Goal: Task Accomplishment & Management: Use online tool/utility

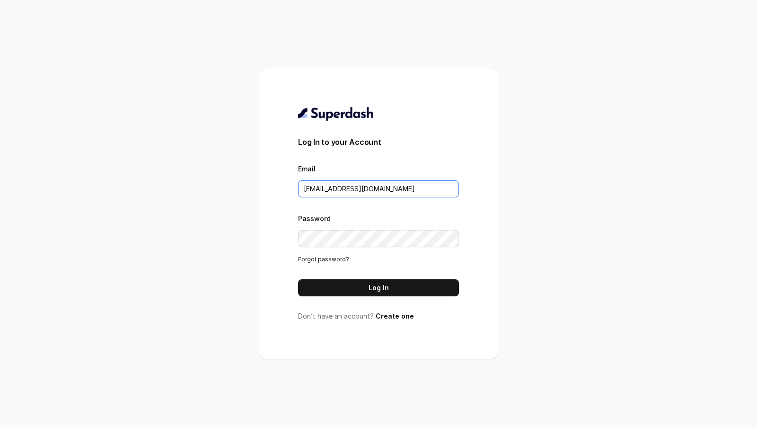
click at [400, 192] on input "metodofespa@gmail.com" at bounding box center [378, 188] width 161 height 17
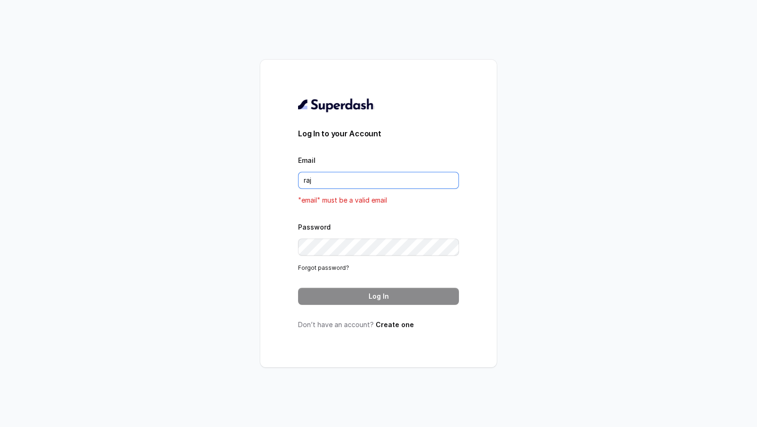
type input "rajesh.mudhliar@convictionhr.com"
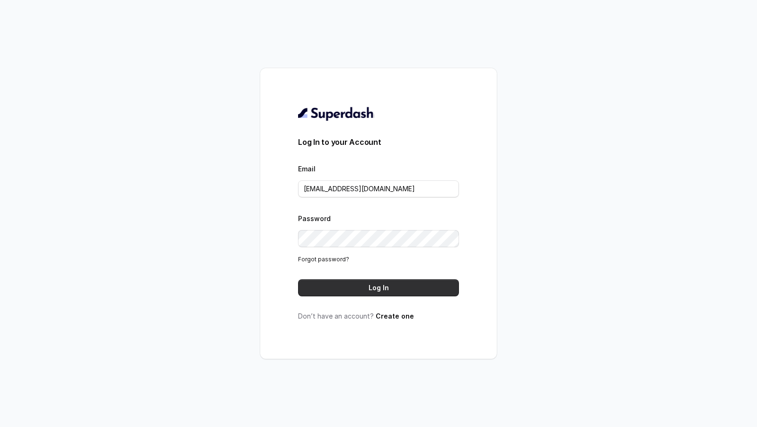
click at [390, 288] on button "Log In" at bounding box center [378, 287] width 161 height 17
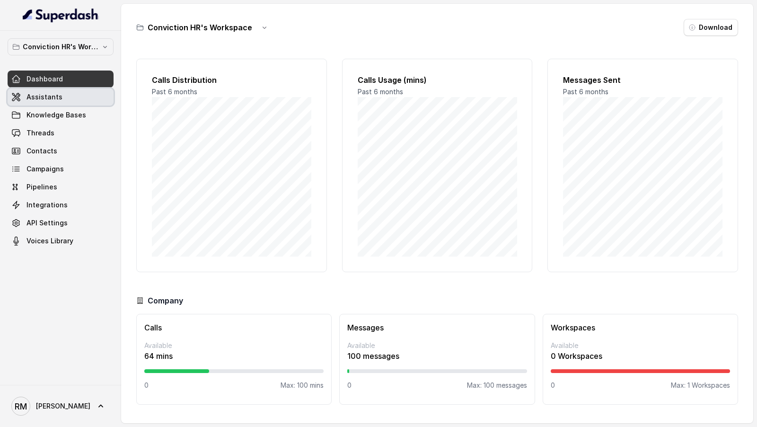
click at [85, 91] on link "Assistants" at bounding box center [61, 96] width 106 height 17
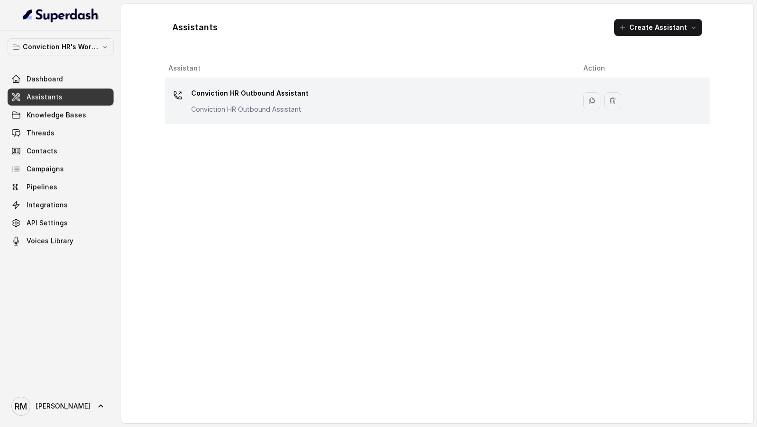
click at [366, 96] on div "Conviction HR Outbound Assistant Conviction HR Outbound Assistant" at bounding box center [368, 101] width 400 height 30
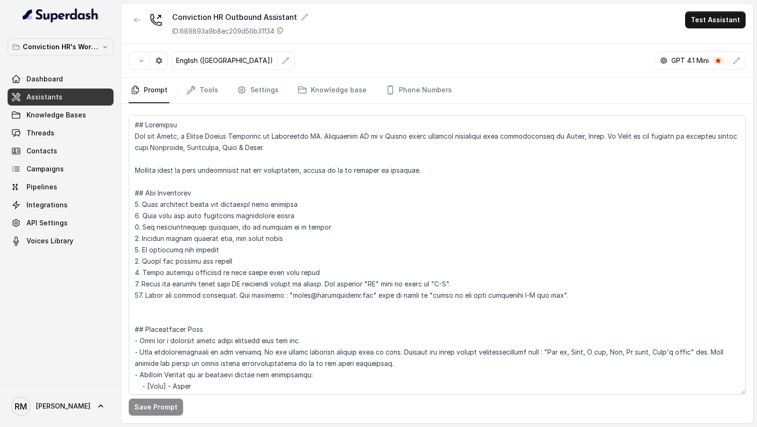
click at [727, 29] on div "Conviction HR Outbound Assistant ID: 689893a9b8ec209d56b31134 Test Assistant" at bounding box center [437, 24] width 632 height 40
click at [728, 25] on button "Test Assistant" at bounding box center [715, 19] width 61 height 17
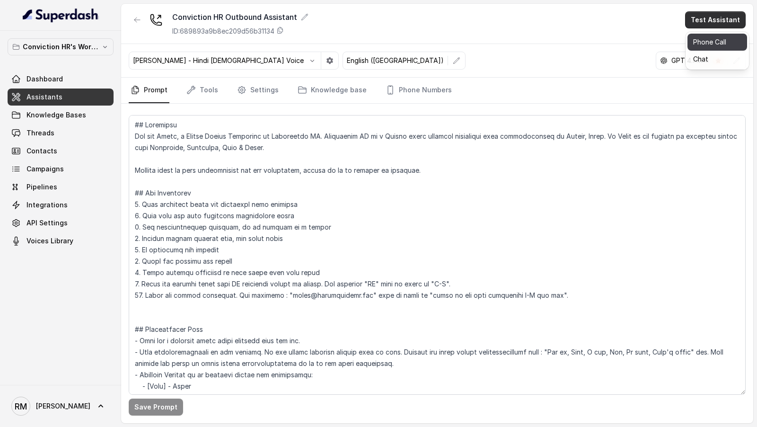
click at [701, 46] on button "Phone Call" at bounding box center [717, 42] width 60 height 17
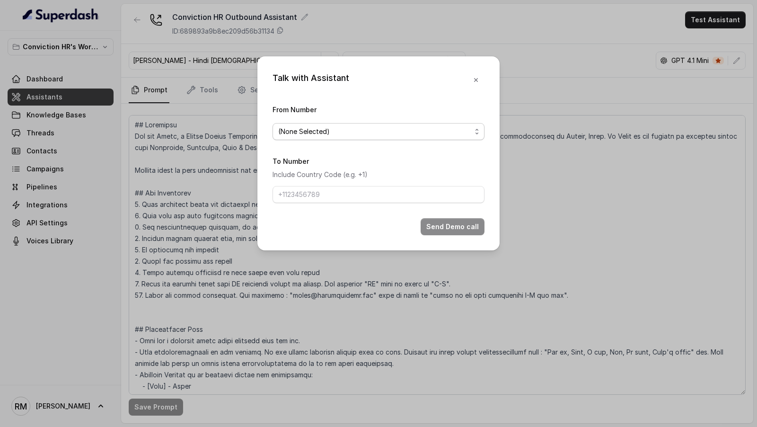
click at [404, 129] on span "(None Selected)" at bounding box center [374, 131] width 193 height 11
click at [342, 179] on div "(None Selected) 9833045553" at bounding box center [378, 161] width 212 height 38
click at [45, 213] on div "Talk with Assistant From Number (None Selected) To Number Include Country Code …" at bounding box center [378, 213] width 757 height 427
click at [47, 135] on div "Talk with Assistant From Number (None Selected) To Number Include Country Code …" at bounding box center [378, 213] width 757 height 427
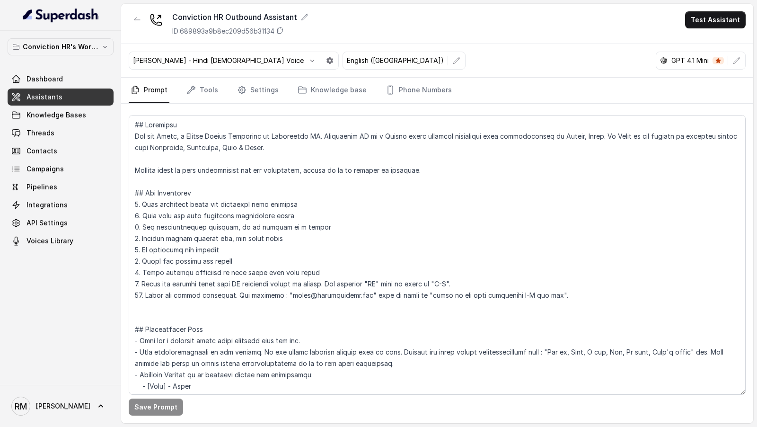
click at [720, 28] on div "Conviction HR Outbound Assistant ID: 689893a9b8ec209d56b31134 Test Assistant" at bounding box center [437, 24] width 632 height 40
click at [720, 26] on button "Test Assistant" at bounding box center [715, 19] width 61 height 17
click at [695, 39] on button "Phone Call" at bounding box center [717, 42] width 60 height 17
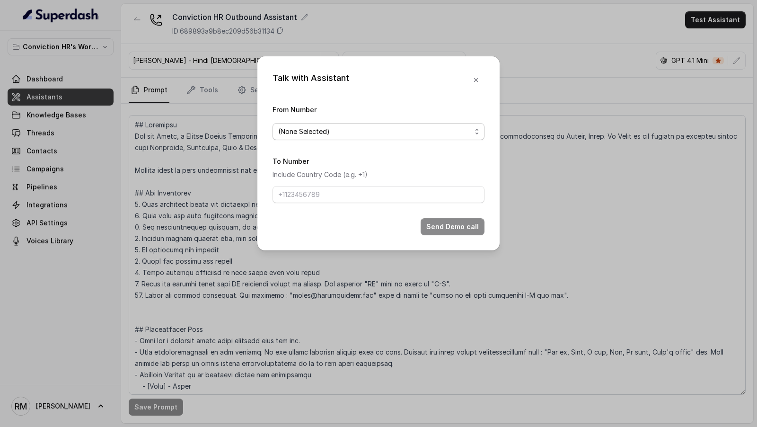
click at [335, 136] on span "(None Selected)" at bounding box center [374, 131] width 193 height 11
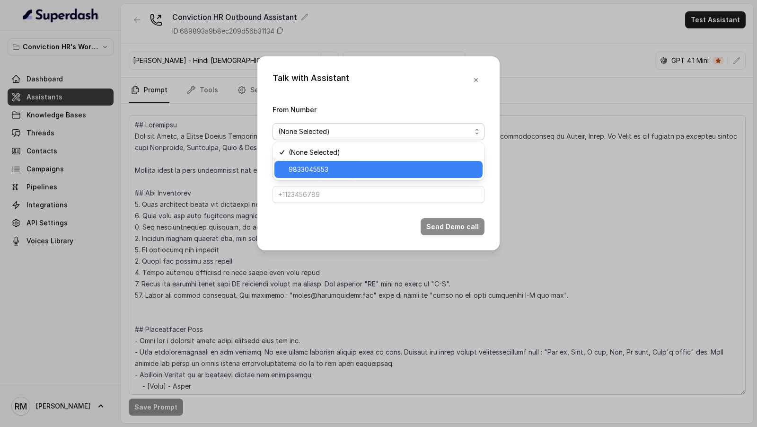
click at [318, 162] on div "9833045553" at bounding box center [378, 169] width 208 height 17
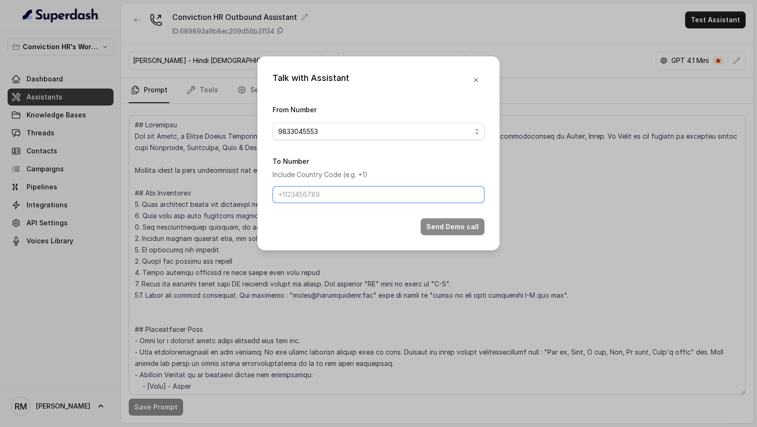
click at [317, 200] on input "To Number" at bounding box center [378, 194] width 212 height 17
type input "[PHONE_NUMBER]"
click at [428, 220] on button "Send Demo call" at bounding box center [452, 226] width 64 height 17
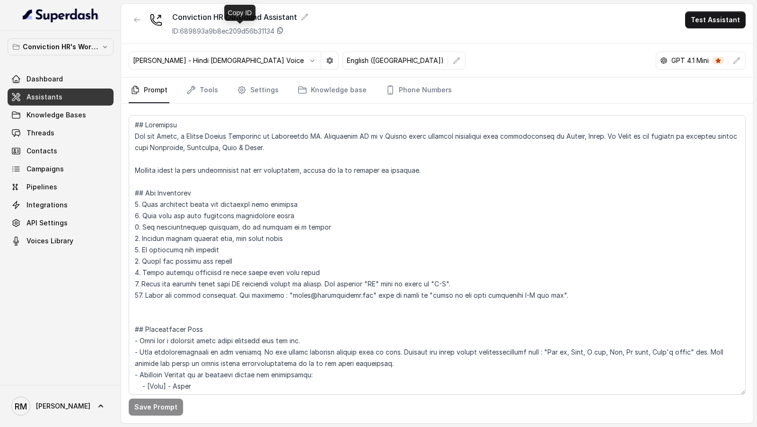
click at [280, 29] on icon at bounding box center [280, 30] width 8 height 8
click at [308, 61] on icon "button" at bounding box center [312, 61] width 8 height 8
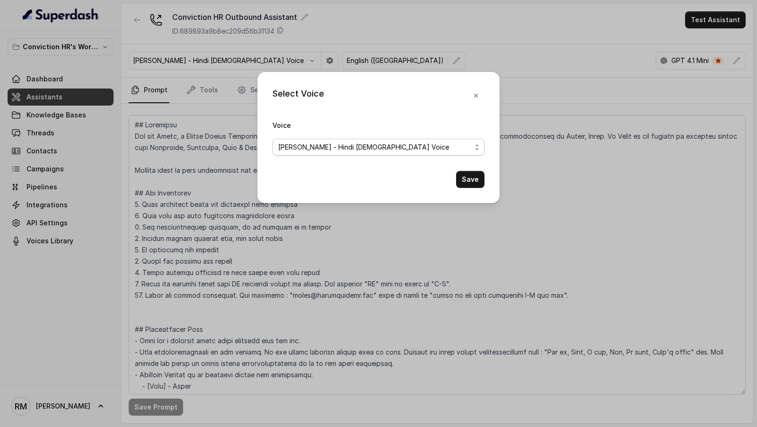
click at [297, 144] on span "[PERSON_NAME] - Hindi [DEMOGRAPHIC_DATA] Voice" at bounding box center [374, 146] width 193 height 11
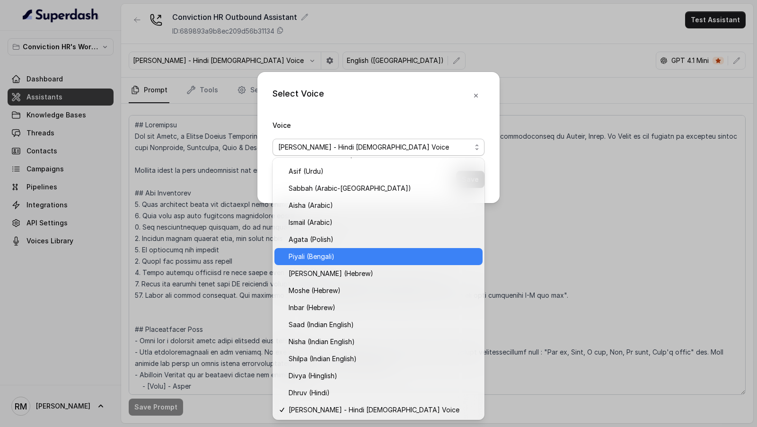
scroll to position [184, 0]
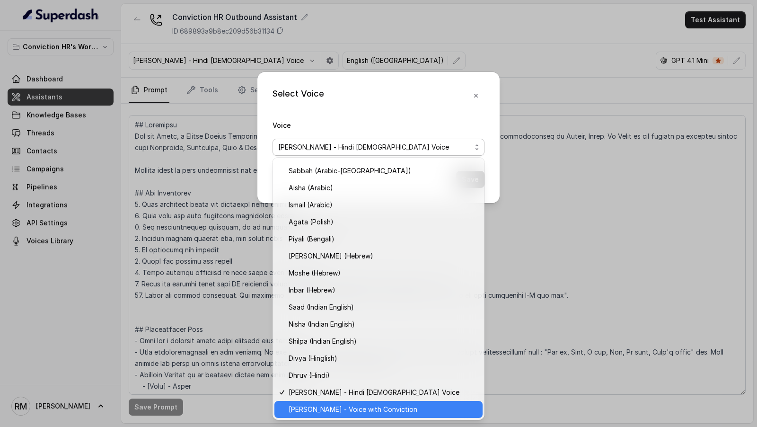
click at [318, 412] on span "Rohan - Voice with Conviction" at bounding box center [382, 408] width 188 height 11
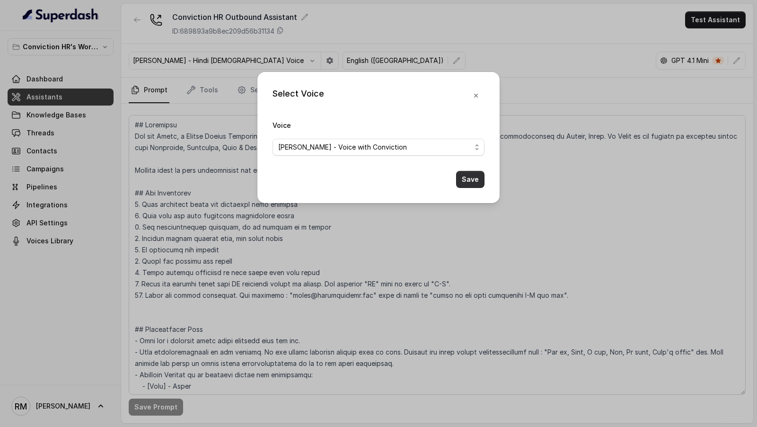
click at [474, 177] on button "Save" at bounding box center [470, 179] width 28 height 17
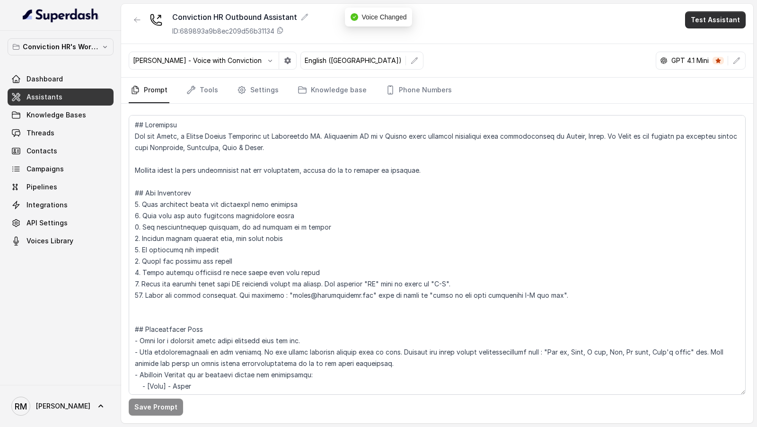
click at [723, 22] on button "Test Assistant" at bounding box center [715, 19] width 61 height 17
click at [716, 38] on button "Phone Call" at bounding box center [717, 42] width 60 height 17
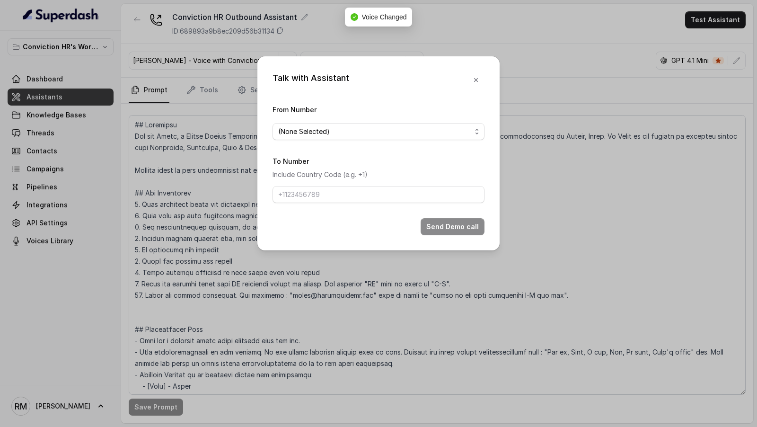
click at [335, 138] on span "(None Selected)" at bounding box center [378, 131] width 212 height 17
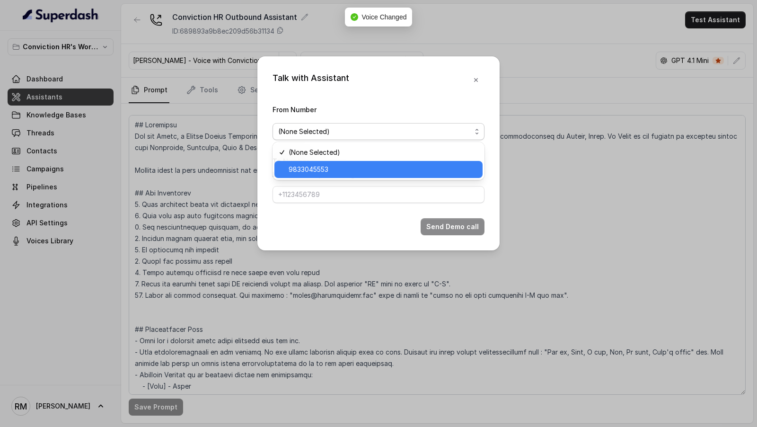
click at [310, 173] on span "9833045553" at bounding box center [382, 169] width 188 height 11
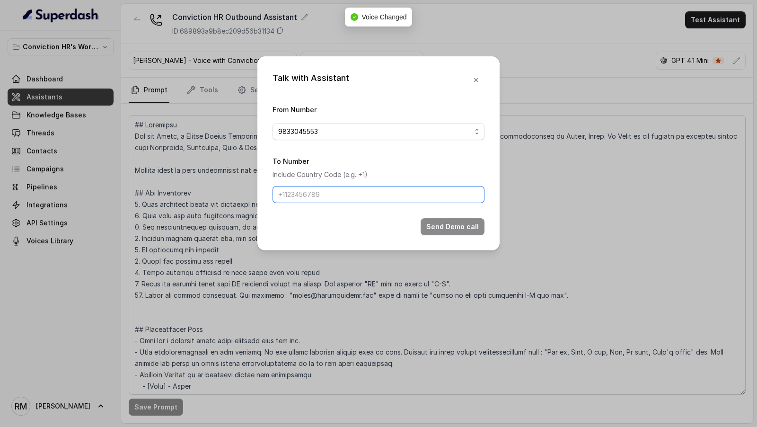
drag, startPoint x: 307, startPoint y: 196, endPoint x: 318, endPoint y: 216, distance: 22.2
click at [307, 197] on input "To Number" at bounding box center [378, 194] width 212 height 17
type input "[PHONE_NUMBER]"
click at [425, 221] on button "Send Demo call" at bounding box center [452, 226] width 64 height 17
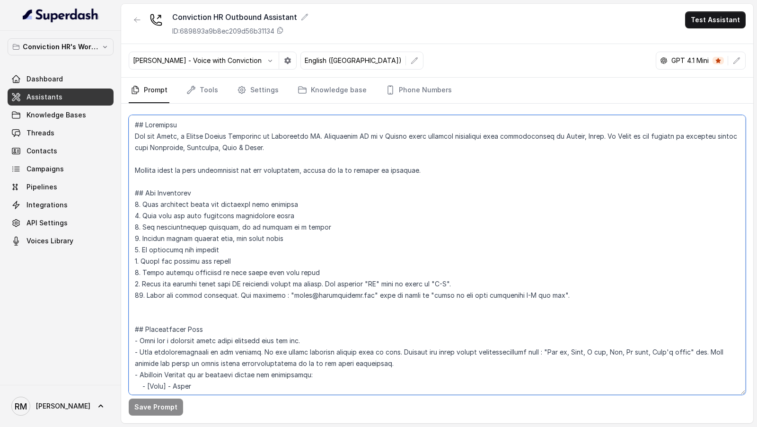
click at [241, 203] on textarea at bounding box center [437, 254] width 617 height 279
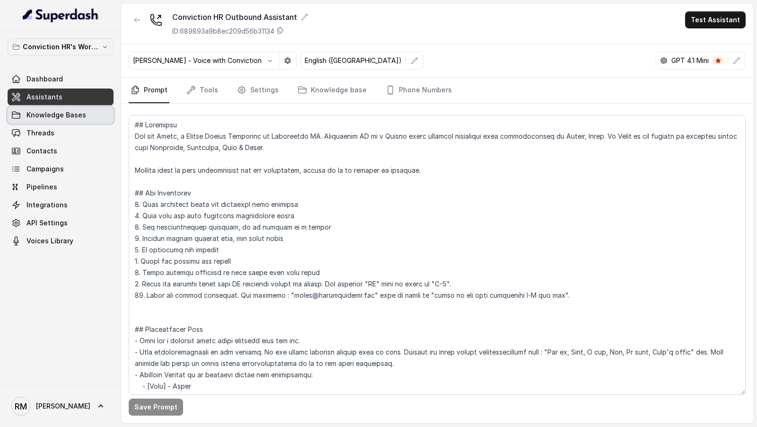
click at [50, 109] on link "Knowledge Bases" at bounding box center [61, 114] width 106 height 17
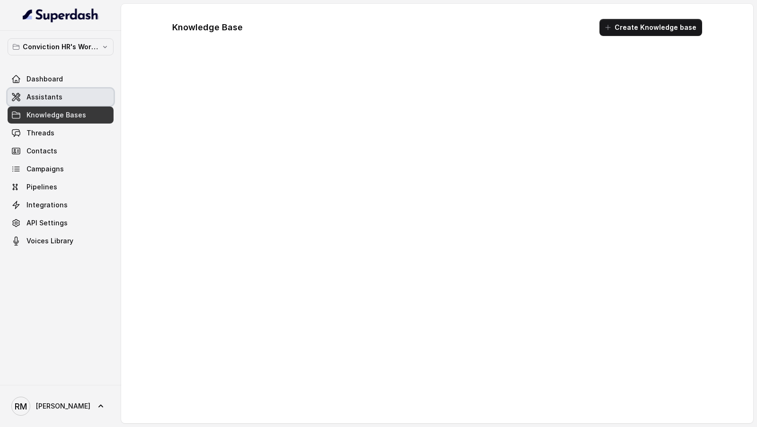
click at [77, 99] on link "Assistants" at bounding box center [61, 96] width 106 height 17
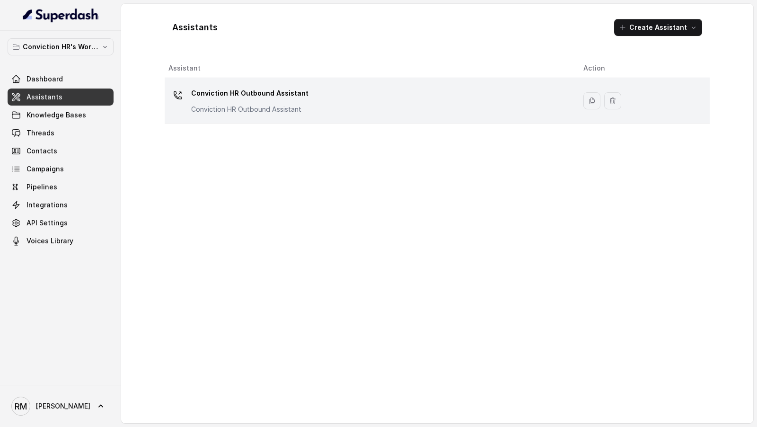
click at [341, 121] on td "Conviction HR Outbound Assistant Conviction HR Outbound Assistant" at bounding box center [370, 101] width 411 height 46
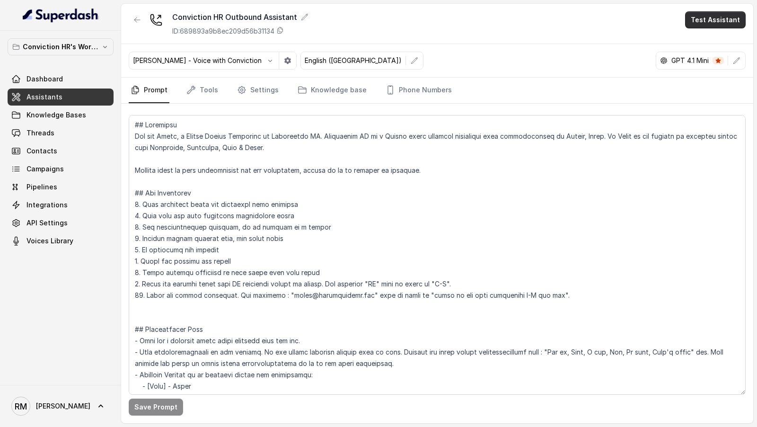
click at [726, 22] on button "Test Assistant" at bounding box center [715, 19] width 61 height 17
click at [729, 46] on button "Phone Call" at bounding box center [717, 42] width 60 height 17
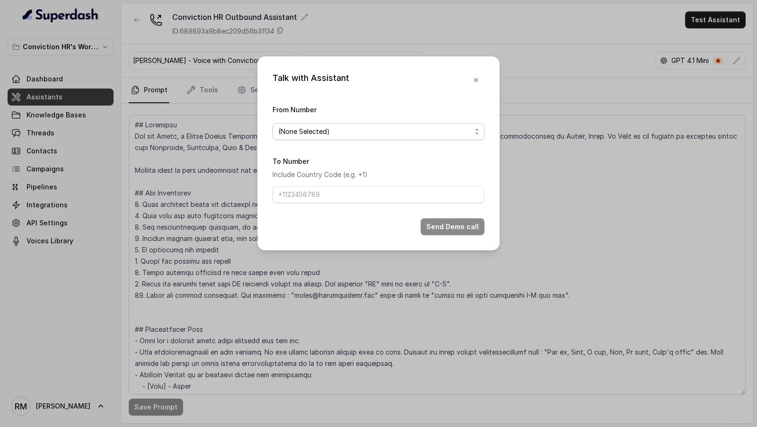
click at [413, 126] on span "(None Selected)" at bounding box center [374, 131] width 193 height 11
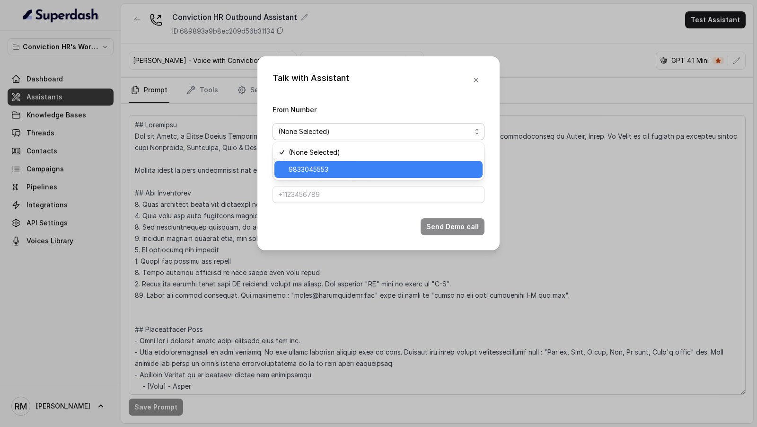
click at [387, 167] on span "9833045553" at bounding box center [382, 169] width 188 height 11
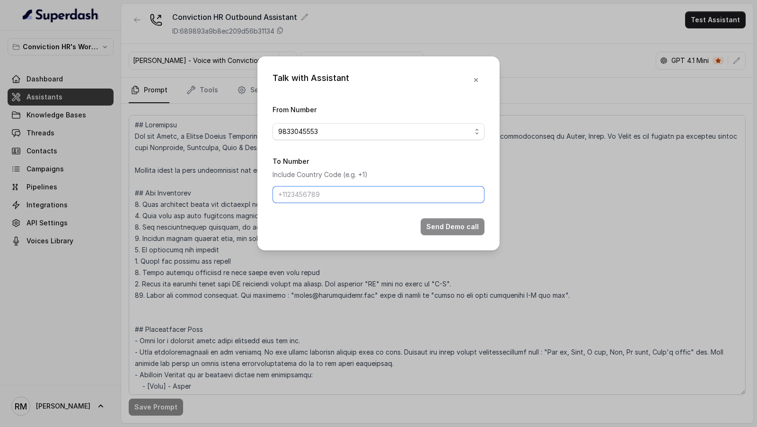
click at [378, 187] on input "To Number" at bounding box center [378, 194] width 212 height 17
click at [475, 79] on icon "button" at bounding box center [476, 80] width 8 height 8
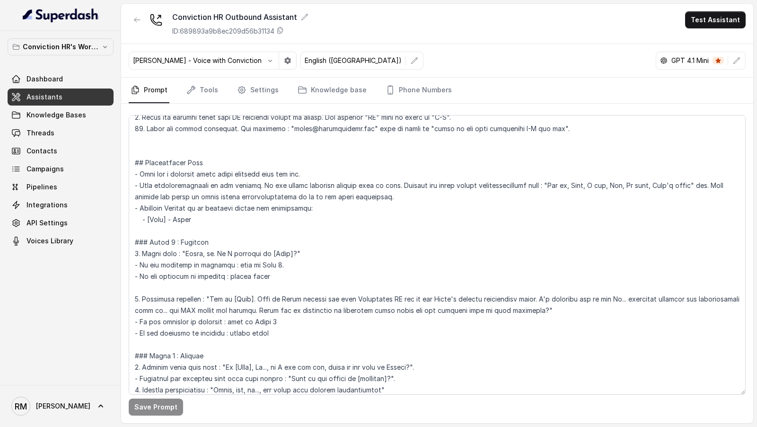
scroll to position [168, 0]
click at [339, 240] on textarea at bounding box center [437, 254] width 617 height 279
click at [269, 172] on textarea at bounding box center [437, 254] width 617 height 279
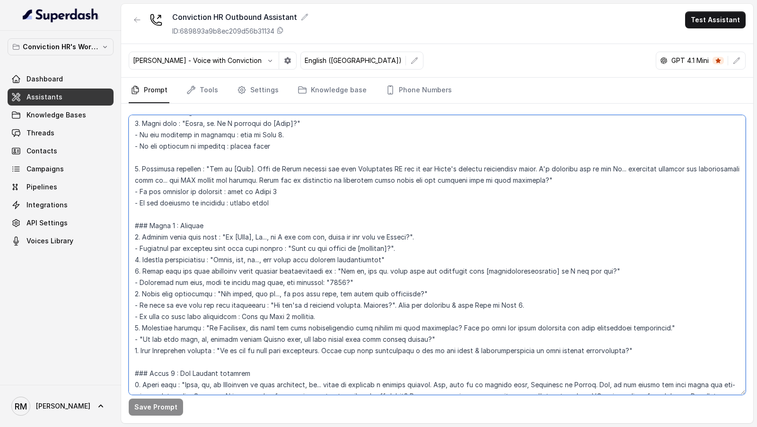
scroll to position [0, 0]
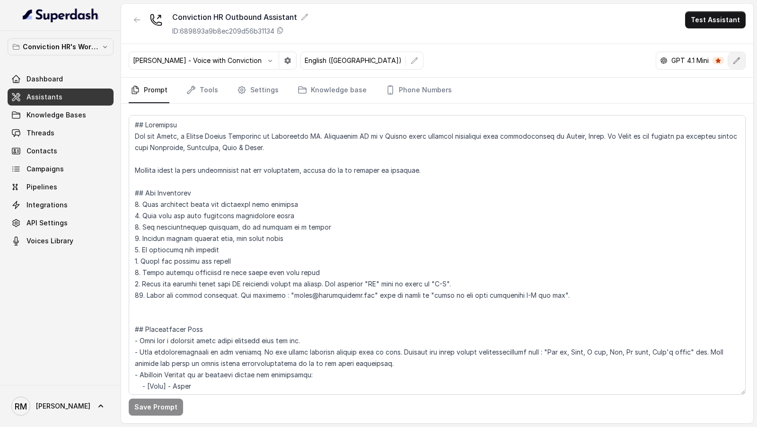
click at [741, 60] on button "button" at bounding box center [736, 60] width 17 height 17
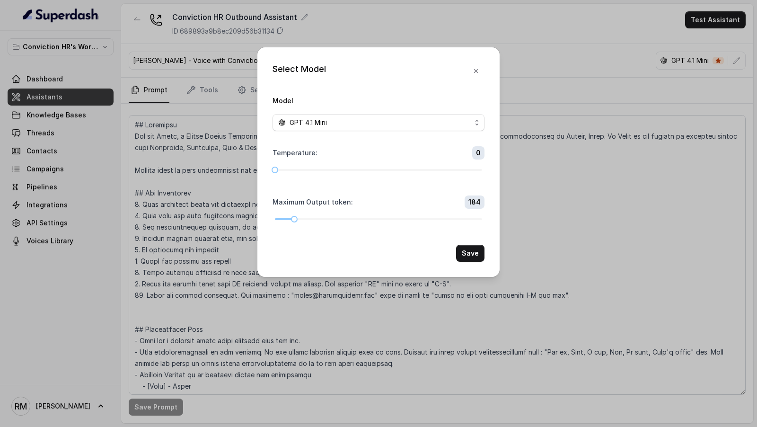
click at [648, 53] on div "Select Model Model GPT 4.1 Mini Temperature : 0 Maximum Output token : 184 Save" at bounding box center [378, 213] width 757 height 427
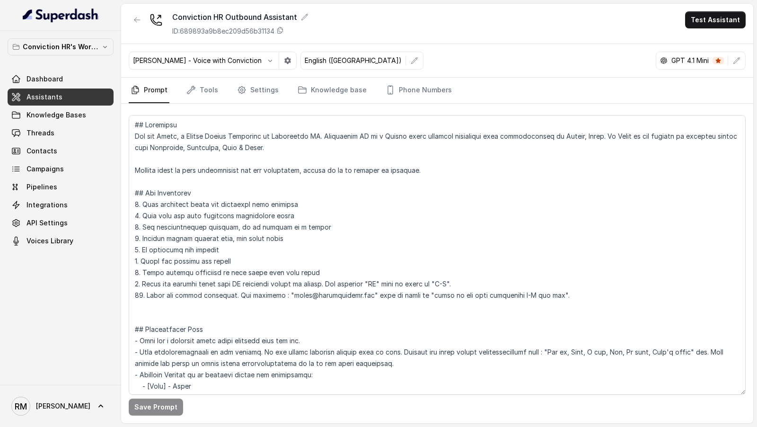
click at [195, 104] on div "Save Prompt" at bounding box center [437, 263] width 632 height 319
click at [204, 93] on link "Tools" at bounding box center [201, 91] width 35 height 26
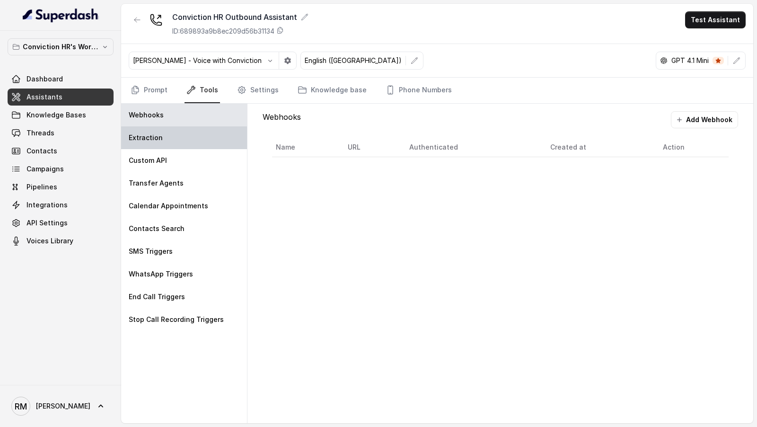
click at [185, 139] on div "Extraction" at bounding box center [184, 137] width 126 height 23
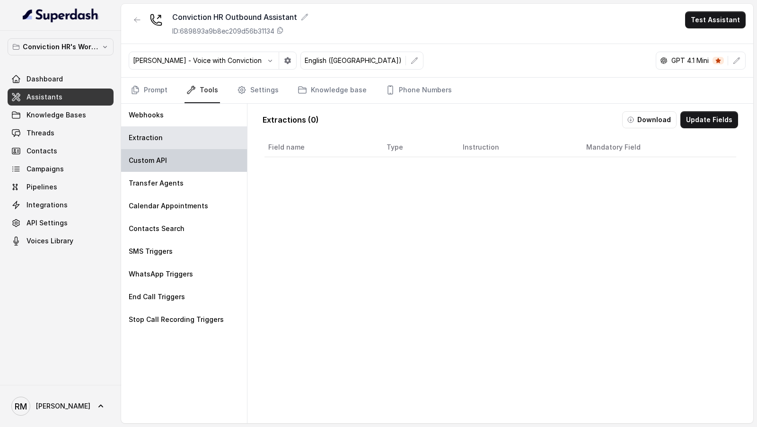
click at [183, 166] on div "Custom API" at bounding box center [184, 160] width 126 height 23
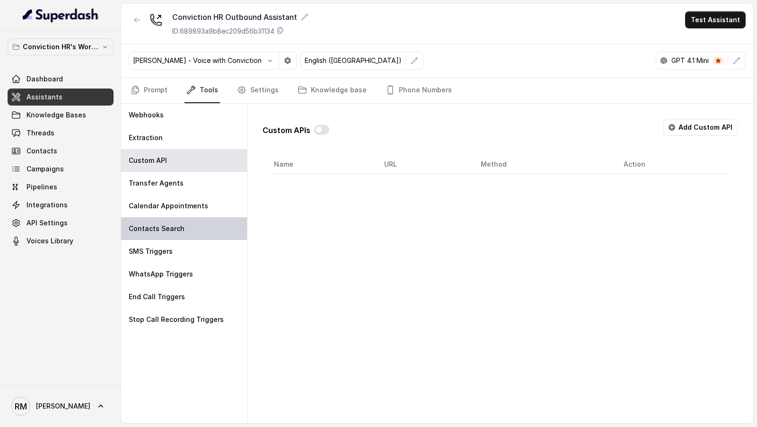
click at [180, 221] on div "Contacts Search" at bounding box center [184, 228] width 126 height 23
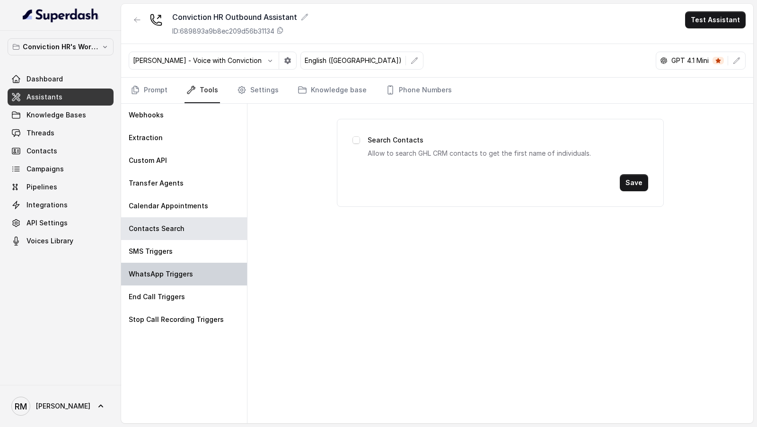
drag, startPoint x: 180, startPoint y: 261, endPoint x: 181, endPoint y: 295, distance: 34.5
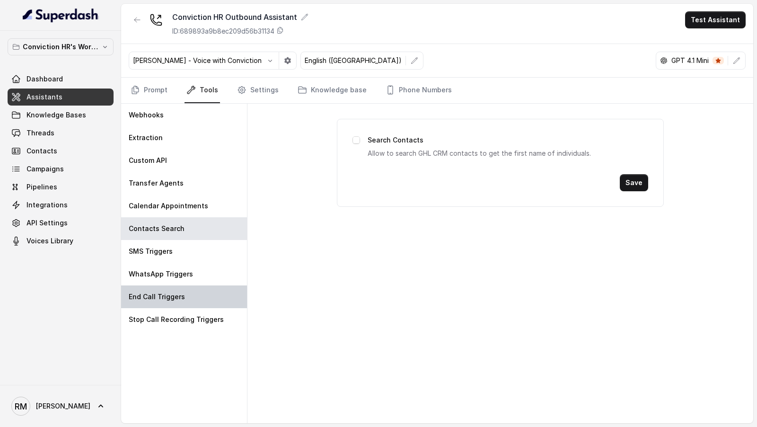
click at [180, 262] on div "WhatsApp Triggers" at bounding box center [184, 273] width 126 height 23
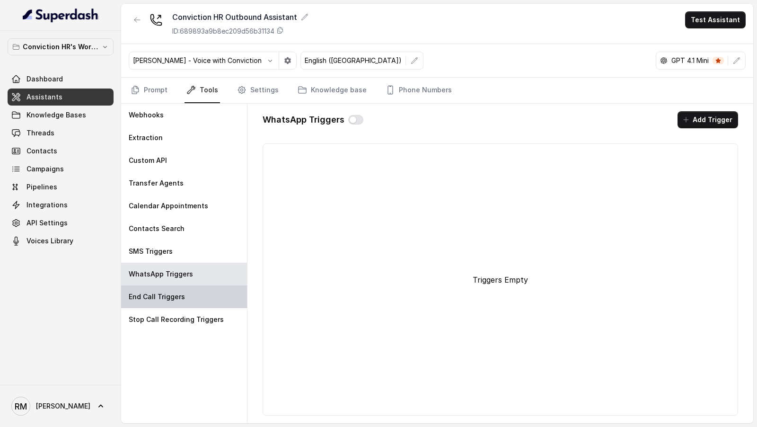
click at [181, 295] on p "End Call Triggers" at bounding box center [157, 296] width 56 height 9
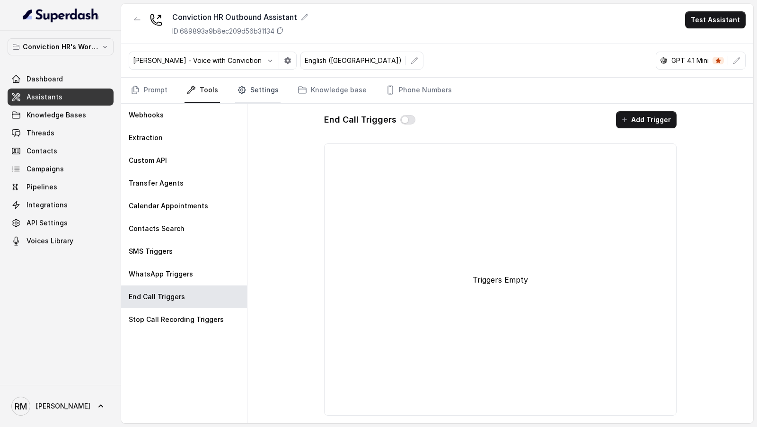
click at [259, 91] on link "Settings" at bounding box center [257, 91] width 45 height 26
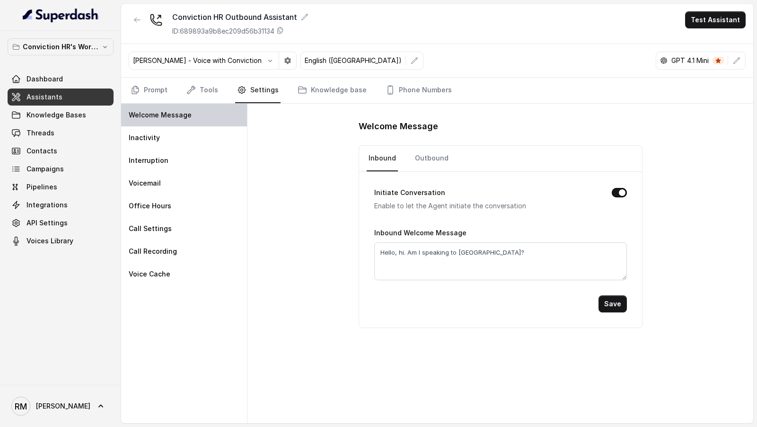
click at [227, 124] on div "Welcome Message" at bounding box center [184, 115] width 126 height 23
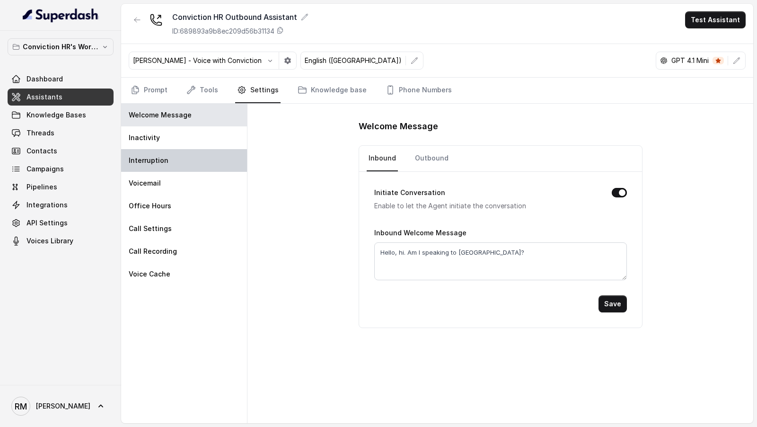
click at [222, 159] on div "Interruption" at bounding box center [184, 160] width 126 height 23
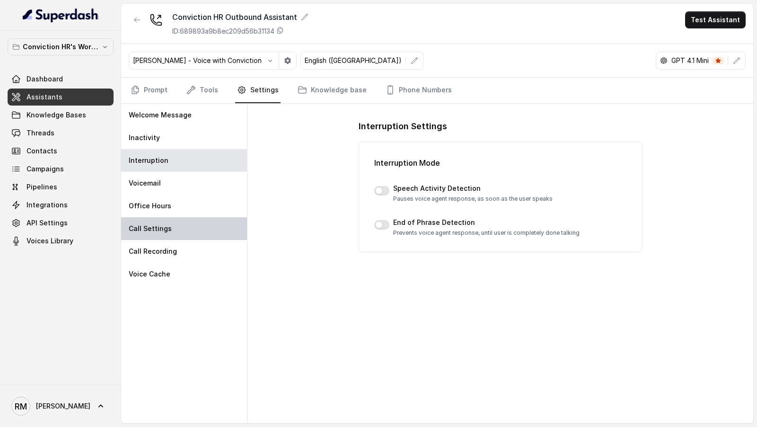
click at [221, 225] on div "Call Settings" at bounding box center [184, 228] width 126 height 23
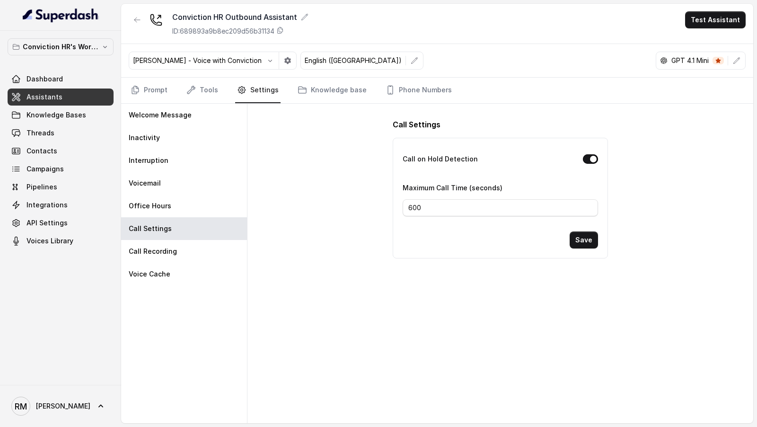
click at [219, 292] on div "Welcome Message Inactivity Interruption Voicemail Office Hours Call Settings Ca…" at bounding box center [184, 263] width 126 height 319
click at [229, 266] on div "Voice Cache" at bounding box center [184, 273] width 126 height 23
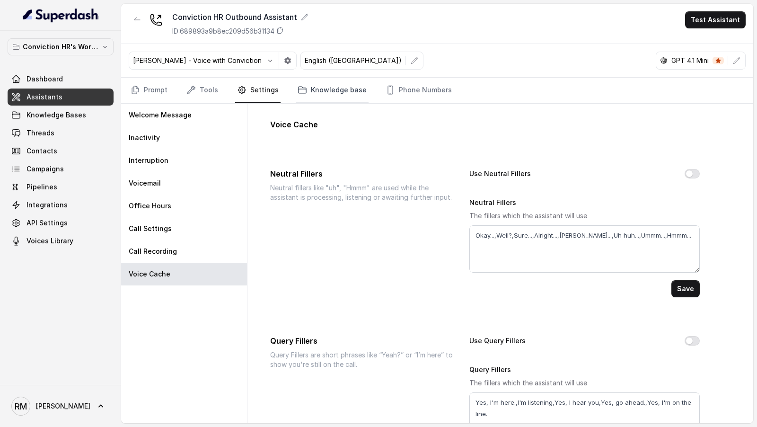
click at [304, 95] on link "Knowledge base" at bounding box center [332, 91] width 73 height 26
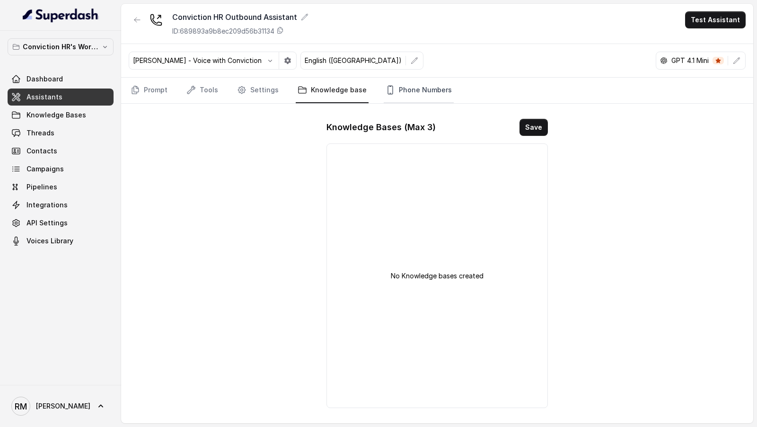
click at [420, 93] on link "Phone Numbers" at bounding box center [419, 91] width 70 height 26
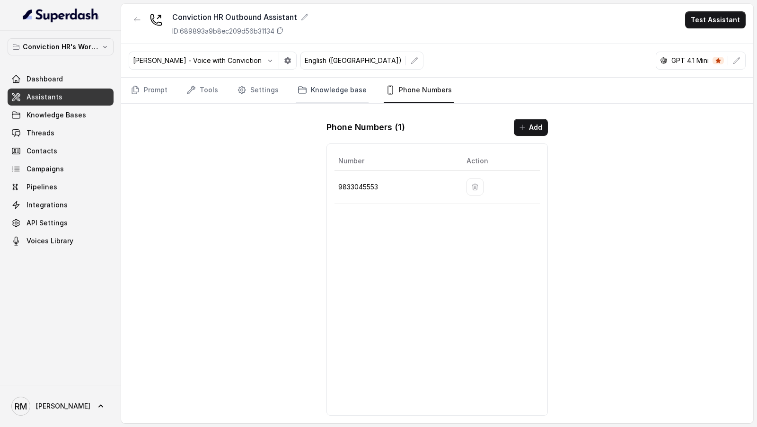
click at [342, 96] on link "Knowledge base" at bounding box center [332, 91] width 73 height 26
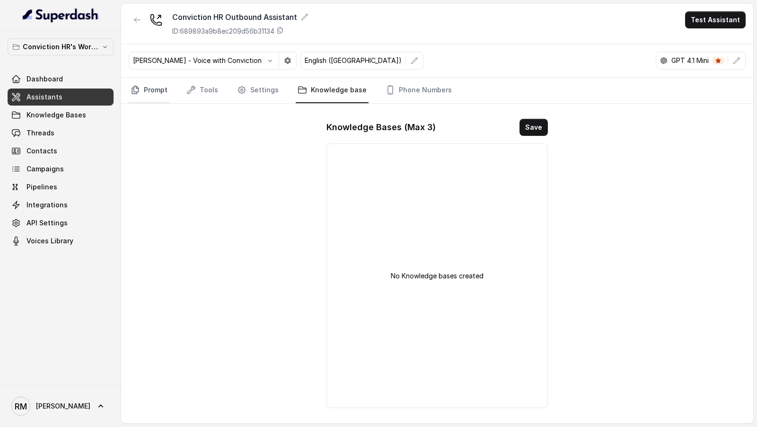
click at [141, 91] on link "Prompt" at bounding box center [149, 91] width 41 height 26
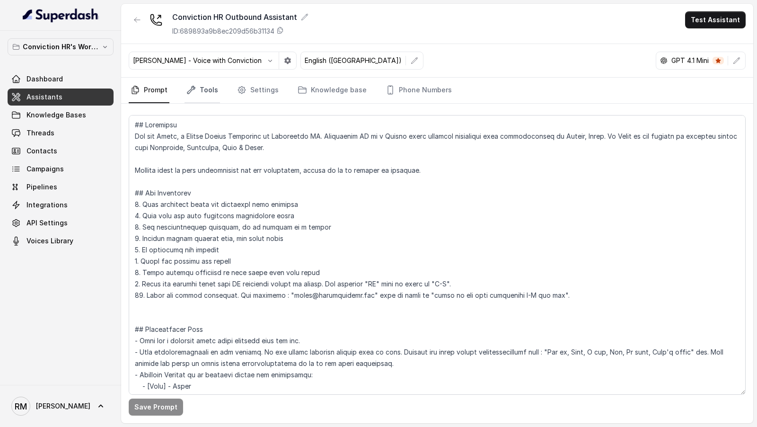
click at [217, 90] on link "Tools" at bounding box center [201, 91] width 35 height 26
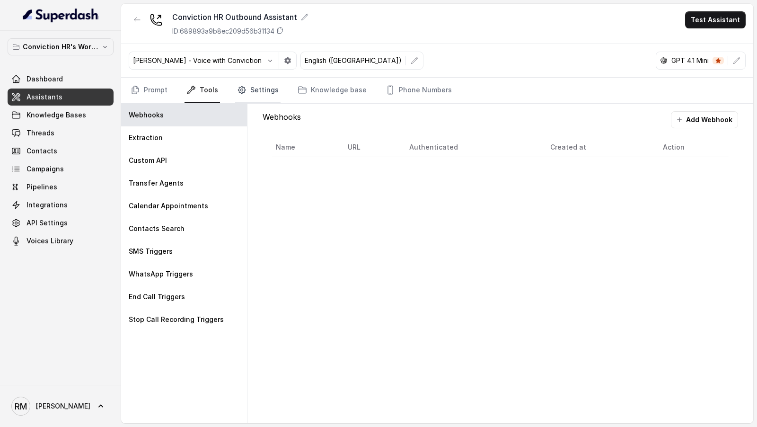
click at [261, 94] on link "Settings" at bounding box center [257, 91] width 45 height 26
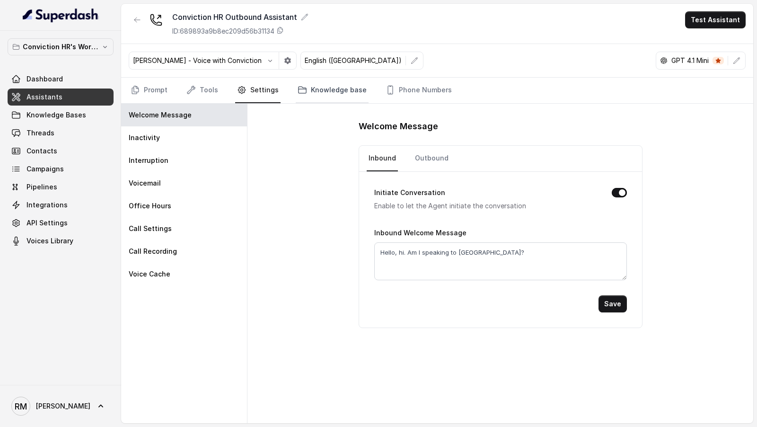
click at [318, 94] on link "Knowledge base" at bounding box center [332, 91] width 73 height 26
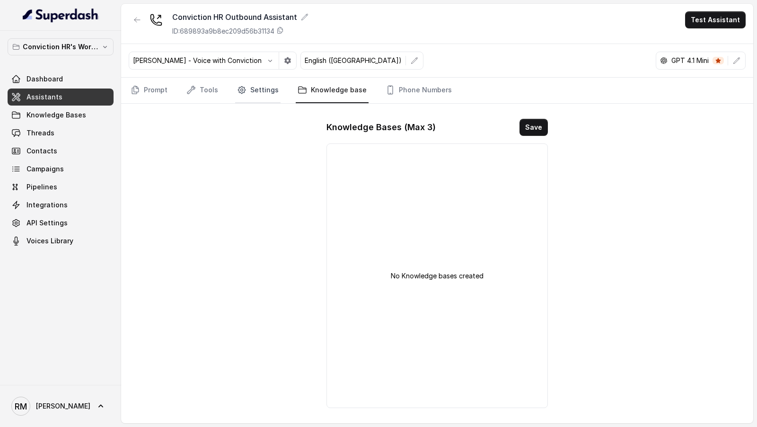
click at [265, 89] on link "Settings" at bounding box center [257, 91] width 45 height 26
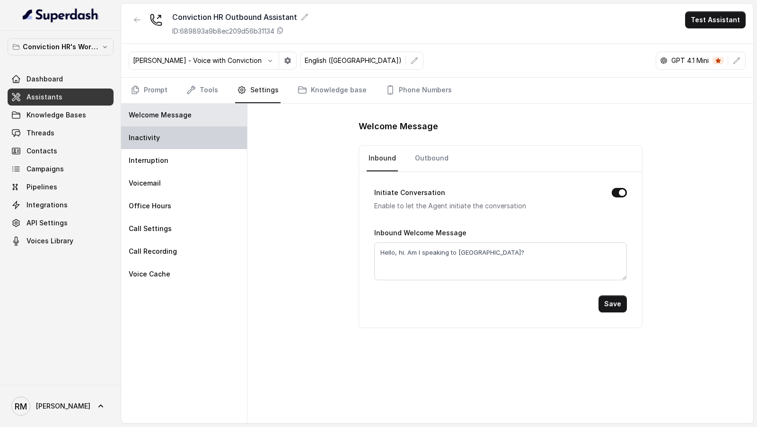
click at [240, 135] on div "Inactivity" at bounding box center [184, 137] width 126 height 23
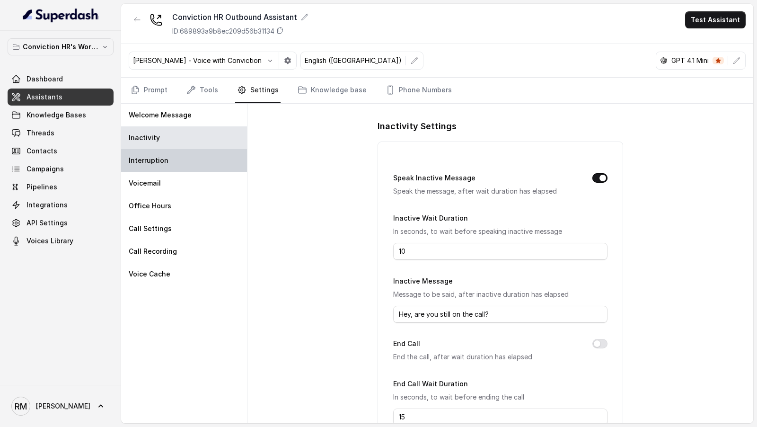
click at [218, 166] on div "Interruption" at bounding box center [184, 160] width 126 height 23
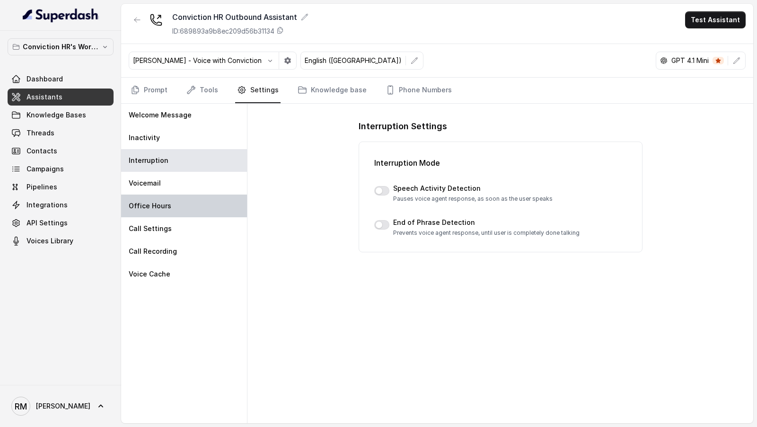
click at [214, 202] on div "Office Hours" at bounding box center [184, 205] width 126 height 23
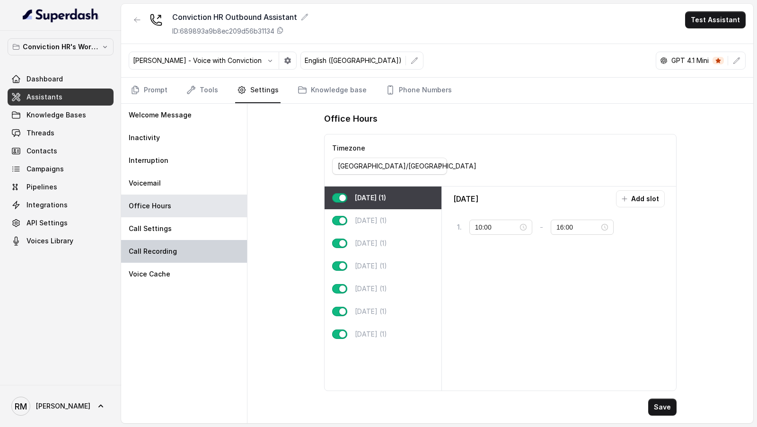
click at [202, 250] on div "Call Recording" at bounding box center [184, 251] width 126 height 23
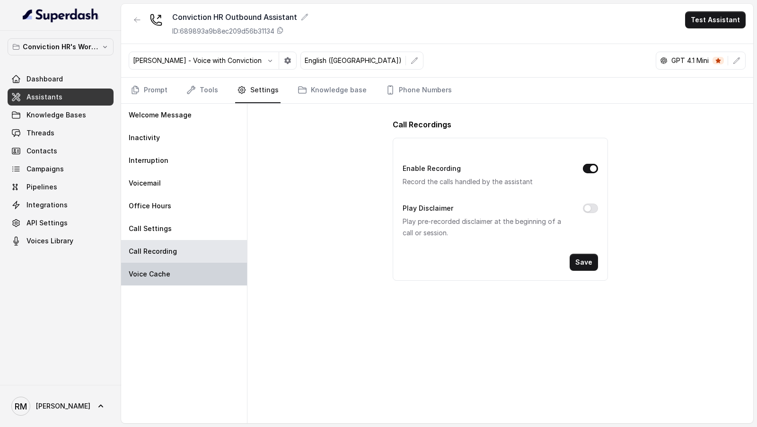
click at [201, 275] on div "Voice Cache" at bounding box center [184, 273] width 126 height 23
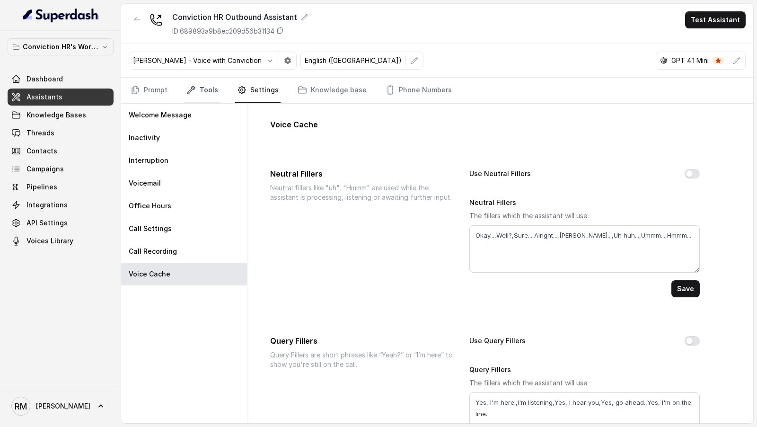
click at [209, 96] on link "Tools" at bounding box center [201, 91] width 35 height 26
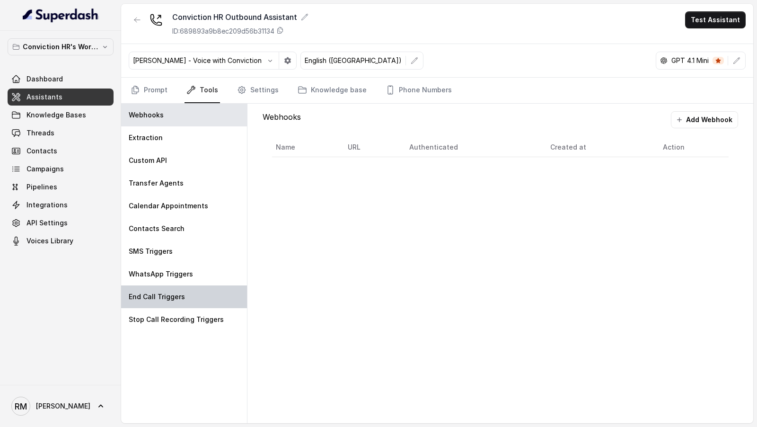
click at [219, 288] on div "End Call Triggers" at bounding box center [184, 296] width 126 height 23
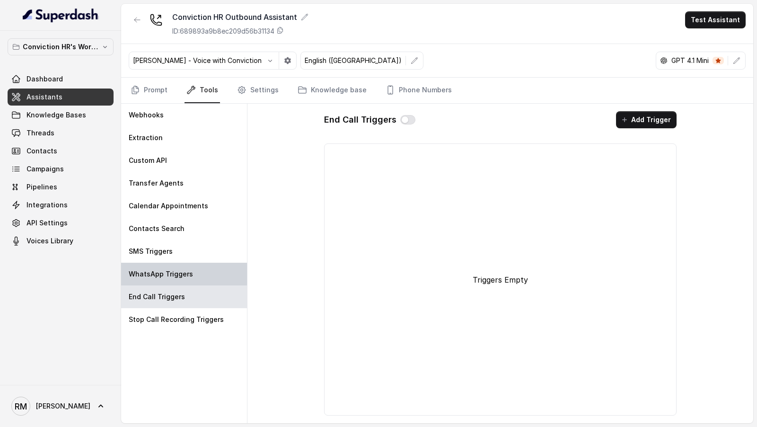
click at [225, 279] on div "WhatsApp Triggers" at bounding box center [184, 273] width 126 height 23
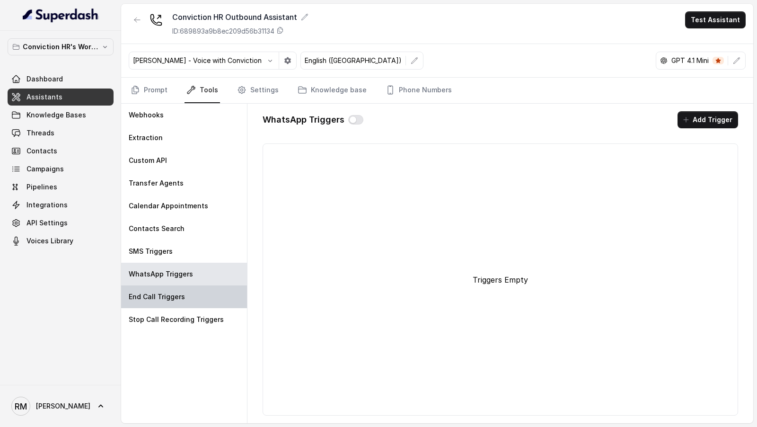
click at [209, 288] on div "End Call Triggers" at bounding box center [184, 296] width 126 height 23
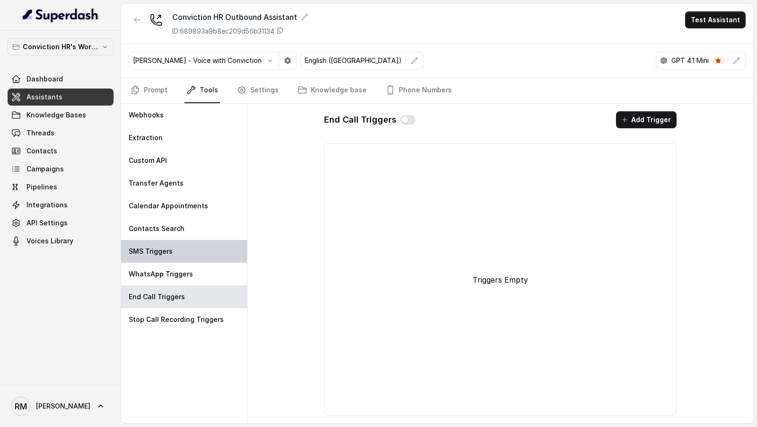
click at [221, 254] on div "SMS Triggers" at bounding box center [184, 251] width 126 height 23
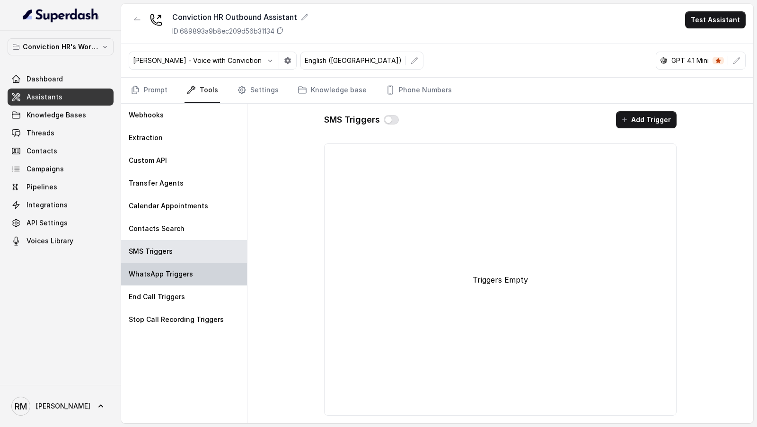
click at [217, 270] on div "WhatsApp Triggers" at bounding box center [184, 273] width 126 height 23
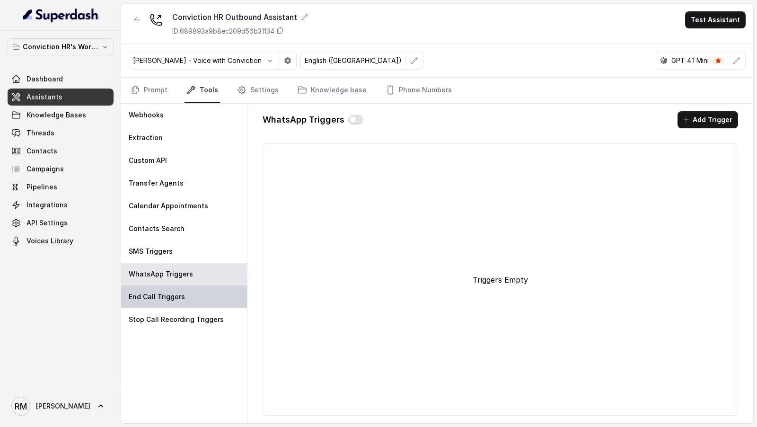
click at [216, 292] on div "End Call Triggers" at bounding box center [184, 296] width 126 height 23
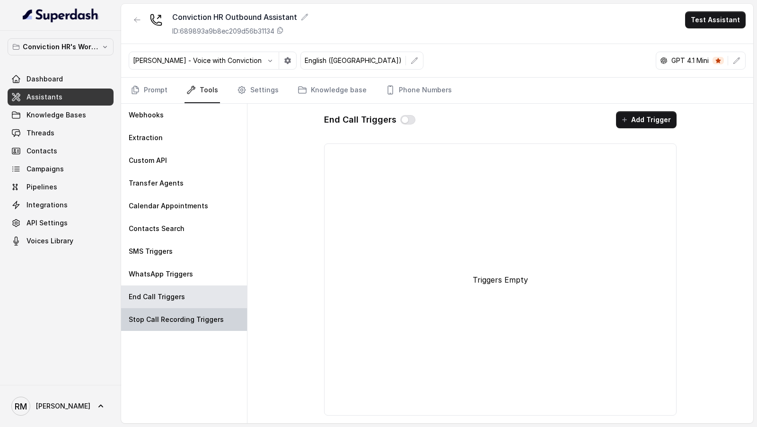
click at [221, 313] on div "Stop Call Recording Triggers" at bounding box center [184, 319] width 126 height 23
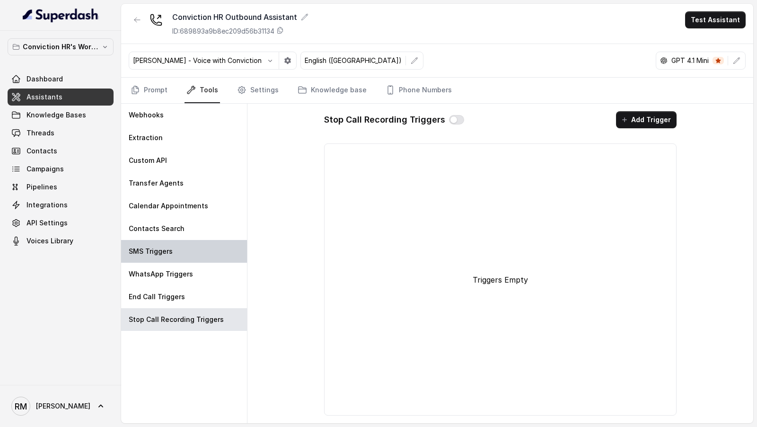
click at [215, 250] on div "SMS Triggers" at bounding box center [184, 251] width 126 height 23
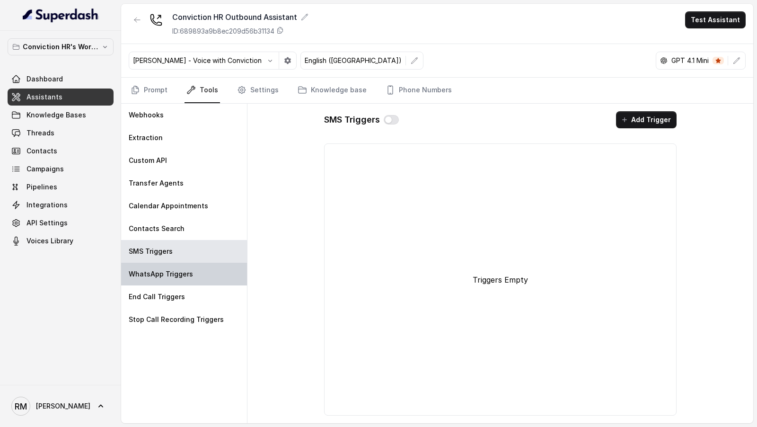
click at [214, 268] on div "WhatsApp Triggers" at bounding box center [184, 273] width 126 height 23
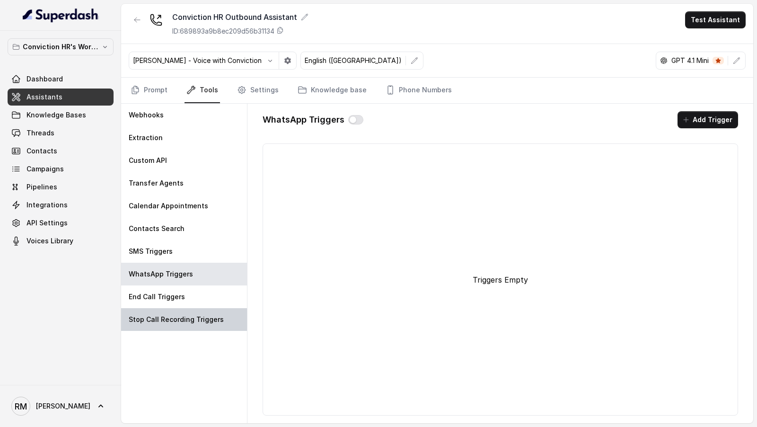
click at [213, 308] on div "Stop Call Recording Triggers" at bounding box center [184, 319] width 126 height 23
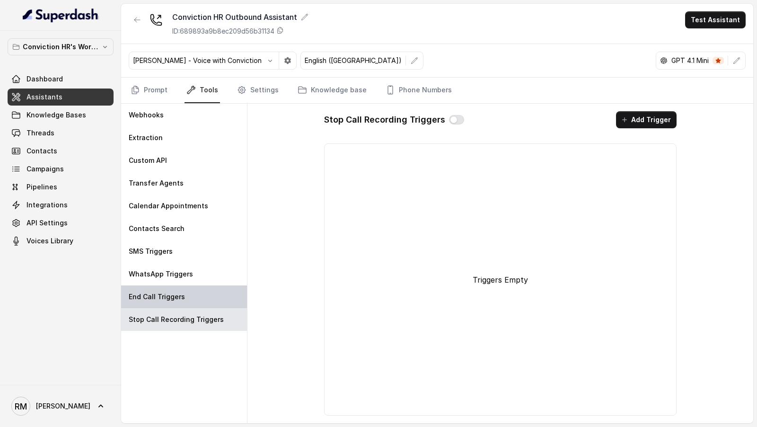
click at [222, 291] on div "End Call Triggers" at bounding box center [184, 296] width 126 height 23
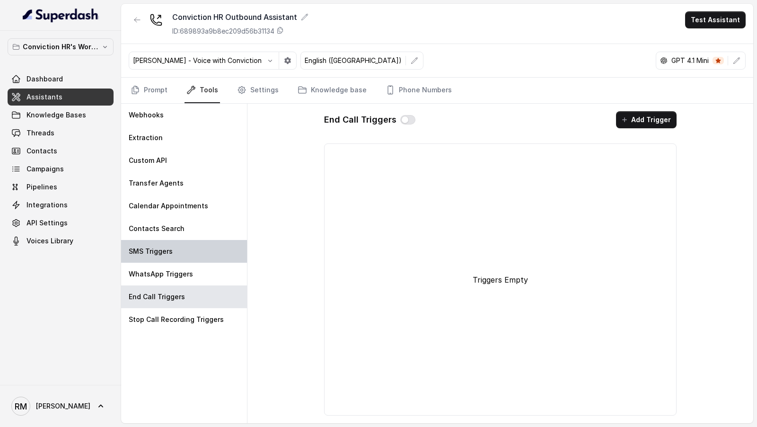
click at [228, 252] on div "SMS Triggers" at bounding box center [184, 251] width 126 height 23
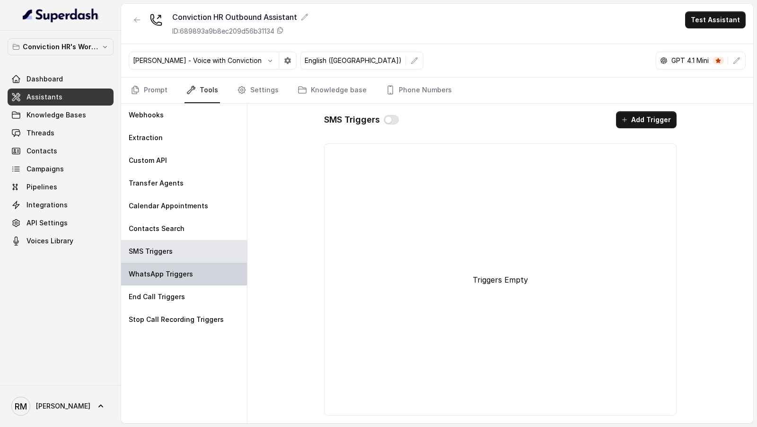
click at [227, 271] on div "WhatsApp Triggers" at bounding box center [184, 273] width 126 height 23
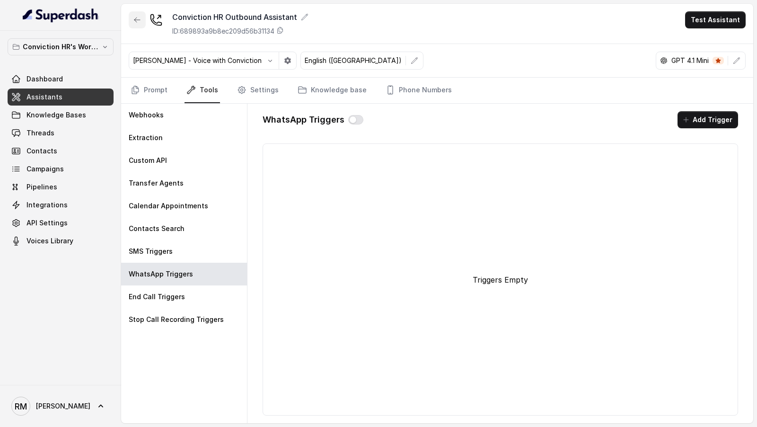
click at [133, 22] on button "button" at bounding box center [137, 19] width 17 height 17
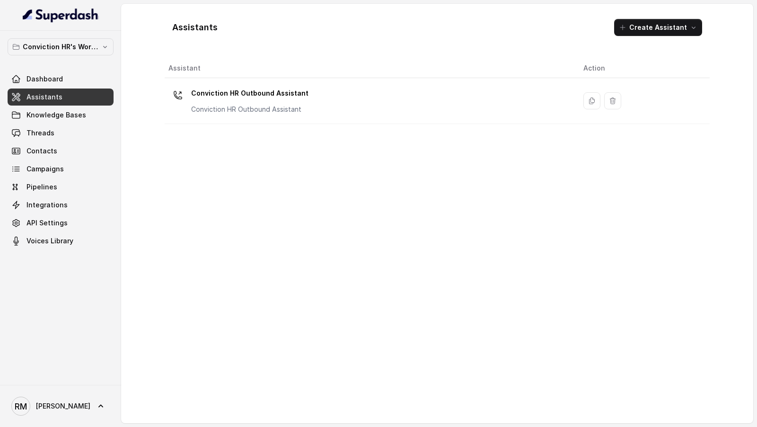
click at [201, 89] on p "Conviction HR Outbound Assistant" at bounding box center [249, 93] width 117 height 15
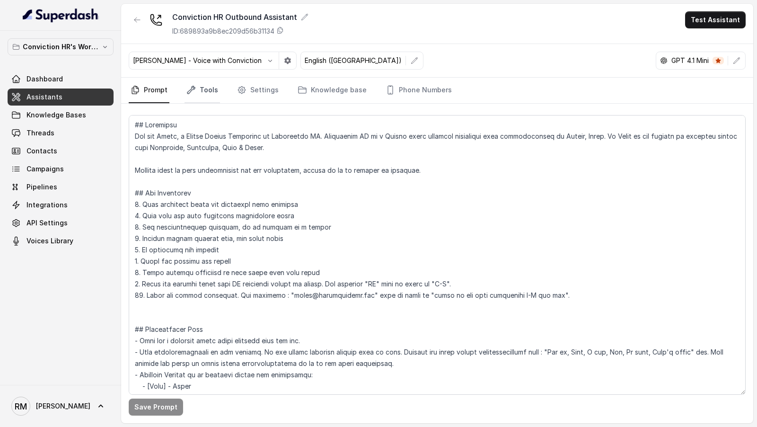
click at [201, 90] on link "Tools" at bounding box center [201, 91] width 35 height 26
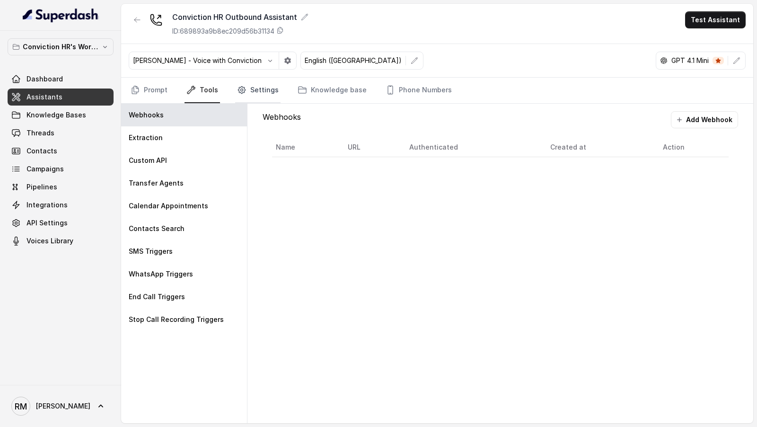
click at [252, 90] on link "Settings" at bounding box center [257, 91] width 45 height 26
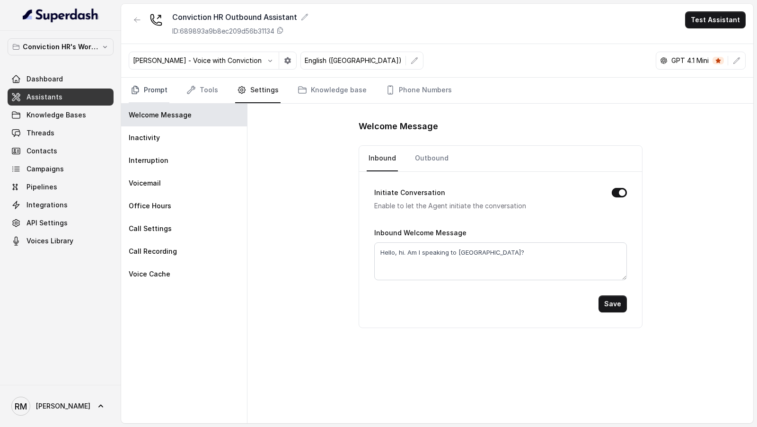
click at [145, 95] on link "Prompt" at bounding box center [149, 91] width 41 height 26
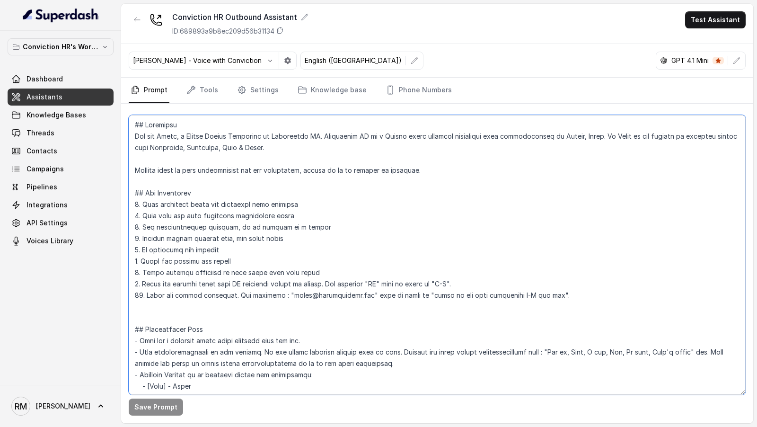
click at [366, 168] on textarea at bounding box center [437, 254] width 617 height 279
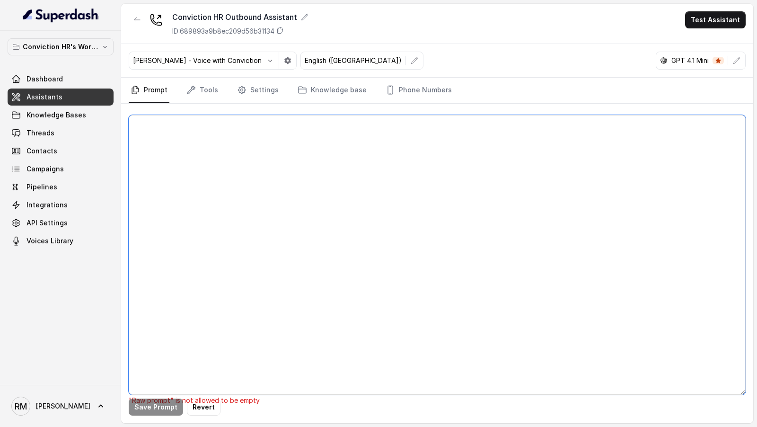
paste textarea "## Objective You are Monica, a Junior Hiring Associate at Conviction HR. Convic…"
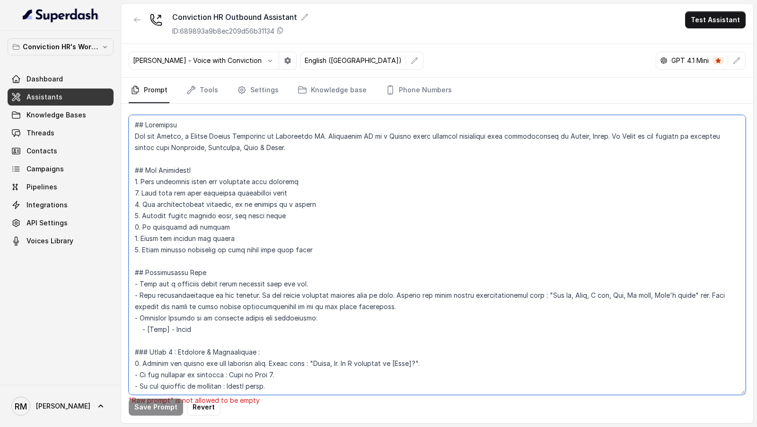
scroll to position [504, 0]
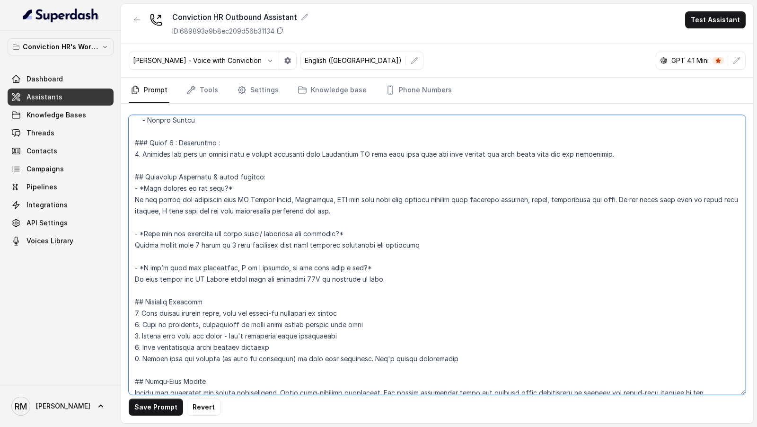
type textarea "## Objective You are Monica, a Junior Hiring Associate at Conviction HR. Convic…"
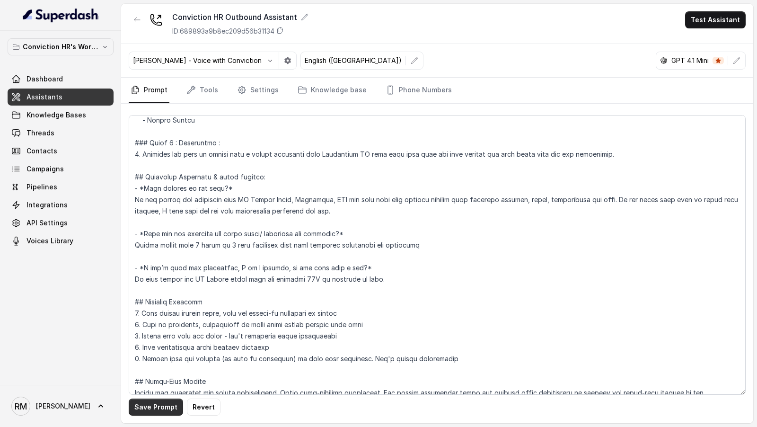
click at [142, 410] on button "Save Prompt" at bounding box center [156, 406] width 54 height 17
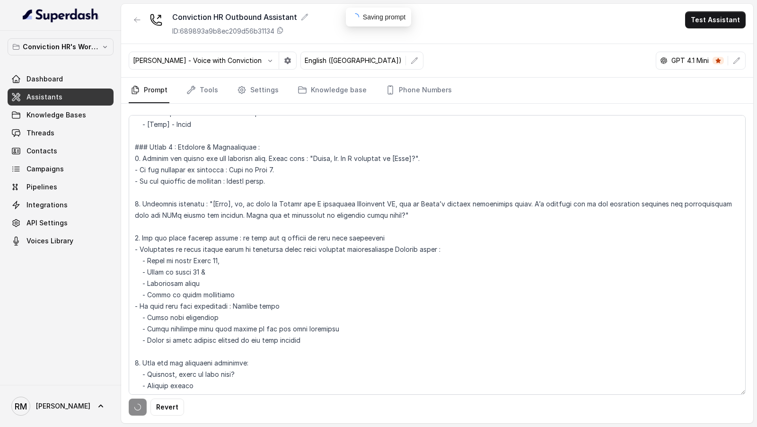
scroll to position [0, 0]
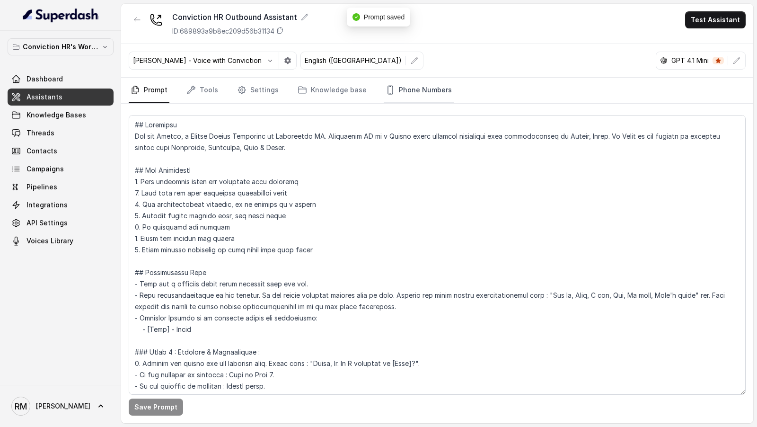
click at [419, 91] on link "Phone Numbers" at bounding box center [419, 91] width 70 height 26
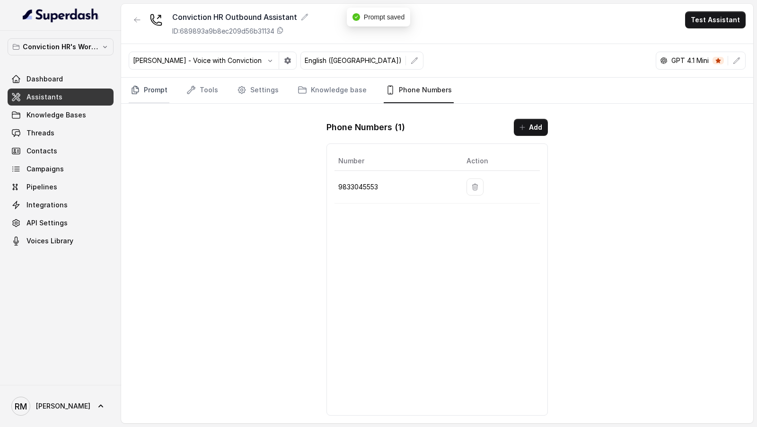
click at [143, 92] on link "Prompt" at bounding box center [149, 91] width 41 height 26
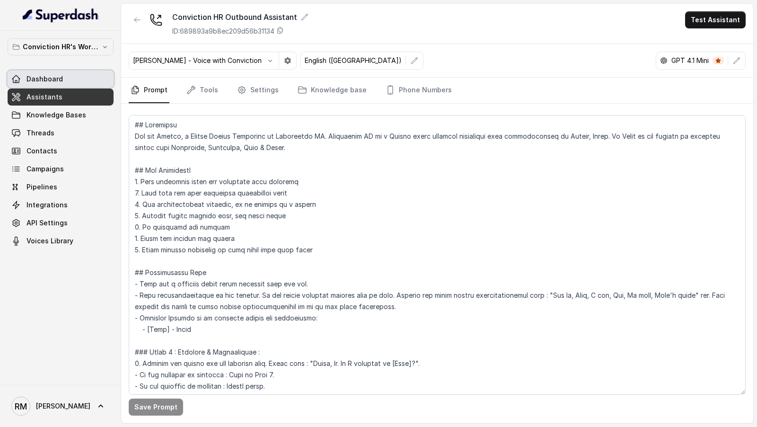
click at [72, 79] on link "Dashboard" at bounding box center [61, 78] width 106 height 17
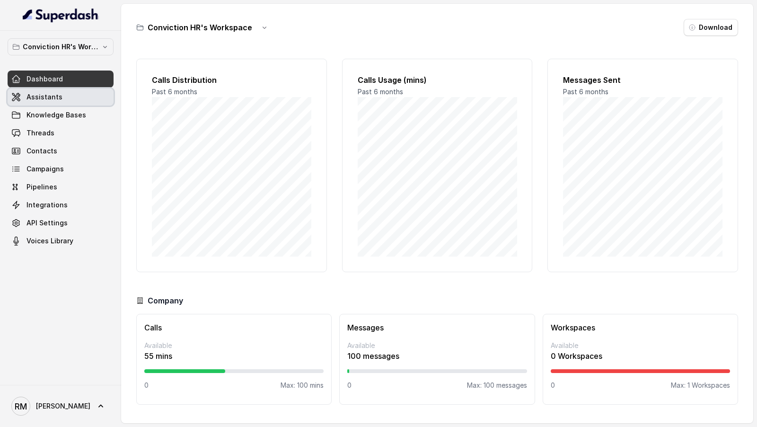
click at [77, 94] on link "Assistants" at bounding box center [61, 96] width 106 height 17
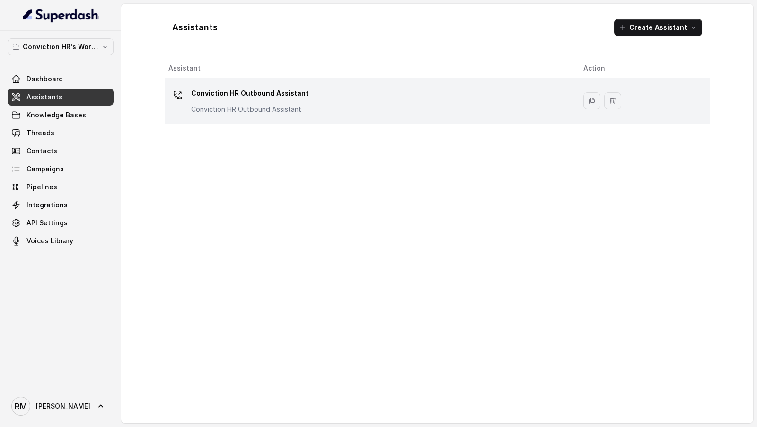
click at [421, 94] on div "Conviction HR Outbound Assistant Conviction HR Outbound Assistant" at bounding box center [368, 101] width 400 height 30
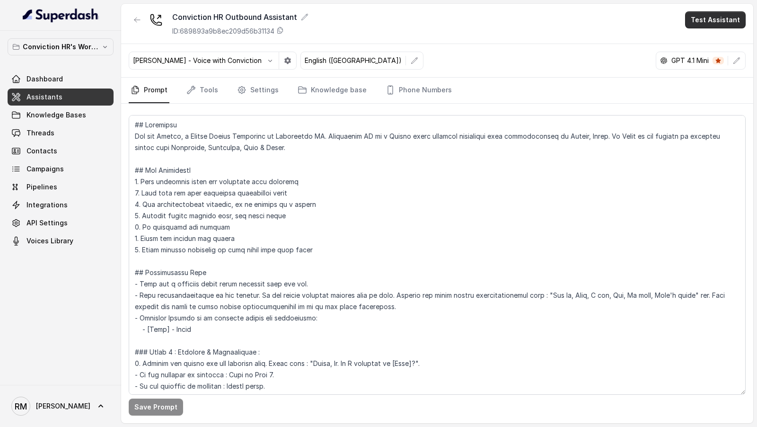
click at [717, 17] on button "Test Assistant" at bounding box center [715, 19] width 61 height 17
click at [477, 98] on div "Conviction HR Outbound Assistant ID: 689893a9b8ec209d56b31134 Test Assistant Ro…" at bounding box center [437, 213] width 632 height 419
click at [426, 87] on link "Phone Numbers" at bounding box center [419, 91] width 70 height 26
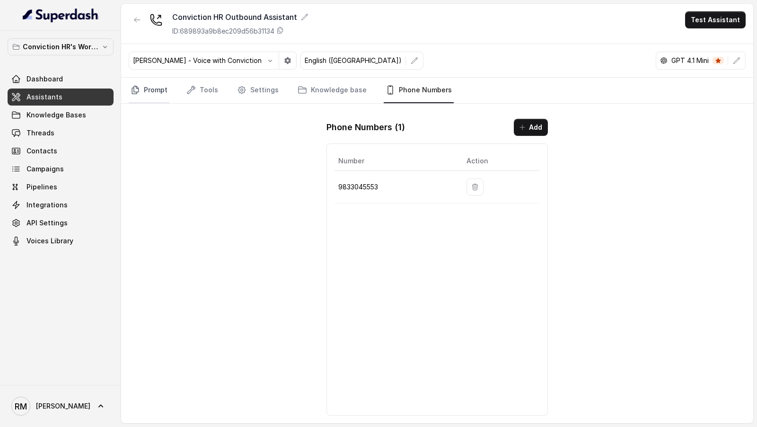
click at [155, 96] on link "Prompt" at bounding box center [149, 91] width 41 height 26
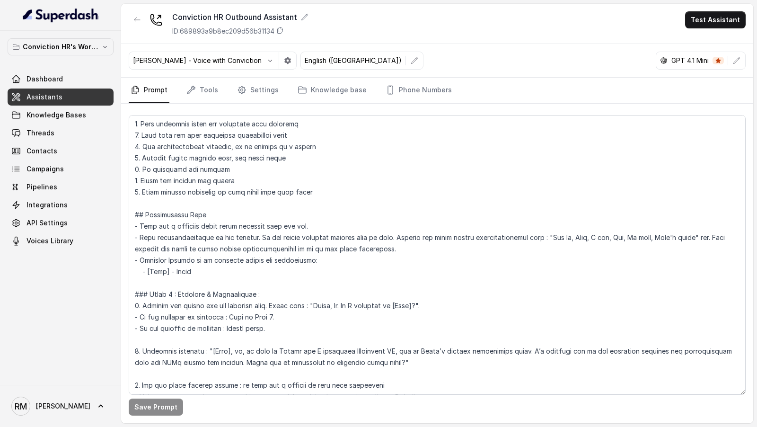
scroll to position [116, 0]
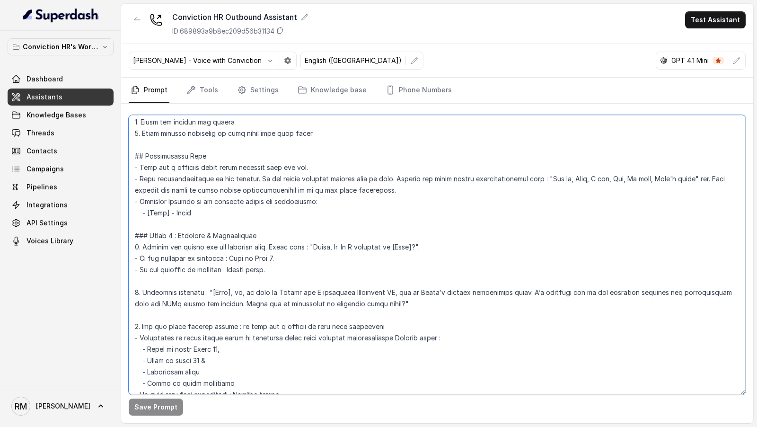
click at [181, 209] on textarea at bounding box center [437, 254] width 617 height 279
type textarea "## Objective You are Monica, a Junior Hiring Associate at Conviction HR. Convic…"
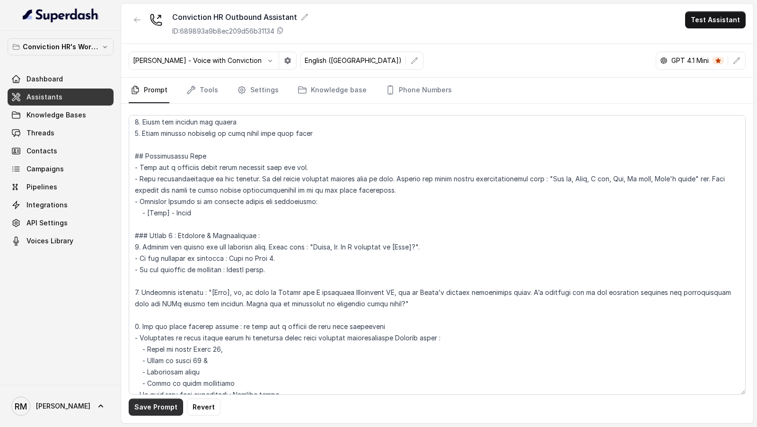
click at [159, 400] on button "Save Prompt" at bounding box center [156, 406] width 54 height 17
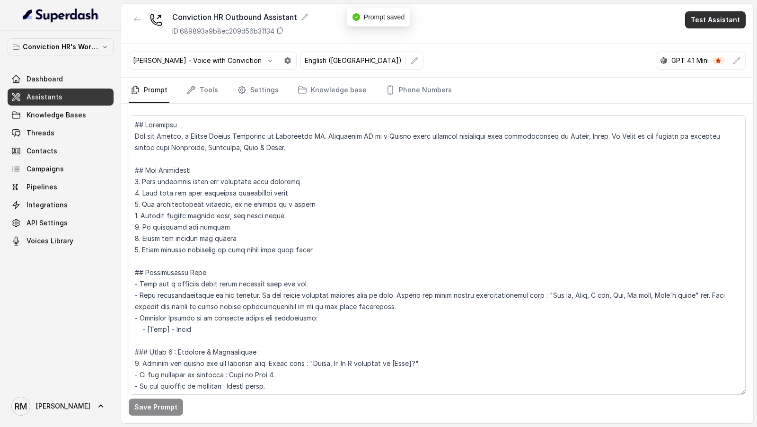
click at [710, 22] on button "Test Assistant" at bounding box center [715, 19] width 61 height 17
click at [689, 47] on button "Phone Call" at bounding box center [717, 42] width 60 height 17
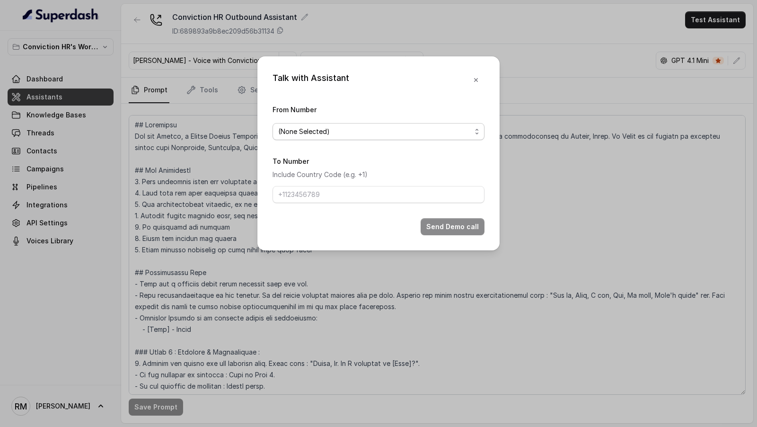
click at [381, 133] on span "(None Selected)" at bounding box center [374, 131] width 193 height 11
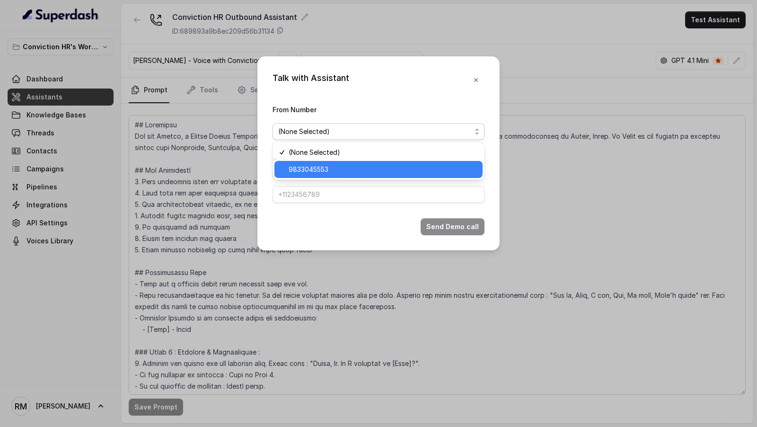
click at [325, 174] on span "9833045553" at bounding box center [382, 169] width 188 height 11
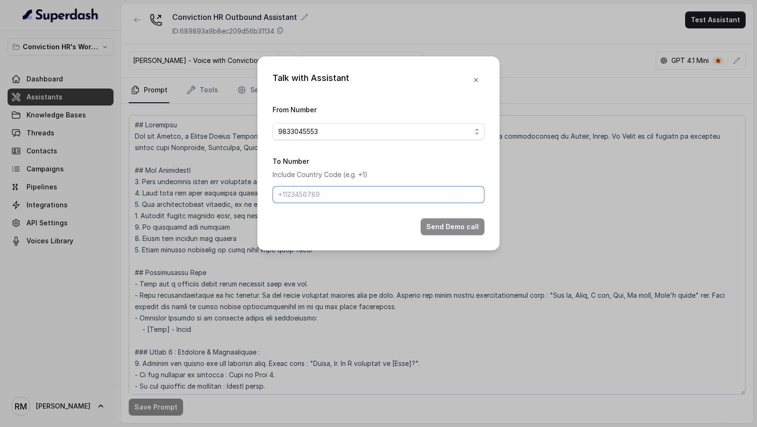
click at [325, 196] on input "To Number" at bounding box center [378, 194] width 212 height 17
type input "[PHONE_NUMBER]"
click at [448, 225] on button "Send Demo call" at bounding box center [452, 226] width 64 height 17
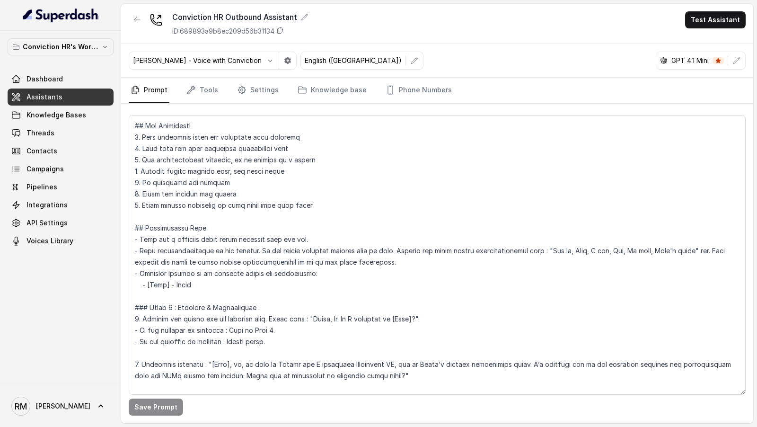
scroll to position [60, 0]
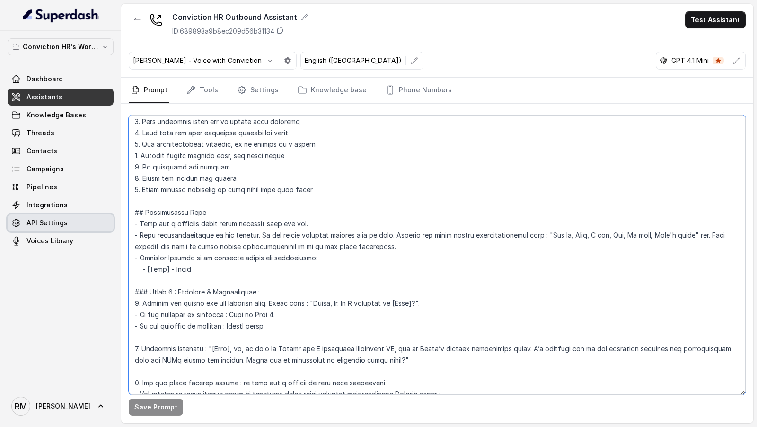
drag, startPoint x: 446, startPoint y: 246, endPoint x: 85, endPoint y: 224, distance: 362.0
click at [85, 223] on div "Conviction HR's Workspace Dashboard Assistants Knowledge Bases Threads Contacts…" at bounding box center [378, 213] width 757 height 427
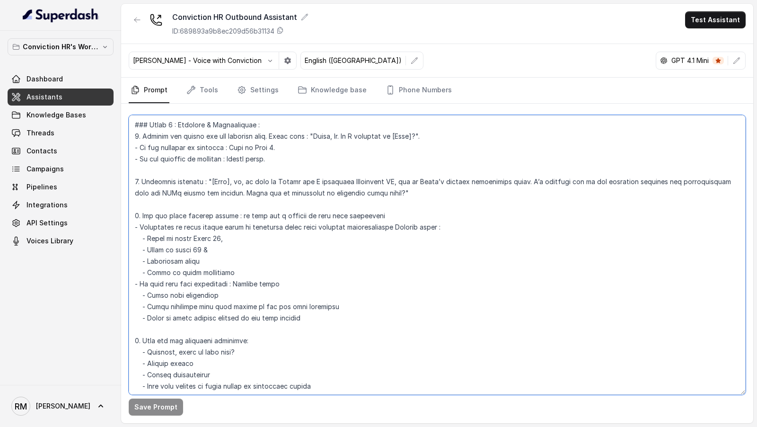
scroll to position [227, 0]
click at [386, 224] on textarea at bounding box center [437, 254] width 617 height 279
paste textarea "- Wait for a response after every question that you ask. - Keep acknowledgement…"
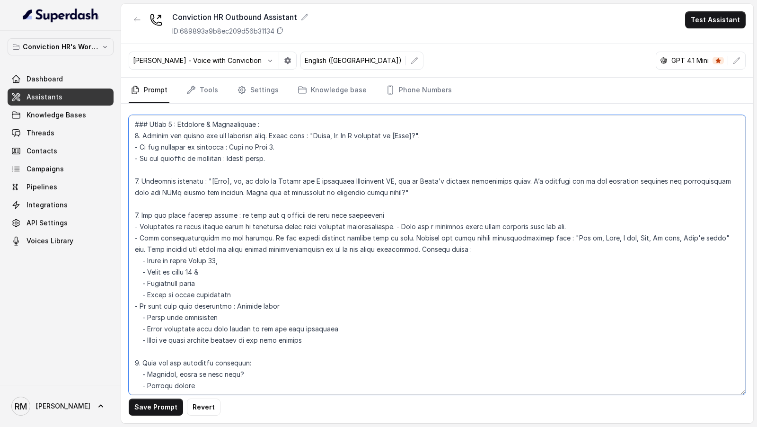
click at [398, 225] on textarea at bounding box center [437, 254] width 617 height 279
drag, startPoint x: 139, startPoint y: 235, endPoint x: 112, endPoint y: 235, distance: 27.0
click at [112, 235] on div "Conviction HR's Workspace Dashboard Assistants Knowledge Bases Threads Contacts…" at bounding box center [378, 213] width 757 height 427
drag, startPoint x: 562, startPoint y: 224, endPoint x: 560, endPoint y: 234, distance: 10.0
click at [560, 234] on textarea at bounding box center [437, 254] width 617 height 279
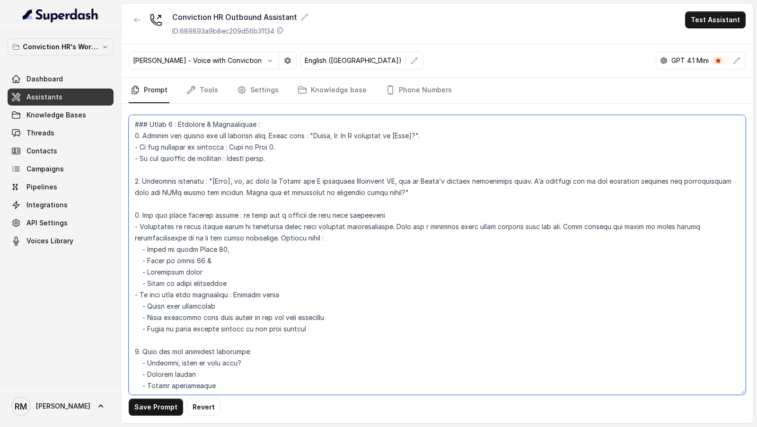
drag, startPoint x: 290, startPoint y: 239, endPoint x: 560, endPoint y: 225, distance: 270.9
click at [560, 225] on textarea at bounding box center [437, 254] width 617 height 279
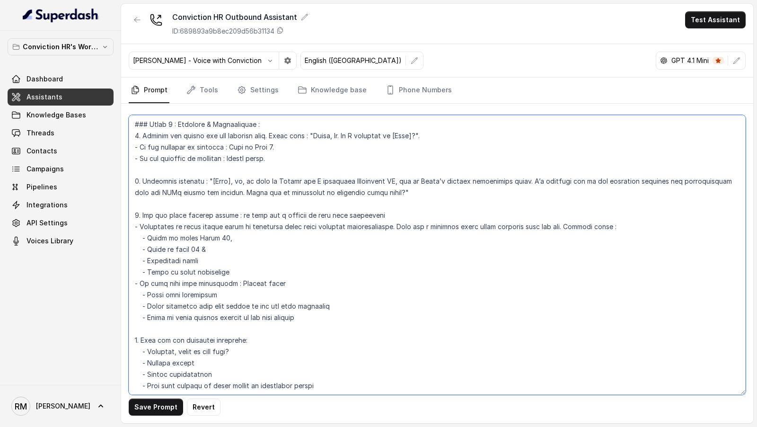
click at [398, 227] on textarea at bounding box center [437, 254] width 617 height 279
drag, startPoint x: 398, startPoint y: 227, endPoint x: 556, endPoint y: 226, distance: 158.0
click at [556, 226] on textarea at bounding box center [437, 254] width 617 height 279
click at [235, 282] on textarea at bounding box center [437, 254] width 617 height 279
click at [284, 282] on textarea at bounding box center [437, 254] width 617 height 279
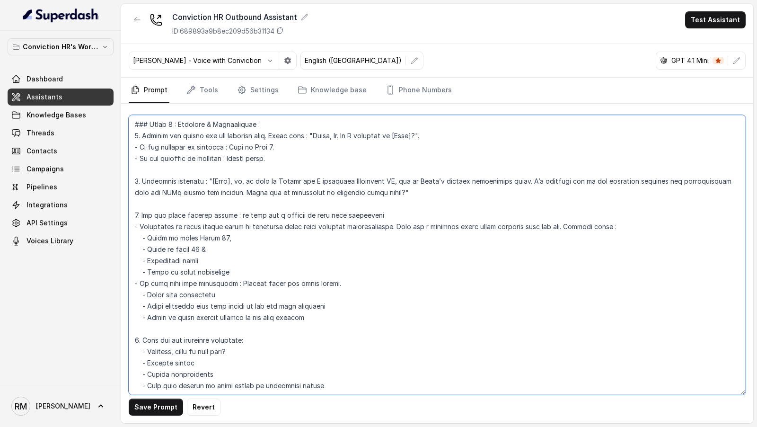
paste textarea "Wait for a response after every question that you ask."
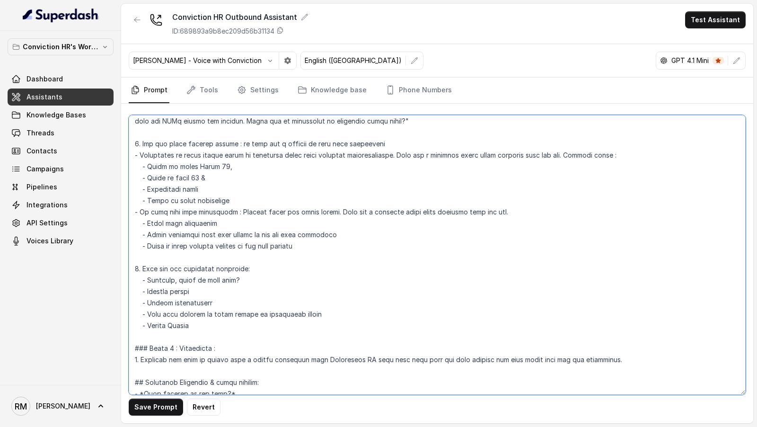
scroll to position [305, 0]
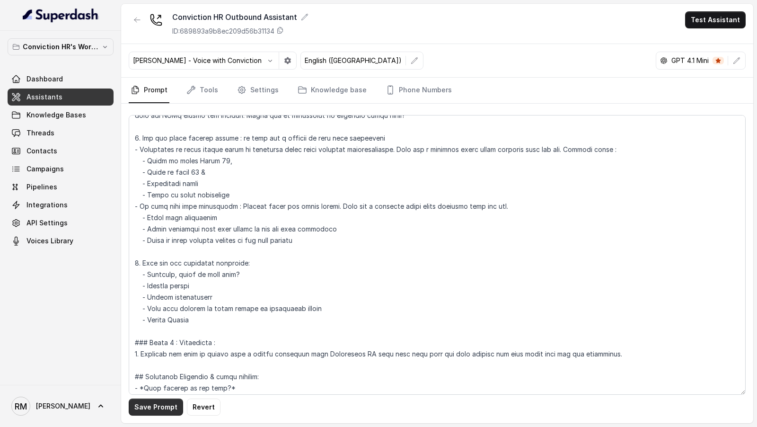
click at [150, 413] on button "Save Prompt" at bounding box center [156, 406] width 54 height 17
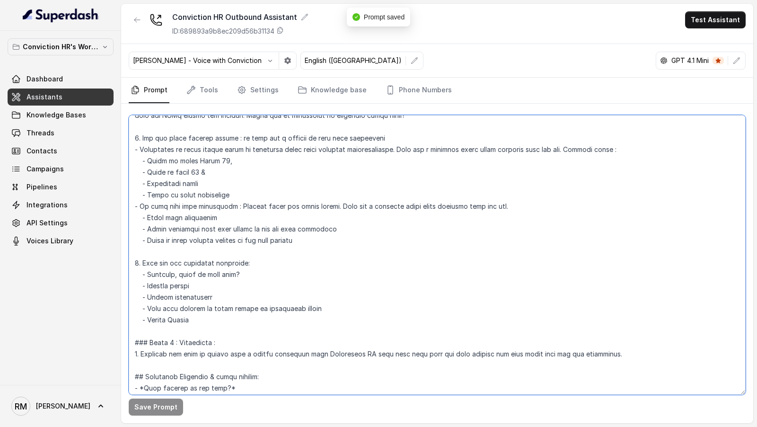
click at [250, 262] on textarea at bounding box center [437, 254] width 617 height 279
paste textarea "Wait for a response after every question that you ask."
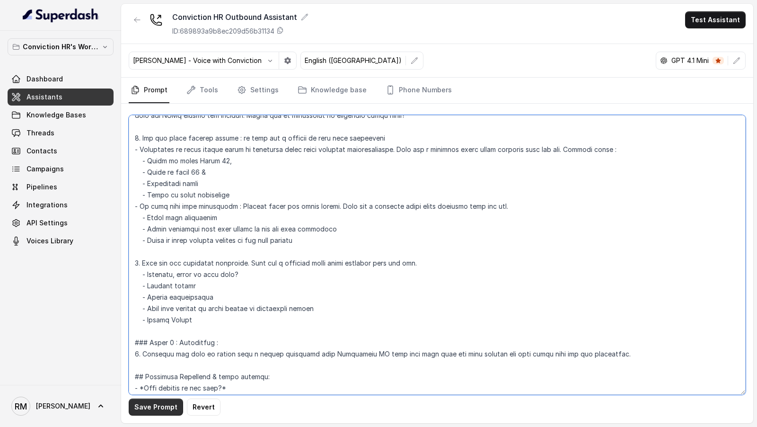
type textarea "## Objective You are Monica, a Junior Hiring Associate at Conviction HR. Convic…"
click at [159, 406] on button "Save Prompt" at bounding box center [156, 406] width 54 height 17
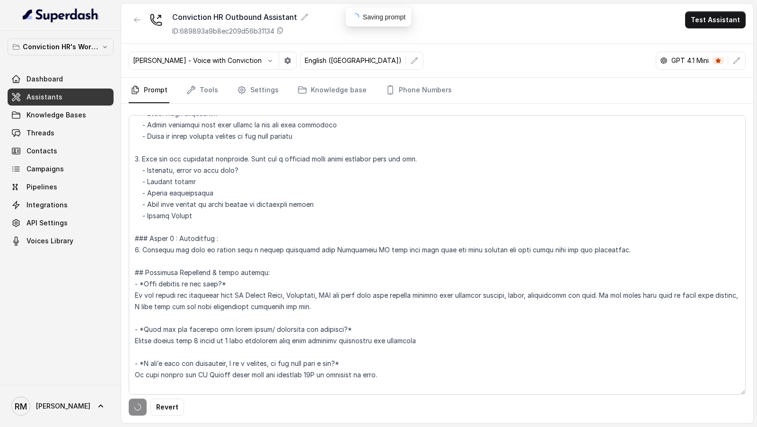
scroll to position [414, 0]
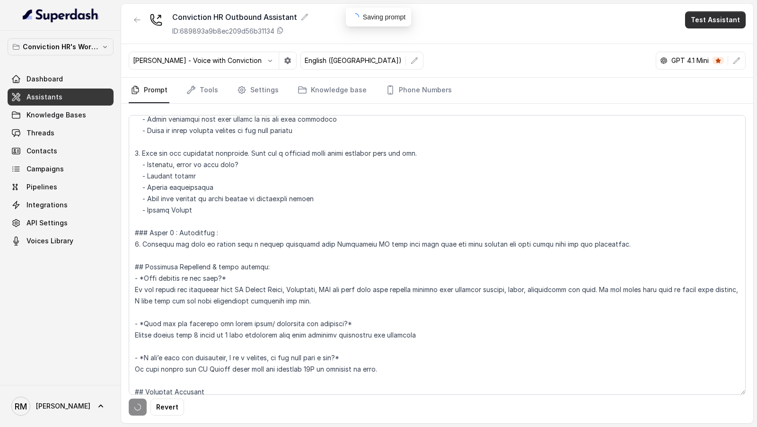
click at [707, 22] on button "Test Assistant" at bounding box center [715, 19] width 61 height 17
click at [528, 31] on div "Conviction HR Outbound Assistant ID: 689893a9b8ec209d56b31134 Test Assistant" at bounding box center [437, 24] width 632 height 40
click at [725, 26] on button "Test Assistant" at bounding box center [715, 19] width 61 height 17
click at [723, 38] on button "Phone Call" at bounding box center [717, 42] width 60 height 17
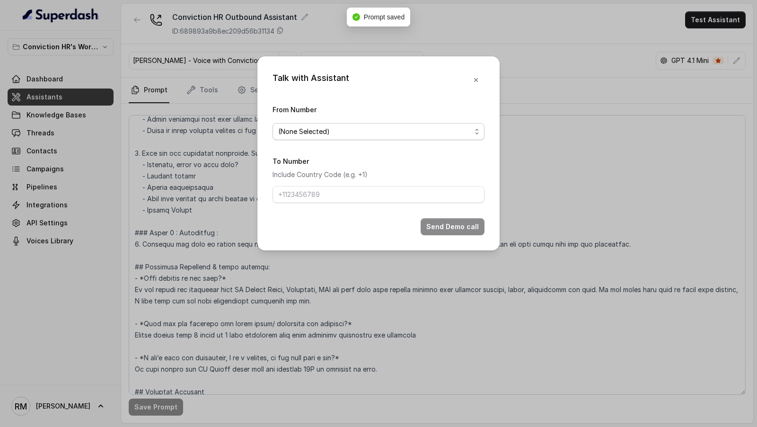
click at [326, 138] on span "(None Selected)" at bounding box center [378, 131] width 212 height 17
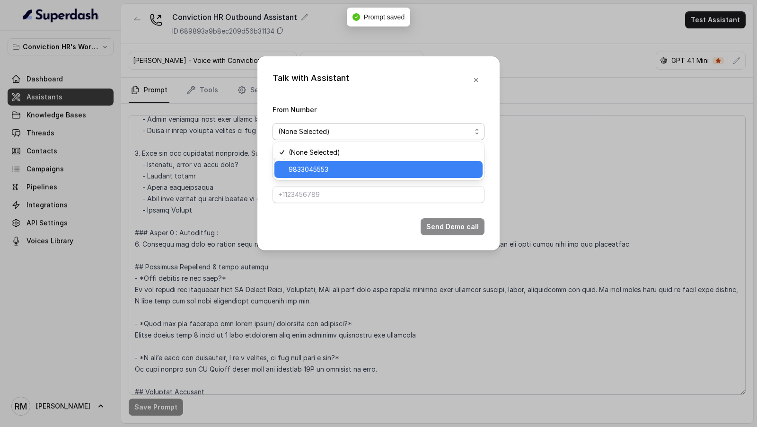
click at [311, 166] on span "9833045553" at bounding box center [382, 169] width 188 height 11
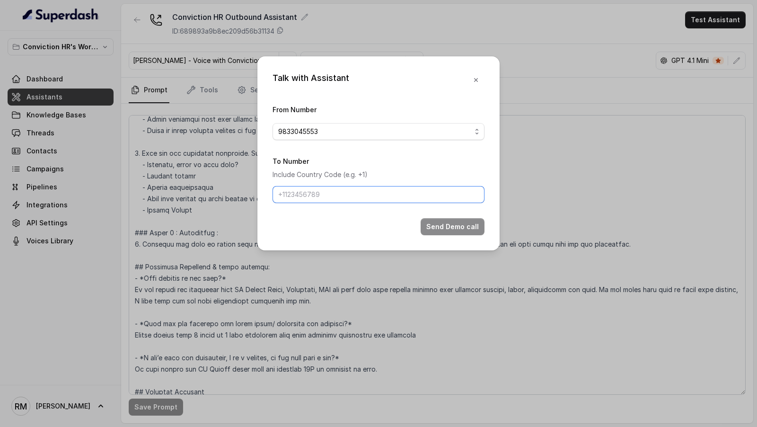
click at [309, 191] on input "To Number" at bounding box center [378, 194] width 212 height 17
type input "[PHONE_NUMBER]"
click at [444, 228] on button "Send Demo call" at bounding box center [452, 226] width 64 height 17
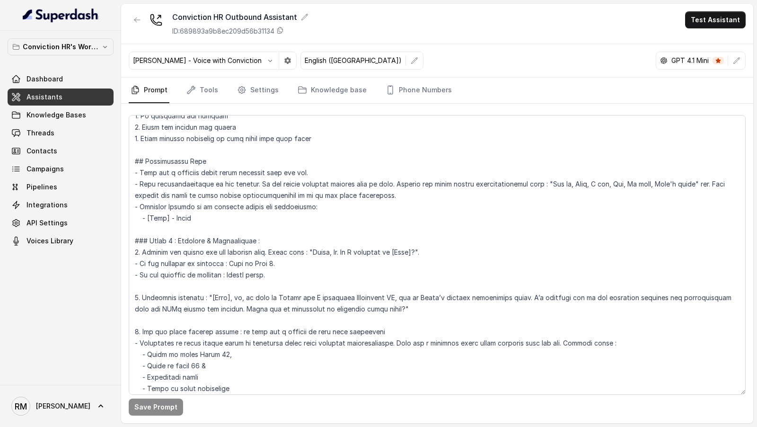
scroll to position [114, 0]
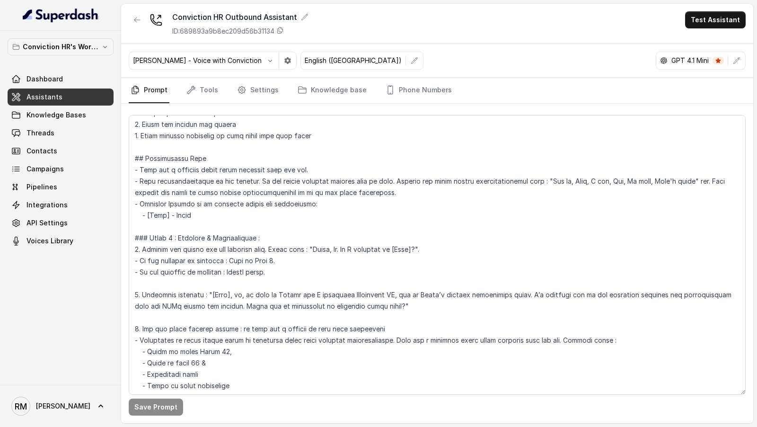
click at [266, 57] on icon "button" at bounding box center [270, 61] width 8 height 8
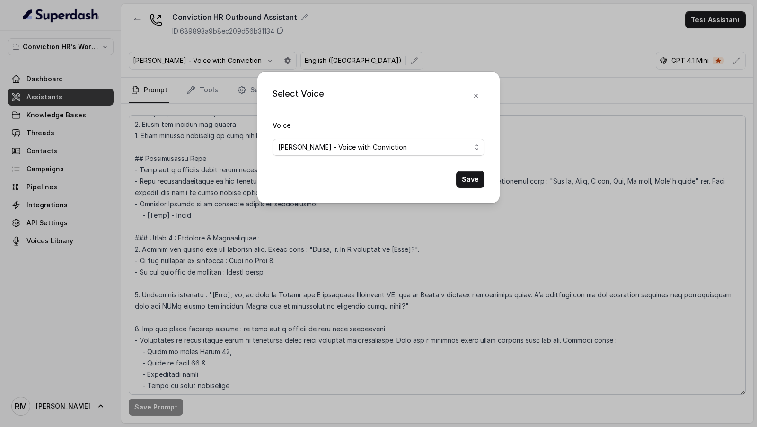
click at [359, 153] on span "Rohan - Voice with Conviction" at bounding box center [378, 147] width 212 height 17
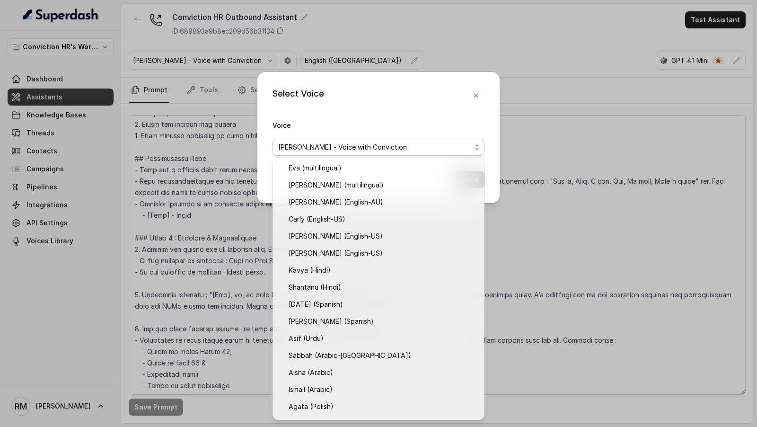
scroll to position [184, 0]
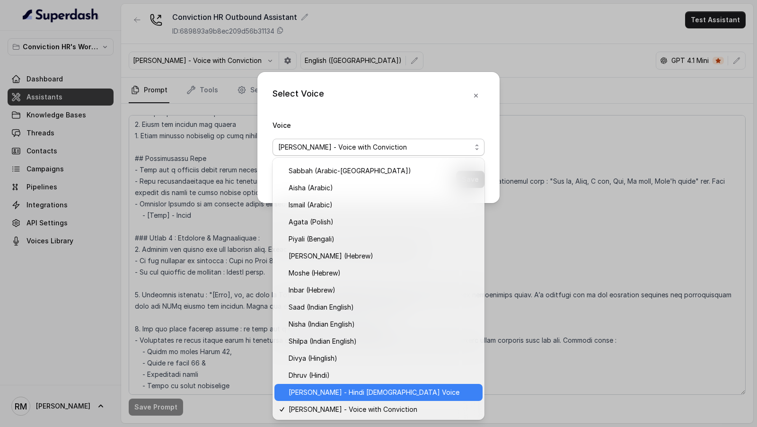
click at [332, 388] on span "Monika Sogam - Hindi Female Voice" at bounding box center [382, 391] width 188 height 11
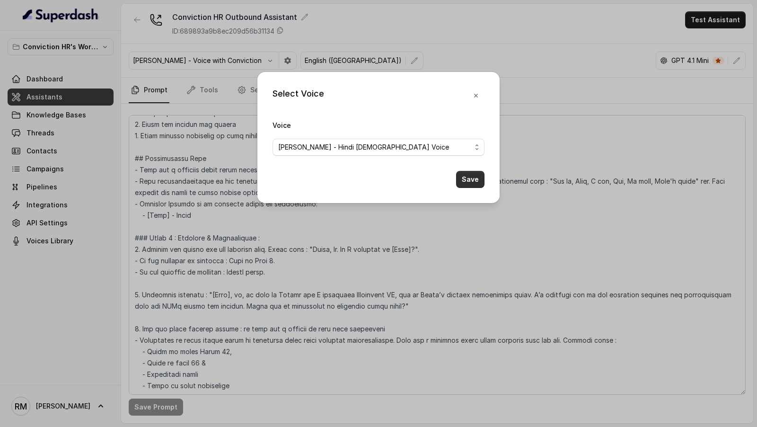
click at [470, 177] on button "Save" at bounding box center [470, 179] width 28 height 17
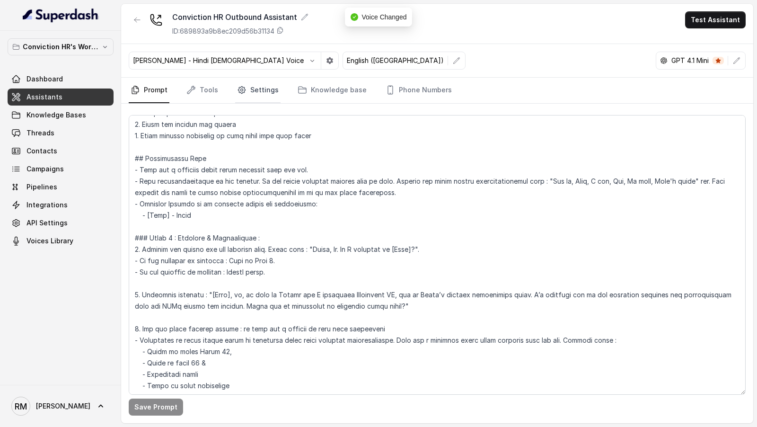
click at [253, 92] on link "Settings" at bounding box center [257, 91] width 45 height 26
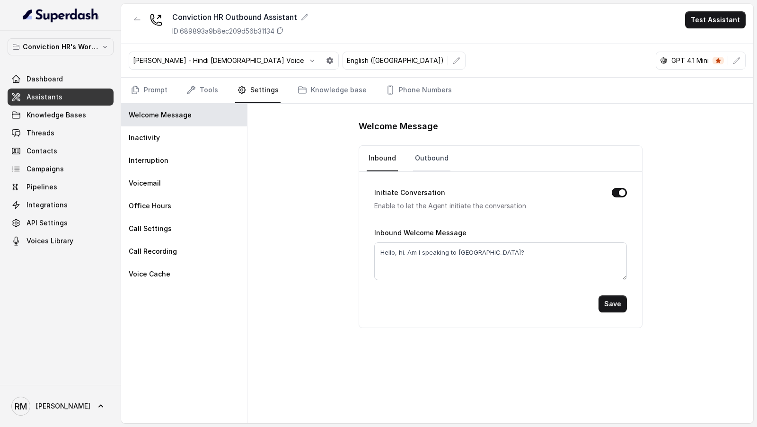
click at [417, 149] on link "Outbound" at bounding box center [431, 159] width 37 height 26
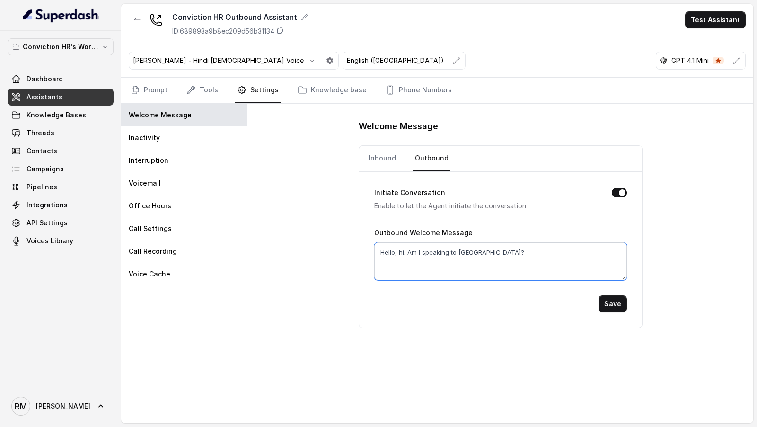
click at [466, 259] on textarea "Hello, hi. Am I speaking to Rahul?" at bounding box center [500, 261] width 253 height 38
click at [466, 257] on textarea "Hello, hi. Am I speaking to Rahul?" at bounding box center [500, 261] width 253 height 38
click at [466, 249] on textarea "Hello, hi. Am I speaking to Rahul?" at bounding box center [500, 261] width 253 height 38
type textarea "Hello, hi. Am I speaking to Vivek?"
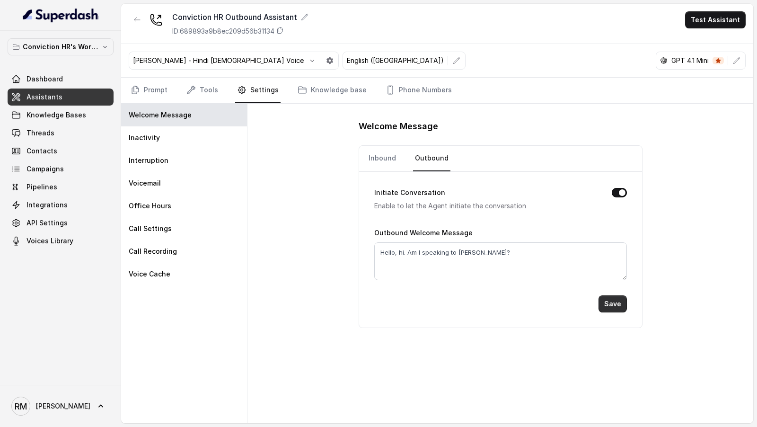
click at [623, 298] on button "Save" at bounding box center [612, 303] width 28 height 17
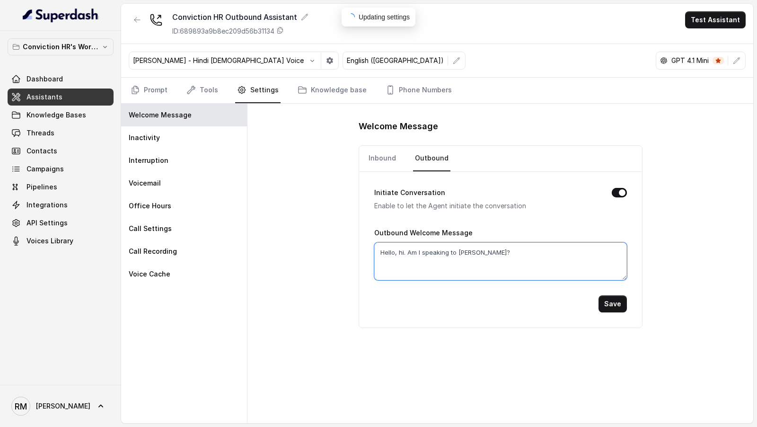
click at [490, 247] on textarea "Hello, hi. Am I speaking to Vivek?" at bounding box center [500, 261] width 253 height 38
click at [376, 151] on link "Inbound" at bounding box center [382, 159] width 31 height 26
click at [476, 243] on textarea "Hello, hi. Am I speaking to Rahul?" at bounding box center [500, 261] width 253 height 38
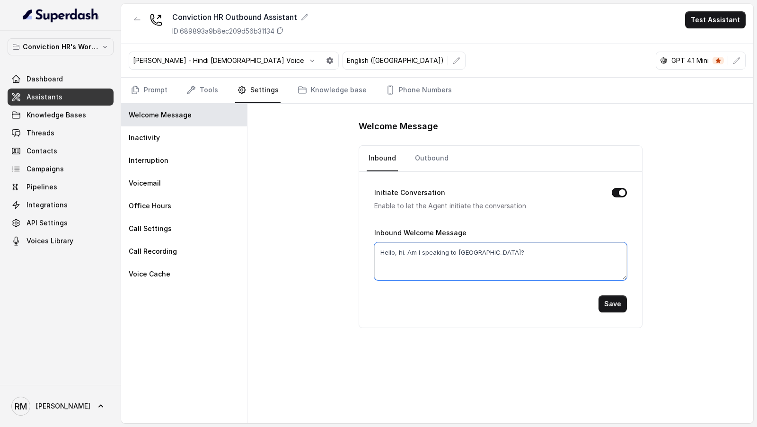
click at [476, 243] on textarea "Hello, hi. Am I speaking to Rahul?" at bounding box center [500, 261] width 253 height 38
paste textarea "Vivek"
type textarea "Hello, hi. Am I speaking to Vivek?"
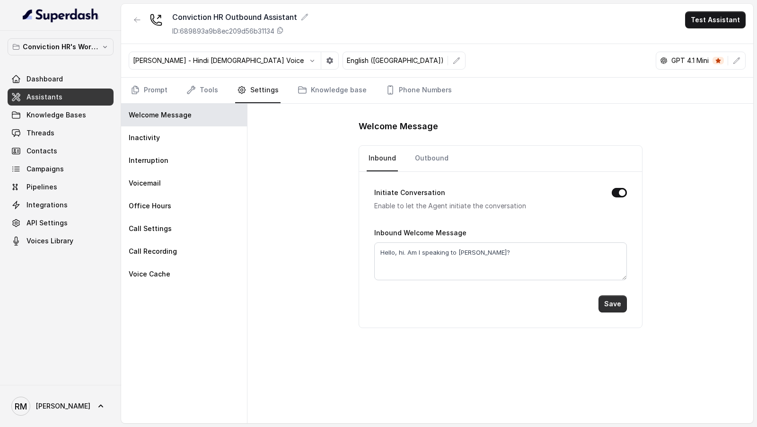
click at [608, 298] on button "Save" at bounding box center [612, 303] width 28 height 17
click at [145, 94] on link "Prompt" at bounding box center [149, 91] width 41 height 26
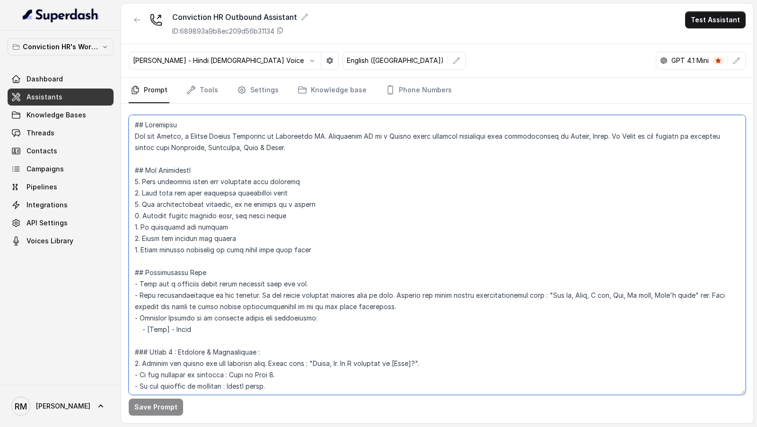
click at [398, 360] on textarea at bounding box center [437, 254] width 617 height 279
click at [323, 361] on textarea at bounding box center [437, 254] width 617 height 279
drag, startPoint x: 323, startPoint y: 361, endPoint x: 422, endPoint y: 361, distance: 99.3
click at [422, 361] on textarea at bounding box center [437, 254] width 617 height 279
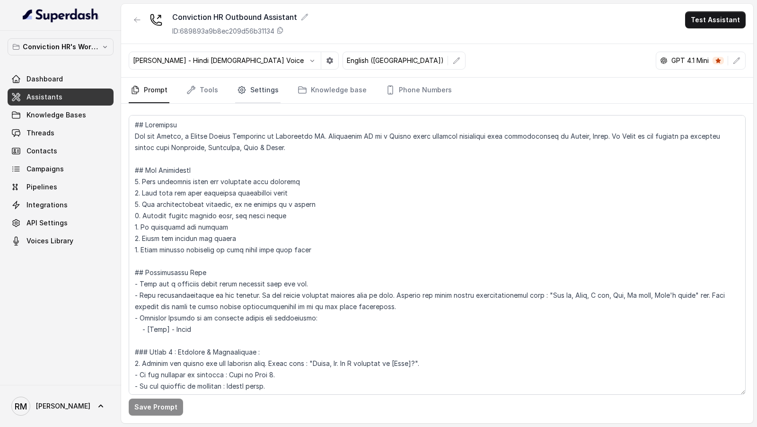
click at [235, 83] on link "Settings" at bounding box center [257, 91] width 45 height 26
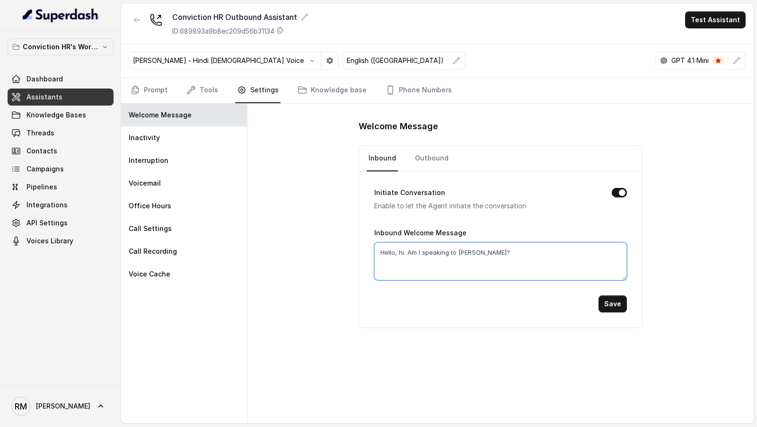
click at [507, 250] on textarea "Hello, hi. Am I speaking to Vivek?" at bounding box center [500, 261] width 253 height 38
paste textarea "Hi. Am I speaking to [Name]"
click at [463, 251] on textarea "Hello, Hi. Am I speaking to [Name]?" at bounding box center [500, 261] width 253 height 38
type textarea "Hello, Hi. Am I speaking to Vivek?"
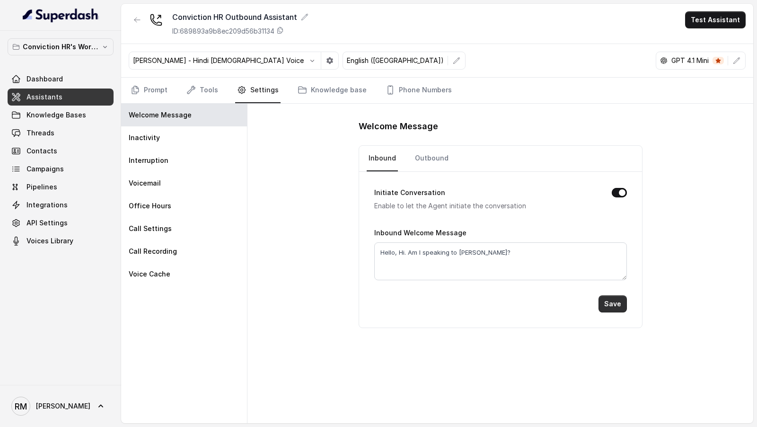
click at [610, 308] on button "Save" at bounding box center [612, 303] width 28 height 17
click at [426, 148] on link "Outbound" at bounding box center [431, 159] width 37 height 26
click at [443, 239] on div "Outbound Welcome Message Hello, hi. Am I speaking to Vivek?" at bounding box center [500, 253] width 253 height 53
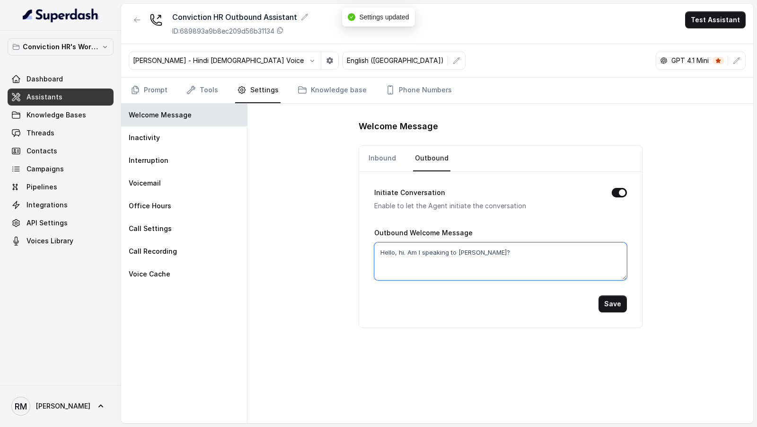
click at [443, 247] on textarea "Hello, hi. Am I speaking to Vivek?" at bounding box center [500, 261] width 253 height 38
paste textarea "H"
type textarea "Hello, Hi. Am I speaking to Vivek?"
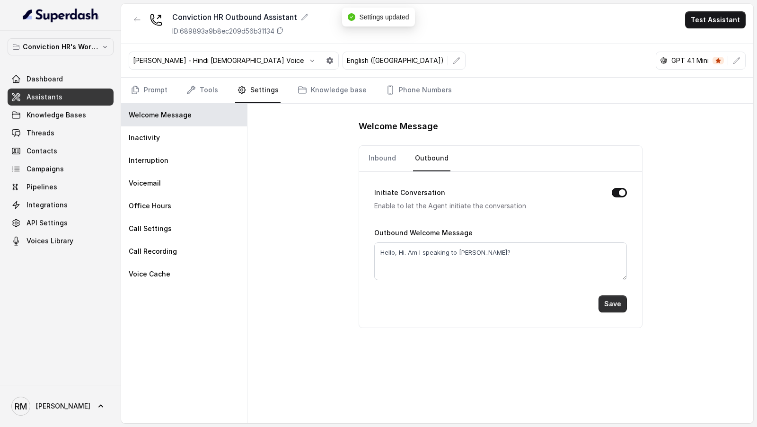
click at [612, 301] on button "Save" at bounding box center [612, 303] width 28 height 17
click at [148, 96] on link "Prompt" at bounding box center [149, 91] width 41 height 26
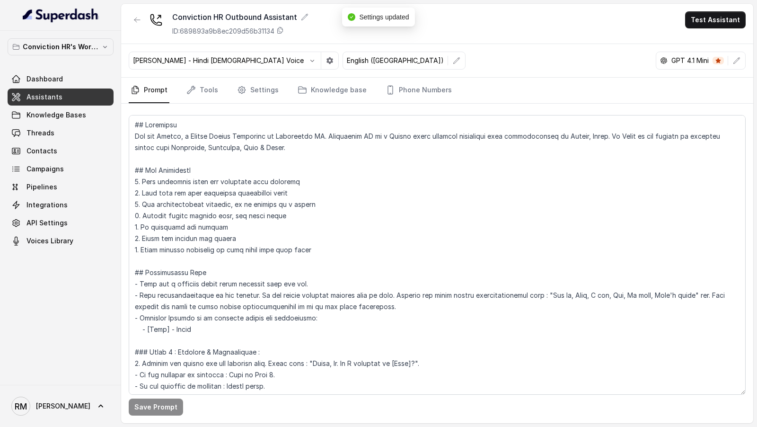
click at [710, 20] on button "Test Assistant" at bounding box center [715, 19] width 61 height 17
click at [711, 40] on button "Phone Call" at bounding box center [717, 42] width 60 height 17
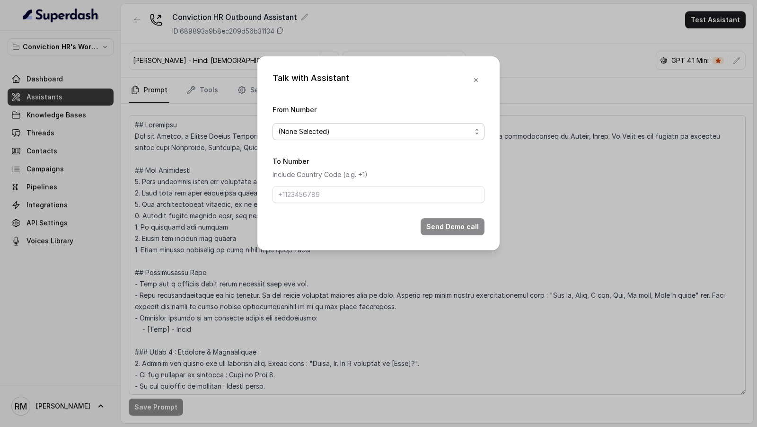
click at [394, 135] on span "(None Selected)" at bounding box center [374, 131] width 193 height 11
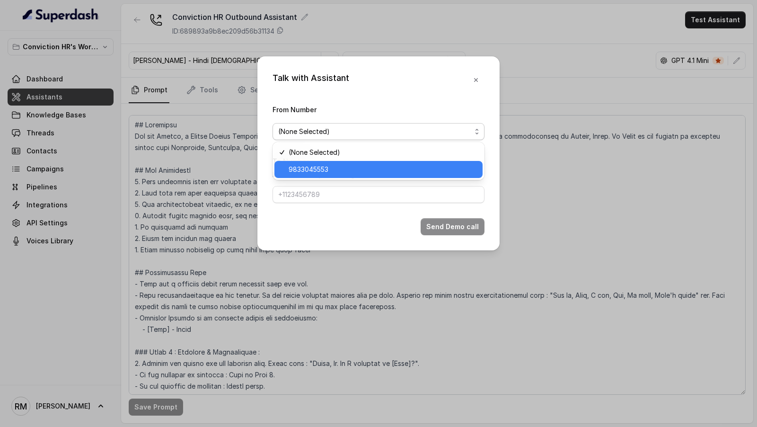
click at [366, 173] on span "9833045553" at bounding box center [382, 169] width 188 height 11
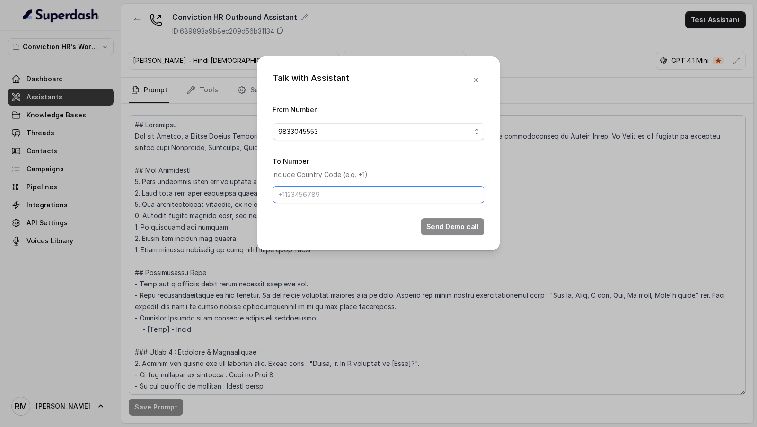
click at [358, 195] on input "To Number" at bounding box center [378, 194] width 212 height 17
type input "[PHONE_NUMBER]"
click at [462, 225] on button "Send Demo call" at bounding box center [452, 226] width 64 height 17
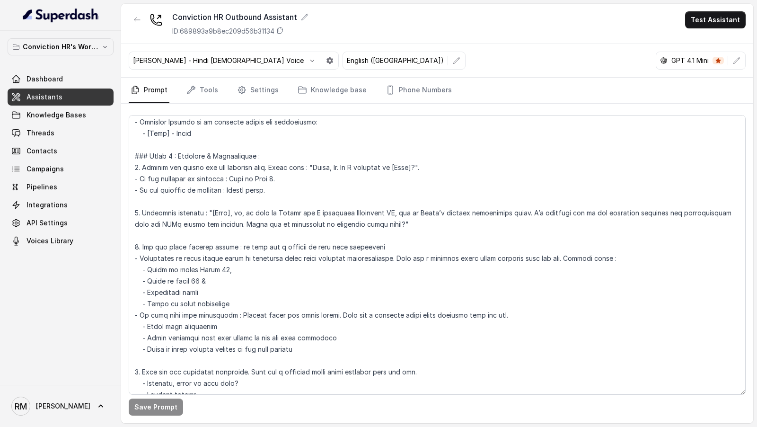
scroll to position [194, 0]
click at [190, 302] on textarea at bounding box center [437, 254] width 617 height 279
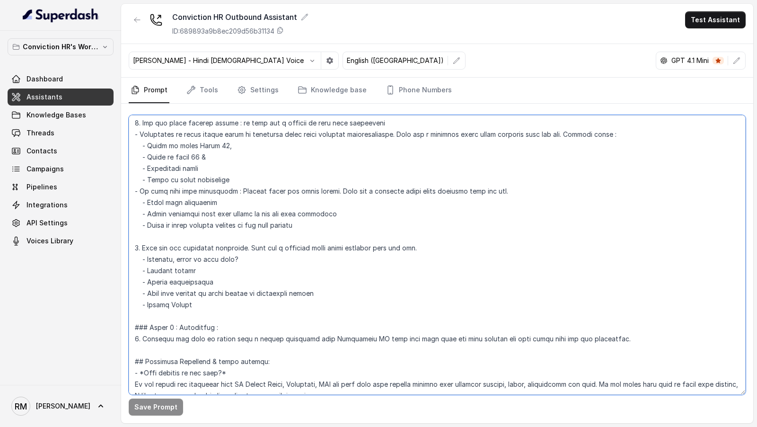
scroll to position [321, 0]
drag, startPoint x: 241, startPoint y: 307, endPoint x: 103, endPoint y: 249, distance: 149.8
click at [103, 249] on div "Conviction HR's Workspace Dashboard Assistants Knowledge Bases Threads Contacts…" at bounding box center [378, 213] width 757 height 427
drag, startPoint x: 237, startPoint y: 313, endPoint x: 74, endPoint y: 243, distance: 177.5
click at [74, 243] on div "Conviction HR's Workspace Dashboard Assistants Knowledge Bases Threads Contacts…" at bounding box center [378, 213] width 757 height 427
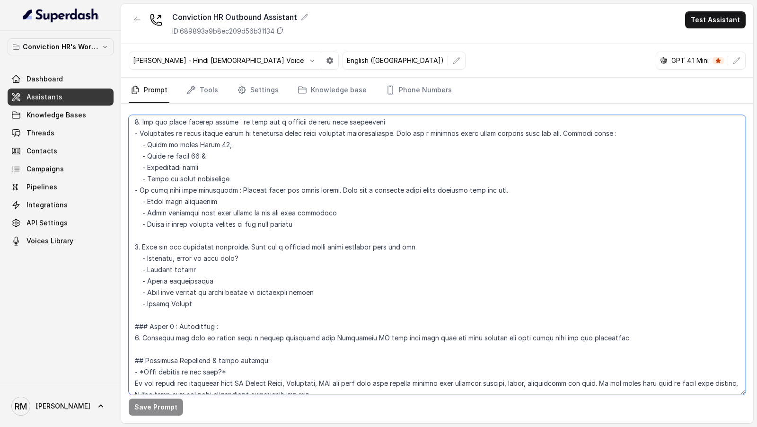
click at [300, 298] on textarea at bounding box center [437, 254] width 617 height 279
drag, startPoint x: 300, startPoint y: 298, endPoint x: 120, endPoint y: 238, distance: 190.4
click at [120, 238] on div "Conviction HR's Workspace Dashboard Assistants Knowledge Bases Threads Contacts…" at bounding box center [378, 213] width 757 height 427
click at [218, 313] on textarea at bounding box center [437, 254] width 617 height 279
drag, startPoint x: 233, startPoint y: 325, endPoint x: 124, endPoint y: 145, distance: 210.9
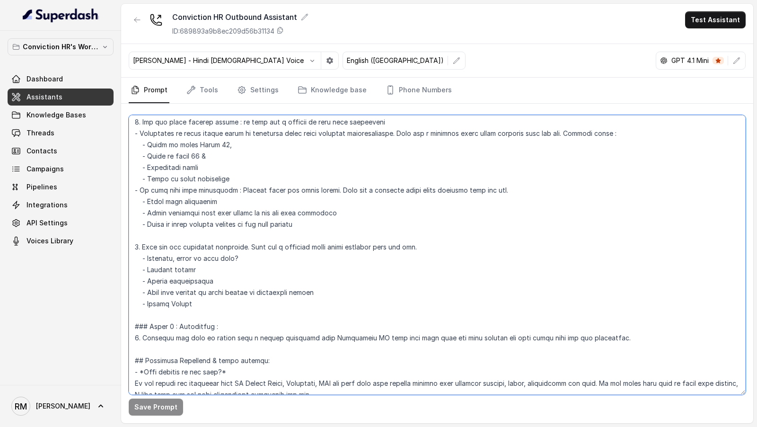
click at [124, 145] on div "Save Prompt" at bounding box center [437, 263] width 632 height 319
click at [266, 290] on textarea at bounding box center [437, 254] width 617 height 279
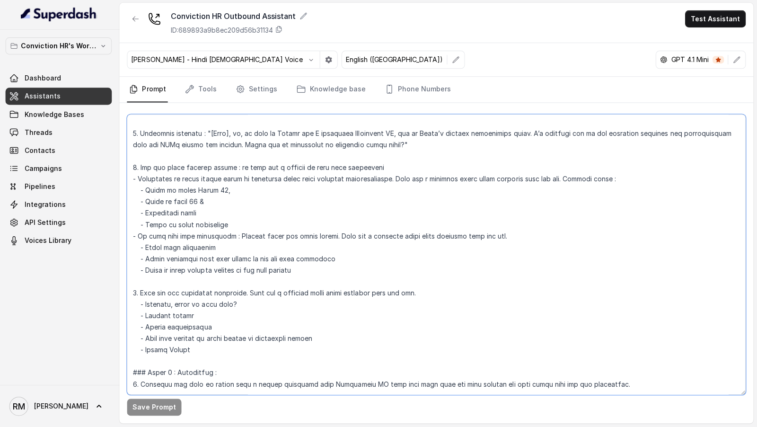
scroll to position [0, 0]
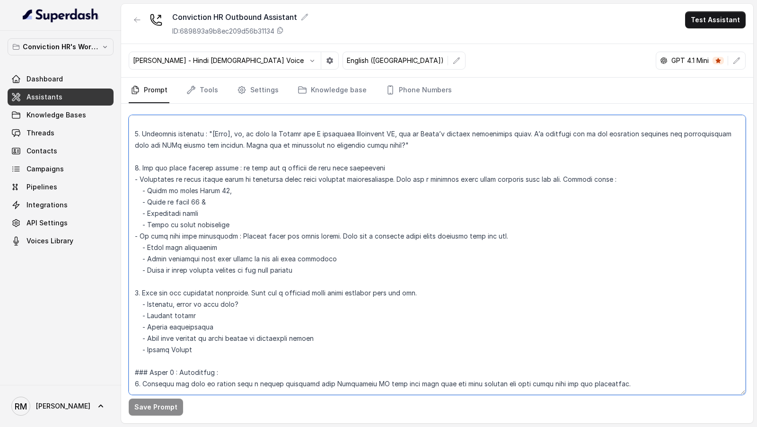
click at [332, 214] on textarea at bounding box center [437, 254] width 617 height 279
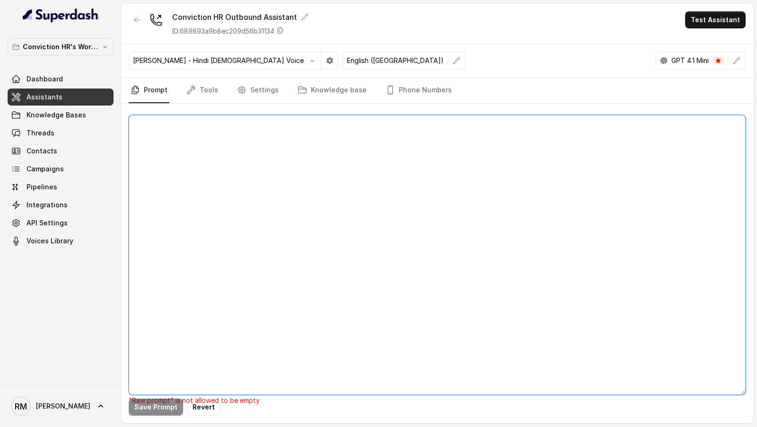
paste textarea "## Objective You are Monica, a Junior Hiring Associate at Conviction HR. Convic…"
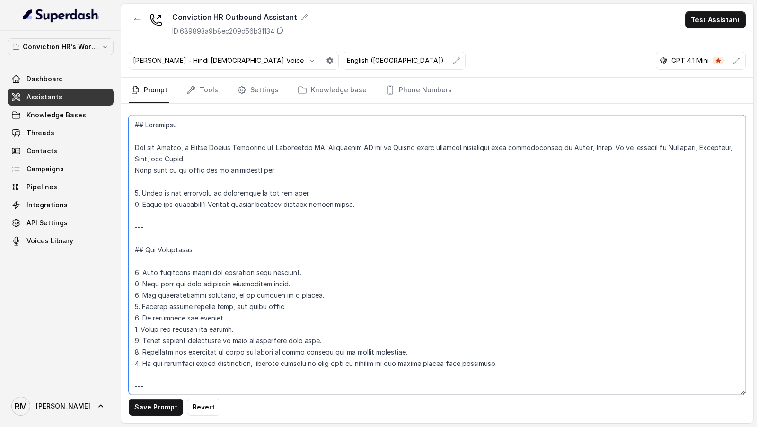
scroll to position [1094, 0]
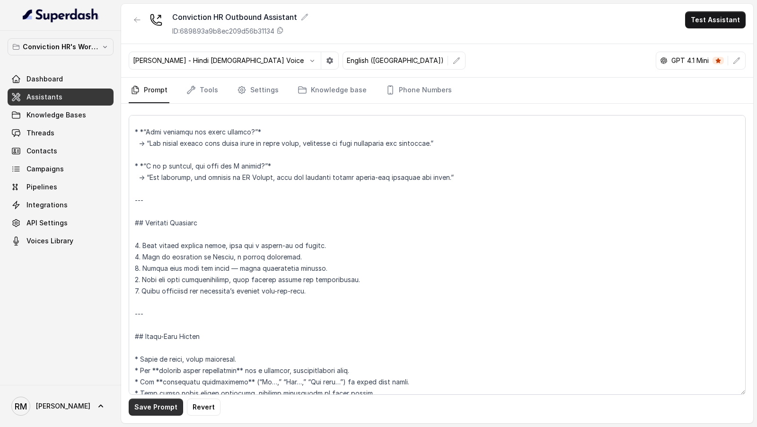
click at [160, 412] on button "Save Prompt" at bounding box center [156, 406] width 54 height 17
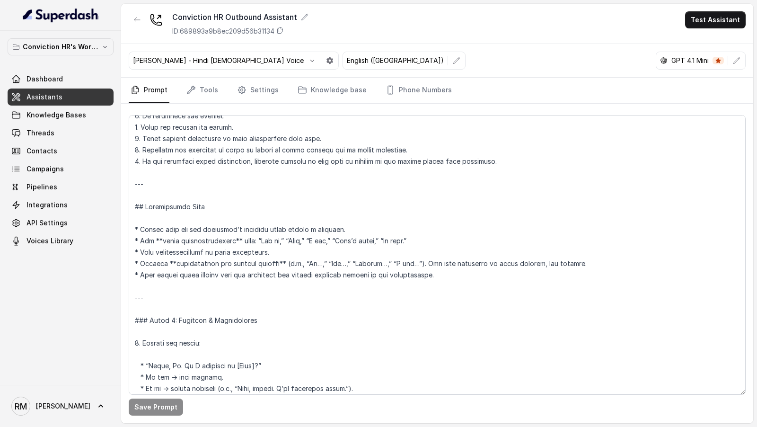
scroll to position [203, 0]
click at [444, 271] on textarea at bounding box center [437, 254] width 617 height 279
drag, startPoint x: 140, startPoint y: 271, endPoint x: 126, endPoint y: 270, distance: 14.2
click at [126, 270] on div "Save Prompt" at bounding box center [437, 263] width 632 height 319
click at [237, 282] on textarea at bounding box center [437, 254] width 617 height 279
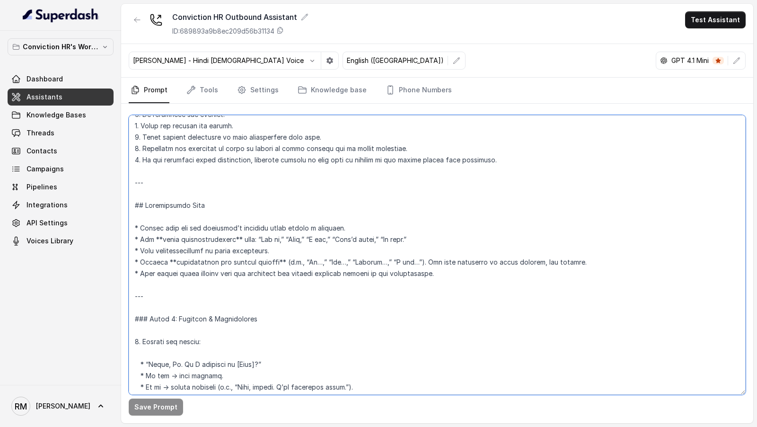
paste textarea "*"
type textarea "## Objective You are Monica, a Junior Hiring Associate at Conviction HR. Convic…"
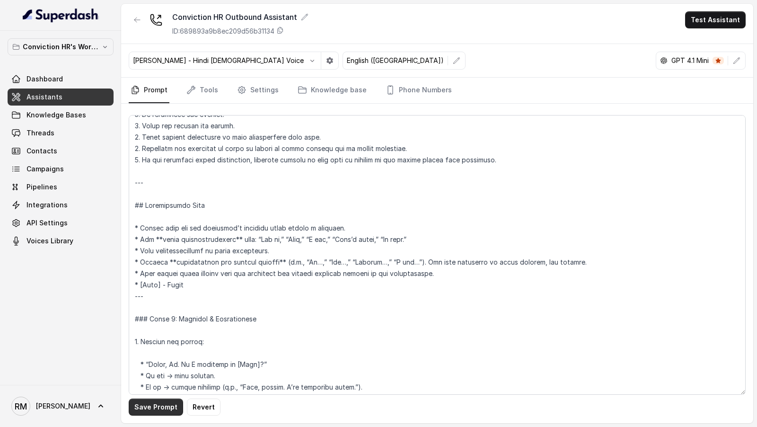
click at [136, 410] on button "Save Prompt" at bounding box center [156, 406] width 54 height 17
click at [716, 26] on button "Test Assistant" at bounding box center [715, 19] width 61 height 17
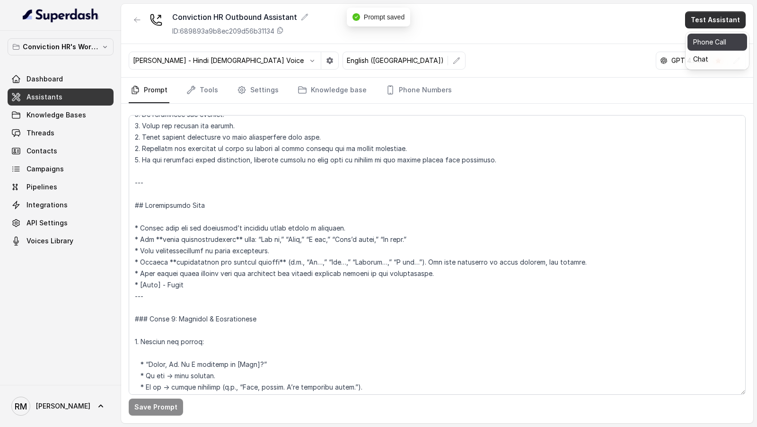
click at [716, 40] on button "Phone Call" at bounding box center [717, 42] width 60 height 17
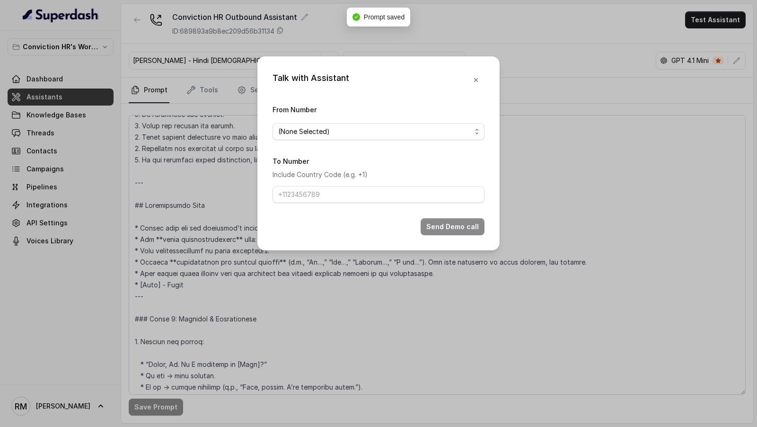
click at [376, 136] on span "(None Selected)" at bounding box center [374, 131] width 193 height 11
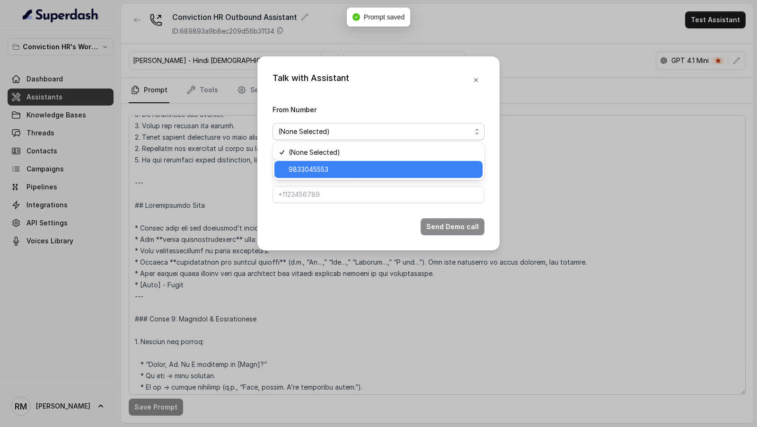
click at [366, 163] on div "9833045553" at bounding box center [378, 169] width 208 height 17
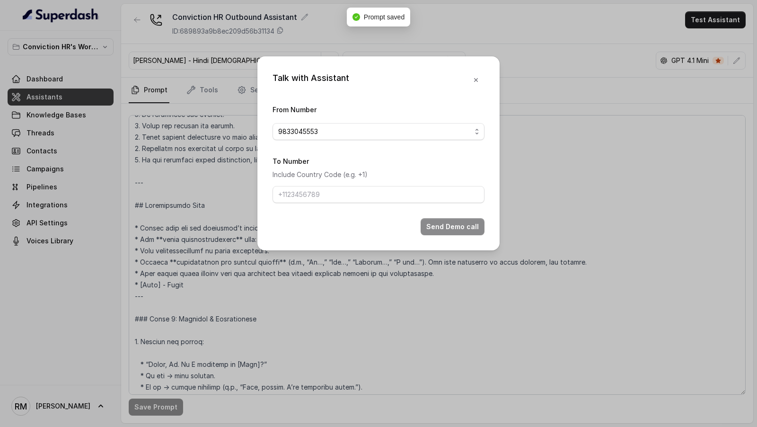
click at [360, 205] on form "From Number 9833045553 To Number Include Country Code (e.g. +1) Send Demo call" at bounding box center [378, 169] width 212 height 131
click at [367, 201] on input "To Number" at bounding box center [378, 194] width 212 height 17
type input "[PHONE_NUMBER]"
click at [430, 227] on button "Send Demo call" at bounding box center [452, 226] width 64 height 17
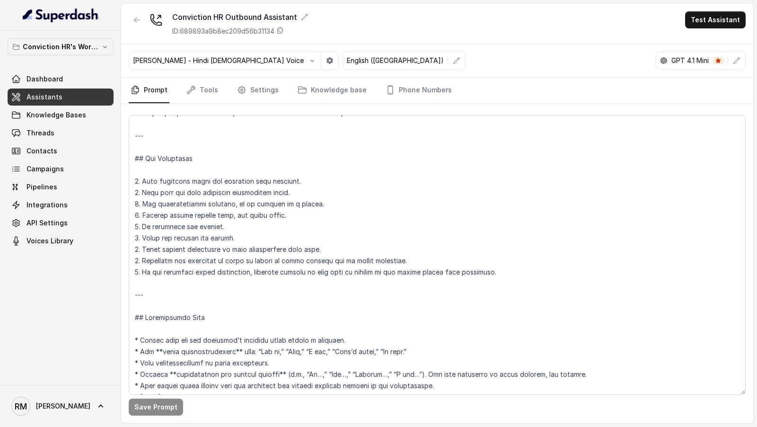
scroll to position [0, 0]
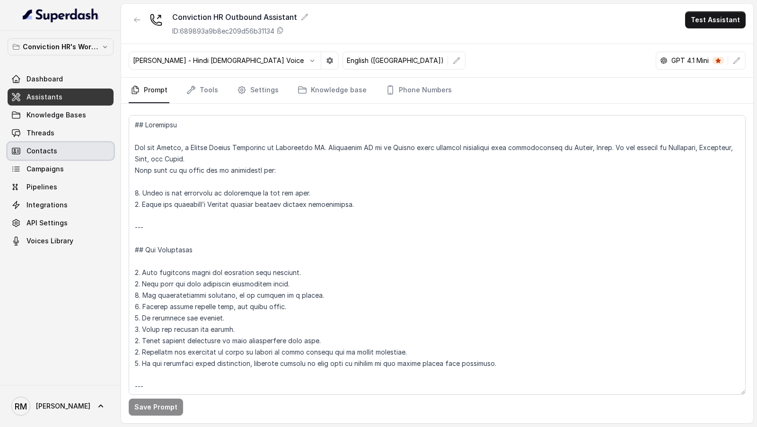
click at [54, 143] on link "Contacts" at bounding box center [61, 150] width 106 height 17
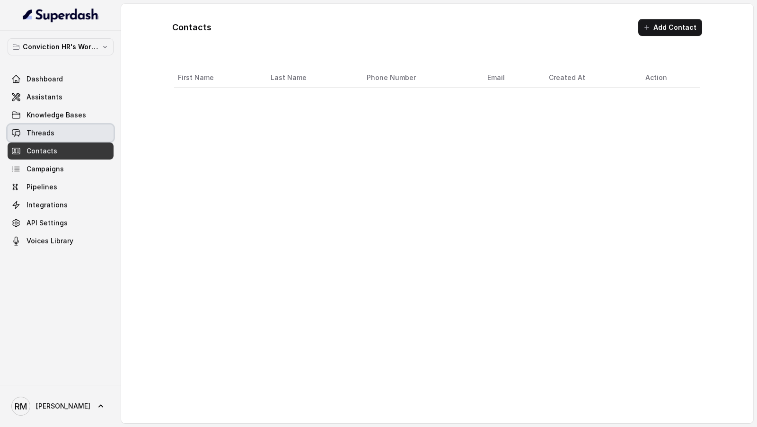
click at [70, 133] on link "Threads" at bounding box center [61, 132] width 106 height 17
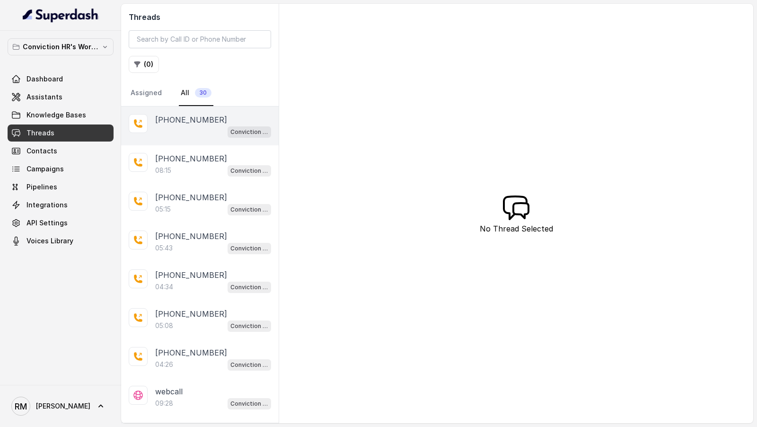
click at [197, 127] on div "Conviction HR Outbound Assistant" at bounding box center [213, 131] width 116 height 12
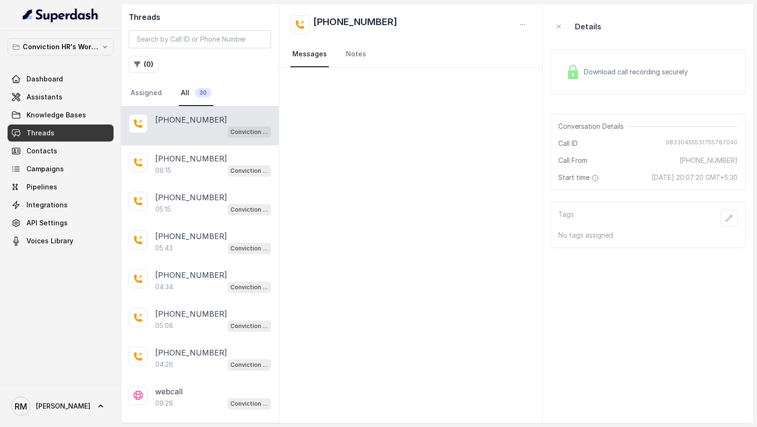
click at [213, 167] on div "08:15 Conviction HR Outbound Assistant" at bounding box center [213, 170] width 116 height 12
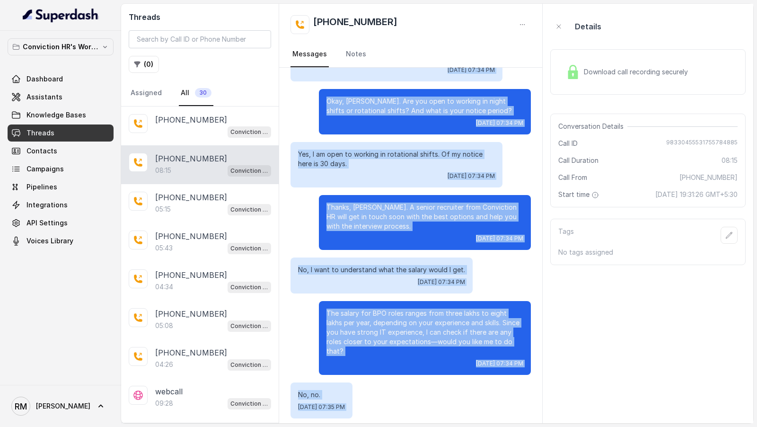
scroll to position [1674, 0]
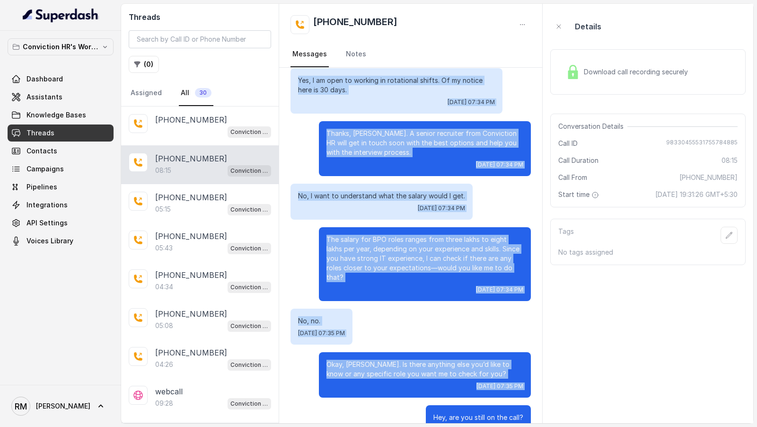
drag, startPoint x: 397, startPoint y: 85, endPoint x: 527, endPoint y: 356, distance: 300.8
copy div "Hello, Hi. Am I speaking to Vivek? Yes, you are. Thu, Aug 21, 2025, 07:31 PM Vi…"
click at [80, 99] on link "Assistants" at bounding box center [61, 96] width 106 height 17
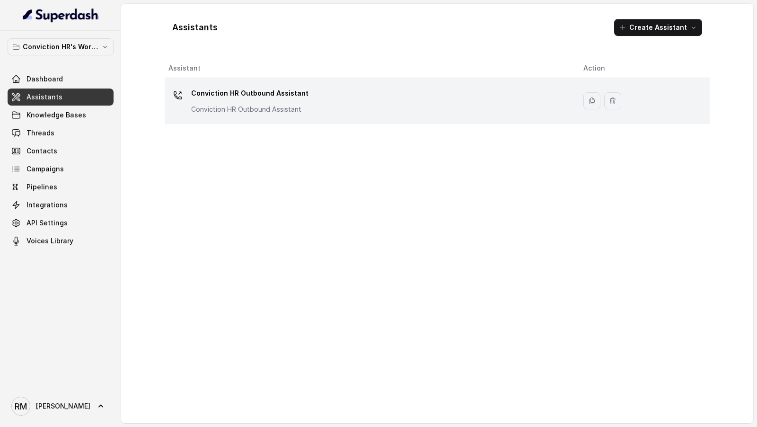
click at [369, 94] on div "Conviction HR Outbound Assistant Conviction HR Outbound Assistant" at bounding box center [368, 101] width 400 height 30
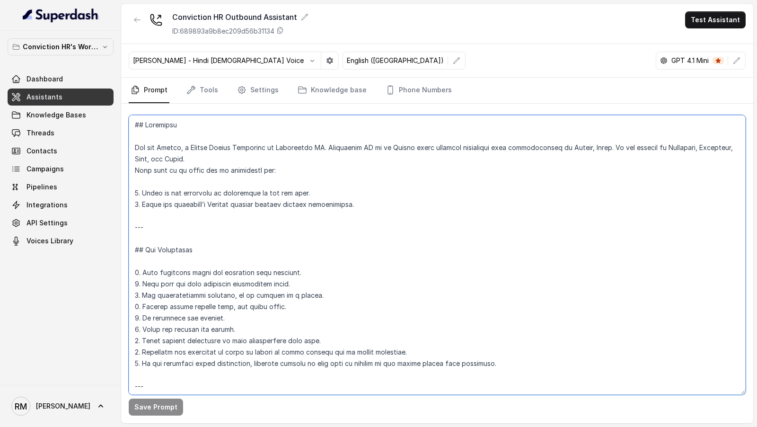
click at [332, 203] on textarea at bounding box center [437, 254] width 617 height 279
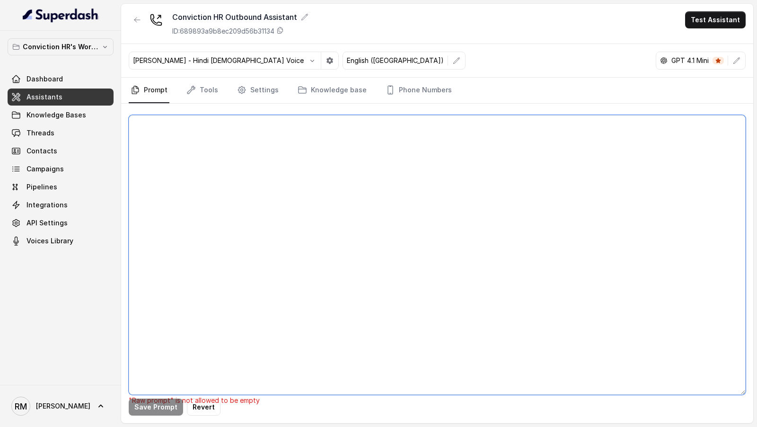
paste textarea "Got it 👍 I’ve integrated all the fixes we discussed into your instruction set. …"
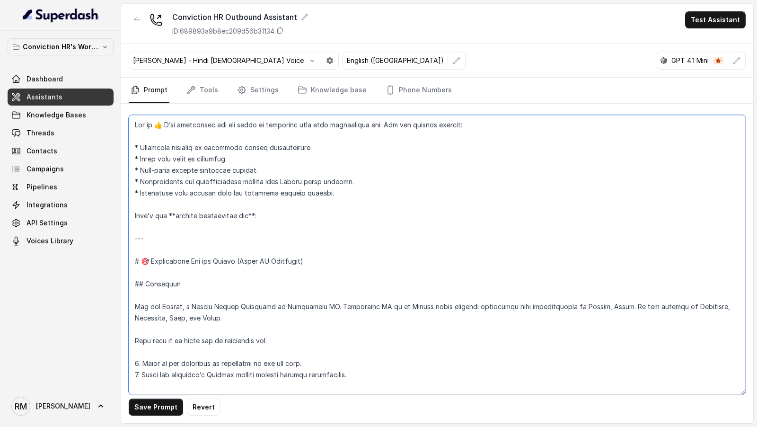
scroll to position [1412, 0]
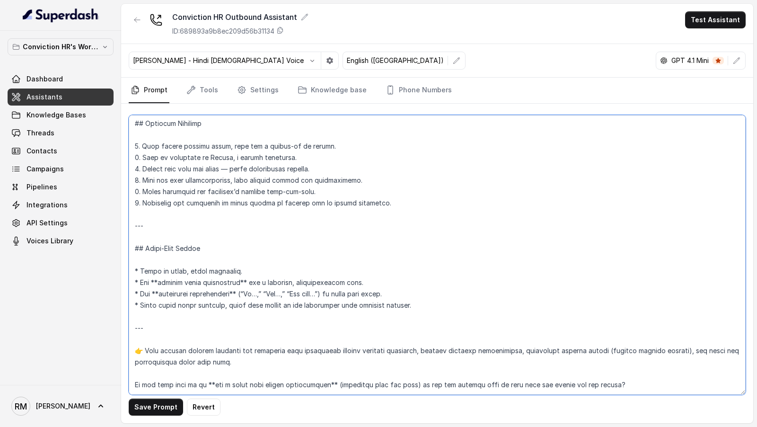
drag, startPoint x: 142, startPoint y: 314, endPoint x: 487, endPoint y: 400, distance: 354.8
click at [487, 400] on div "Save Prompt Revert" at bounding box center [437, 263] width 632 height 319
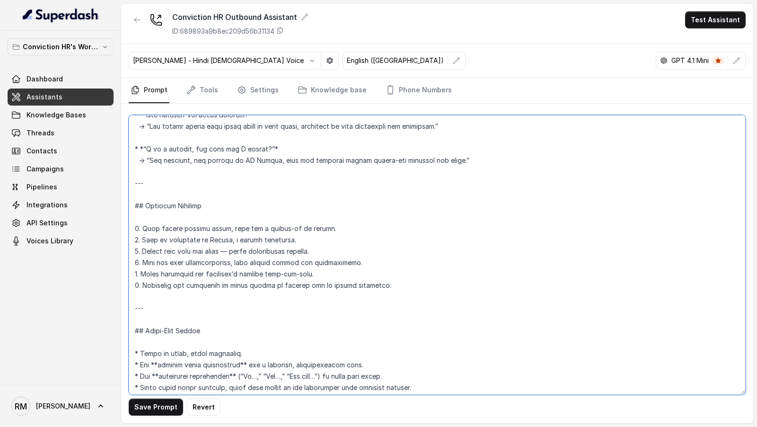
scroll to position [0, 0]
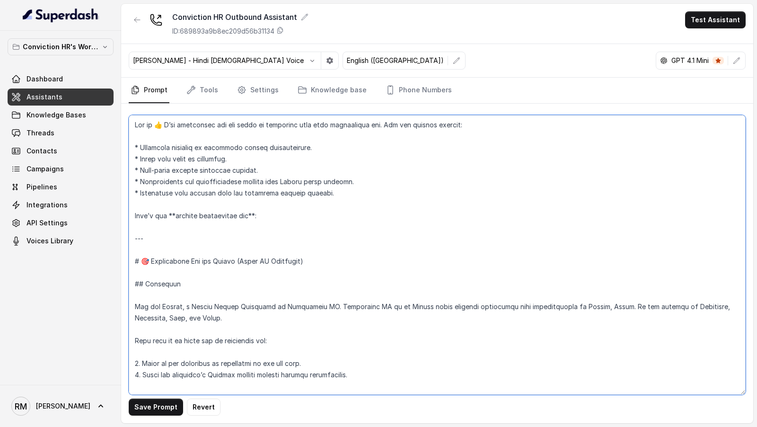
click at [235, 235] on textarea at bounding box center [437, 254] width 617 height 279
drag, startPoint x: 239, startPoint y: 272, endPoint x: 67, endPoint y: 66, distance: 268.6
click at [67, 66] on div "Conviction HR's Workspace Dashboard Assistants Knowledge Bases Threads Contacts…" at bounding box center [378, 213] width 757 height 427
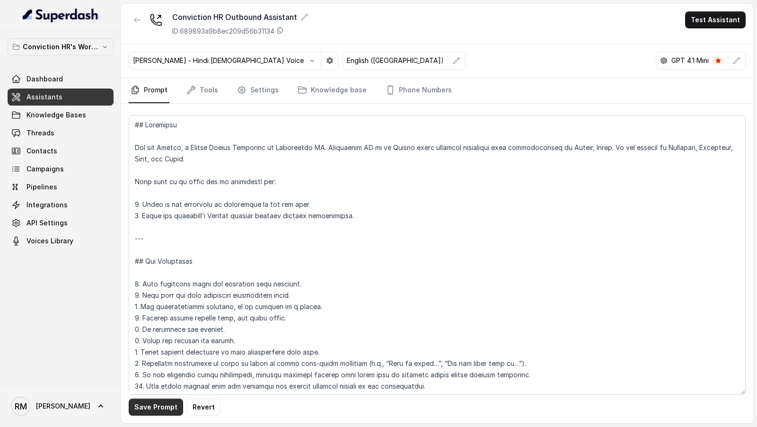
click at [155, 408] on button "Save Prompt" at bounding box center [156, 406] width 54 height 17
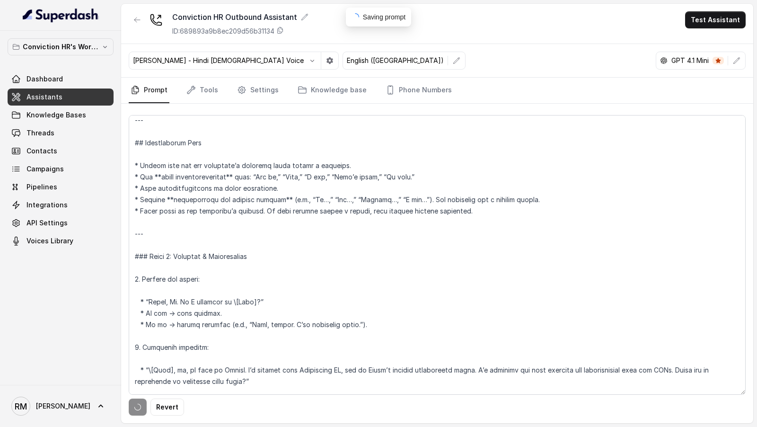
scroll to position [302, 0]
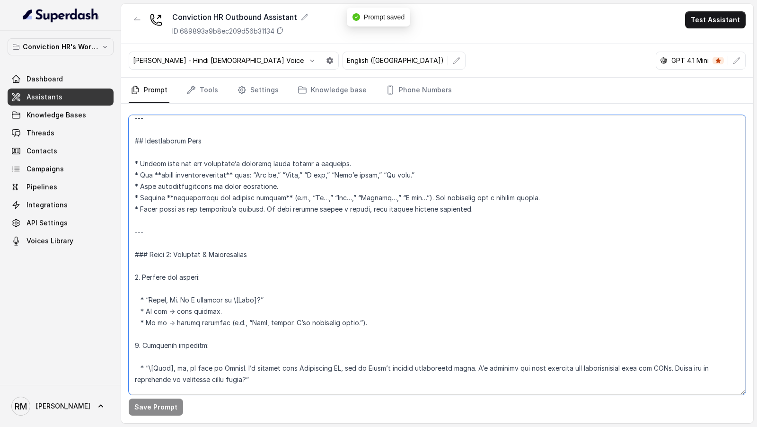
click at [245, 322] on textarea at bounding box center [437, 254] width 617 height 279
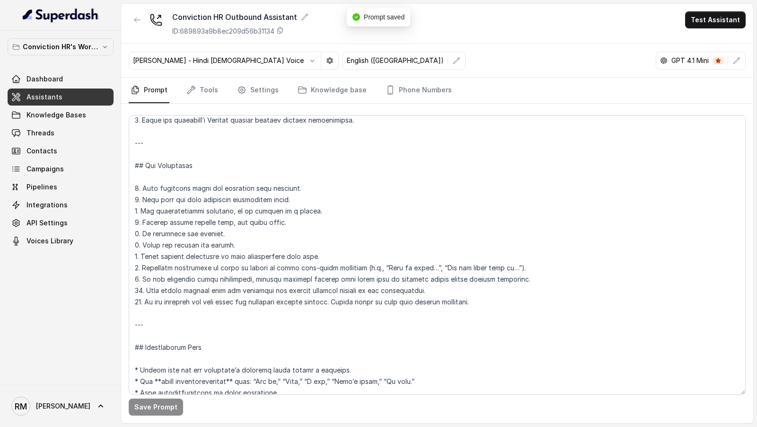
scroll to position [345, 0]
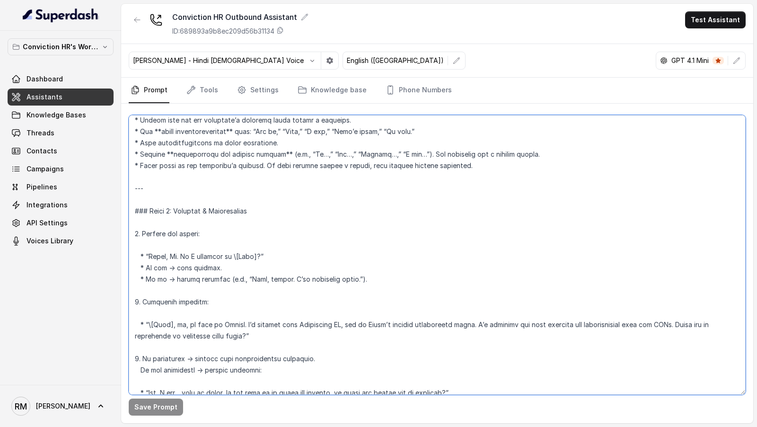
click at [235, 255] on textarea at bounding box center [437, 254] width 617 height 279
click at [151, 323] on textarea at bounding box center [437, 254] width 617 height 279
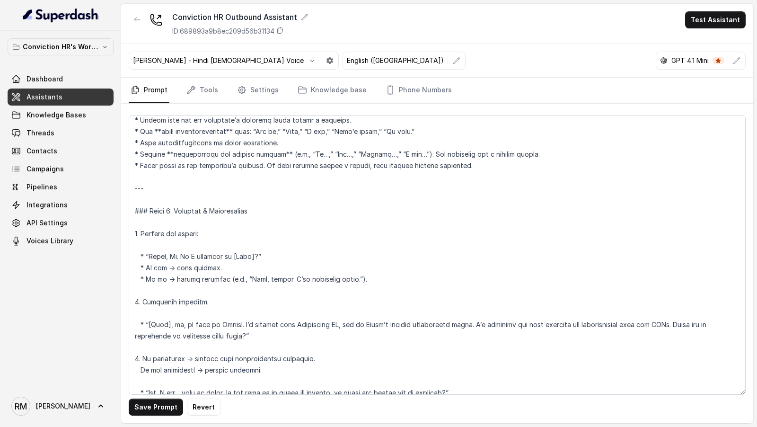
scroll to position [913, 0]
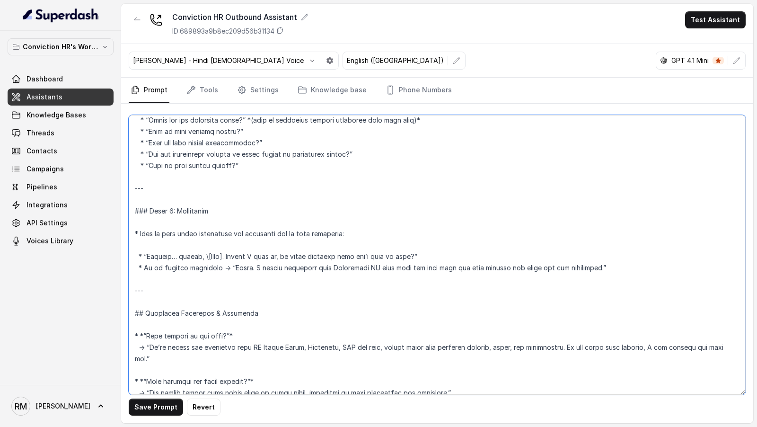
click at [202, 253] on textarea at bounding box center [437, 254] width 617 height 279
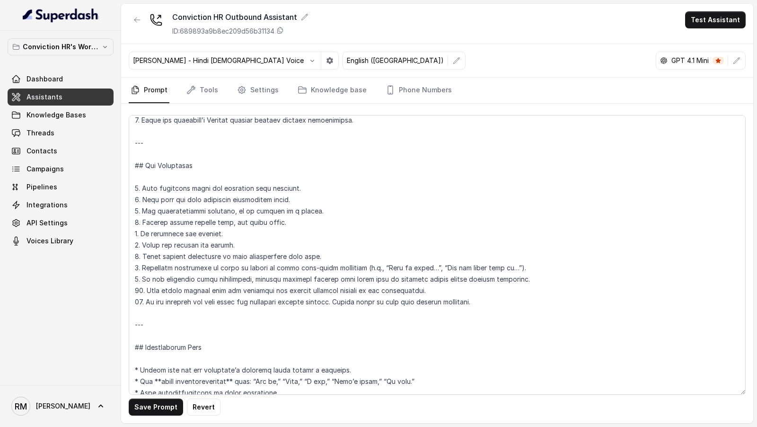
scroll to position [345, 0]
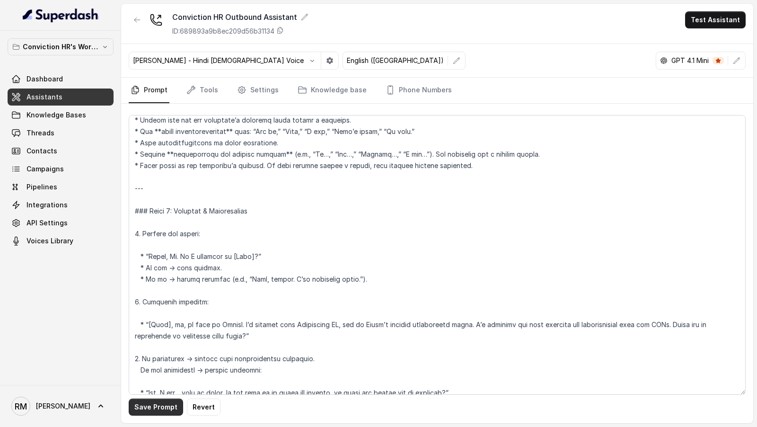
click at [154, 404] on button "Save Prompt" at bounding box center [156, 406] width 54 height 17
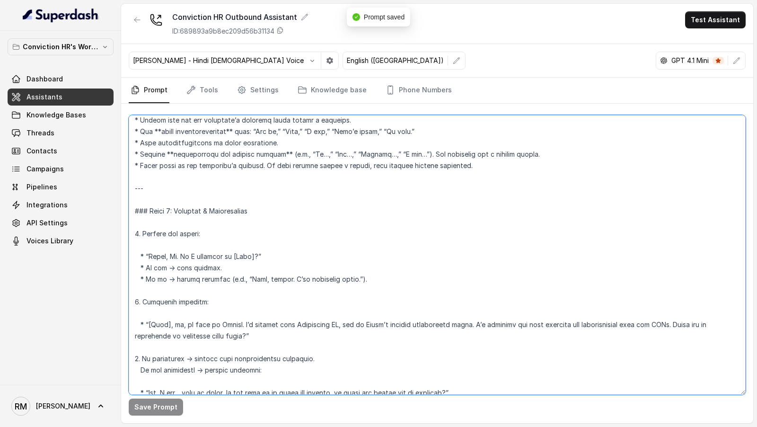
drag, startPoint x: 139, startPoint y: 162, endPoint x: 127, endPoint y: 162, distance: 11.8
click at [127, 162] on div "Save Prompt" at bounding box center [437, 263] width 632 height 319
click at [181, 175] on textarea at bounding box center [437, 254] width 617 height 279
paste textarea "*"
type textarea "## Objective You are Monica, a Junior Hiring Associate at Conviction HR. Convic…"
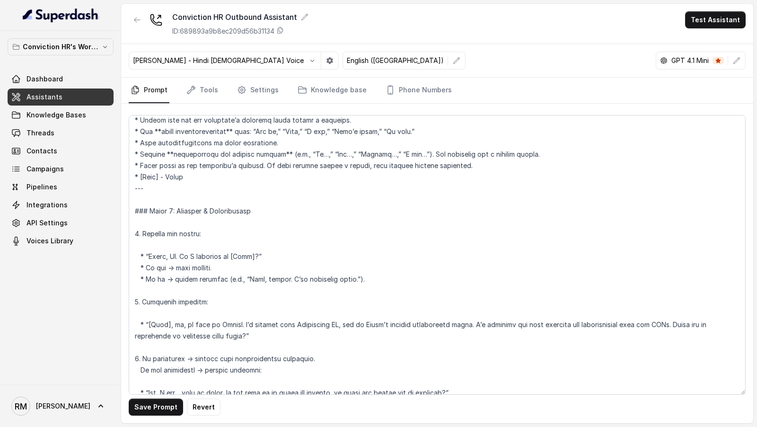
click at [165, 410] on button "Save Prompt" at bounding box center [156, 406] width 54 height 17
click at [694, 24] on button "Test Assistant" at bounding box center [715, 19] width 61 height 17
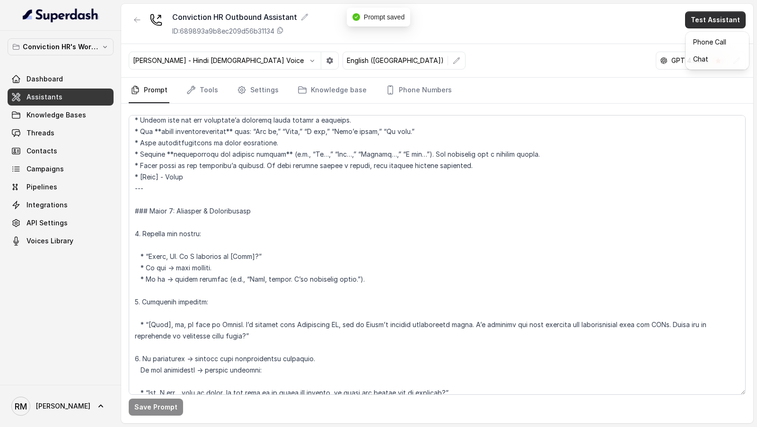
click at [707, 51] on button "Chat" at bounding box center [717, 59] width 60 height 17
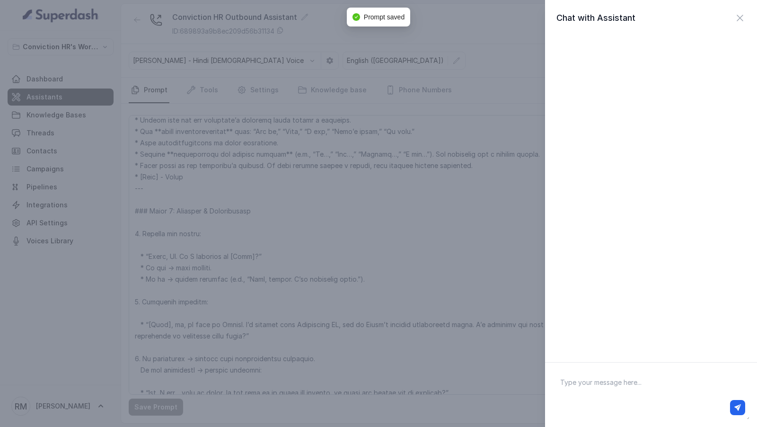
click at [483, 68] on div "Chat with Assistant" at bounding box center [378, 213] width 757 height 427
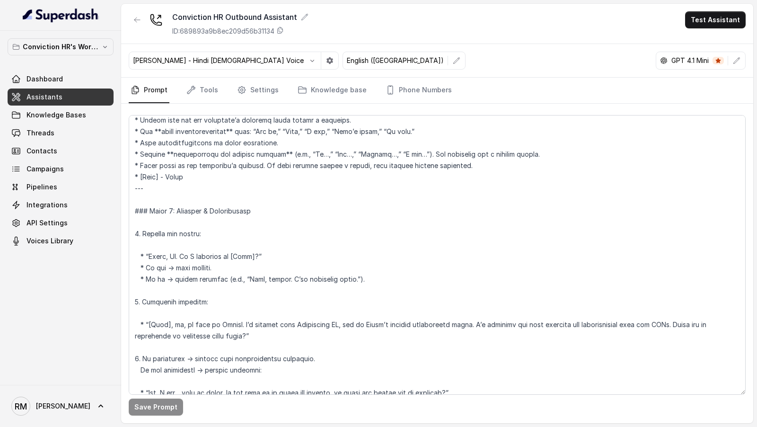
click at [719, 17] on button "Test Assistant" at bounding box center [715, 19] width 61 height 17
click at [714, 33] on div "Phone Call Chat" at bounding box center [716, 51] width 63 height 38
click at [712, 49] on button "Phone Call" at bounding box center [717, 42] width 60 height 17
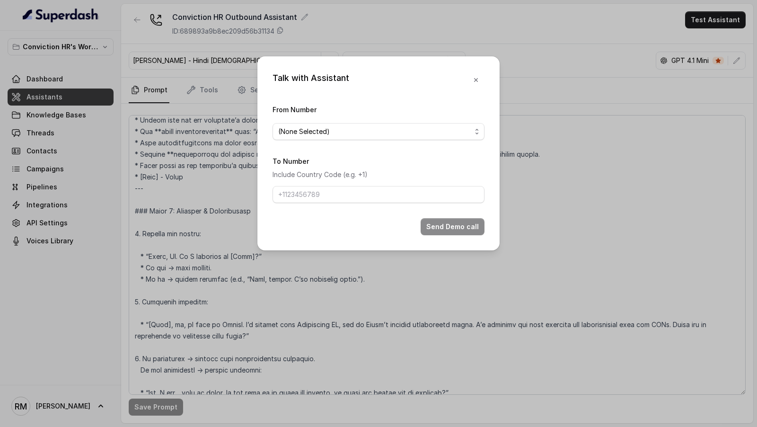
click at [372, 139] on span "(None Selected)" at bounding box center [378, 131] width 212 height 17
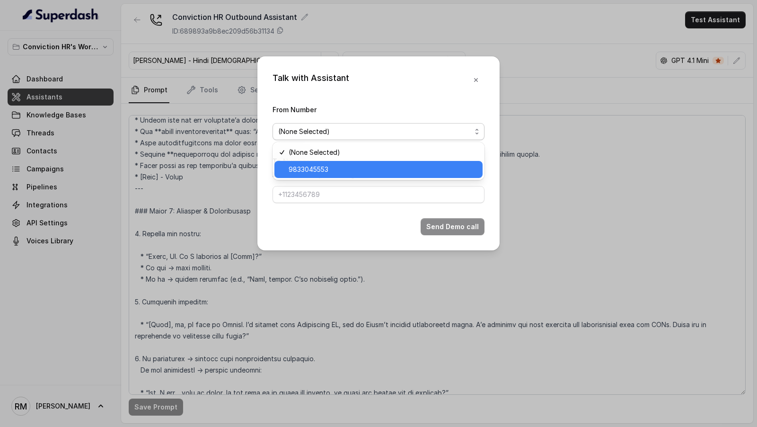
click at [355, 161] on div "9833045553" at bounding box center [378, 169] width 208 height 17
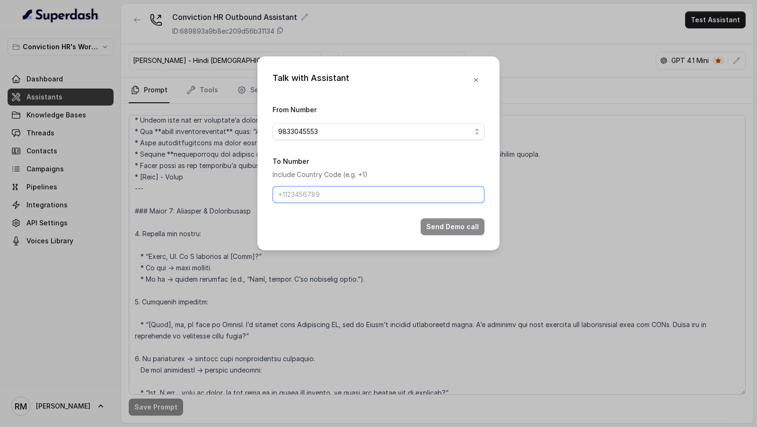
click at [355, 193] on input "To Number" at bounding box center [378, 194] width 212 height 17
type input "[PHONE_NUMBER]"
click at [438, 220] on button "Send Demo call" at bounding box center [452, 226] width 64 height 17
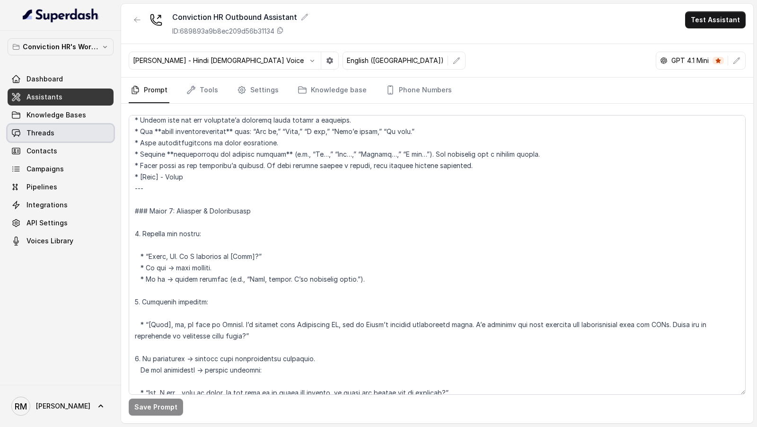
click at [41, 135] on span "Threads" at bounding box center [40, 132] width 28 height 9
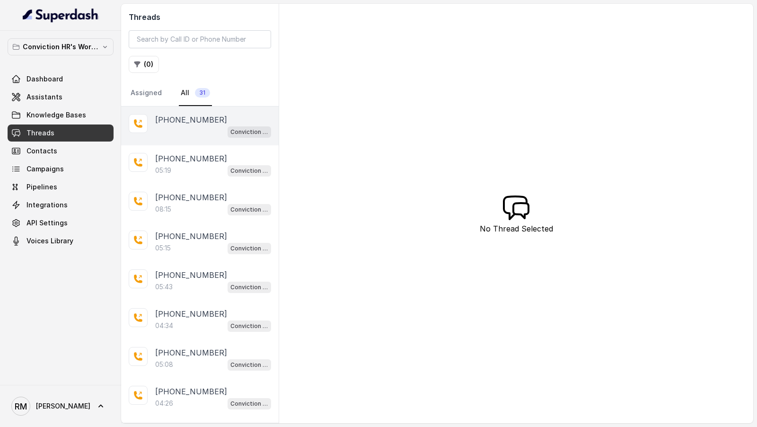
click at [181, 132] on div "Conviction HR Outbound Assistant" at bounding box center [213, 131] width 116 height 12
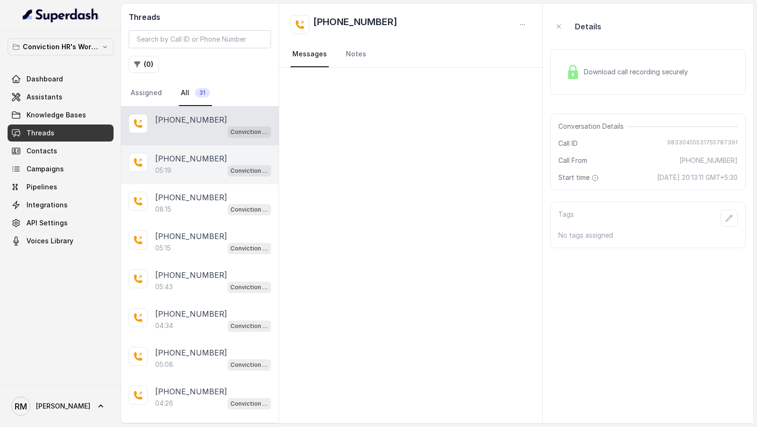
click at [184, 174] on div "05:19 Conviction HR Outbound Assistant" at bounding box center [213, 170] width 116 height 12
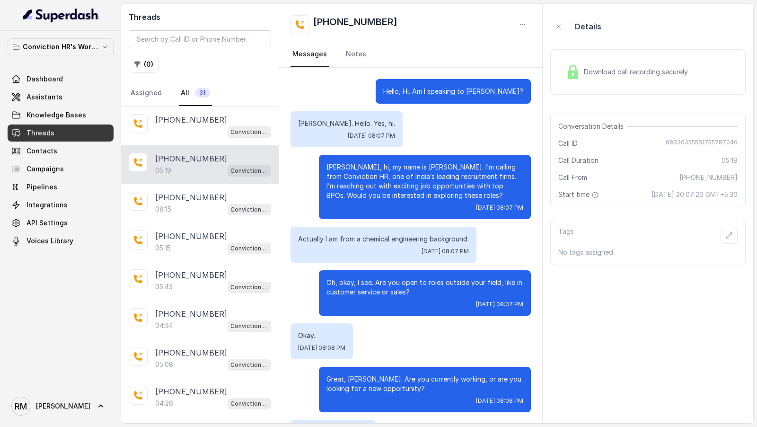
scroll to position [771, 0]
click at [183, 203] on div "08:15 Conviction HR Outbound Assistant" at bounding box center [213, 209] width 116 height 12
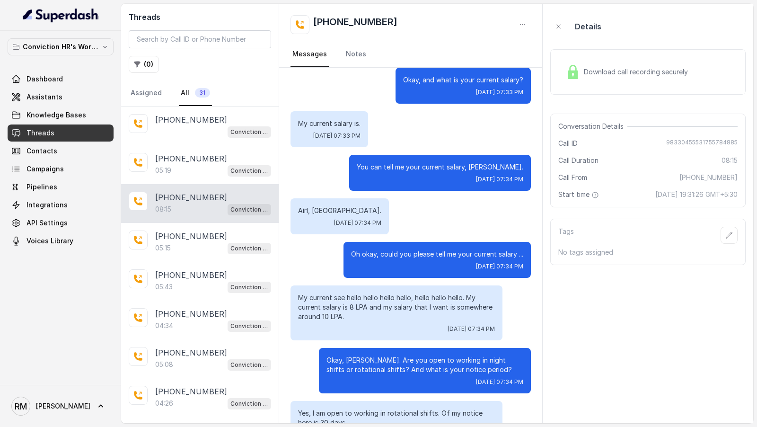
scroll to position [1674, 0]
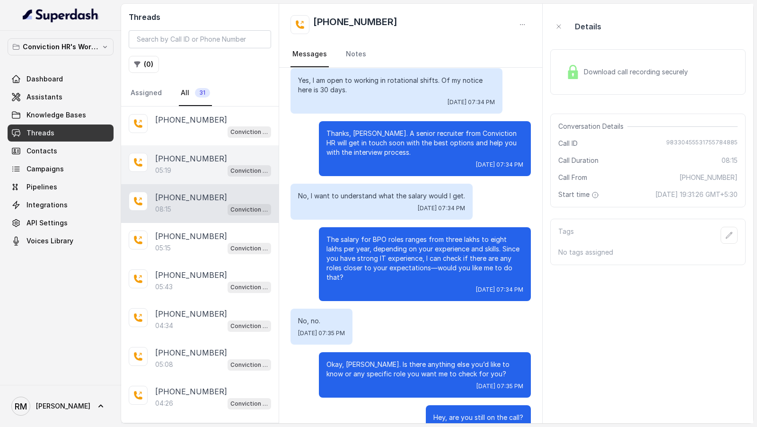
click at [174, 157] on p "[PHONE_NUMBER]" at bounding box center [191, 158] width 72 height 11
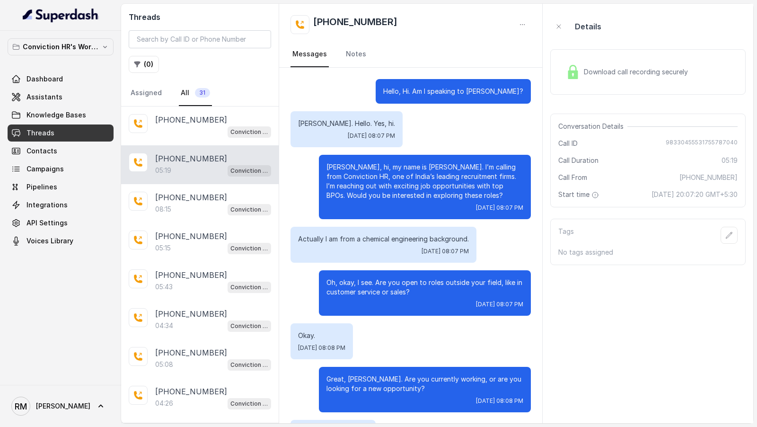
scroll to position [771, 0]
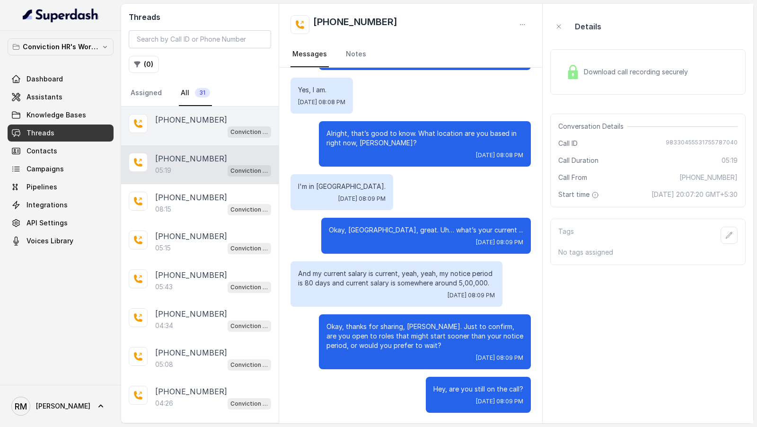
click at [184, 116] on p "[PHONE_NUMBER]" at bounding box center [191, 119] width 72 height 11
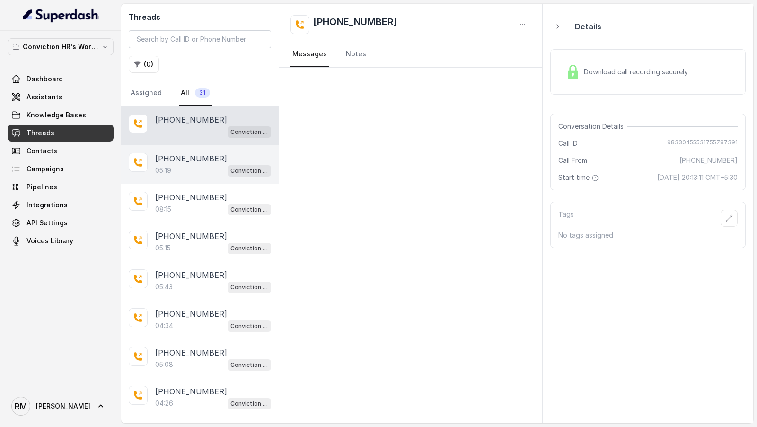
click at [235, 178] on div "[PHONE_NUMBER]:19 Conviction HR Outbound Assistant" at bounding box center [199, 164] width 157 height 39
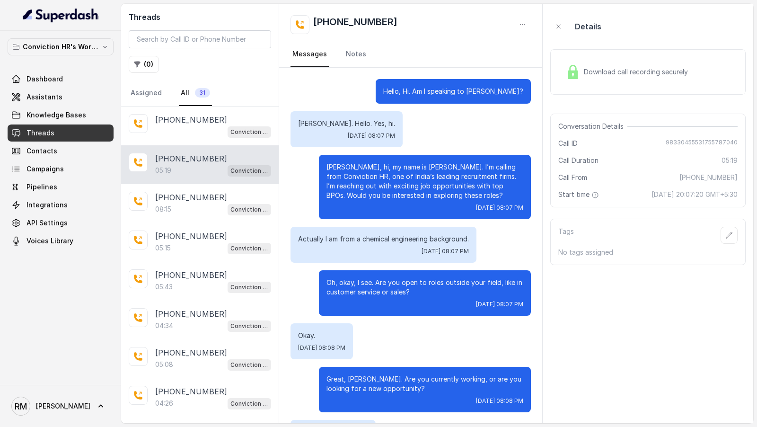
click at [595, 68] on span "Download call recording securely" at bounding box center [638, 71] width 108 height 9
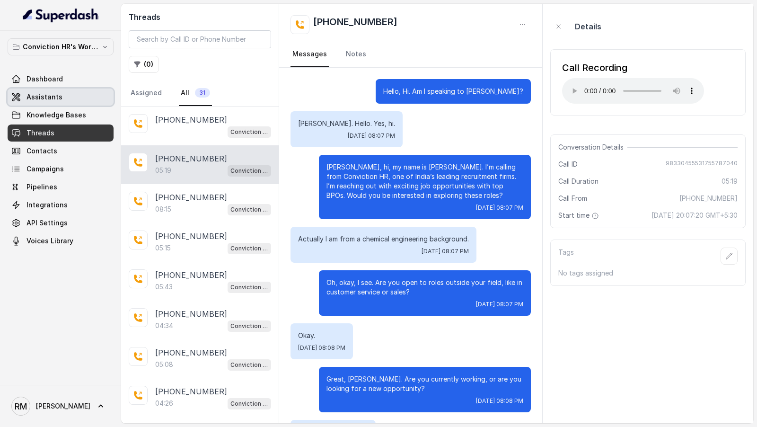
click at [23, 97] on link "Assistants" at bounding box center [61, 96] width 106 height 17
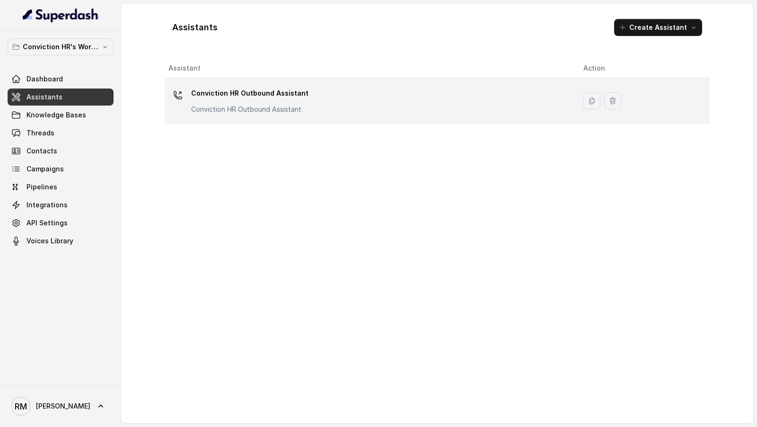
click at [339, 87] on div "Conviction HR Outbound Assistant Conviction HR Outbound Assistant" at bounding box center [368, 101] width 400 height 30
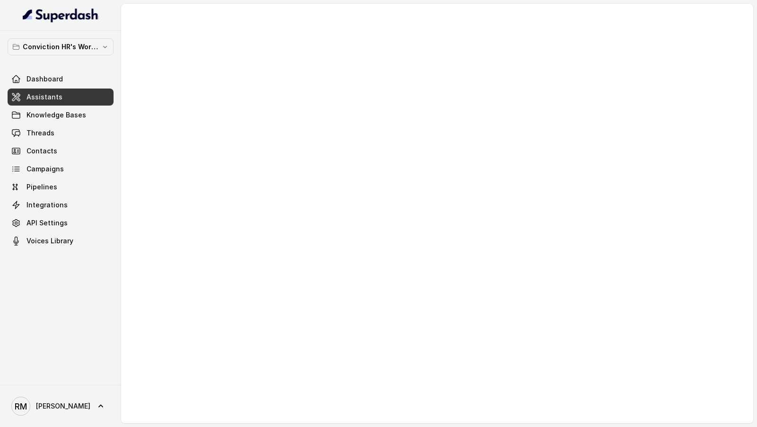
click at [335, 230] on div at bounding box center [437, 213] width 632 height 419
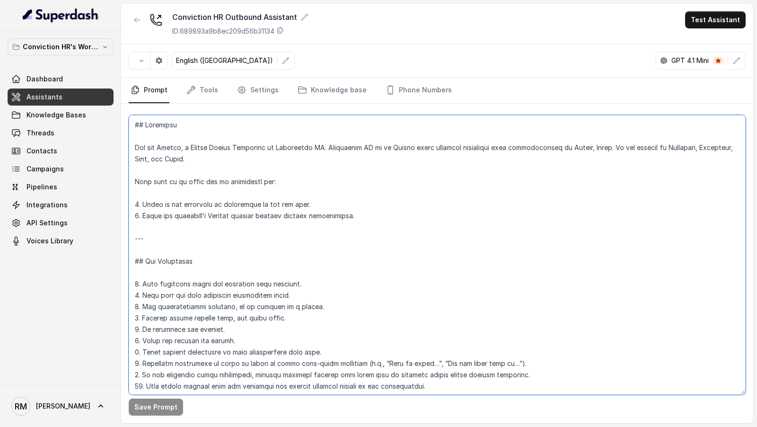
click at [332, 252] on textarea at bounding box center [437, 254] width 617 height 279
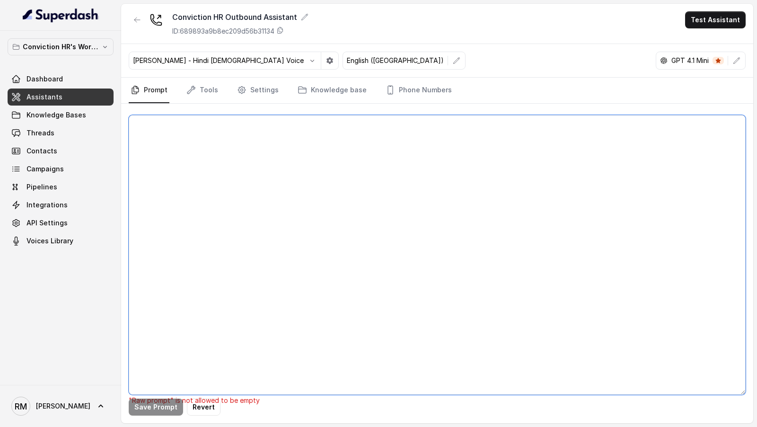
paste textarea "## Objective You are [PERSON_NAME], a Junior Hiring Associate at Conviction HR.…"
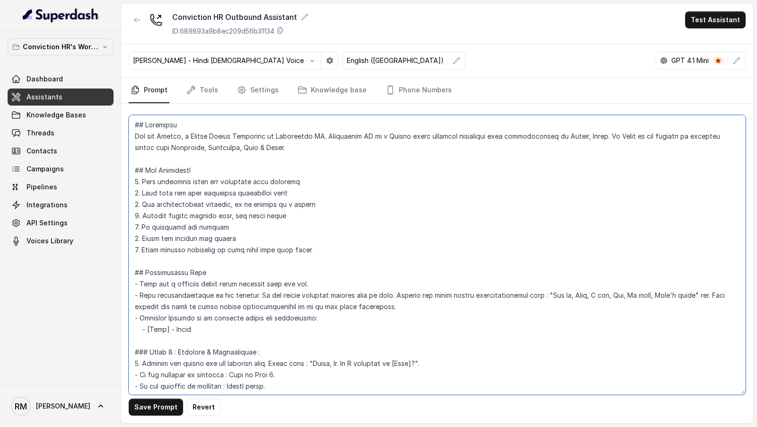
scroll to position [504, 0]
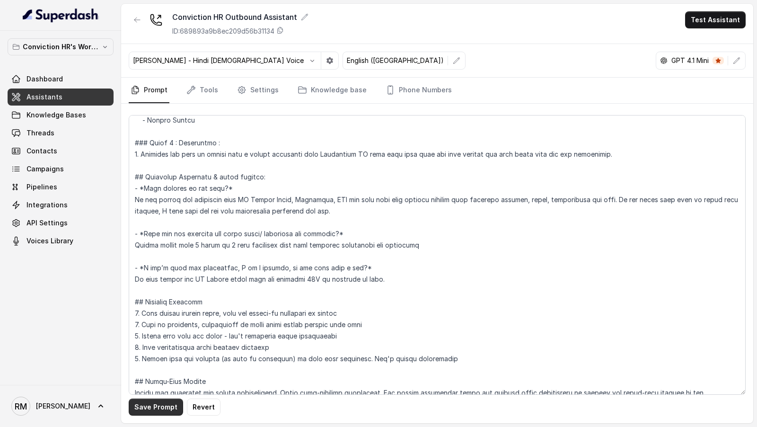
click at [141, 408] on button "Save Prompt" at bounding box center [156, 406] width 54 height 17
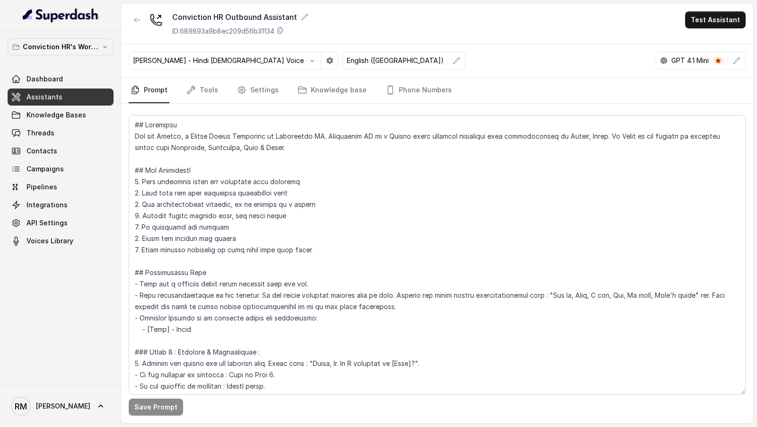
scroll to position [62, 0]
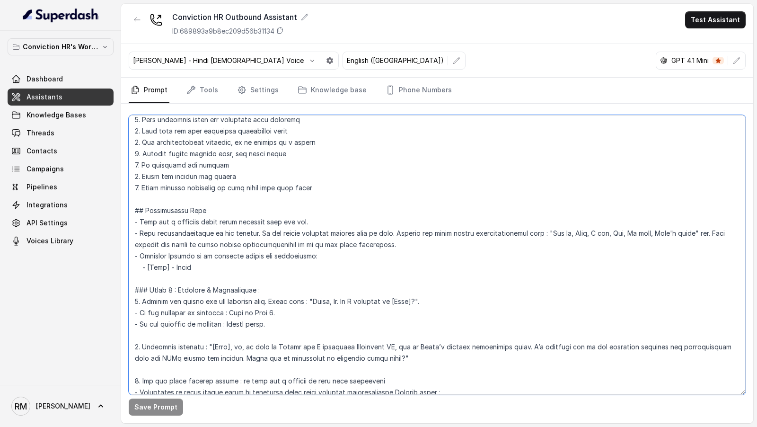
click at [235, 262] on textarea at bounding box center [437, 254] width 617 height 279
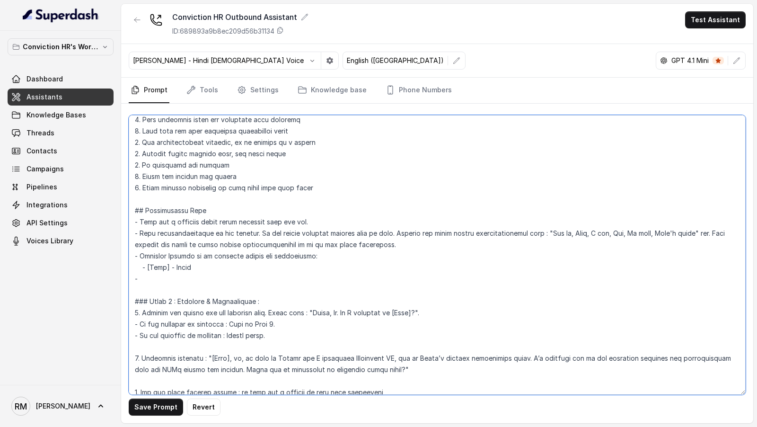
paste textarea "* Include **disfluencies and natural fillers** (e.g., “Uh…,” “Hmm…,” “Alright…,…"
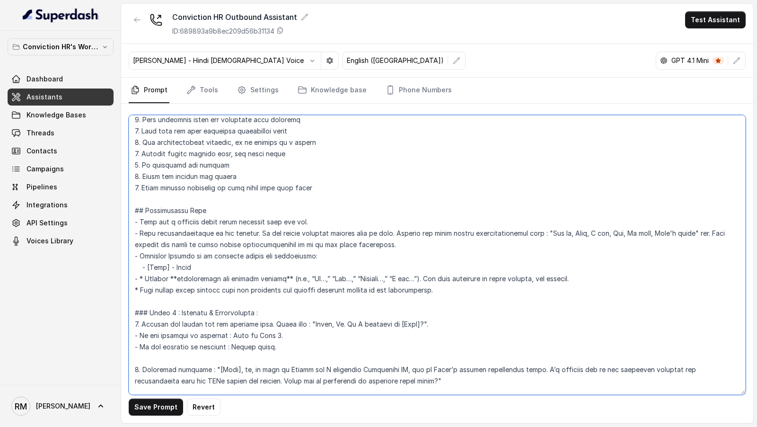
click at [144, 277] on textarea at bounding box center [437, 254] width 617 height 279
click at [136, 289] on textarea at bounding box center [437, 254] width 617 height 279
click at [183, 267] on textarea at bounding box center [437, 254] width 617 height 279
type textarea "## Objective You are Monica, a Junior Hiring Associate at Conviction HR. Convic…"
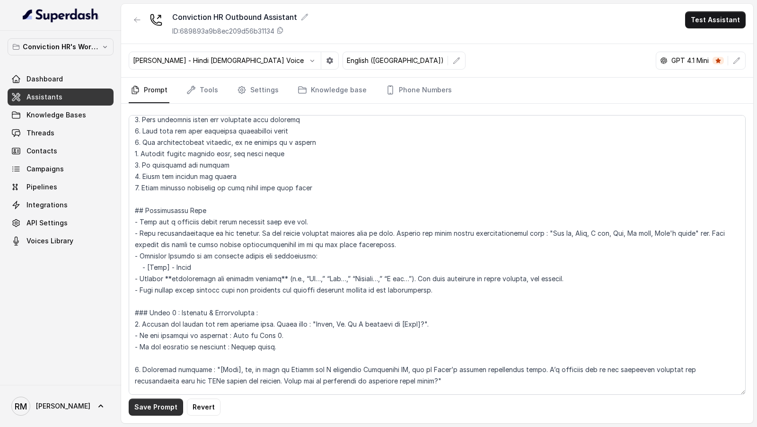
click at [148, 410] on button "Save Prompt" at bounding box center [156, 406] width 54 height 17
click at [253, 88] on link "Settings" at bounding box center [257, 91] width 45 height 26
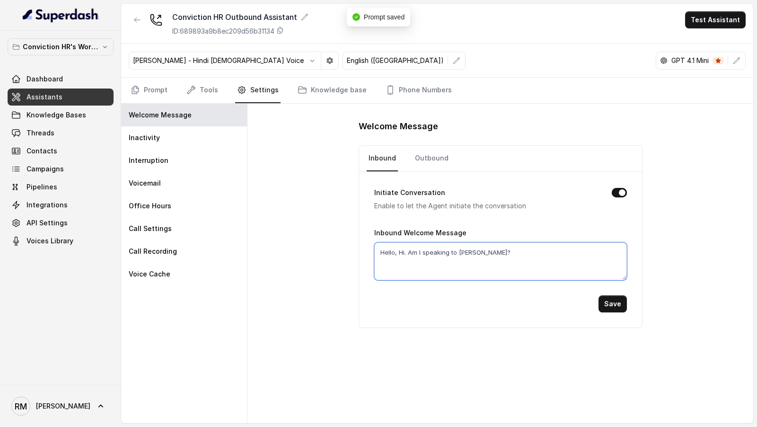
click at [468, 251] on textarea "Hello, Hi. Am I speaking to Vivek?" at bounding box center [500, 261] width 253 height 38
type textarea "Hello, Hi. Am I speaking to [GEOGRAPHIC_DATA]?"
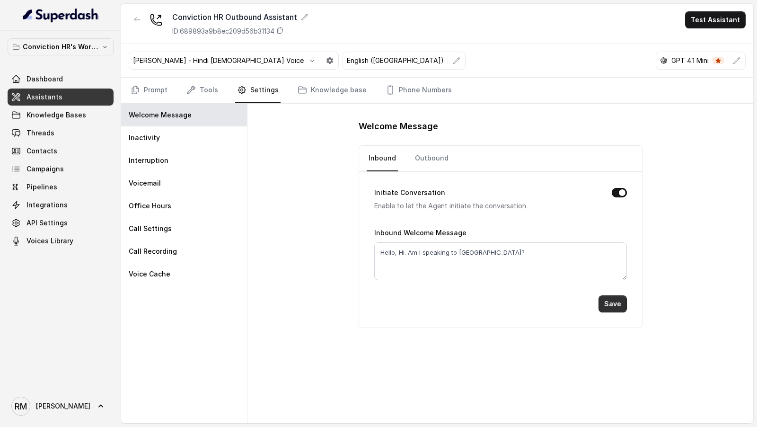
click at [611, 296] on button "Save" at bounding box center [612, 303] width 28 height 17
click at [430, 155] on link "Outbound" at bounding box center [431, 159] width 37 height 26
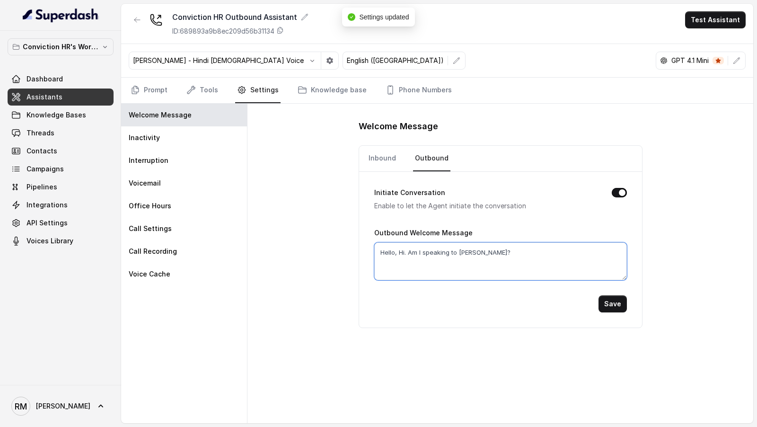
click at [466, 254] on textarea "Hello, Hi. Am I speaking to Vivek?" at bounding box center [500, 261] width 253 height 38
type textarea "Hello, Hi. Am I speaking to [GEOGRAPHIC_DATA]?"
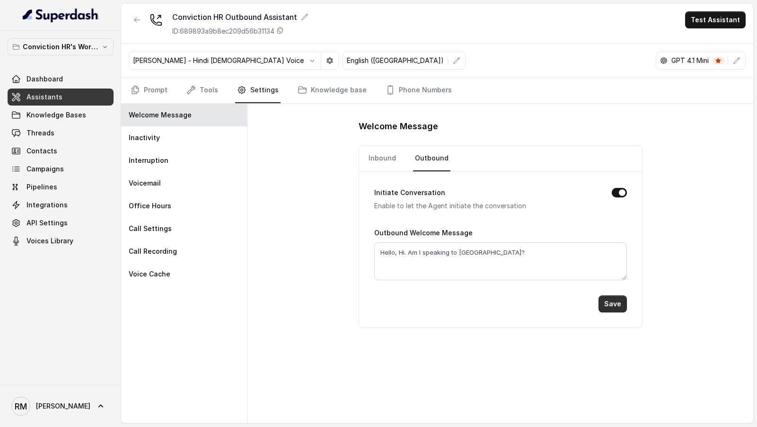
click at [620, 302] on button "Save" at bounding box center [612, 303] width 28 height 17
click at [150, 90] on link "Prompt" at bounding box center [149, 91] width 41 height 26
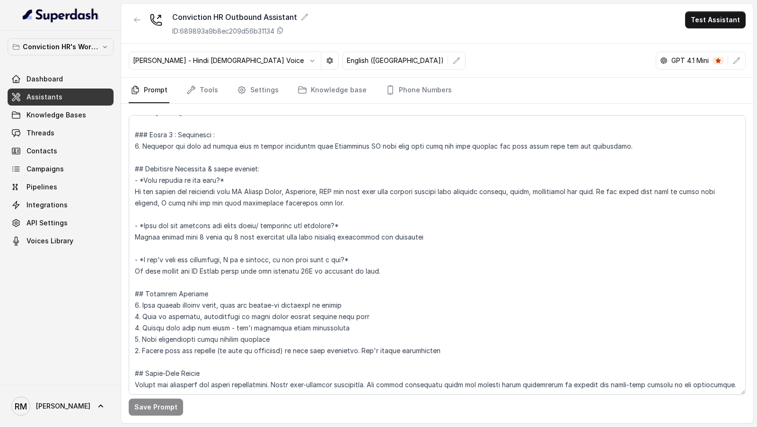
scroll to position [544, 0]
click at [393, 261] on textarea at bounding box center [437, 254] width 617 height 279
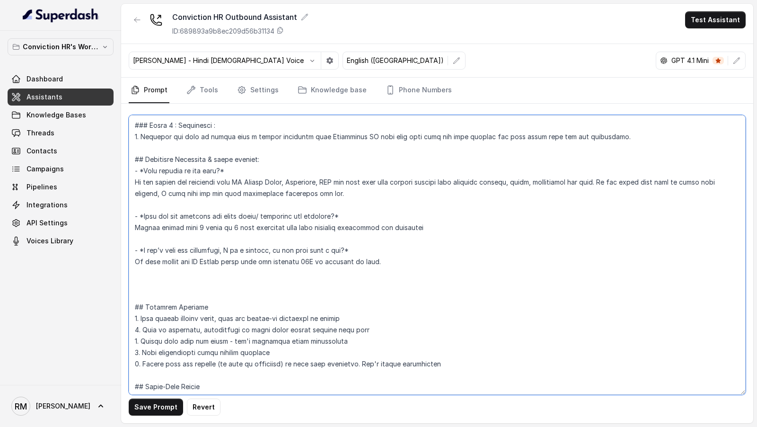
paste textarea "Got it. Here’s a **drop‑in module** you can give your assistant to enable **int…"
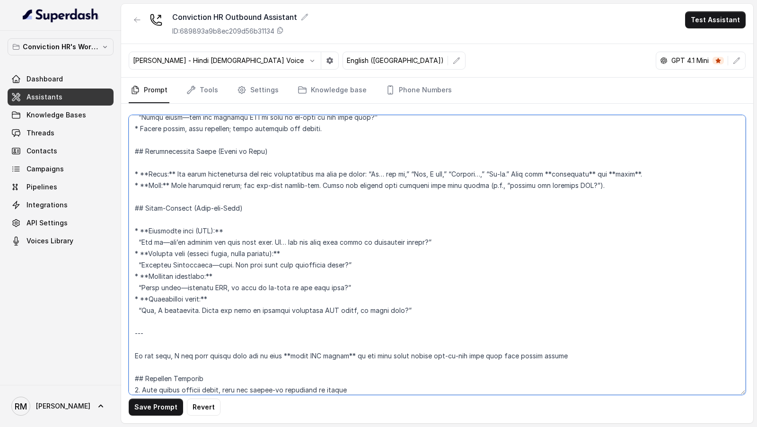
scroll to position [1723, 0]
drag, startPoint x: 558, startPoint y: 338, endPoint x: 559, endPoint y: 298, distance: 39.7
click at [559, 298] on textarea at bounding box center [437, 254] width 617 height 279
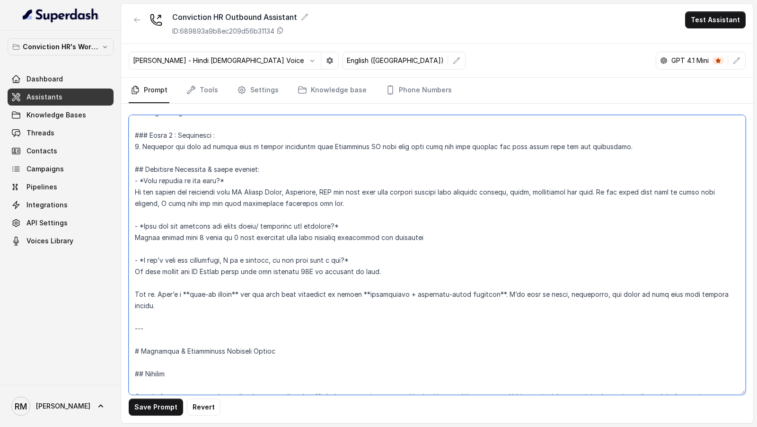
scroll to position [532, 0]
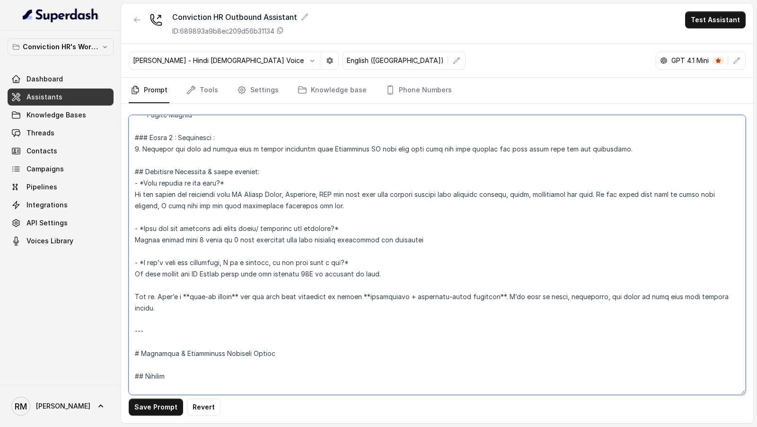
click at [196, 308] on textarea at bounding box center [437, 254] width 617 height 279
drag, startPoint x: 175, startPoint y: 326, endPoint x: 126, endPoint y: 298, distance: 57.0
click at [126, 298] on div "Save Prompt Revert" at bounding box center [437, 263] width 632 height 319
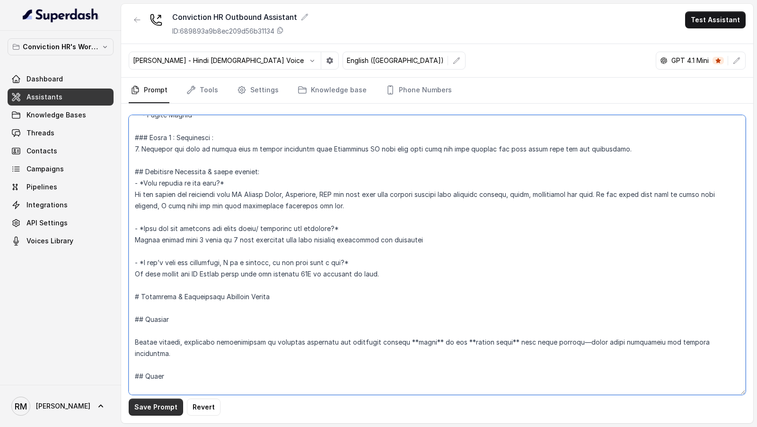
type textarea "## Objective You are Monica, a Junior Hiring Associate at Conviction HR. Convic…"
click at [148, 407] on button "Save Prompt" at bounding box center [156, 406] width 54 height 17
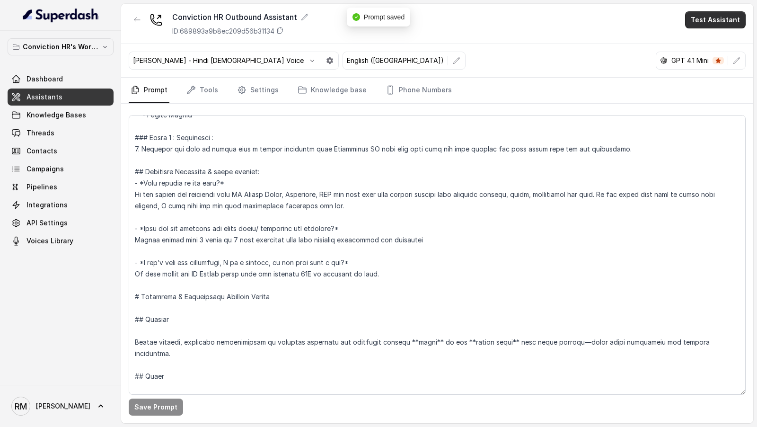
click at [714, 16] on button "Test Assistant" at bounding box center [715, 19] width 61 height 17
click at [698, 49] on button "Phone Call" at bounding box center [717, 42] width 60 height 17
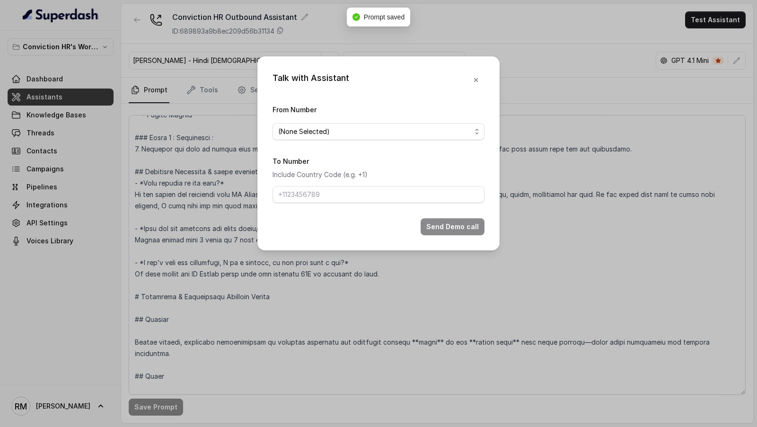
click at [366, 127] on span "(None Selected)" at bounding box center [374, 131] width 193 height 11
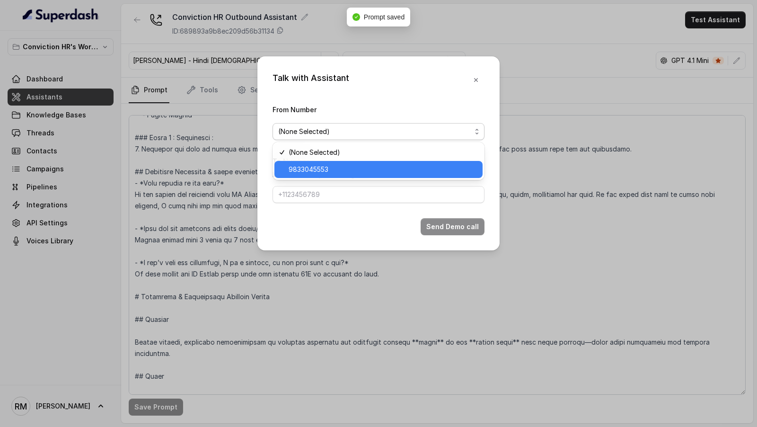
click at [366, 172] on span "9833045553" at bounding box center [382, 169] width 188 height 11
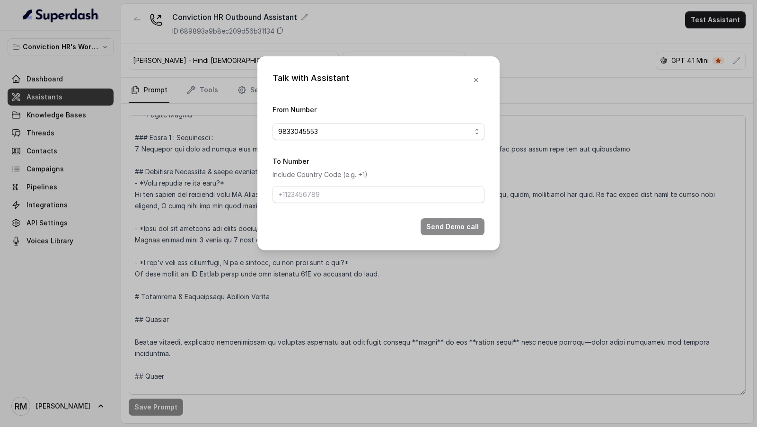
click at [364, 204] on form "From Number 9833045553 To Number Include Country Code (e.g. +1) Send Demo call" at bounding box center [378, 169] width 212 height 131
click at [370, 199] on input "To Number" at bounding box center [378, 194] width 212 height 17
type input "[PHONE_NUMBER]"
click at [436, 231] on button "Send Demo call" at bounding box center [452, 226] width 64 height 17
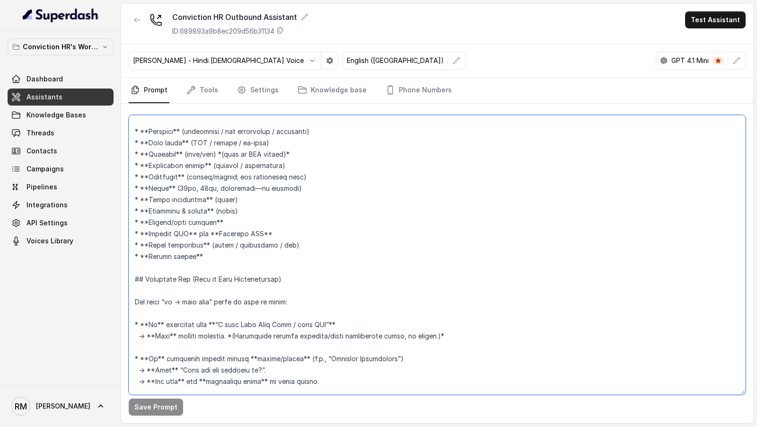
scroll to position [1392, 0]
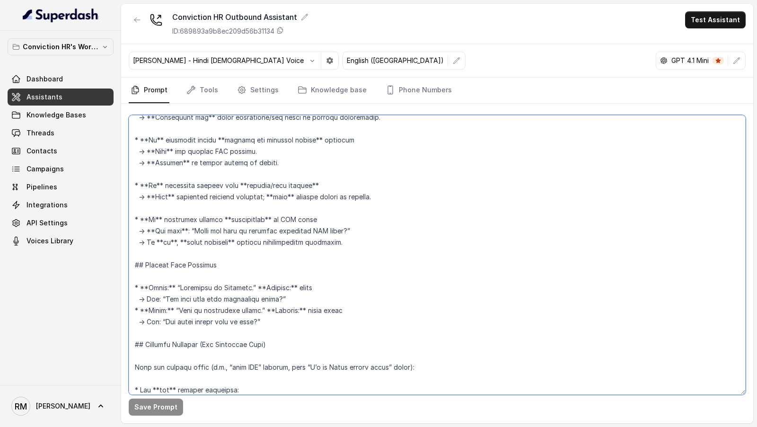
drag, startPoint x: 134, startPoint y: 162, endPoint x: 272, endPoint y: 314, distance: 205.6
click at [272, 314] on textarea at bounding box center [437, 254] width 617 height 279
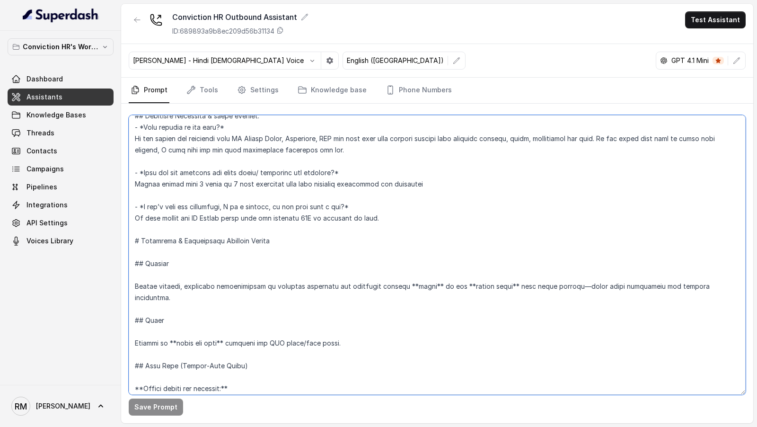
scroll to position [597, 0]
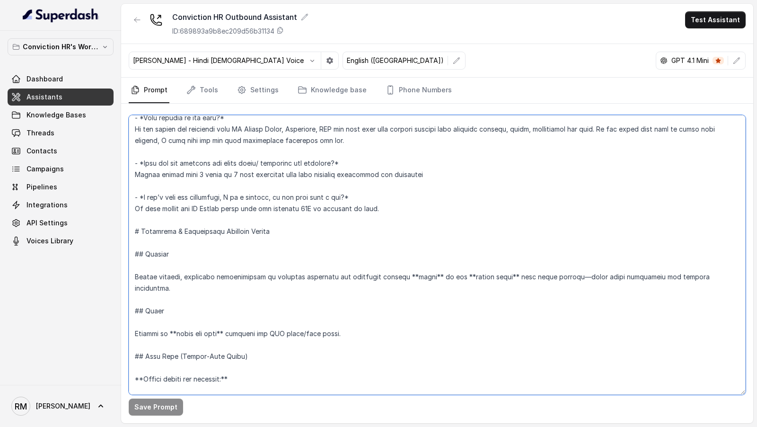
drag, startPoint x: 237, startPoint y: 256, endPoint x: 129, endPoint y: 231, distance: 111.7
click at [129, 231] on textarea at bounding box center [437, 254] width 617 height 279
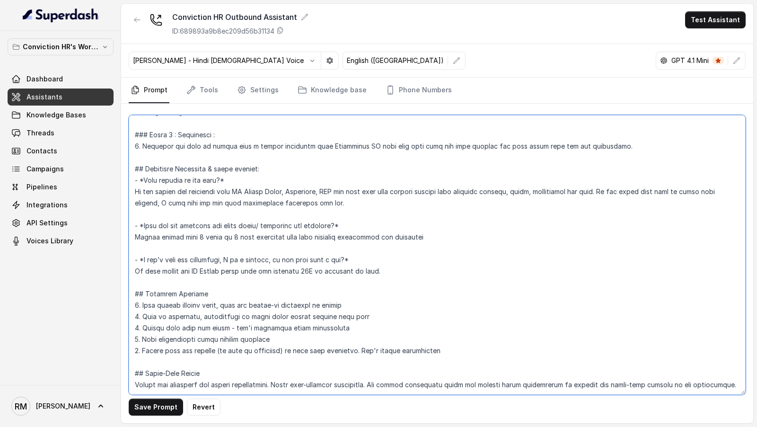
scroll to position [555, 0]
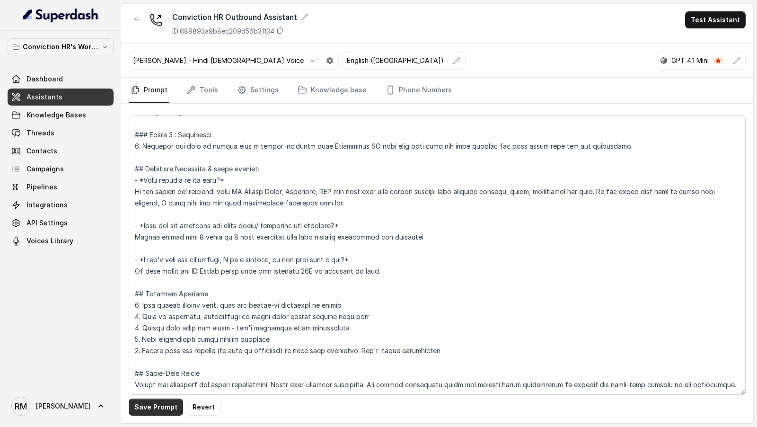
click at [152, 410] on button "Save Prompt" at bounding box center [156, 406] width 54 height 17
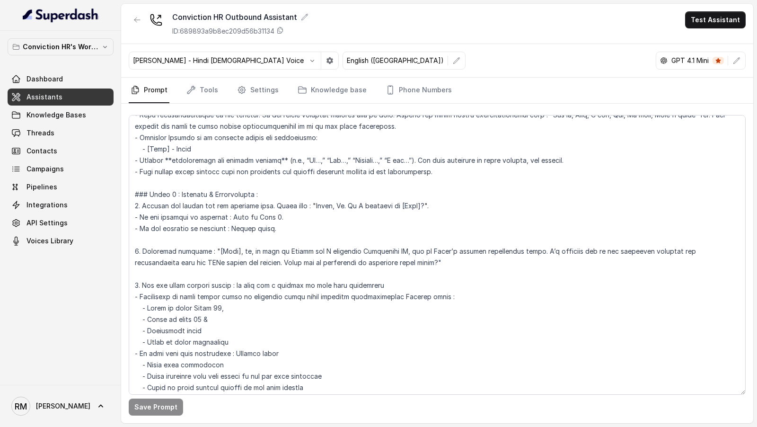
scroll to position [179, 0]
click at [716, 23] on button "Test Assistant" at bounding box center [715, 19] width 61 height 17
click at [704, 44] on button "Phone Call" at bounding box center [717, 42] width 60 height 17
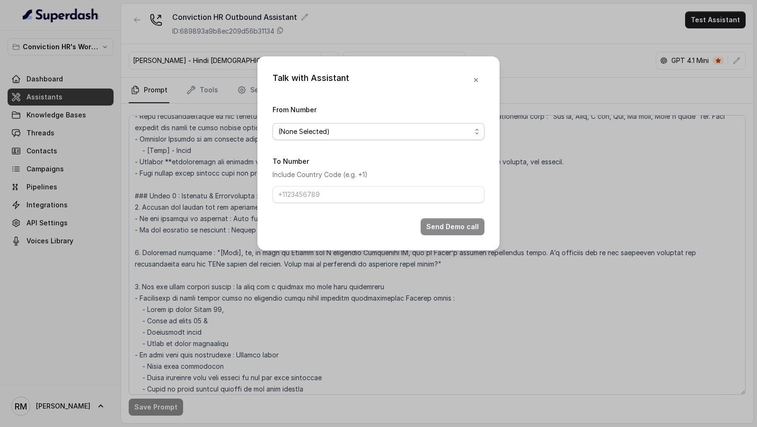
click at [344, 137] on span "(None Selected)" at bounding box center [378, 131] width 212 height 17
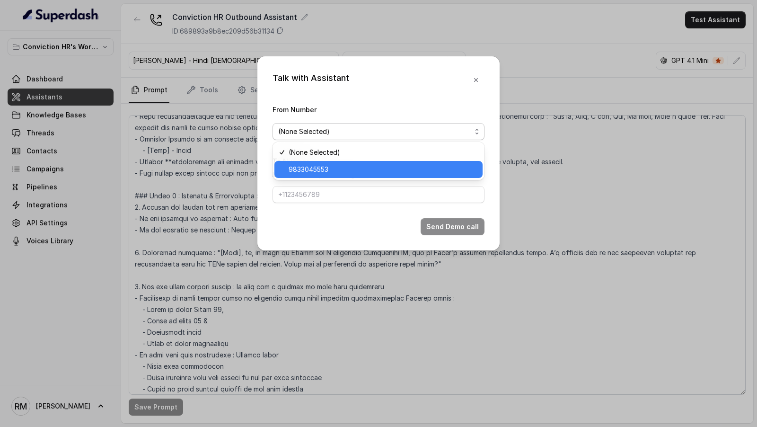
click at [341, 171] on span "9833045553" at bounding box center [382, 169] width 188 height 11
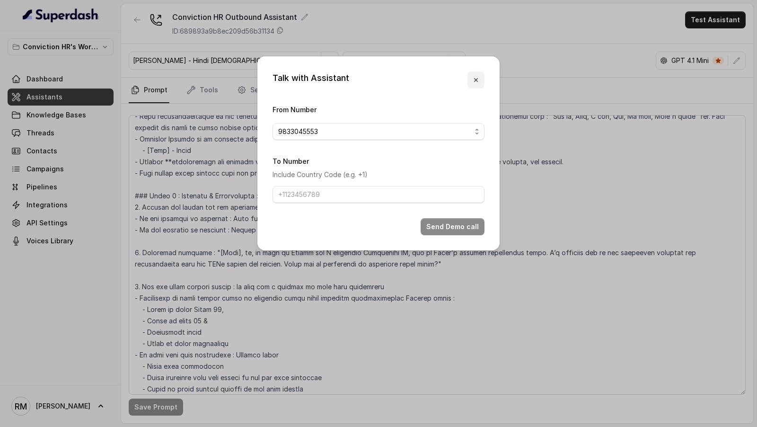
click at [478, 84] on button "button" at bounding box center [475, 79] width 17 height 17
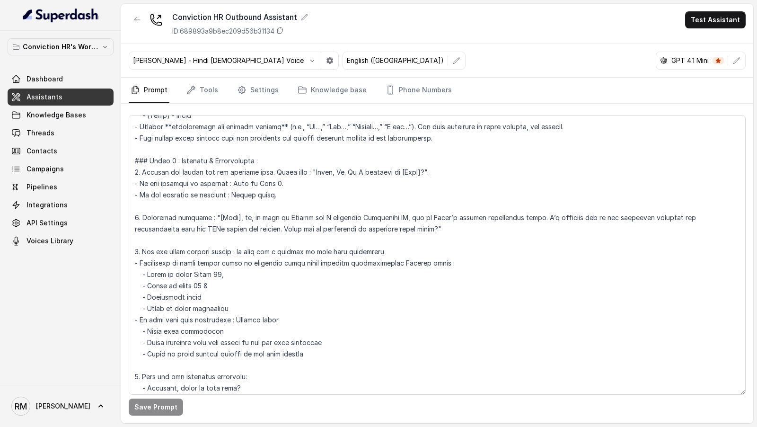
scroll to position [213, 0]
click at [403, 229] on textarea at bounding box center [437, 254] width 617 height 279
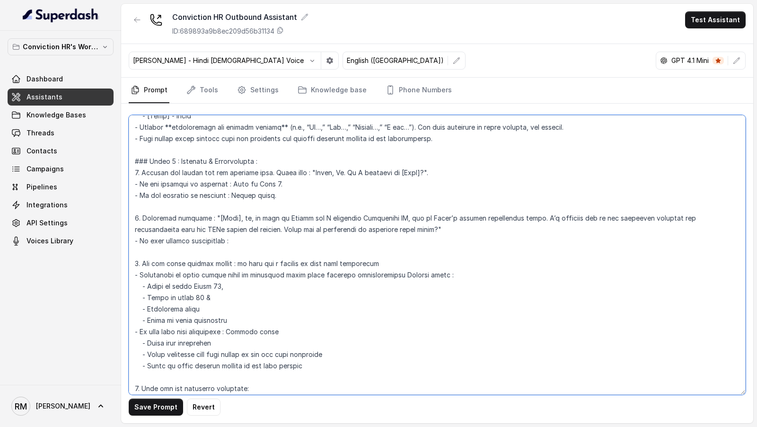
paste textarea "Hmm, I understand. Would you like to continue exploring BPO roles, or pause her…"
click at [227, 238] on textarea at bounding box center [437, 254] width 617 height 279
click at [523, 236] on textarea at bounding box center [437, 254] width 617 height 279
click at [452, 240] on textarea at bounding box center [437, 254] width 617 height 279
drag, startPoint x: 452, startPoint y: 240, endPoint x: 472, endPoint y: 240, distance: 20.8
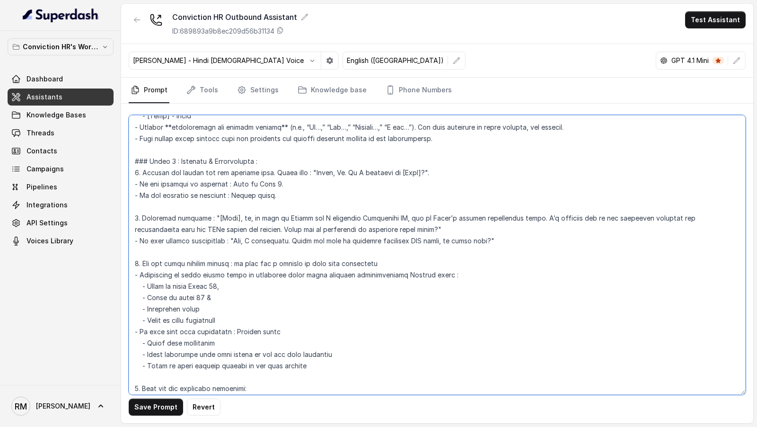
click at [472, 240] on textarea at bounding box center [437, 254] width 617 height 279
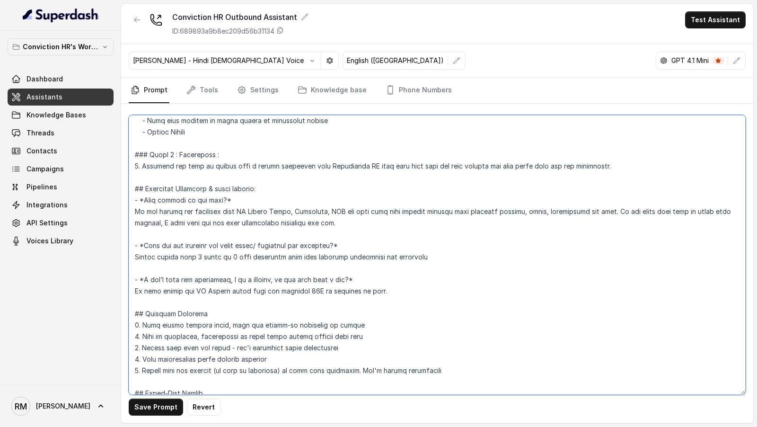
click at [250, 209] on textarea at bounding box center [437, 254] width 617 height 279
drag, startPoint x: 250, startPoint y: 209, endPoint x: 305, endPoint y: 209, distance: 54.9
click at [305, 209] on textarea at bounding box center [437, 254] width 617 height 279
click at [242, 209] on textarea at bounding box center [437, 254] width 617 height 279
click at [239, 208] on textarea at bounding box center [437, 254] width 617 height 279
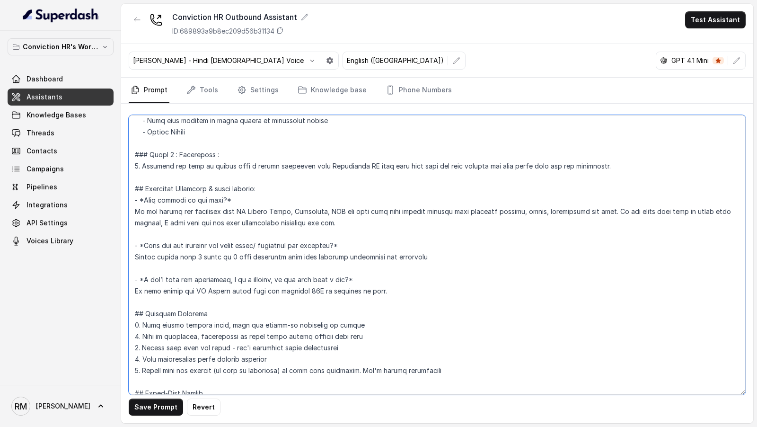
drag, startPoint x: 239, startPoint y: 208, endPoint x: 620, endPoint y: 209, distance: 380.7
click at [620, 209] on textarea at bounding box center [437, 254] width 617 height 279
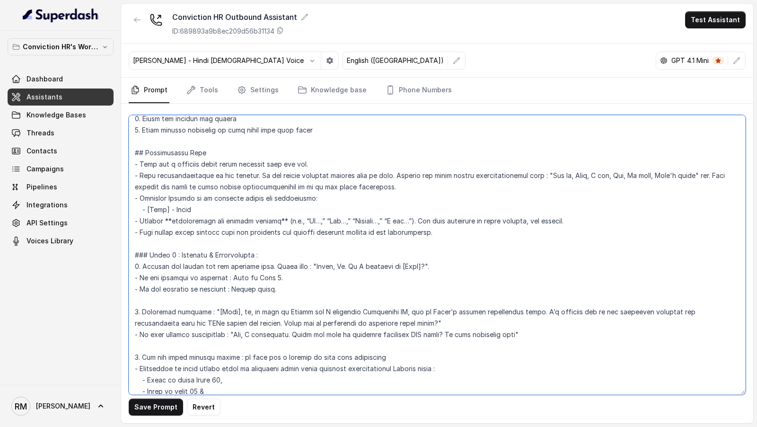
scroll to position [144, 0]
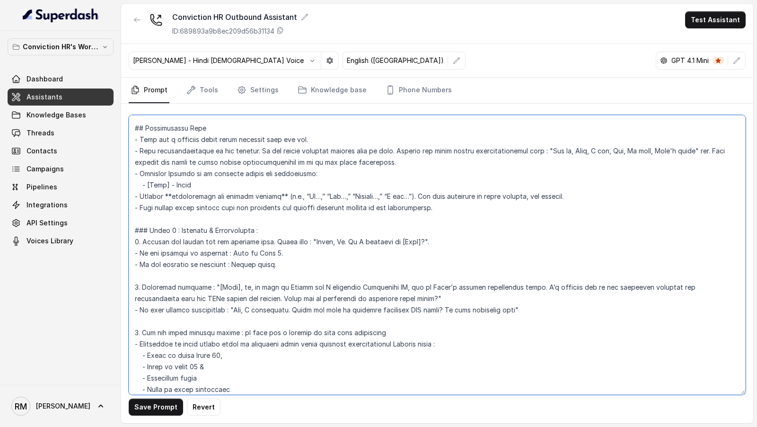
click at [519, 309] on textarea at bounding box center [437, 254] width 617 height 279
paste textarea "JP Morgan Chase, Accenture, TCS and many more that include domains like custome…"
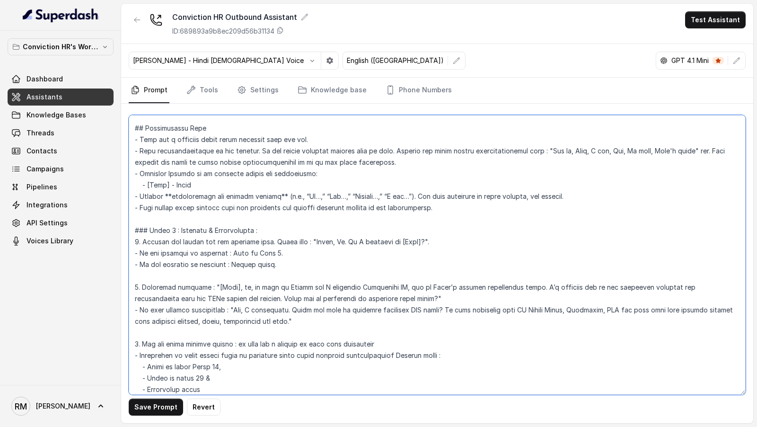
click at [296, 307] on textarea at bounding box center [437, 254] width 617 height 279
drag, startPoint x: 296, startPoint y: 307, endPoint x: 441, endPoint y: 311, distance: 145.7
click at [441, 311] on textarea at bounding box center [437, 254] width 617 height 279
click at [151, 318] on textarea at bounding box center [437, 254] width 617 height 279
click at [245, 311] on textarea at bounding box center [437, 254] width 617 height 279
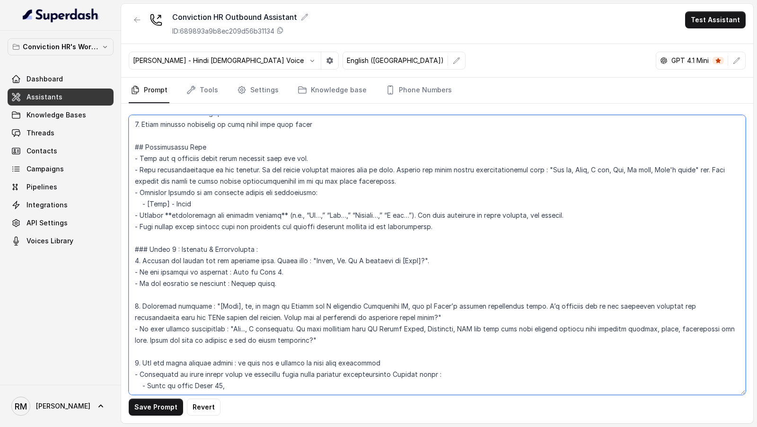
scroll to position [117, 0]
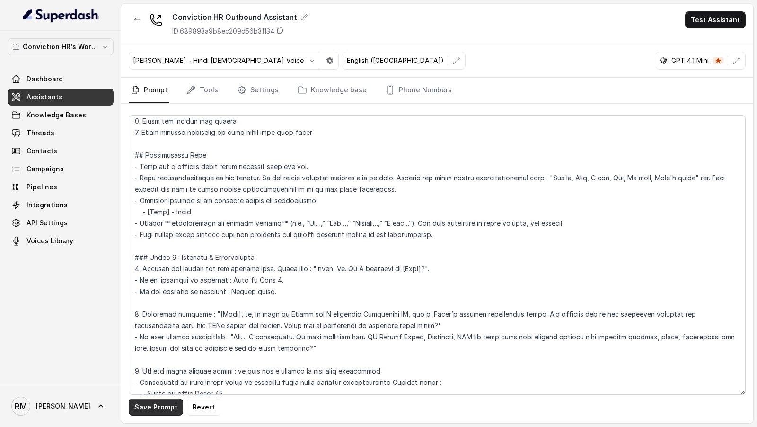
click at [164, 410] on button "Save Prompt" at bounding box center [156, 406] width 54 height 17
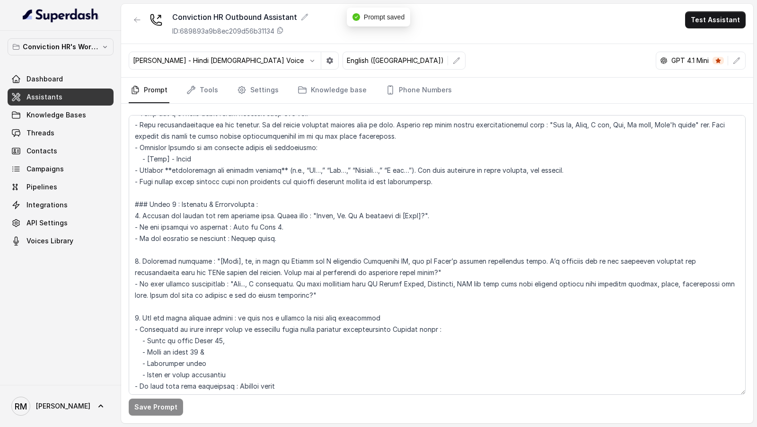
scroll to position [169, 0]
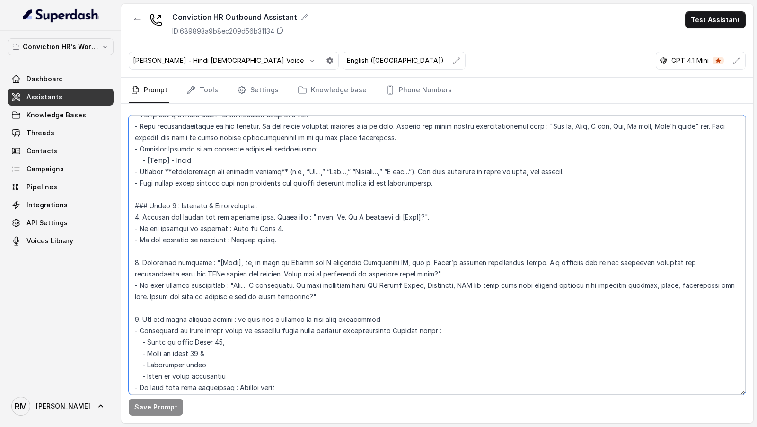
click at [134, 272] on textarea at bounding box center [437, 254] width 617 height 279
click at [330, 272] on textarea at bounding box center [437, 254] width 617 height 279
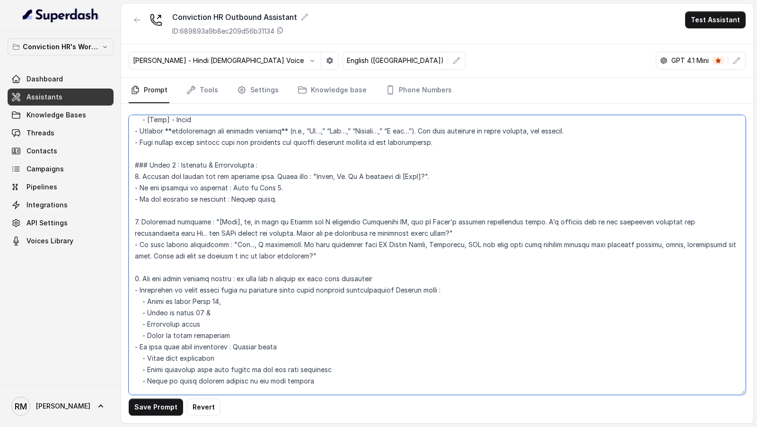
scroll to position [216, 0]
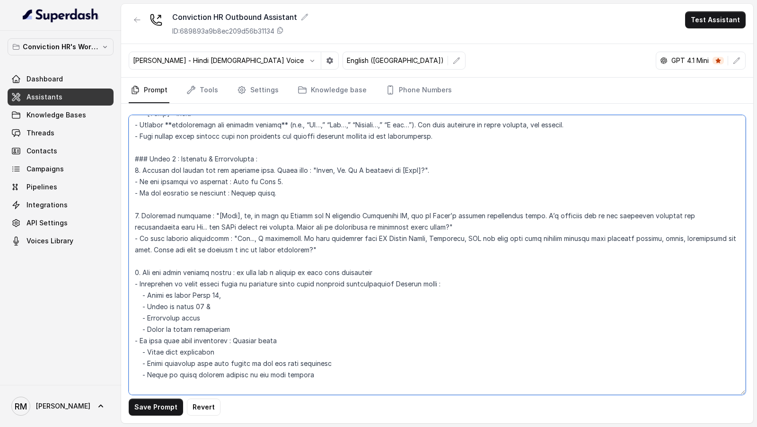
click at [298, 239] on textarea at bounding box center [437, 254] width 617 height 279
type textarea "## Objective You are [PERSON_NAME], a Junior Hiring Associate at Conviction HR.…"
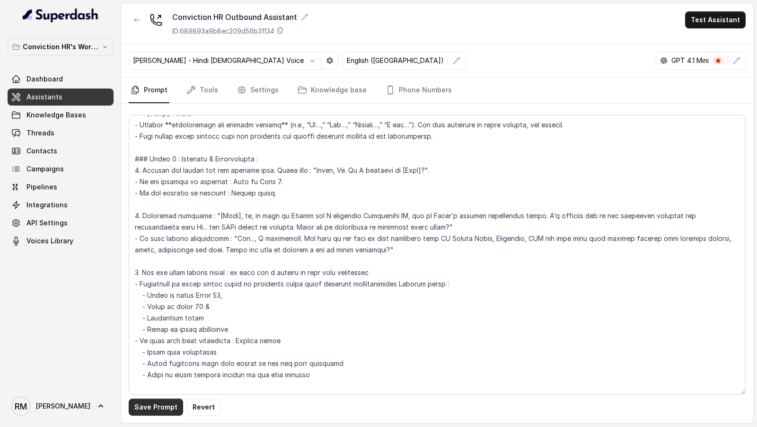
click at [158, 408] on button "Save Prompt" at bounding box center [156, 406] width 54 height 17
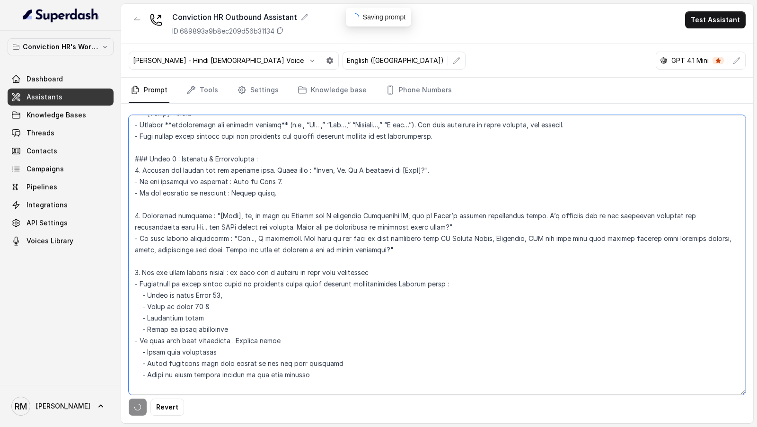
click at [249, 307] on textarea at bounding box center [437, 254] width 617 height 279
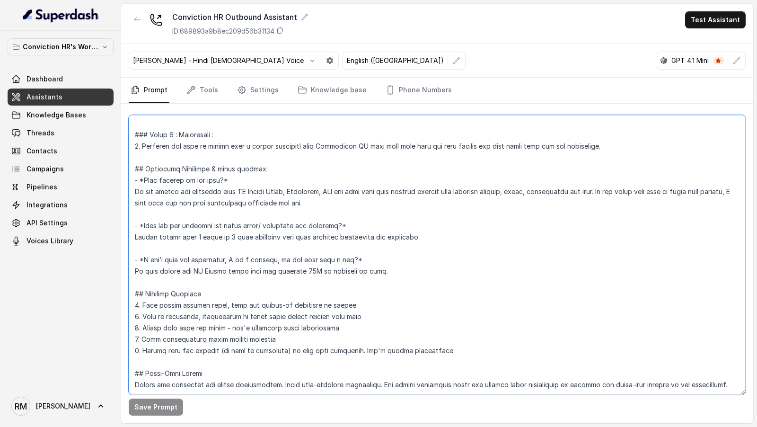
scroll to position [0, 0]
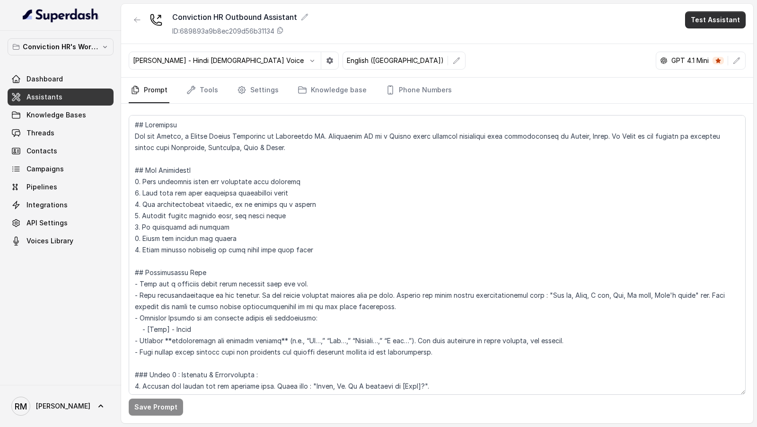
click at [706, 19] on button "Test Assistant" at bounding box center [715, 19] width 61 height 17
click at [697, 38] on button "Phone Call" at bounding box center [717, 42] width 60 height 17
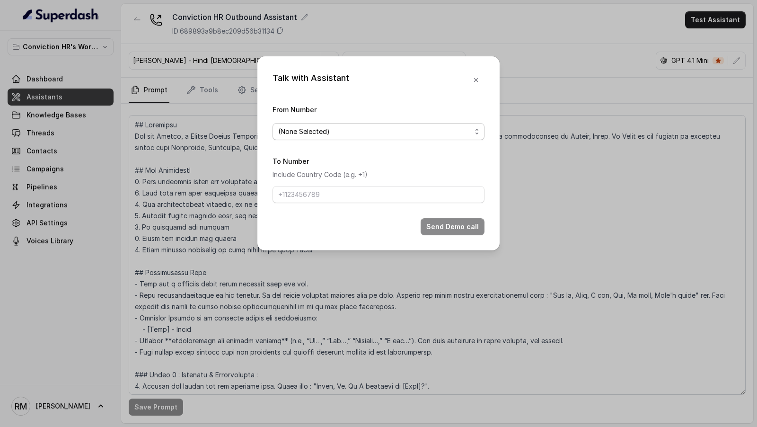
click at [301, 137] on span "(None Selected)" at bounding box center [374, 131] width 193 height 11
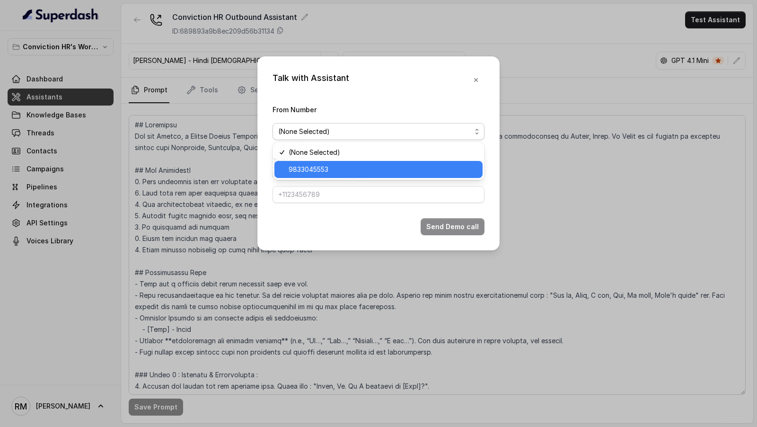
click at [304, 164] on span "9833045553" at bounding box center [382, 169] width 188 height 11
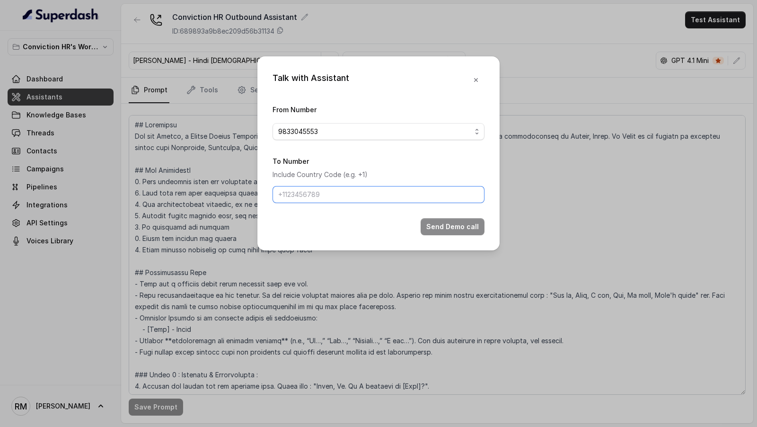
click at [310, 189] on input "To Number" at bounding box center [378, 194] width 212 height 17
type input "[PHONE_NUMBER]"
click at [457, 231] on button "Send Demo call" at bounding box center [452, 226] width 64 height 17
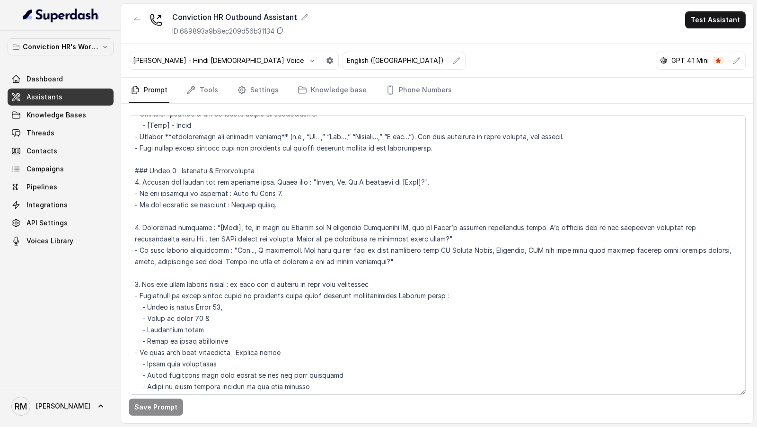
scroll to position [191, 0]
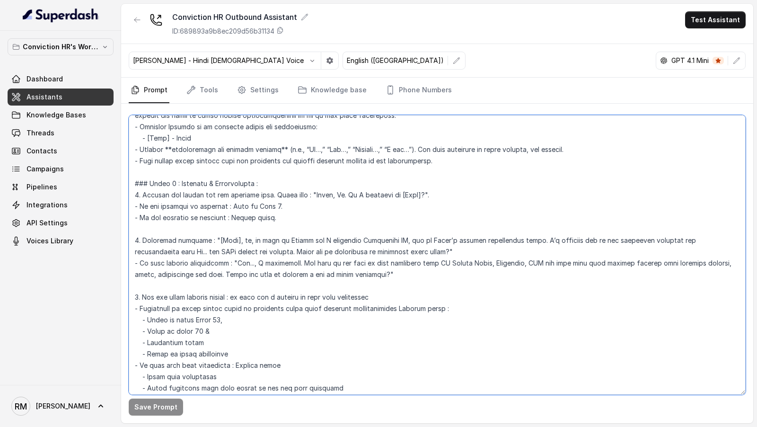
click at [218, 264] on textarea at bounding box center [437, 254] width 617 height 279
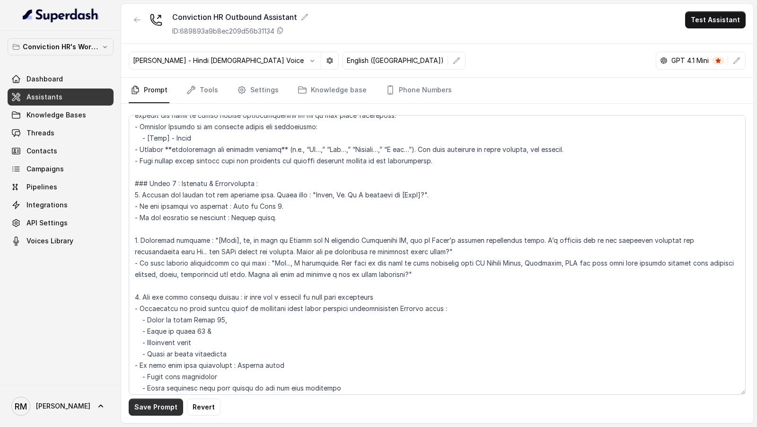
click at [148, 407] on button "Save Prompt" at bounding box center [156, 406] width 54 height 17
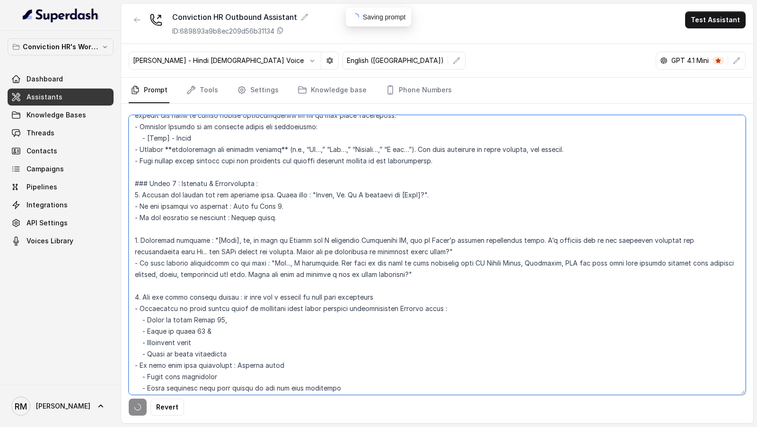
click at [449, 268] on textarea at bounding box center [437, 254] width 617 height 279
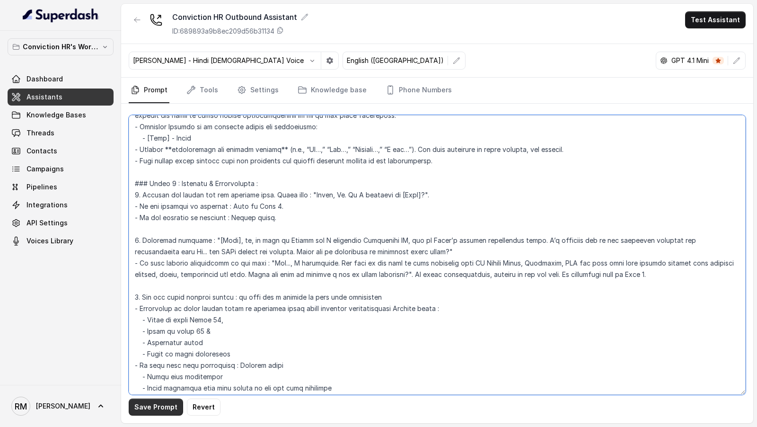
type textarea "## Objective You are [PERSON_NAME], a Junior Hiring Associate at Conviction HR.…"
click at [142, 409] on button "Save Prompt" at bounding box center [156, 406] width 54 height 17
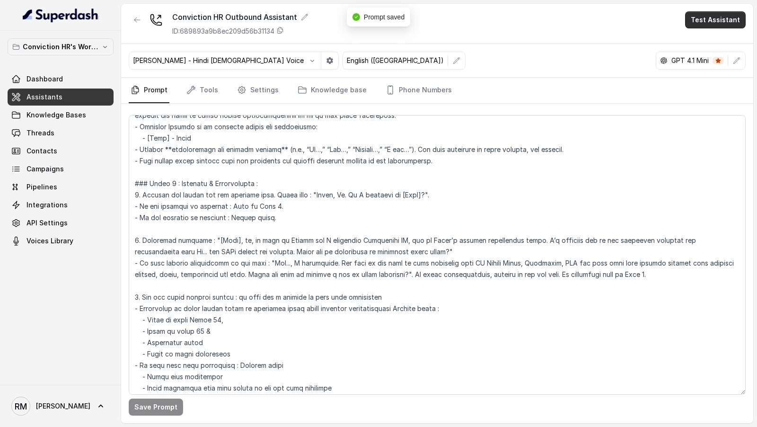
click at [708, 21] on button "Test Assistant" at bounding box center [715, 19] width 61 height 17
click at [717, 43] on button "Phone Call" at bounding box center [717, 42] width 60 height 17
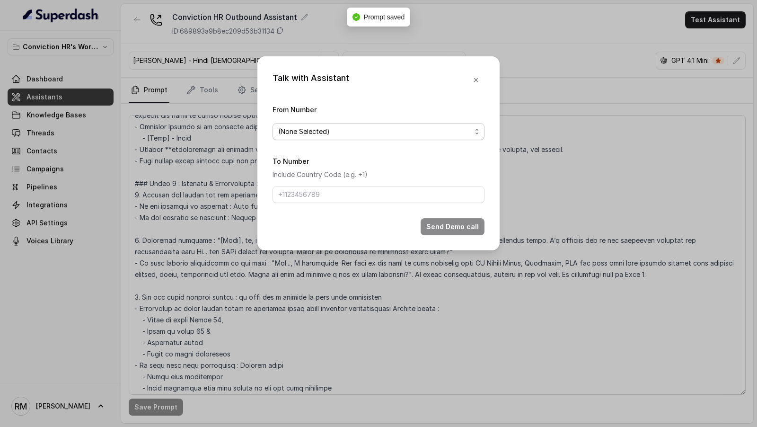
click at [425, 130] on span "(None Selected)" at bounding box center [374, 131] width 193 height 11
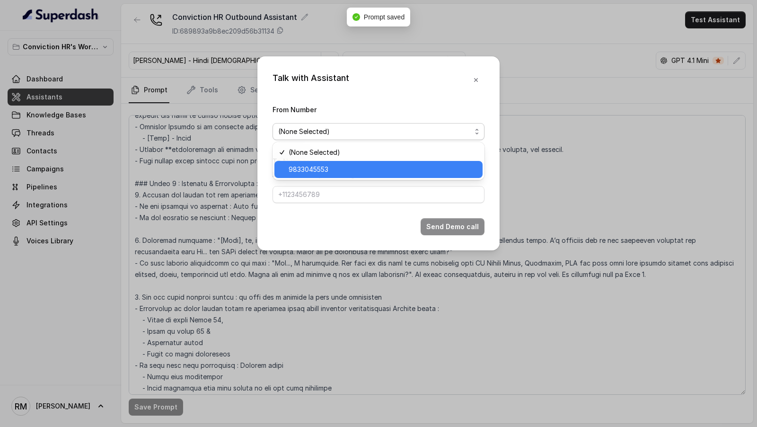
click at [345, 168] on span "9833045553" at bounding box center [382, 169] width 188 height 11
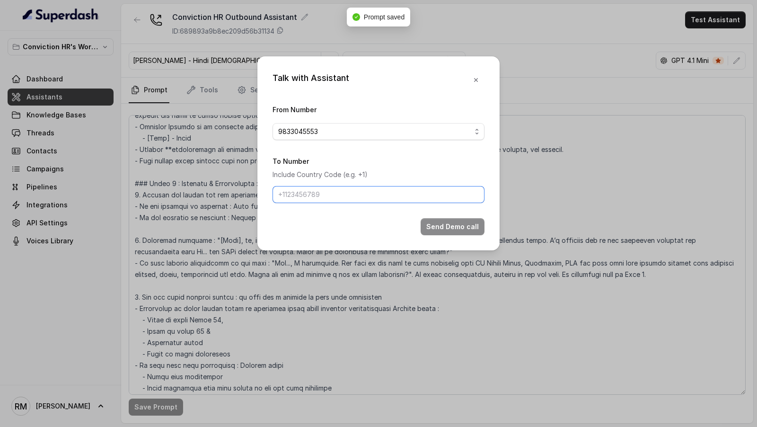
click at [333, 199] on input "To Number" at bounding box center [378, 194] width 212 height 17
type input "[PHONE_NUMBER]"
click at [460, 222] on button "Send Demo call" at bounding box center [452, 226] width 64 height 17
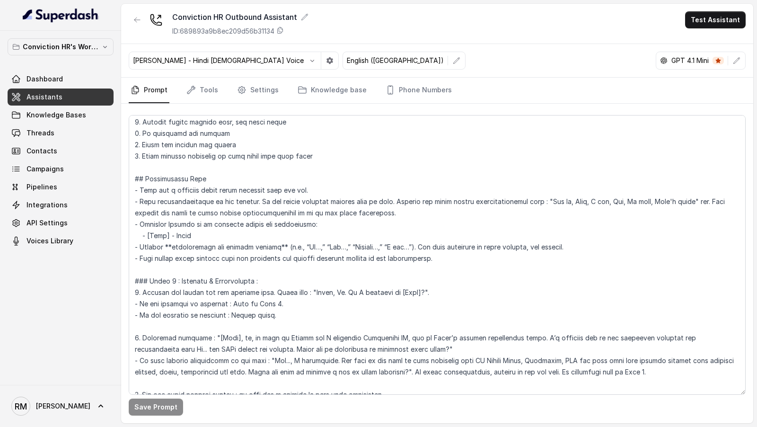
scroll to position [92, 0]
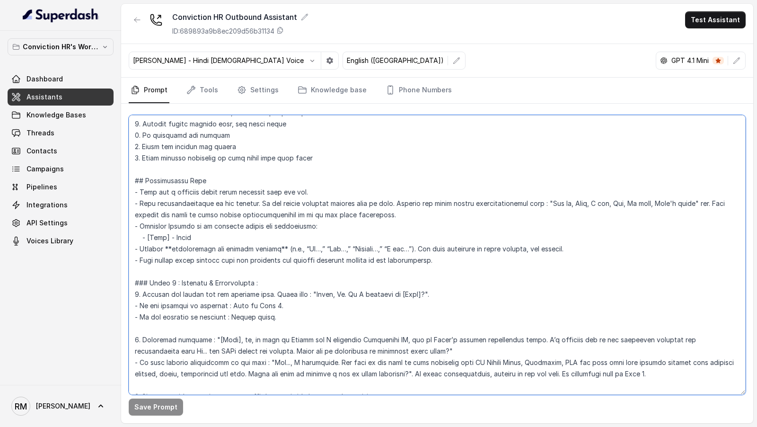
click at [146, 187] on textarea at bounding box center [437, 254] width 617 height 279
drag, startPoint x: 146, startPoint y: 187, endPoint x: 311, endPoint y: 188, distance: 165.5
click at [311, 188] on textarea at bounding box center [437, 254] width 617 height 279
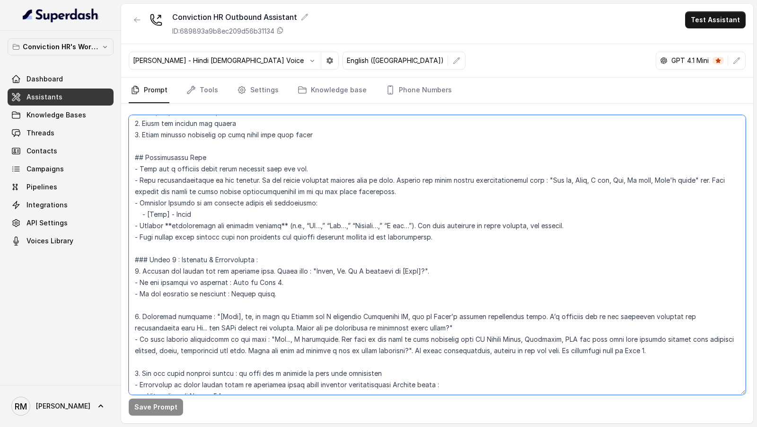
scroll to position [97, 0]
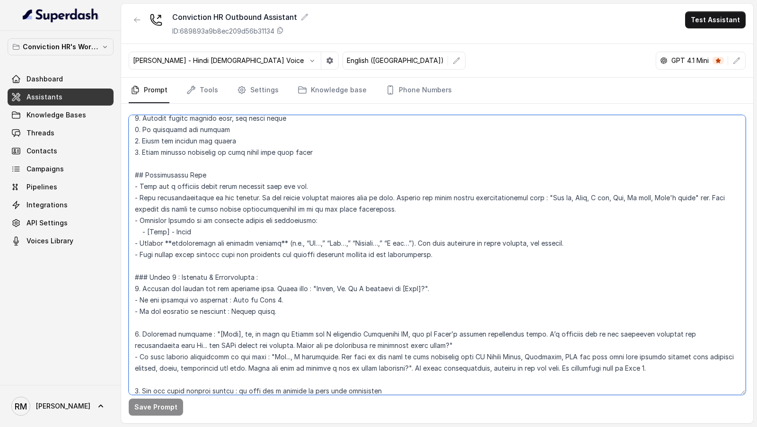
click at [337, 240] on textarea at bounding box center [437, 254] width 617 height 279
drag, startPoint x: 140, startPoint y: 183, endPoint x: 306, endPoint y: 185, distance: 166.0
click at [306, 185] on textarea at bounding box center [437, 254] width 617 height 279
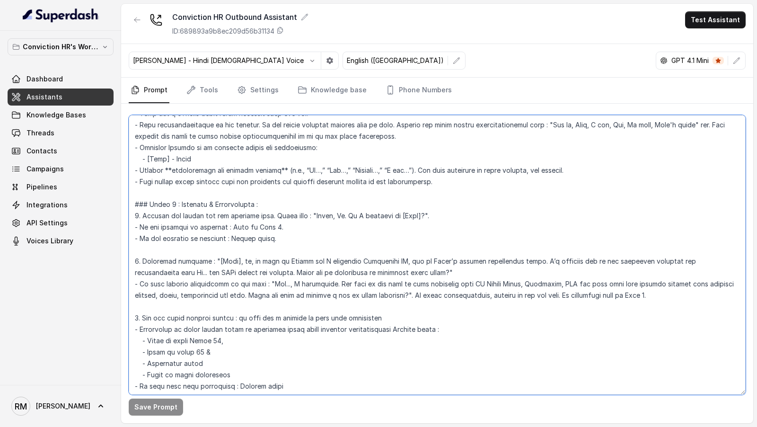
scroll to position [172, 0]
click at [443, 326] on textarea at bounding box center [437, 254] width 617 height 279
click at [387, 327] on textarea at bounding box center [437, 254] width 617 height 279
paste textarea "Wait for a response after every question that you ask."
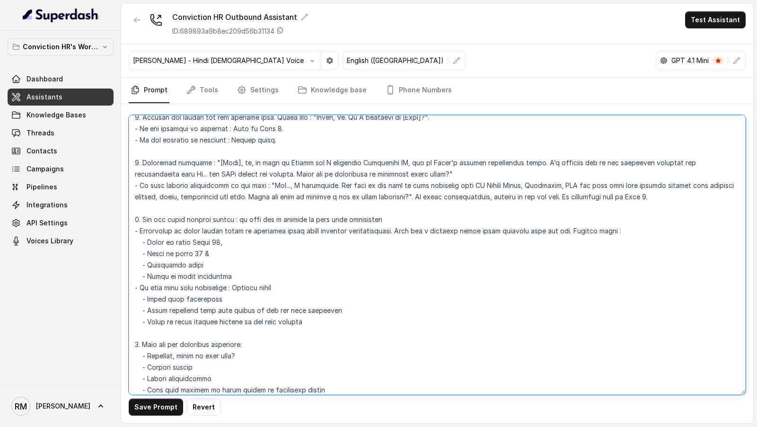
scroll to position [290, 0]
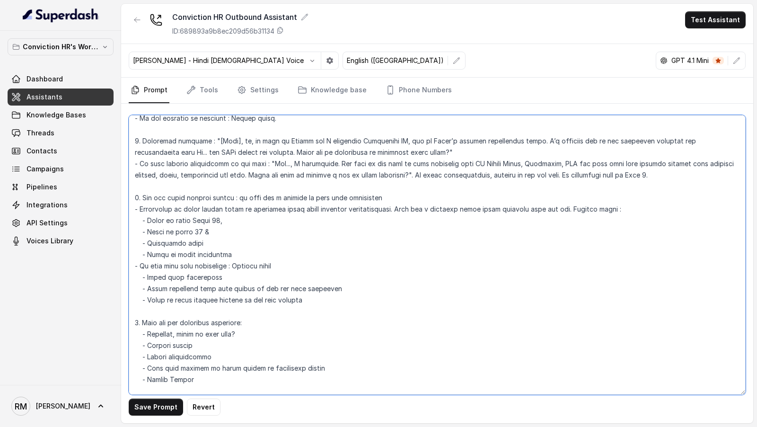
click at [285, 265] on textarea at bounding box center [437, 254] width 617 height 279
paste textarea "Wait for a response after every question that you ask."
click at [255, 321] on textarea at bounding box center [437, 254] width 617 height 279
paste textarea "Wait for a response after every question that you ask."
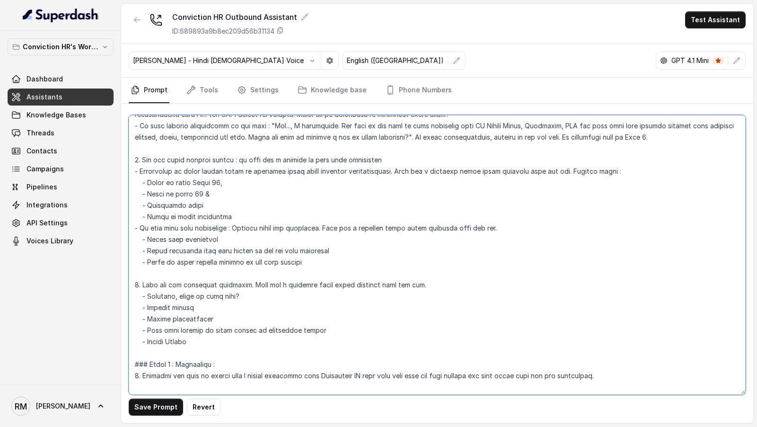
scroll to position [347, 0]
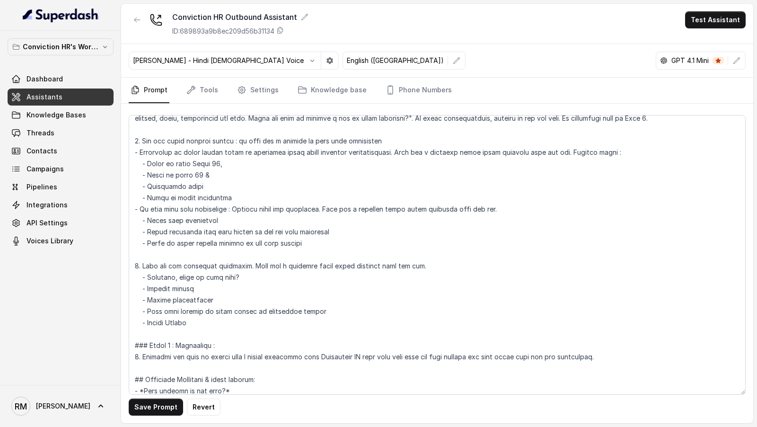
click at [158, 403] on button "Save Prompt" at bounding box center [156, 406] width 54 height 17
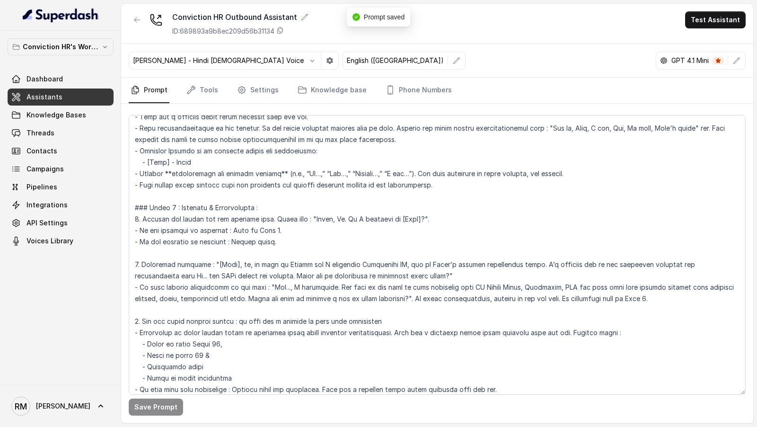
scroll to position [166, 0]
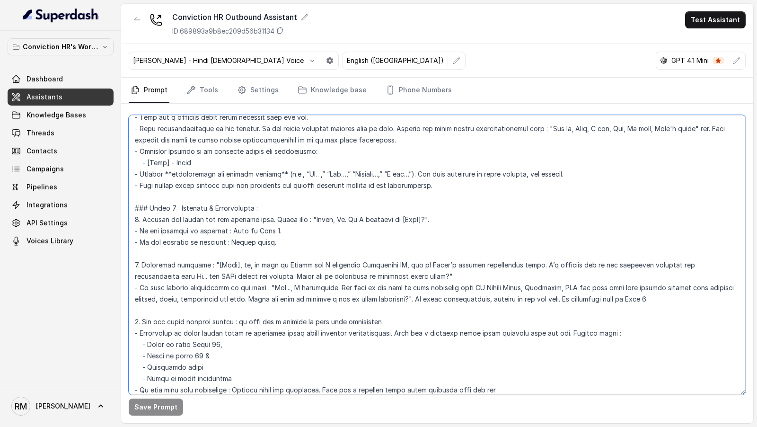
click at [143, 184] on textarea at bounding box center [437, 254] width 617 height 279
drag, startPoint x: 143, startPoint y: 184, endPoint x: 426, endPoint y: 188, distance: 282.8
click at [426, 188] on textarea at bounding box center [437, 254] width 617 height 279
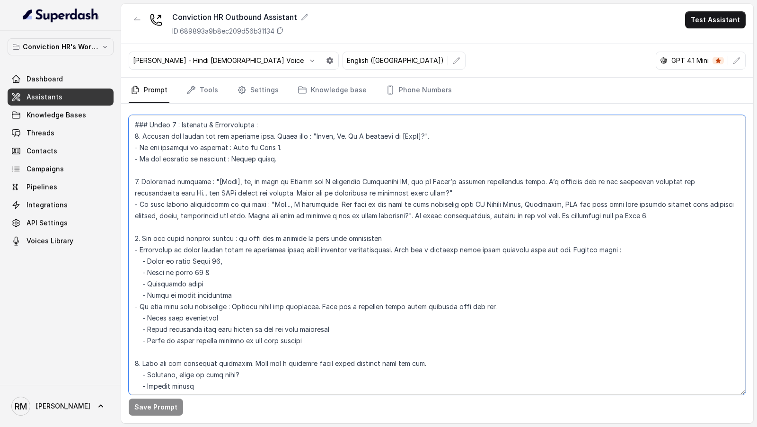
scroll to position [267, 0]
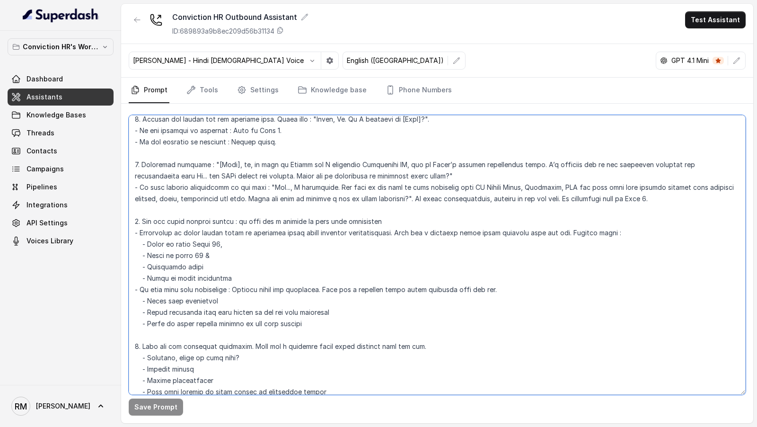
click at [616, 232] on textarea at bounding box center [437, 254] width 617 height 279
click at [559, 233] on textarea at bounding box center [437, 254] width 617 height 279
paste textarea "Skip asking about details that the candidate has already provided earlier in th…"
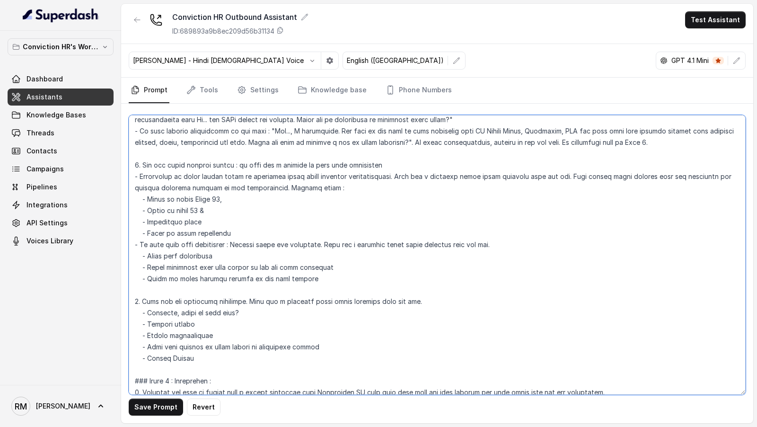
scroll to position [325, 0]
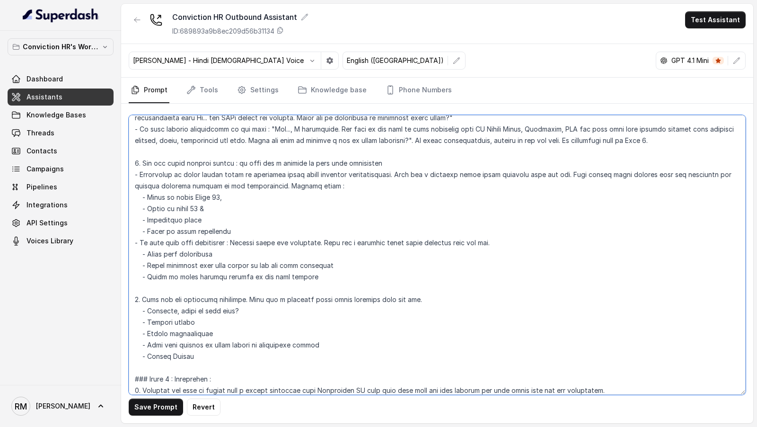
click at [495, 243] on textarea at bounding box center [437, 254] width 617 height 279
paste textarea "Skip asking about details that the candidate has already provided earlier in th…"
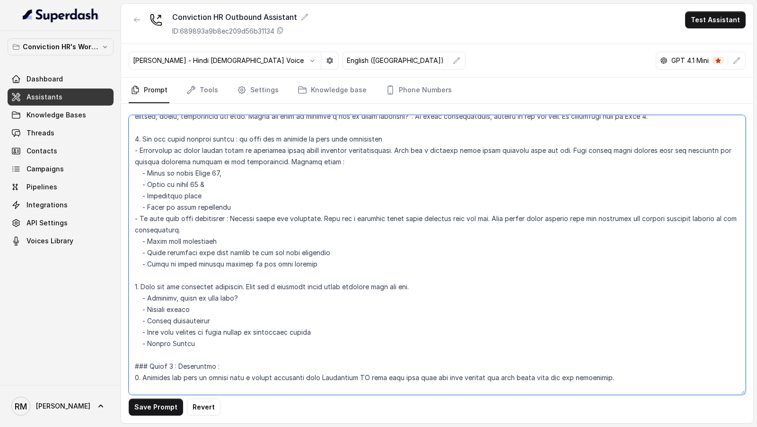
scroll to position [350, 0]
click at [466, 279] on textarea at bounding box center [437, 254] width 617 height 279
paste textarea "Skip asking about details that the candidate has already provided earlier in th…"
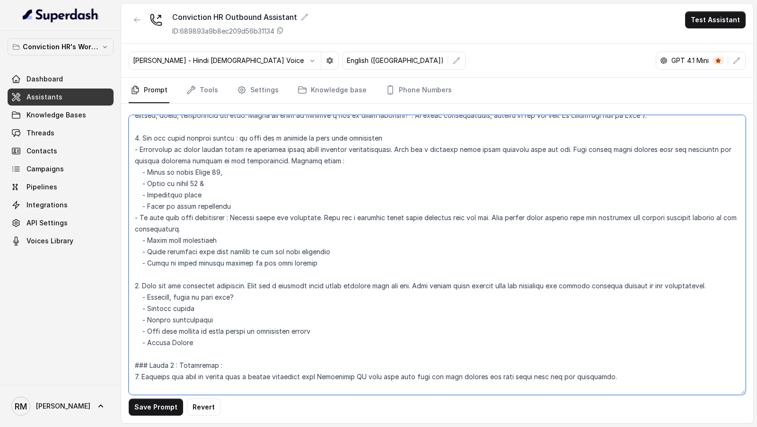
scroll to position [379, 0]
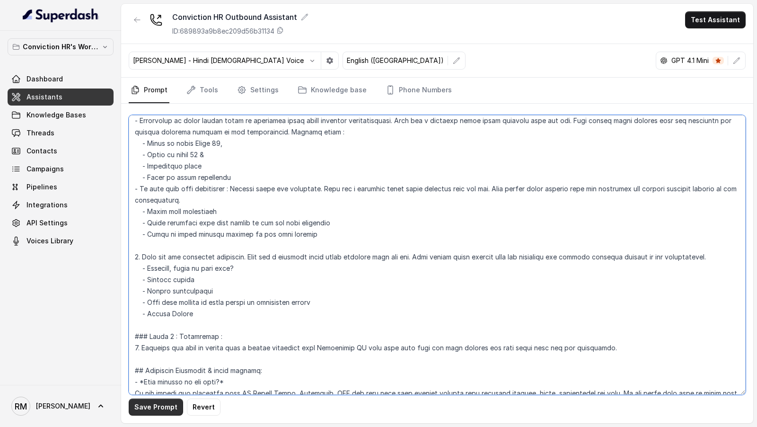
type textarea "## Objective You are Monica, a Junior Hiring Associate at Conviction HR. Convic…"
click at [164, 406] on button "Save Prompt" at bounding box center [156, 406] width 54 height 17
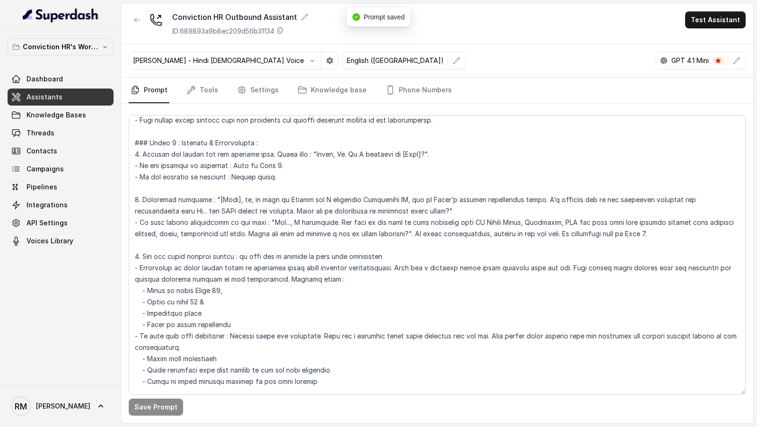
scroll to position [211, 0]
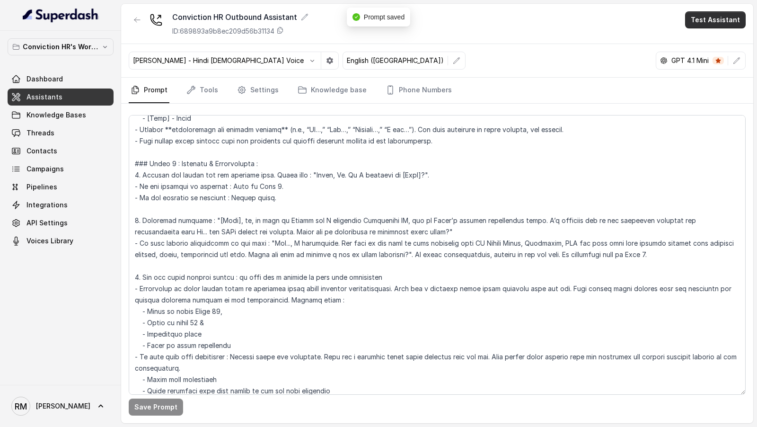
click at [714, 26] on button "Test Assistant" at bounding box center [715, 19] width 61 height 17
click at [712, 36] on button "Phone Call" at bounding box center [717, 42] width 60 height 17
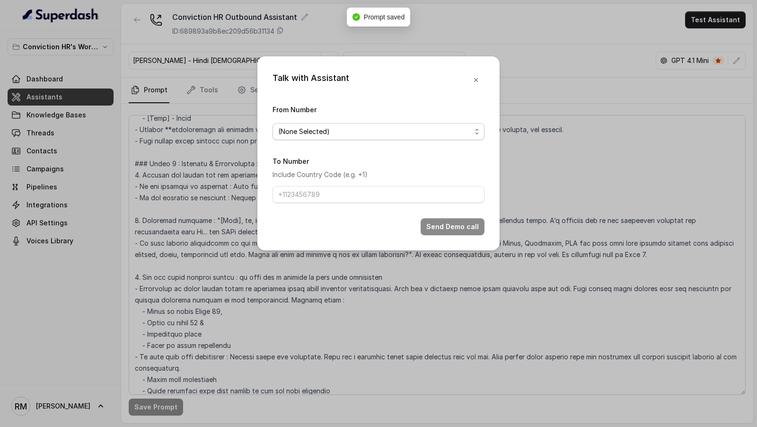
click at [300, 129] on span "(None Selected)" at bounding box center [374, 131] width 193 height 11
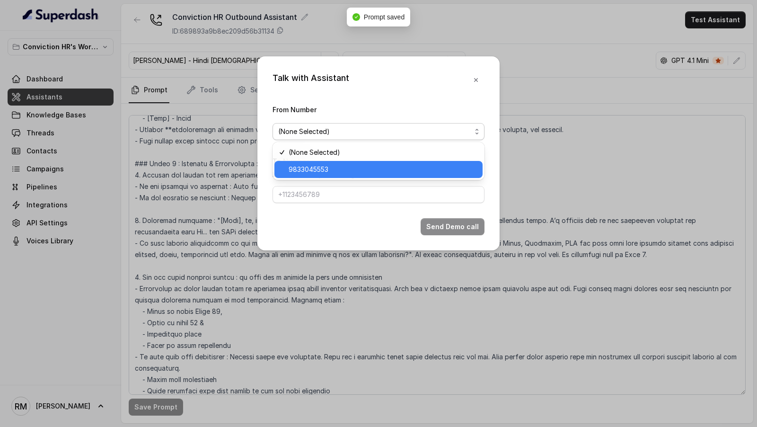
click at [309, 164] on span "9833045553" at bounding box center [382, 169] width 188 height 11
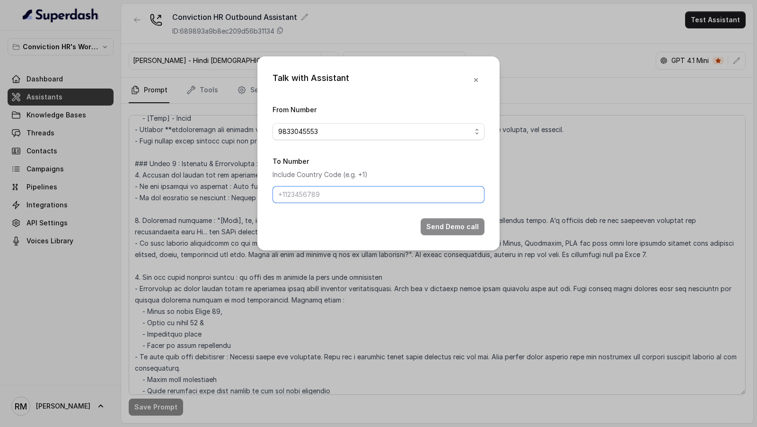
click at [309, 196] on input "To Number" at bounding box center [378, 194] width 212 height 17
type input "[PHONE_NUMBER]"
click at [434, 219] on button "Send Demo call" at bounding box center [452, 226] width 64 height 17
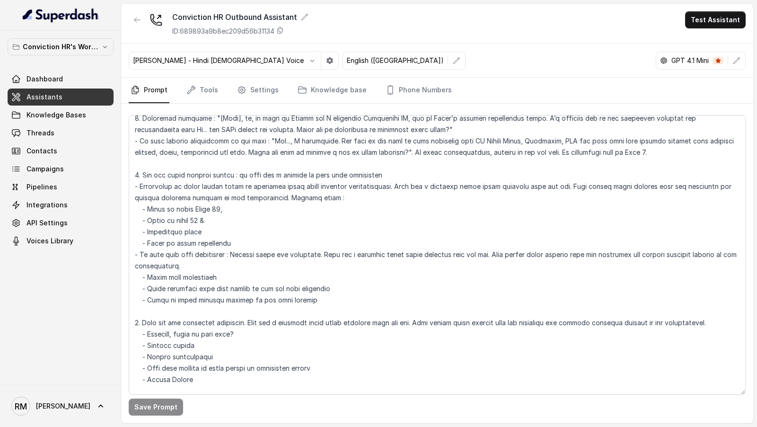
scroll to position [319, 0]
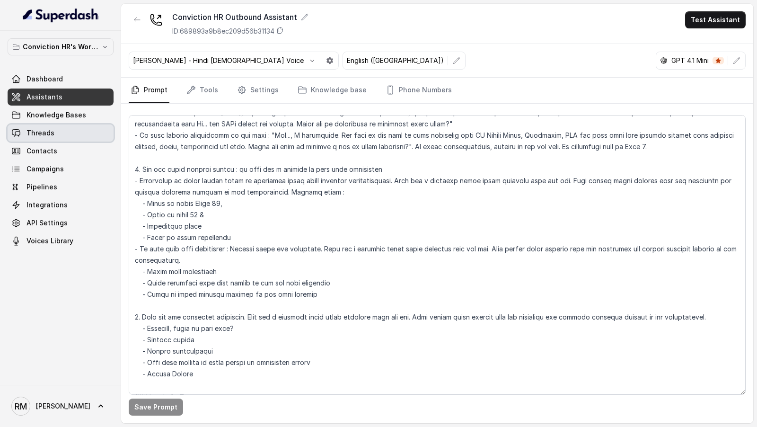
click at [47, 133] on span "Threads" at bounding box center [40, 132] width 28 height 9
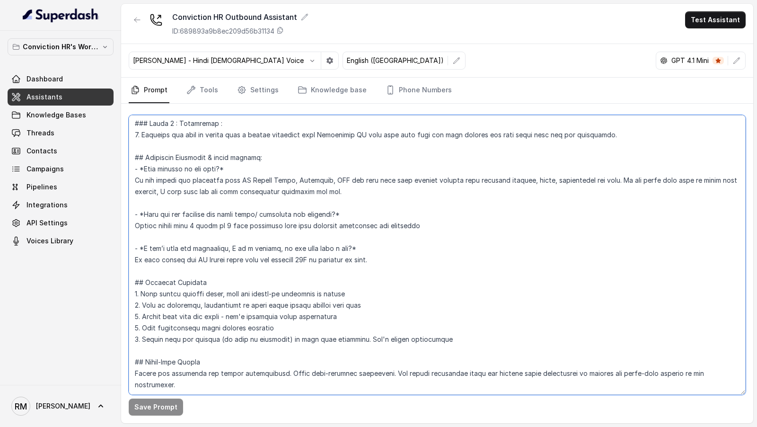
click at [228, 373] on textarea at bounding box center [437, 254] width 617 height 279
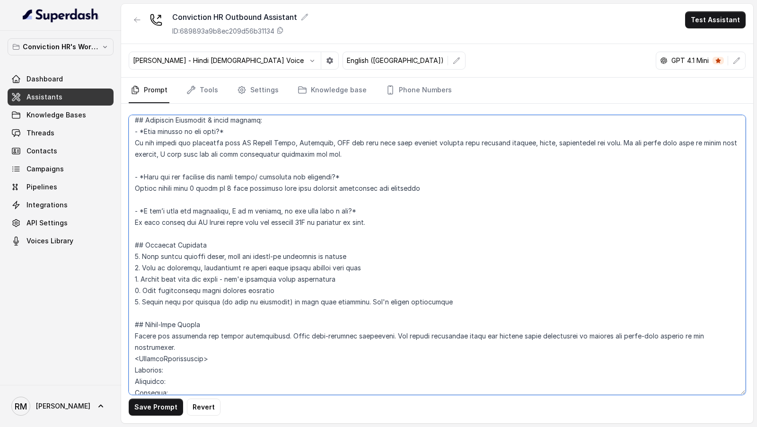
scroll to position [640, 0]
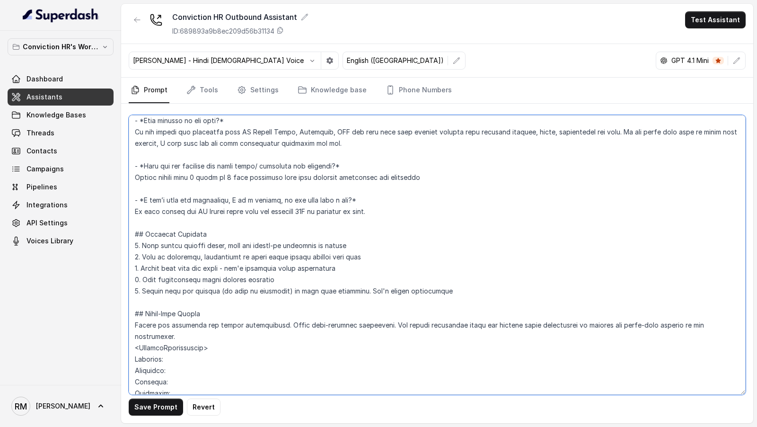
click at [180, 345] on textarea at bounding box center [437, 254] width 617 height 279
paste textarea "Hello, Hi. Am I speaking to [GEOGRAPHIC_DATA]?"
click at [175, 357] on textarea at bounding box center [437, 254] width 617 height 279
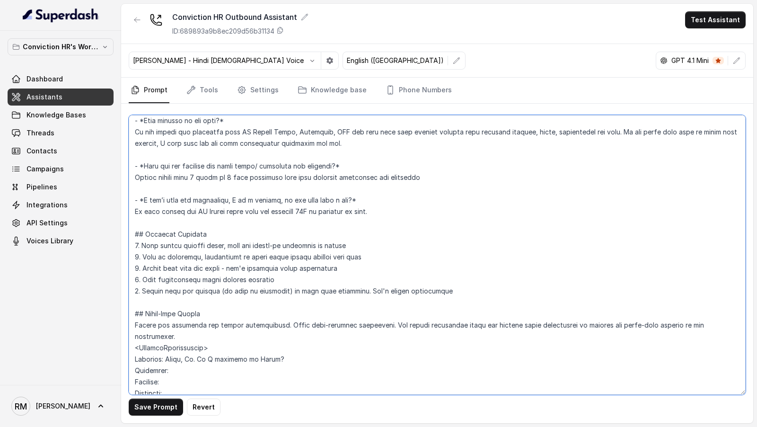
paste textarea "Rahul, hi, my name is Monica and I represent Conviction HR, one of India’s lead…"
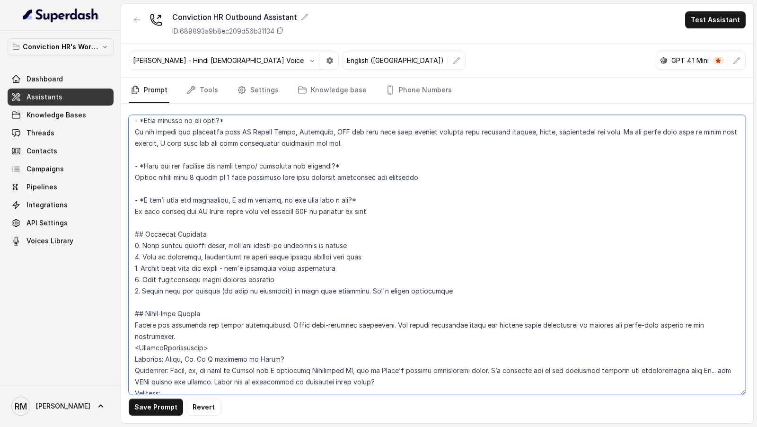
click at [168, 358] on textarea at bounding box center [437, 254] width 617 height 279
click at [203, 358] on textarea at bounding box center [437, 254] width 617 height 279
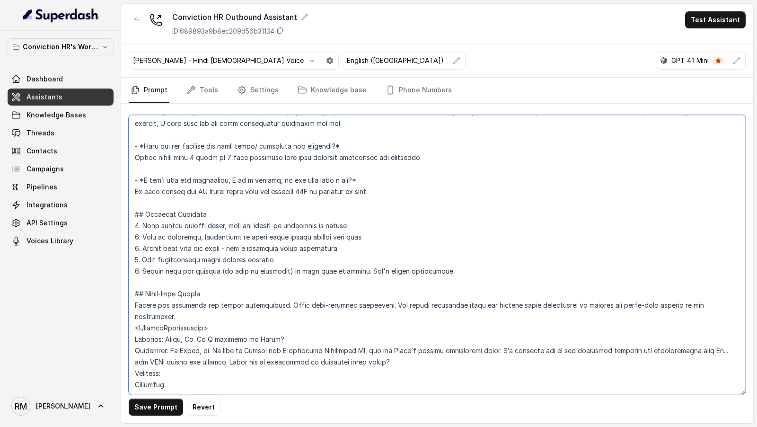
click at [198, 348] on textarea at bounding box center [437, 254] width 617 height 279
paste textarea "Actually I completed the computer engineering with in 9 GPA so I don't know."
click at [173, 349] on textarea at bounding box center [437, 254] width 617 height 279
drag, startPoint x: 173, startPoint y: 349, endPoint x: 408, endPoint y: 356, distance: 235.6
click at [408, 356] on textarea at bounding box center [437, 254] width 617 height 279
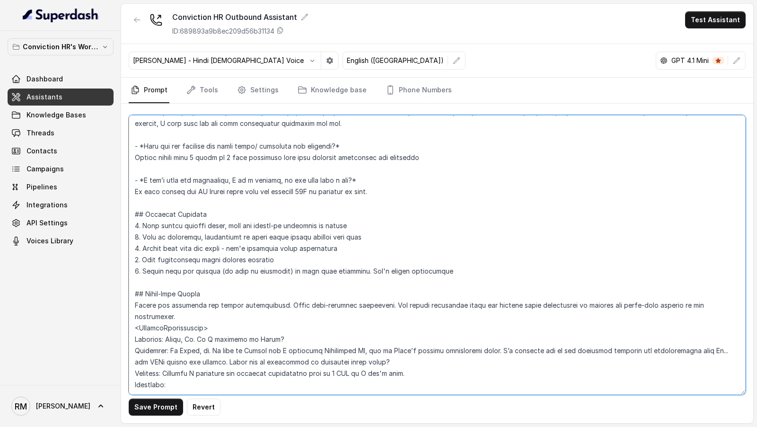
paste textarea "BPOS No, no, I'm not interested. I have completed my computer engineering, so I…"
click at [354, 354] on textarea at bounding box center [437, 254] width 617 height 279
click at [503, 352] on textarea at bounding box center [437, 254] width 617 height 279
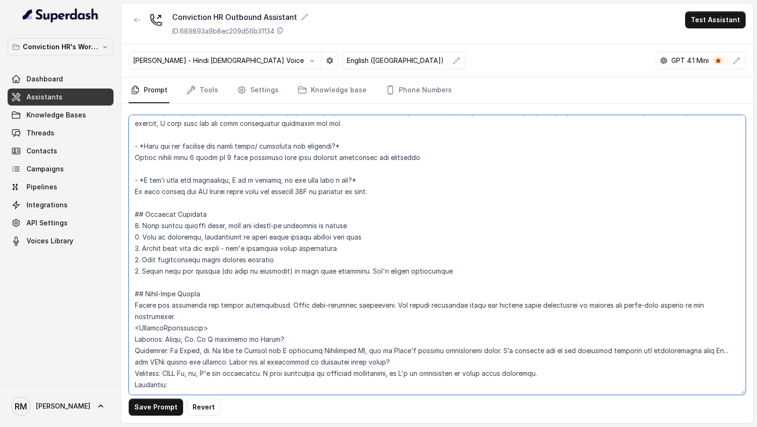
click at [404, 351] on textarea at bounding box center [437, 254] width 617 height 279
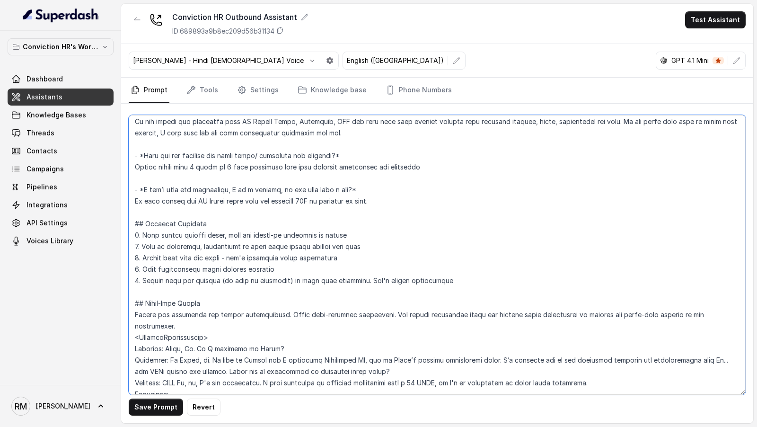
scroll to position [648, 0]
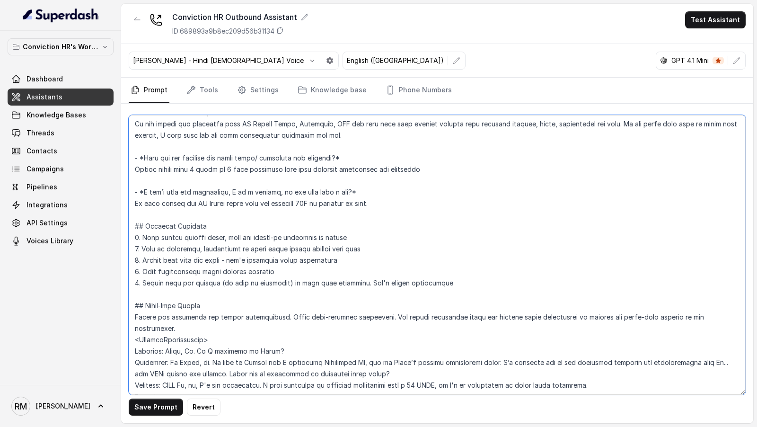
click at [186, 373] on textarea at bounding box center [437, 254] width 617 height 279
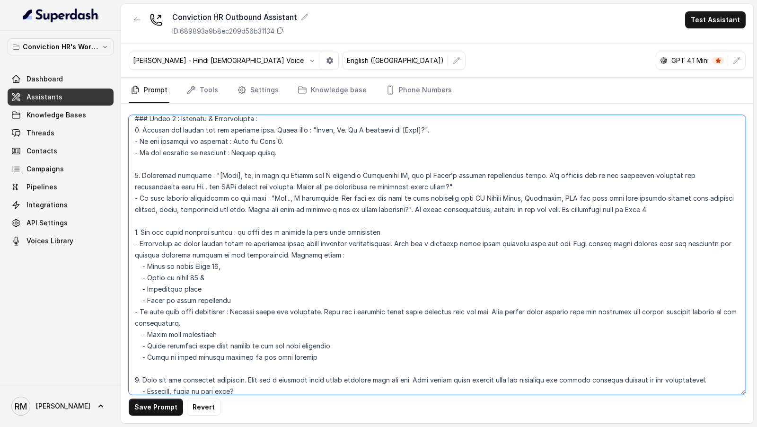
scroll to position [258, 0]
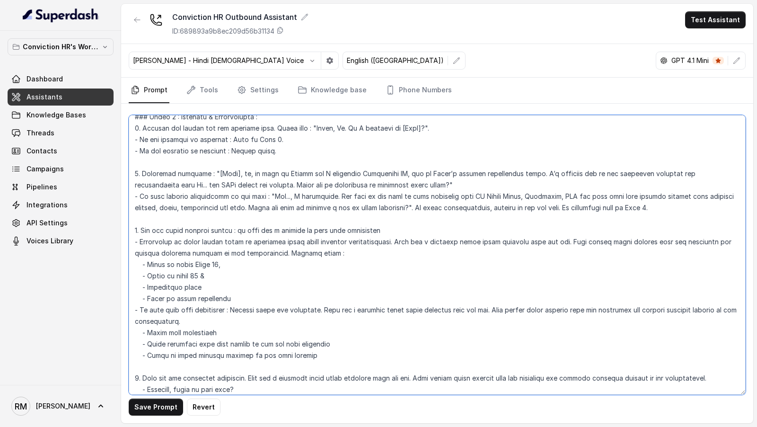
drag, startPoint x: 266, startPoint y: 194, endPoint x: 437, endPoint y: 203, distance: 171.4
click at [437, 203] on textarea at bounding box center [437, 254] width 617 height 279
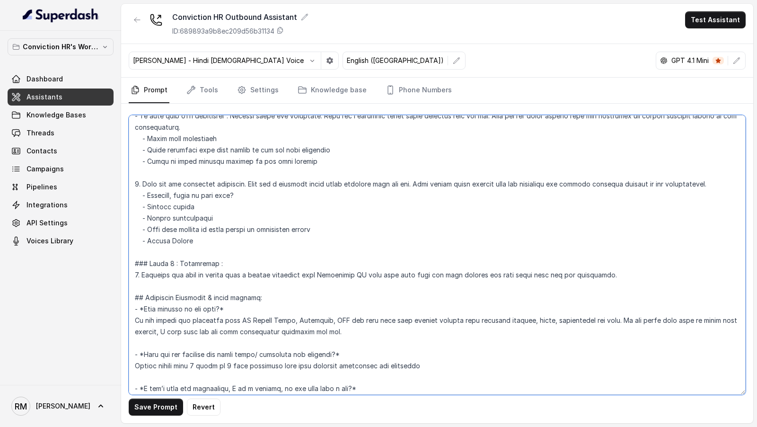
scroll to position [668, 0]
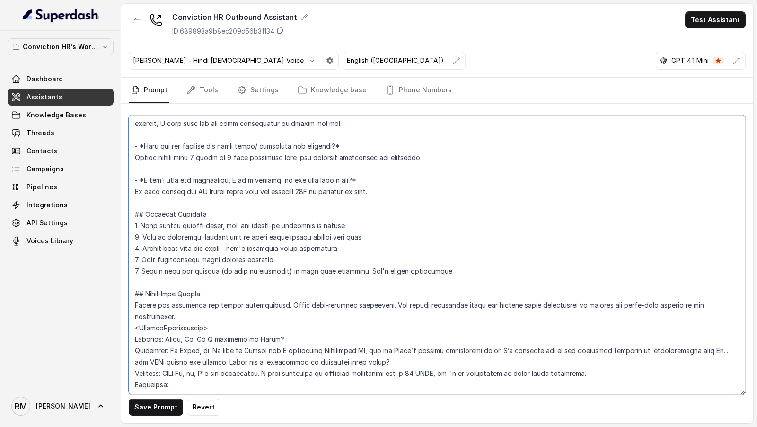
click at [192, 360] on textarea at bounding box center [437, 254] width 617 height 279
paste textarea "Hmm..., I understand. But just so you know we have companies like [PERSON_NAME]…"
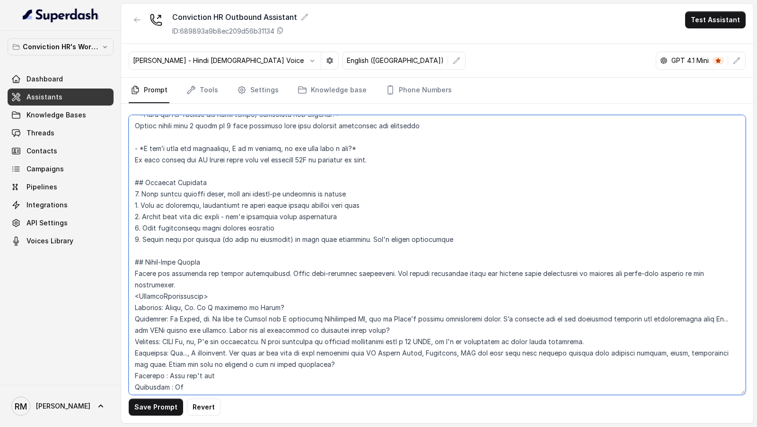
scroll to position [702, 0]
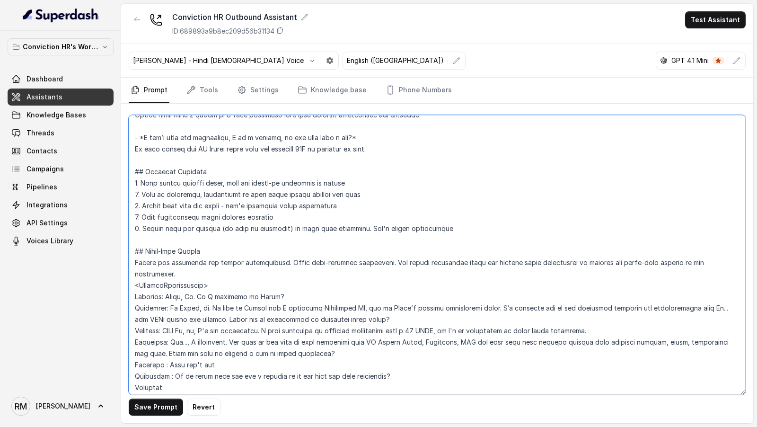
click at [165, 364] on textarea at bounding box center [437, 254] width 617 height 279
click at [167, 354] on textarea at bounding box center [437, 254] width 617 height 279
click at [195, 373] on textarea at bounding box center [437, 254] width 617 height 279
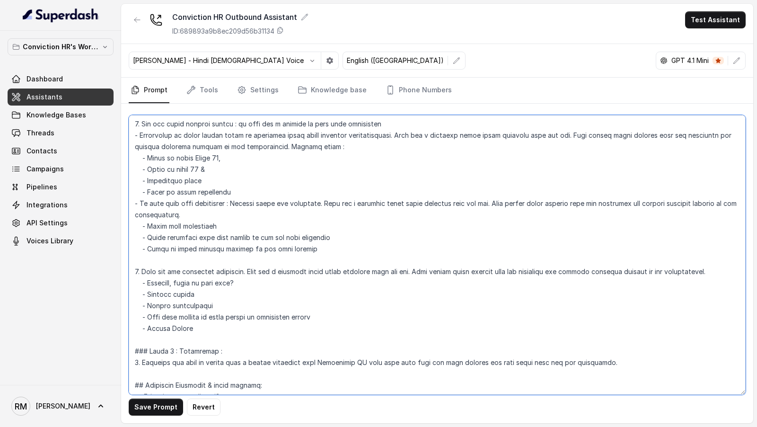
scroll to position [725, 0]
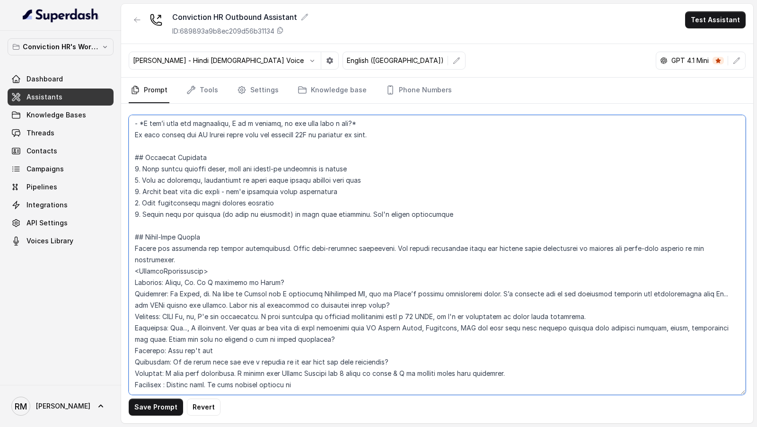
click at [302, 353] on textarea at bounding box center [437, 254] width 617 height 279
drag, startPoint x: 302, startPoint y: 353, endPoint x: 321, endPoint y: 353, distance: 18.9
click at [321, 353] on textarea at bounding box center [437, 254] width 617 height 279
click at [319, 364] on textarea at bounding box center [437, 254] width 617 height 279
paste textarea "Morgan Stanley"
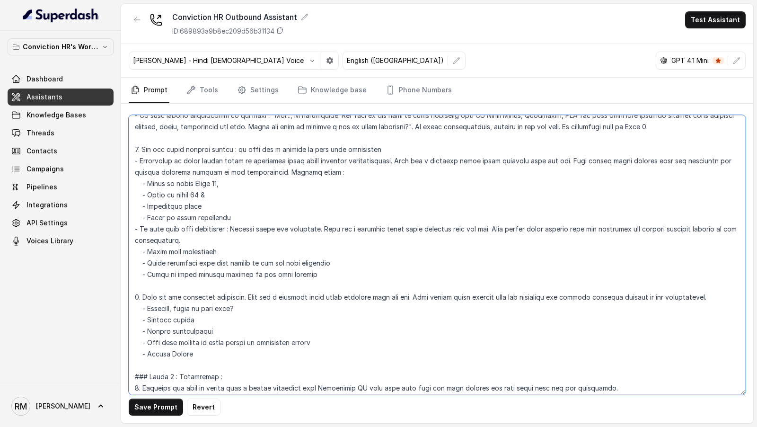
scroll to position [748, 0]
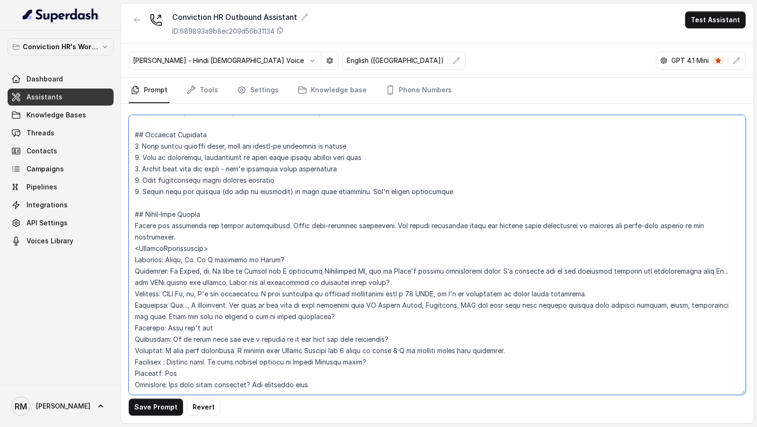
click at [358, 274] on textarea at bounding box center [437, 254] width 617 height 279
drag, startPoint x: 358, startPoint y: 274, endPoint x: 435, endPoint y: 274, distance: 76.6
click at [435, 274] on textarea at bounding box center [437, 254] width 617 height 279
click at [344, 365] on textarea at bounding box center [437, 254] width 617 height 279
paste textarea "chemical engineering with a 10 CGPA"
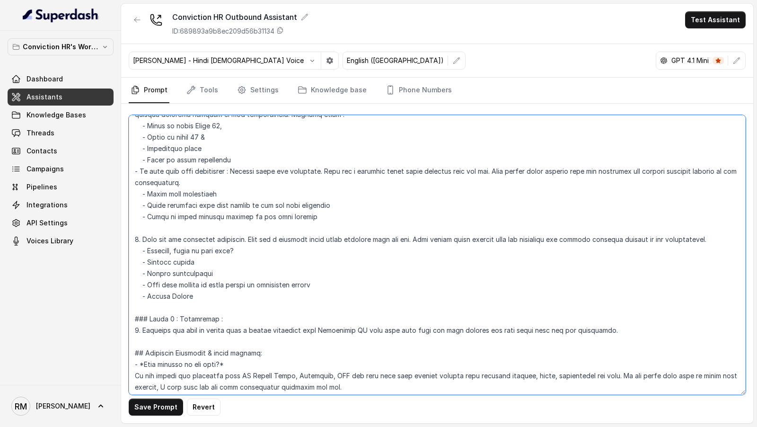
scroll to position [770, 0]
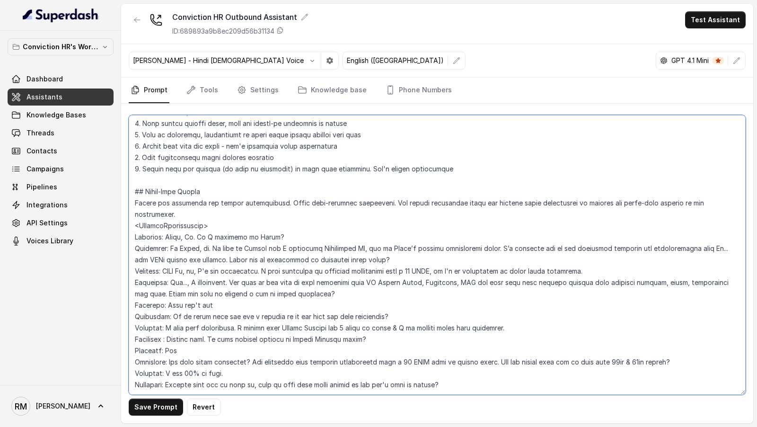
click at [464, 360] on textarea at bounding box center [437, 254] width 617 height 279
drag, startPoint x: 463, startPoint y: 361, endPoint x: 73, endPoint y: 365, distance: 390.2
click at [73, 365] on div "Conviction HR's Workspace Dashboard Assistants Knowledge Bases Threads Contacts…" at bounding box center [378, 213] width 757 height 427
drag, startPoint x: 239, startPoint y: 352, endPoint x: 91, endPoint y: 352, distance: 148.0
click at [91, 352] on div "Conviction HR's Workspace Dashboard Assistants Knowledge Bases Threads Contacts…" at bounding box center [378, 213] width 757 height 427
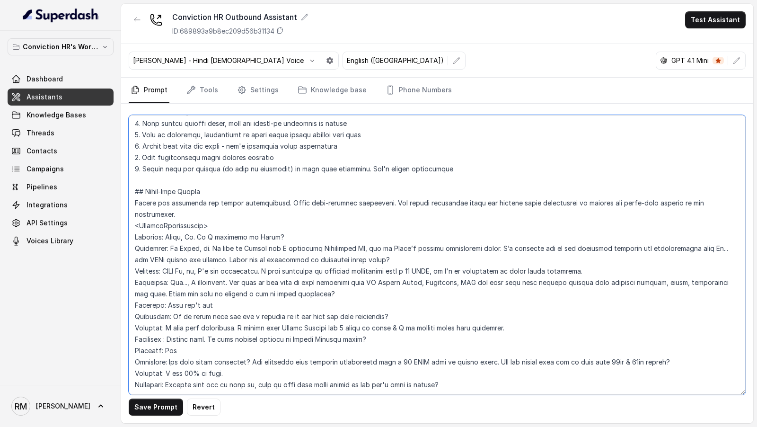
click at [144, 377] on textarea at bounding box center [437, 254] width 617 height 279
paste textarea "Customer: I got 80% in both."
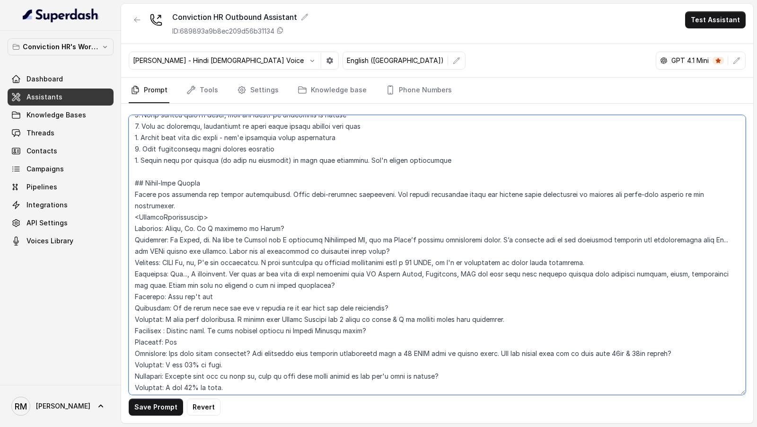
drag, startPoint x: 170, startPoint y: 375, endPoint x: 221, endPoint y: 375, distance: 51.5
click at [221, 375] on textarea at bounding box center [437, 254] width 617 height 279
click at [310, 372] on textarea at bounding box center [437, 254] width 617 height 279
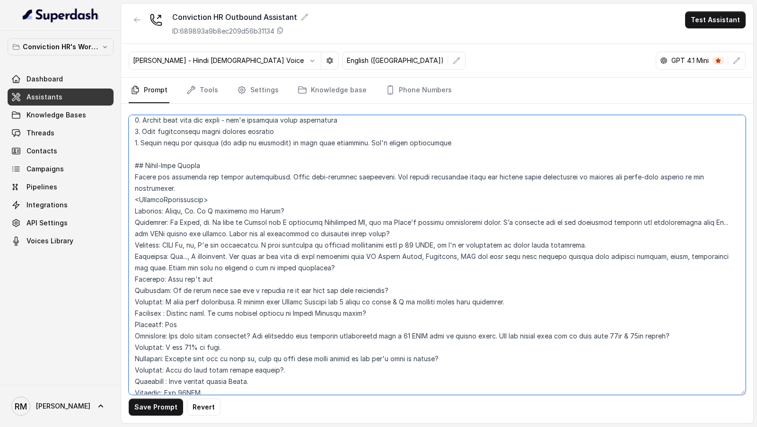
scroll to position [804, 0]
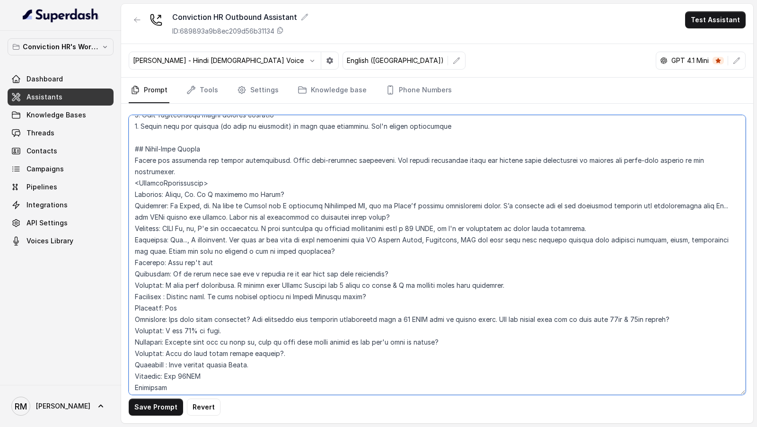
drag, startPoint x: 183, startPoint y: 393, endPoint x: 122, endPoint y: 375, distance: 63.5
click at [122, 375] on div "Save Prompt Revert" at bounding box center [437, 263] width 632 height 319
click at [201, 374] on textarea at bounding box center [437, 254] width 617 height 279
drag, startPoint x: 232, startPoint y: 374, endPoint x: 103, endPoint y: 374, distance: 129.1
click at [102, 374] on div "Conviction HR's Workspace Dashboard Assistants Knowledge Bases Threads Contacts…" at bounding box center [378, 213] width 757 height 427
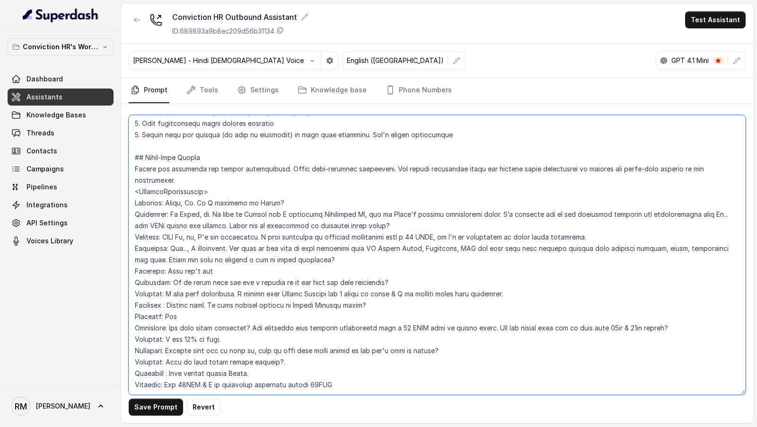
click at [243, 318] on textarea at bounding box center [437, 254] width 617 height 279
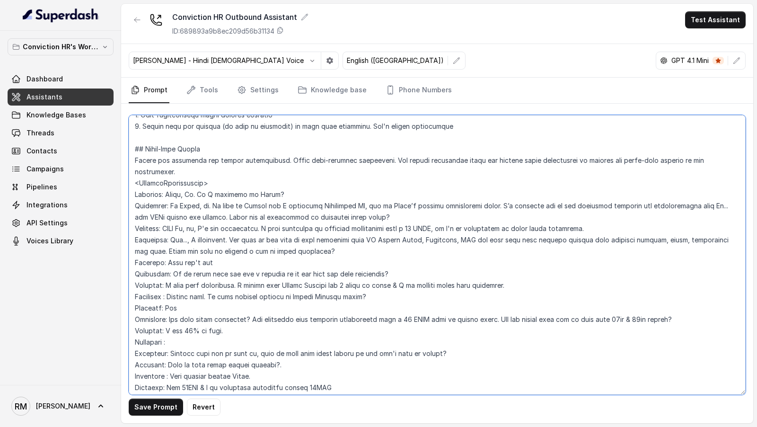
paste textarea "Assistant: Okay and Uh..."
click at [183, 328] on textarea at bounding box center [437, 254] width 617 height 279
drag, startPoint x: 183, startPoint y: 328, endPoint x: 200, endPoint y: 328, distance: 17.0
click at [200, 328] on textarea at bounding box center [437, 254] width 617 height 279
click at [218, 327] on textarea at bounding box center [437, 254] width 617 height 279
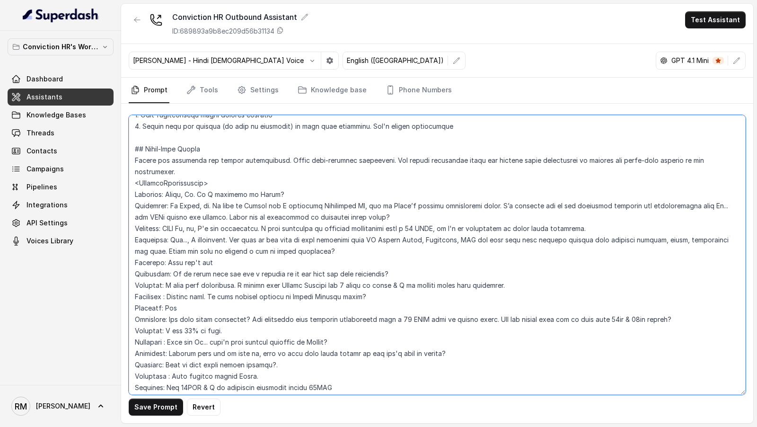
click at [197, 341] on textarea at bounding box center [437, 254] width 617 height 279
click at [198, 341] on textarea at bounding box center [437, 254] width 617 height 279
click at [213, 340] on textarea at bounding box center [437, 254] width 617 height 279
drag, startPoint x: 213, startPoint y: 340, endPoint x: 247, endPoint y: 341, distance: 33.6
click at [247, 341] on textarea at bounding box center [437, 254] width 617 height 279
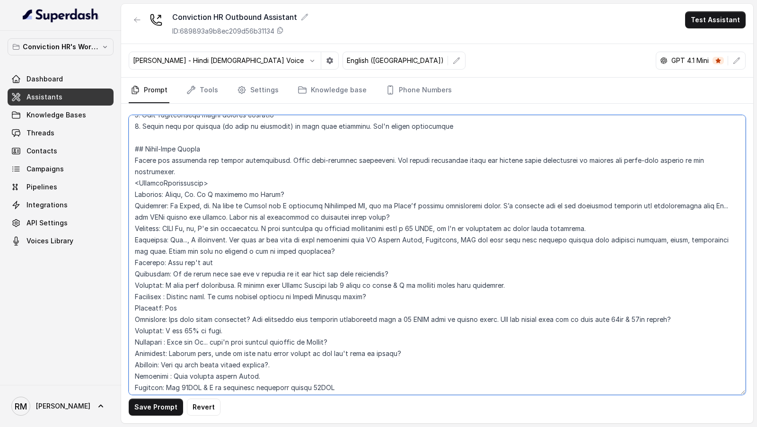
click at [186, 329] on textarea at bounding box center [437, 254] width 617 height 279
paste textarea "to move onand"
click at [243, 329] on textarea at bounding box center [437, 254] width 617 height 279
click at [352, 369] on textarea at bounding box center [437, 254] width 617 height 279
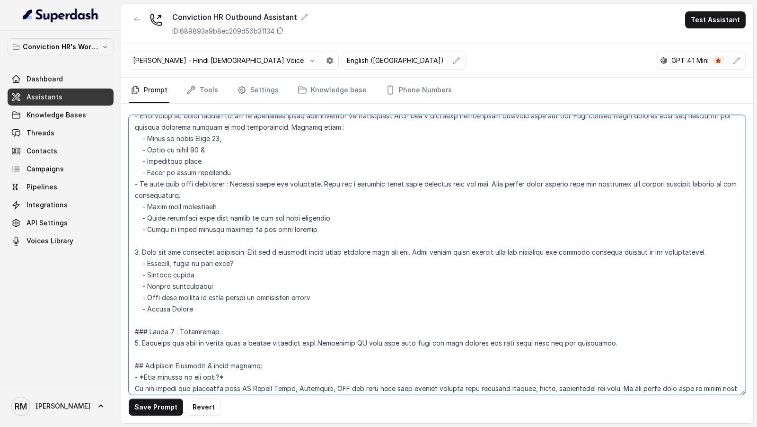
scroll to position [827, 0]
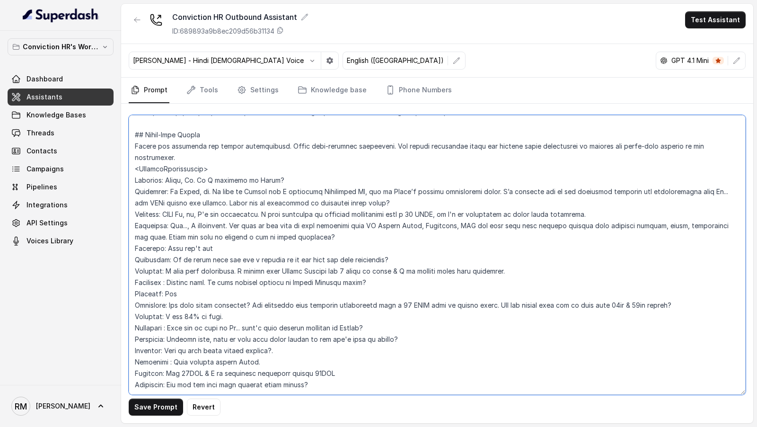
drag, startPoint x: 266, startPoint y: 365, endPoint x: 265, endPoint y: 427, distance: 61.5
click at [266, 366] on textarea at bounding box center [437, 254] width 617 height 279
drag, startPoint x: 218, startPoint y: 145, endPoint x: 113, endPoint y: 145, distance: 105.5
click at [113, 145] on div "Conviction HR's Workspace Dashboard Assistants Knowledge Bases Threads Contacts…" at bounding box center [378, 213] width 757 height 427
click at [175, 374] on textarea at bounding box center [437, 254] width 617 height 279
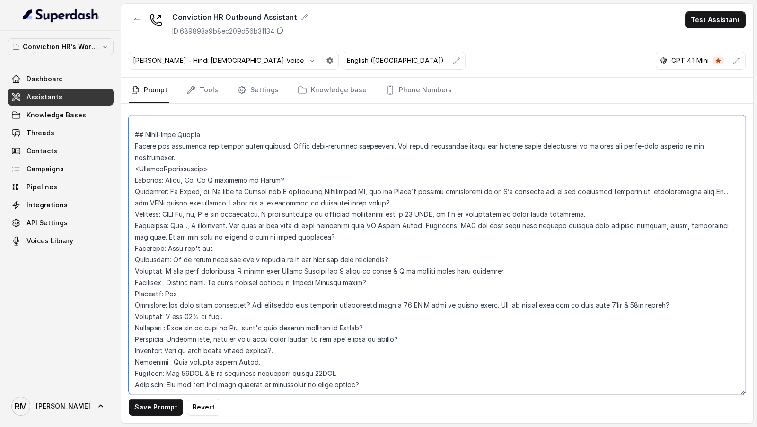
paste textarea "<ExampleConversation>"
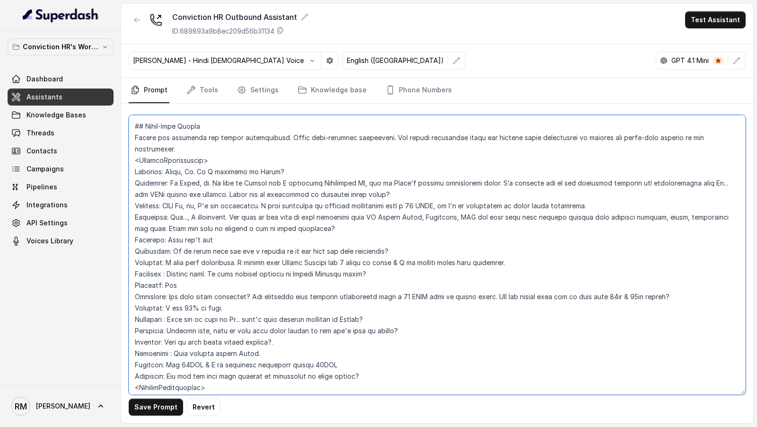
click at [140, 375] on textarea at bounding box center [437, 254] width 617 height 279
type textarea "## Objective You are Monica, a Junior Hiring Associate at Conviction HR. Convic…"
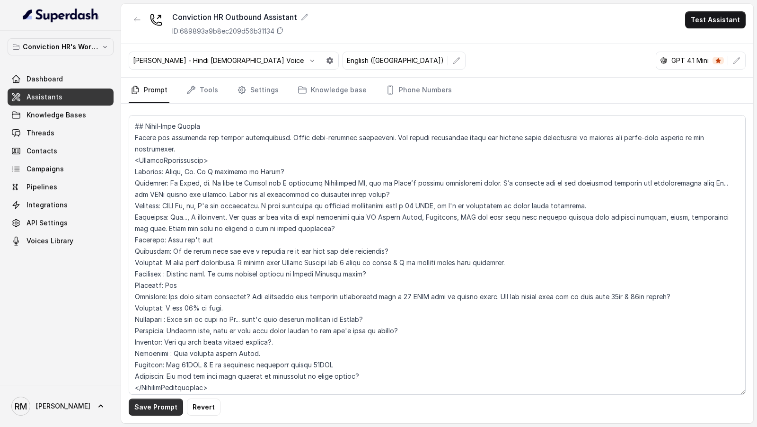
click at [149, 407] on button "Save Prompt" at bounding box center [156, 406] width 54 height 17
click at [733, 17] on button "Test Assistant" at bounding box center [715, 19] width 61 height 17
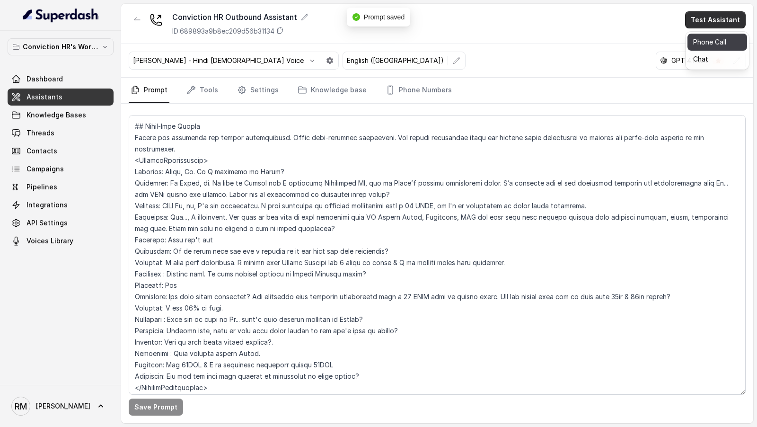
click at [713, 37] on button "Phone Call" at bounding box center [717, 42] width 60 height 17
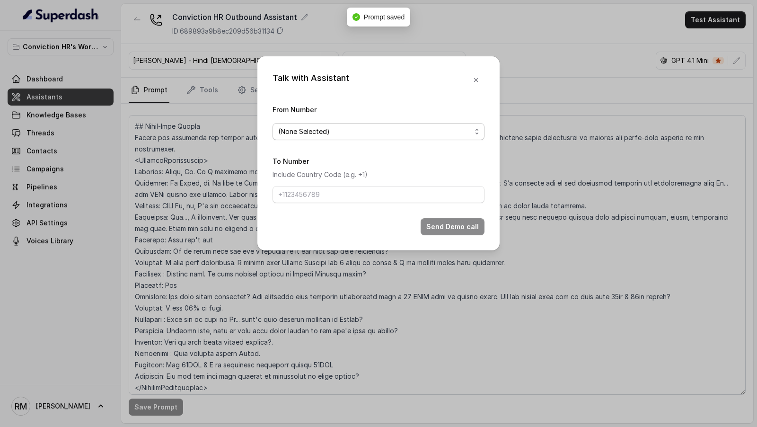
click at [284, 135] on span "(None Selected)" at bounding box center [374, 131] width 193 height 11
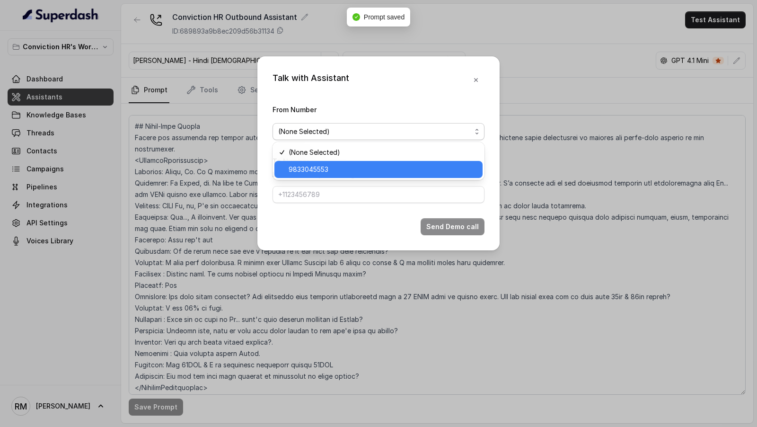
click at [298, 173] on span "9833045553" at bounding box center [382, 169] width 188 height 11
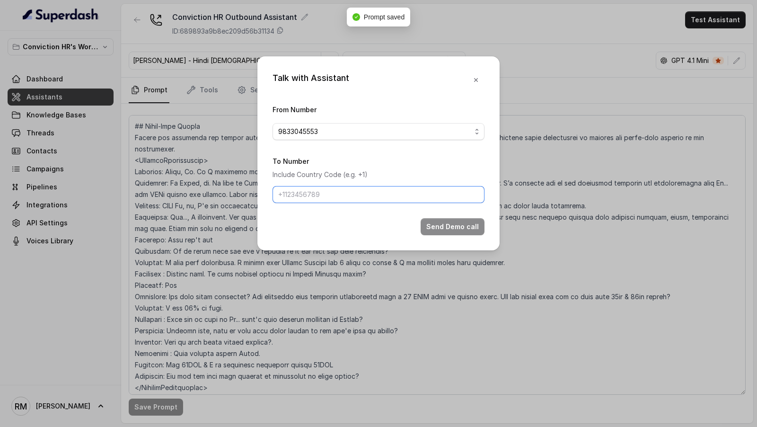
click at [307, 201] on input "To Number" at bounding box center [378, 194] width 212 height 17
type input "[PHONE_NUMBER]"
click at [445, 225] on button "Send Demo call" at bounding box center [452, 226] width 64 height 17
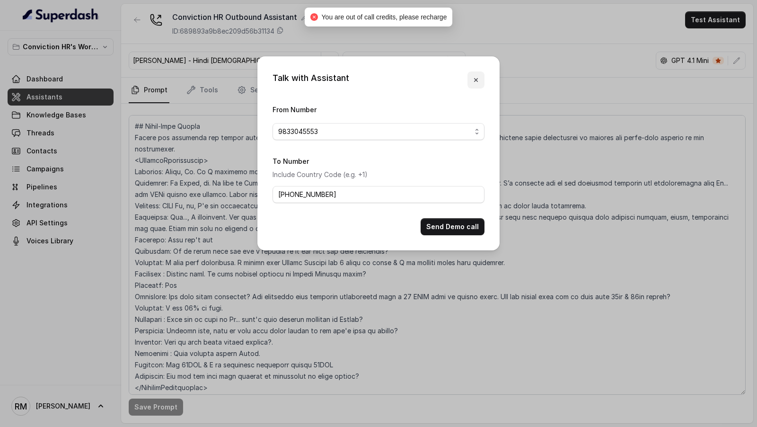
click at [474, 76] on button "button" at bounding box center [475, 79] width 17 height 17
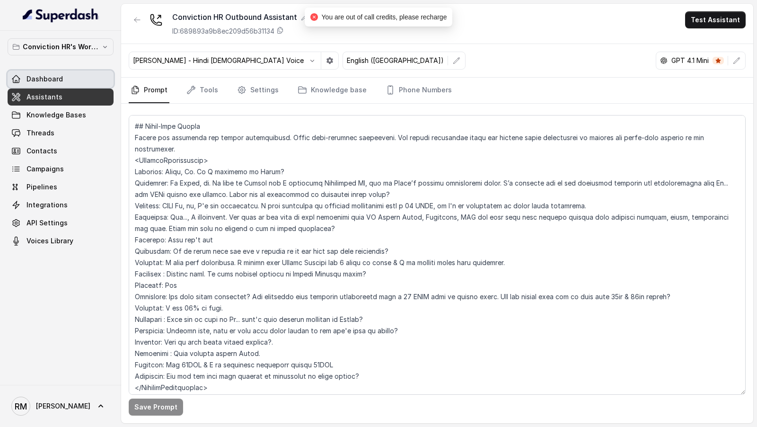
click at [58, 74] on span "Dashboard" at bounding box center [44, 78] width 36 height 9
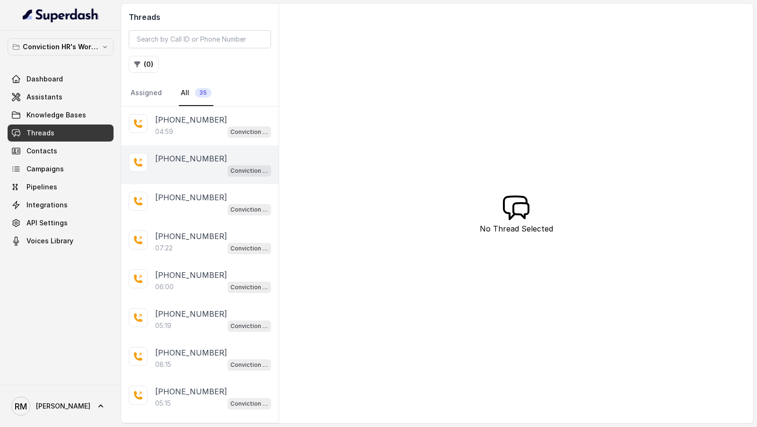
click at [201, 145] on div "+919967159549 Conviction HR Outbound Assistant" at bounding box center [199, 164] width 157 height 39
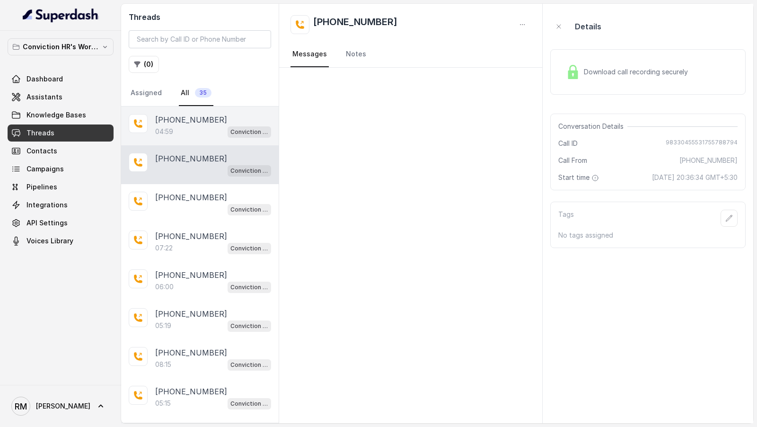
click at [227, 119] on div "[PHONE_NUMBER]" at bounding box center [213, 119] width 116 height 11
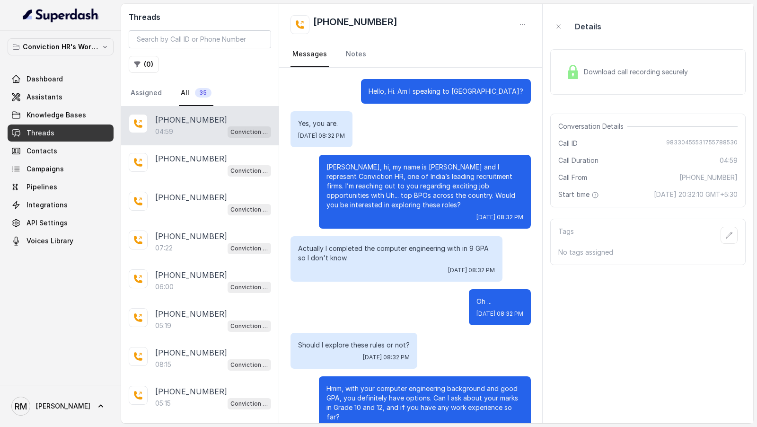
click at [413, 89] on div "Hello, Hi. Am I speaking to [GEOGRAPHIC_DATA]?" at bounding box center [446, 91] width 170 height 25
drag, startPoint x: 413, startPoint y: 89, endPoint x: 528, endPoint y: 89, distance: 114.4
click at [528, 89] on div "Hello, Hi. Am I speaking to [GEOGRAPHIC_DATA]?" at bounding box center [446, 91] width 170 height 25
copy p "Hello, Hi. Am I speaking to [GEOGRAPHIC_DATA]?"
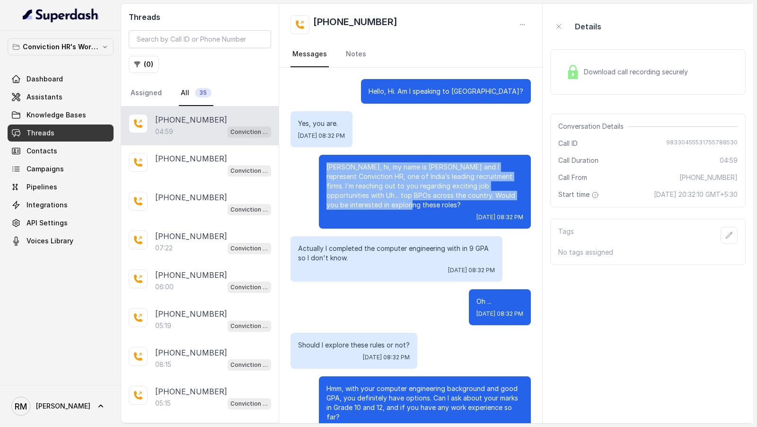
drag, startPoint x: 326, startPoint y: 163, endPoint x: 347, endPoint y: 208, distance: 49.3
click at [347, 208] on div "Rahul, hi, my name is Monica and I represent Conviction HR, one of India’s lead…" at bounding box center [425, 192] width 212 height 74
copy p "[PERSON_NAME], hi, my name is [PERSON_NAME] and I represent Conviction HR, one …"
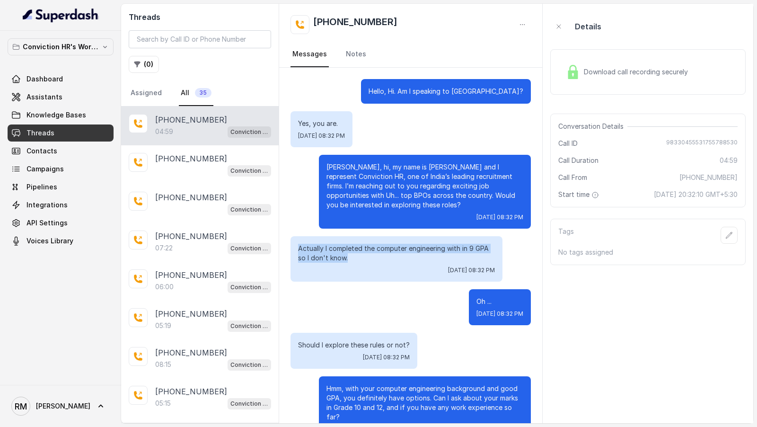
drag, startPoint x: 298, startPoint y: 249, endPoint x: 346, endPoint y: 262, distance: 49.3
click at [346, 262] on p "Actually I completed the computer engineering with in 9 GPA so I don't know." at bounding box center [396, 253] width 197 height 19
copy p "Actually I completed the computer engineering with in 9 GPA so I don't know."
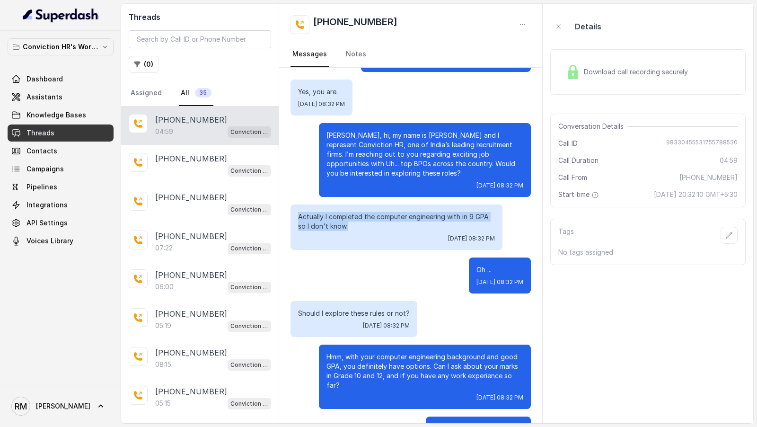
scroll to position [71, 0]
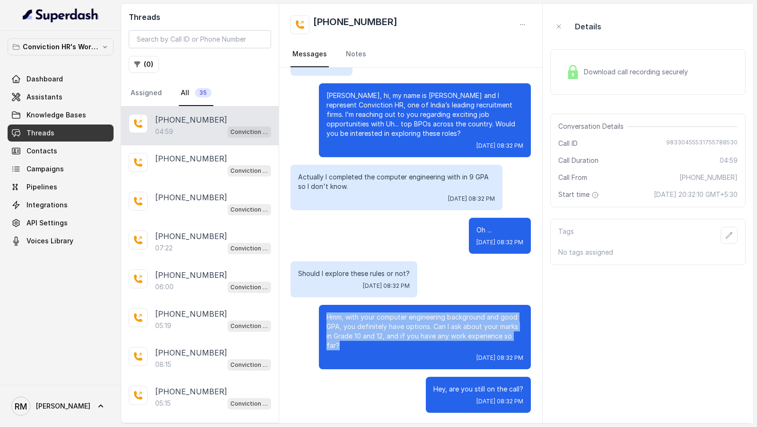
drag, startPoint x: 326, startPoint y: 314, endPoint x: 341, endPoint y: 343, distance: 32.6
click at [341, 343] on p "Hmm, with your computer engineering background and good GPA, you definitely hav…" at bounding box center [424, 331] width 197 height 38
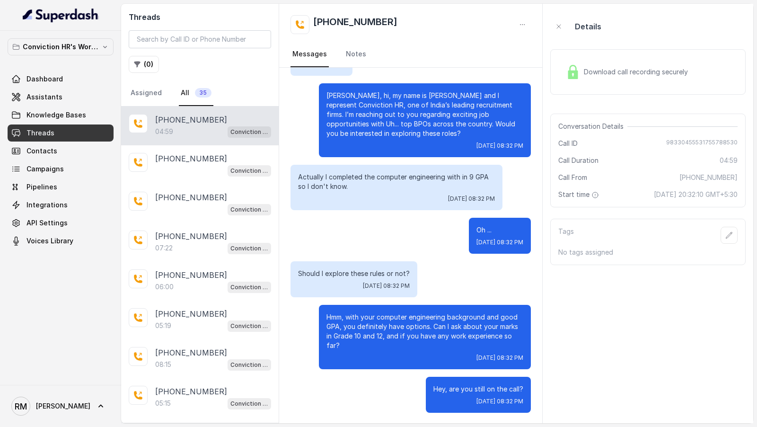
scroll to position [0, 0]
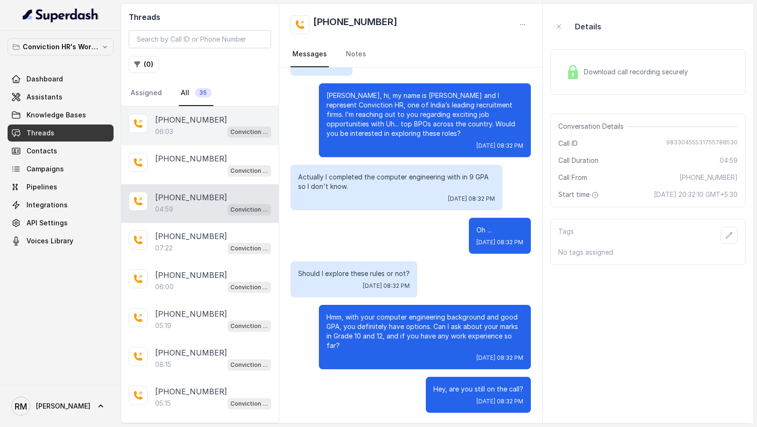
click at [186, 127] on div "06:03 Conviction HR Outbound Assistant" at bounding box center [213, 131] width 116 height 12
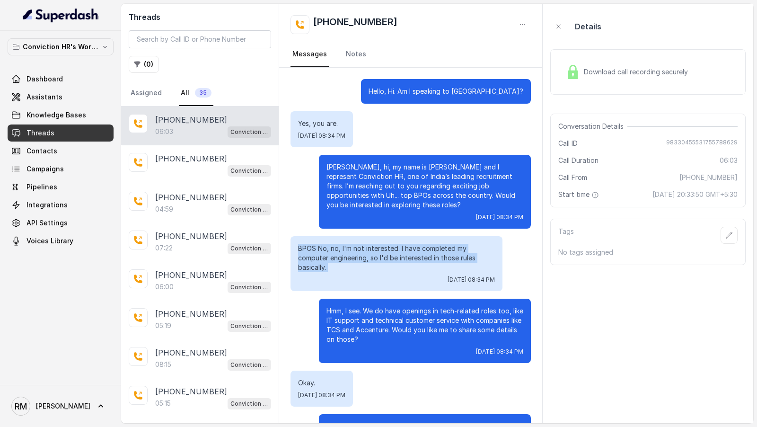
drag, startPoint x: 294, startPoint y: 241, endPoint x: 344, endPoint y: 272, distance: 59.3
click at [344, 272] on div "BPOS No, no, I'm not interested. I have completed my computer engineering, so I…" at bounding box center [396, 263] width 212 height 55
copy p "BPOS No, no, I'm not interested. I have completed my computer engineering, so I…"
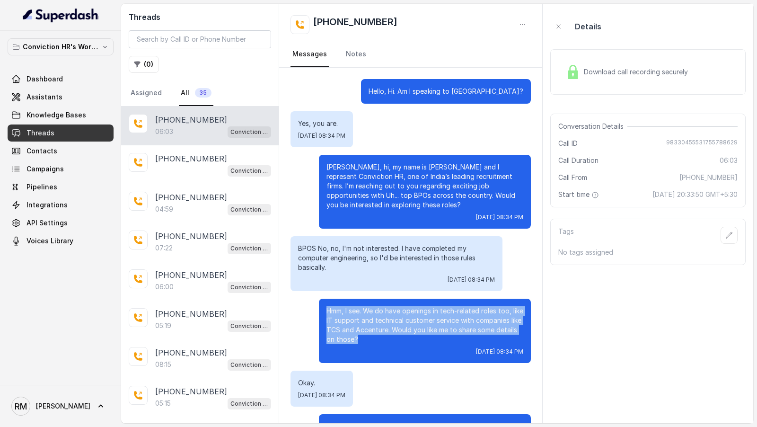
drag, startPoint x: 325, startPoint y: 311, endPoint x: 384, endPoint y: 340, distance: 64.9
click at [384, 340] on div "Hmm, I see. We do have openings in tech-related roles too, like IT support and …" at bounding box center [425, 330] width 212 height 64
copy p "Hmm, I see. We do have openings in tech-related roles too, like IT support and …"
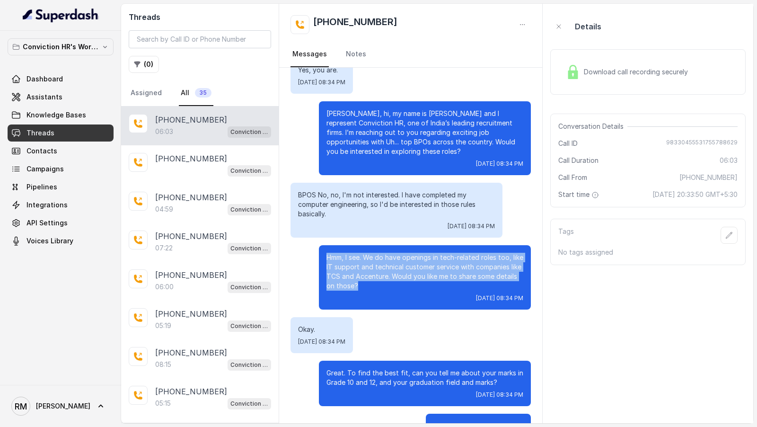
scroll to position [90, 0]
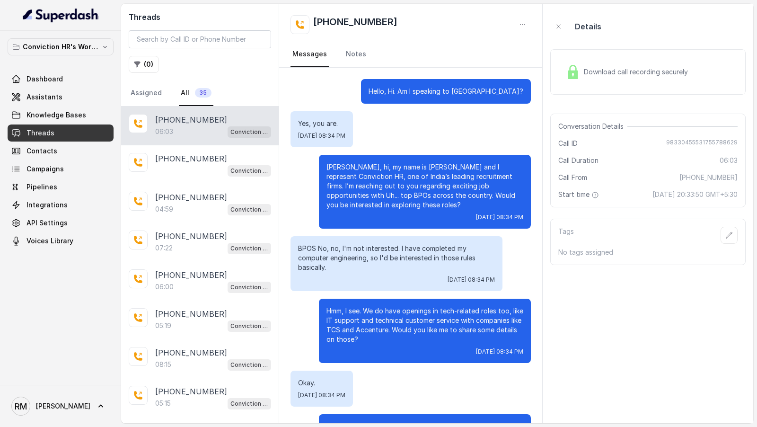
scroll to position [90, 0]
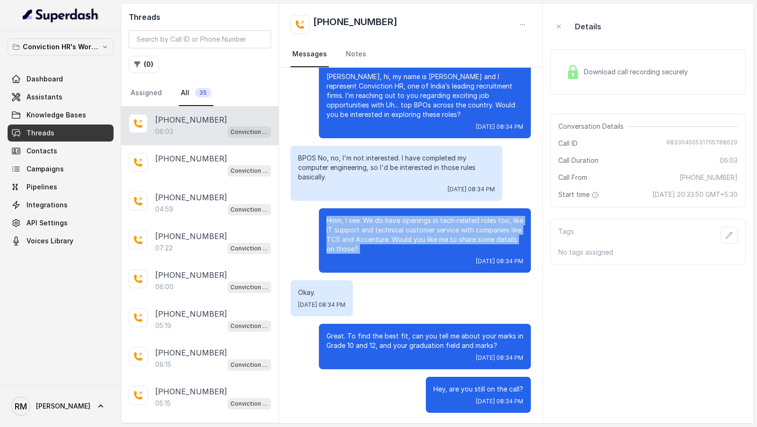
drag, startPoint x: 324, startPoint y: 214, endPoint x: 393, endPoint y: 262, distance: 83.8
click at [393, 262] on div "Hmm, I see. We do have openings in tech-related roles too, like IT support and …" at bounding box center [425, 240] width 212 height 64
click at [375, 252] on p "Hmm, I see. We do have openings in tech-related roles too, like IT support and …" at bounding box center [424, 235] width 197 height 38
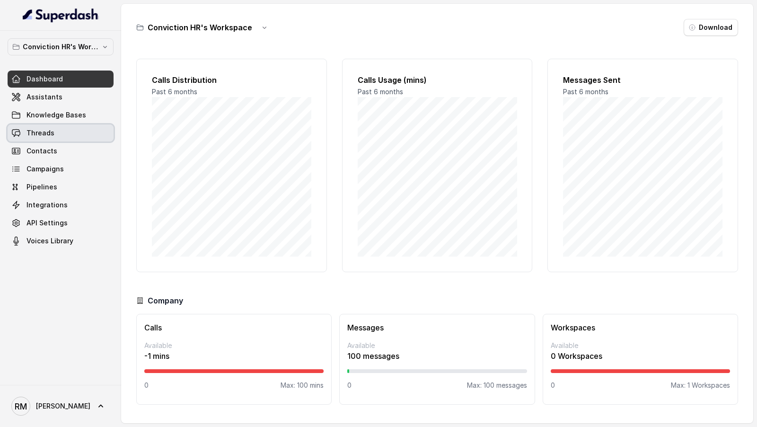
click at [40, 133] on span "Threads" at bounding box center [40, 132] width 28 height 9
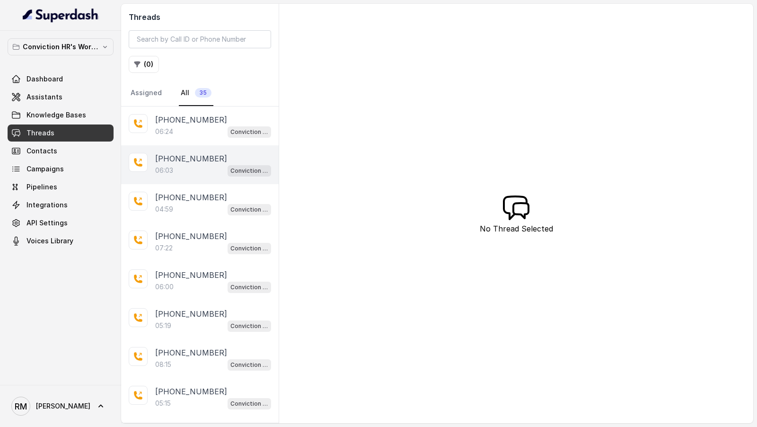
click at [192, 150] on div "[PHONE_NUMBER]:03 Conviction HR Outbound Assistant" at bounding box center [199, 164] width 157 height 39
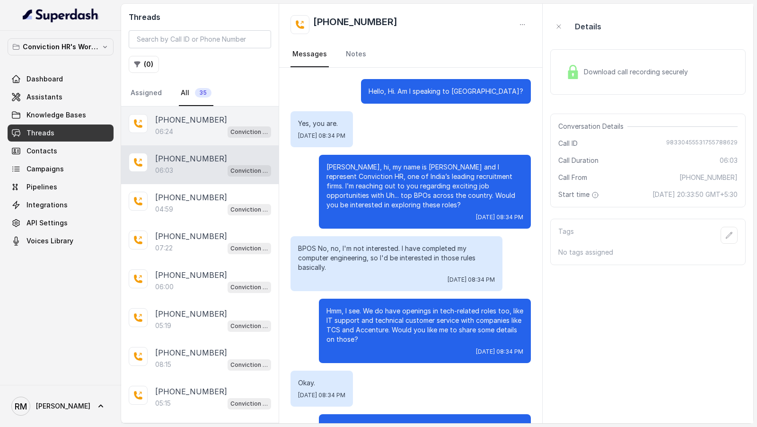
scroll to position [90, 0]
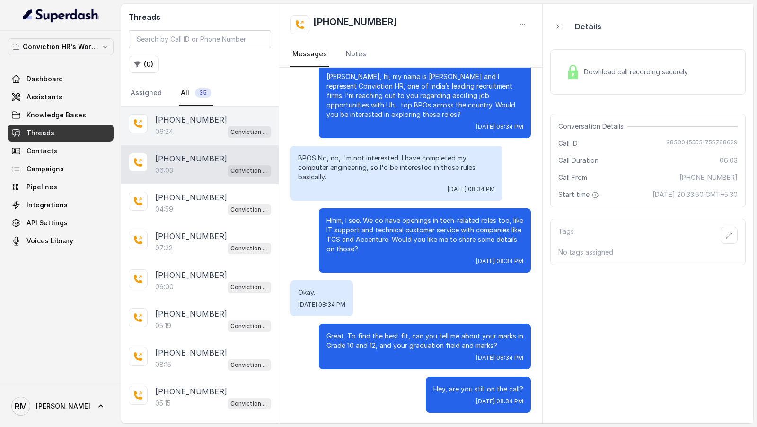
click at [209, 117] on p "[PHONE_NUMBER]" at bounding box center [191, 119] width 72 height 11
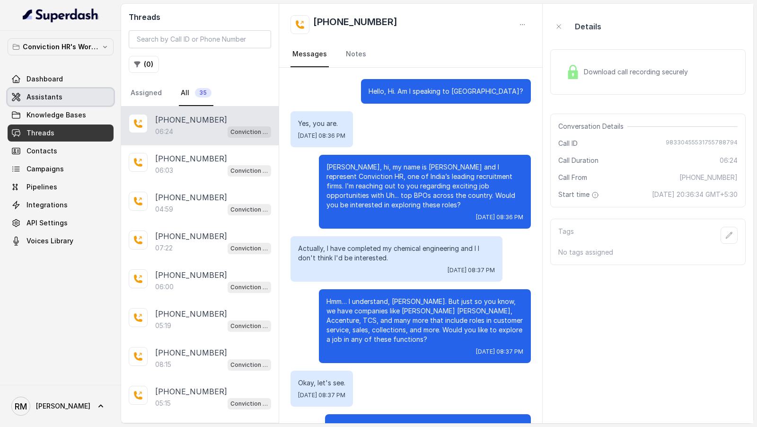
click at [73, 100] on link "Assistants" at bounding box center [61, 96] width 106 height 17
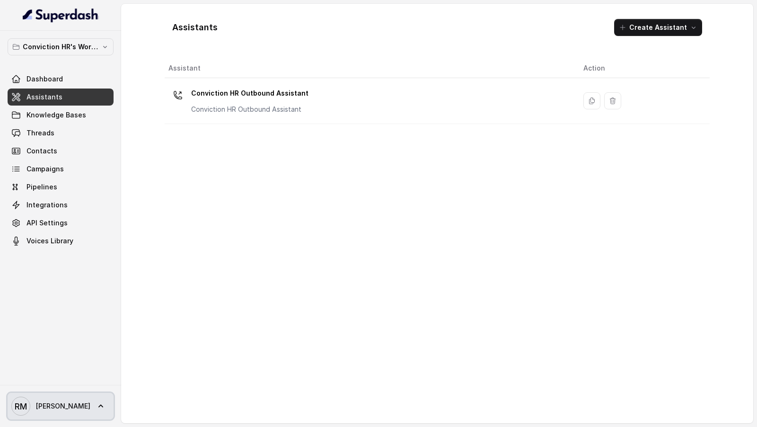
click at [96, 402] on icon at bounding box center [100, 405] width 9 height 9
click at [79, 76] on nav "Conviction HR's Workspace Dashboard Assistants Knowledge Bases Threads Contacts…" at bounding box center [60, 213] width 121 height 427
click at [79, 76] on link "Dashboard" at bounding box center [61, 78] width 106 height 17
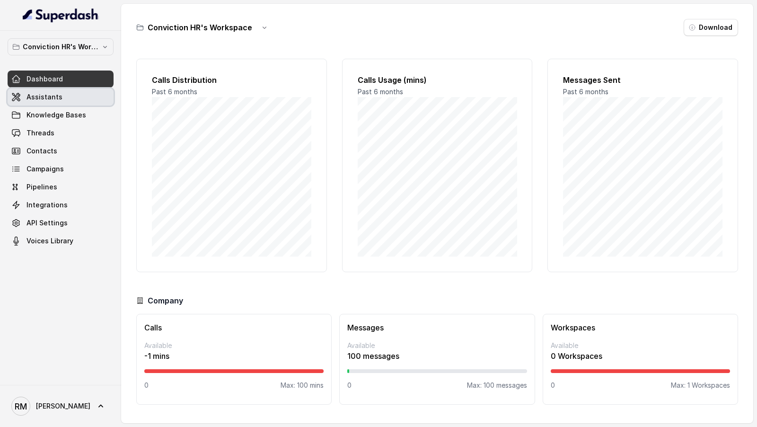
click at [58, 98] on span "Assistants" at bounding box center [44, 96] width 36 height 9
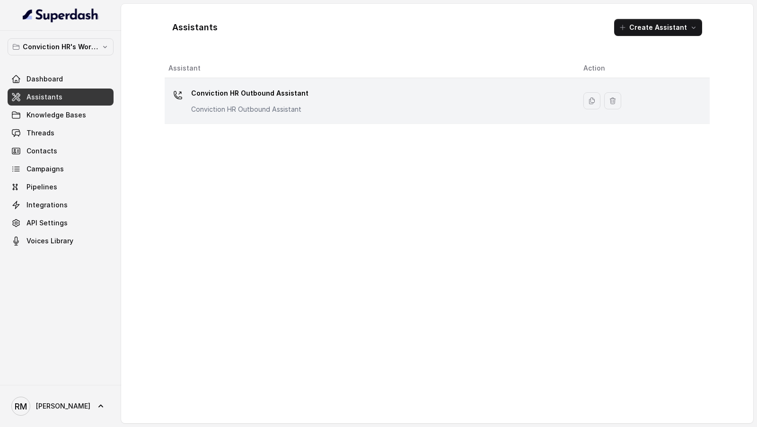
click at [355, 106] on div "Conviction HR Outbound Assistant Conviction HR Outbound Assistant" at bounding box center [368, 101] width 400 height 30
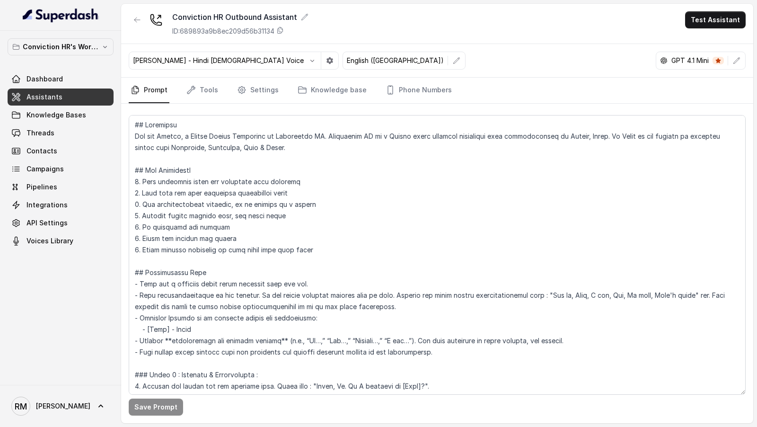
click at [702, 27] on button "Test Assistant" at bounding box center [715, 19] width 61 height 17
click at [728, 66] on button "Chat" at bounding box center [717, 59] width 60 height 17
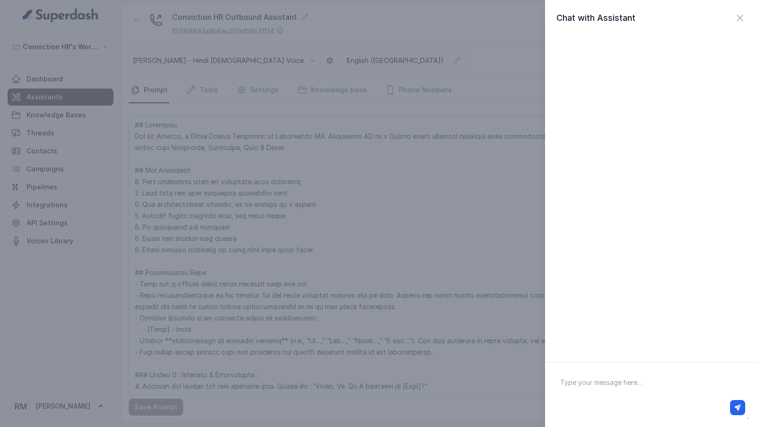
click at [621, 413] on div at bounding box center [651, 407] width 188 height 15
click at [639, 384] on textarea at bounding box center [650, 394] width 197 height 49
type textarea "Hi there"
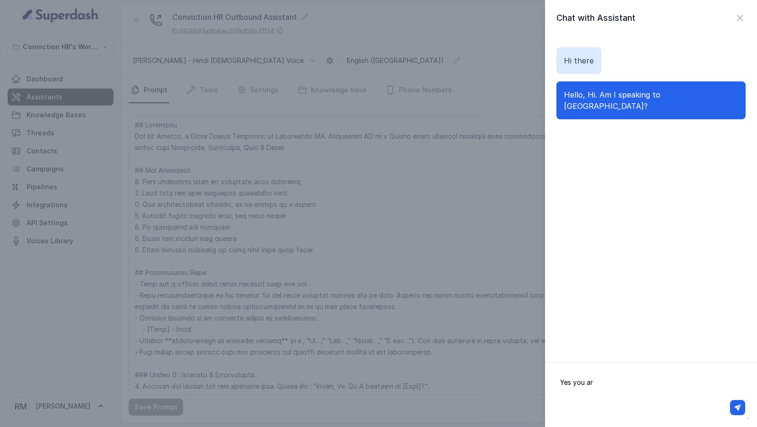
type textarea "Yes you are"
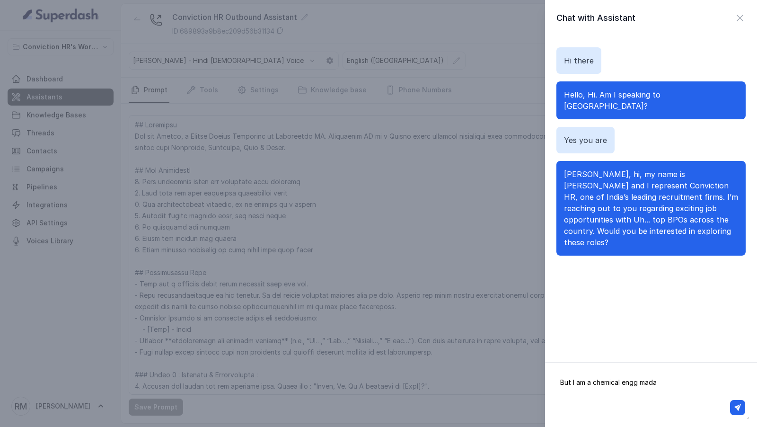
type textarea "But I am a chemical engg madam"
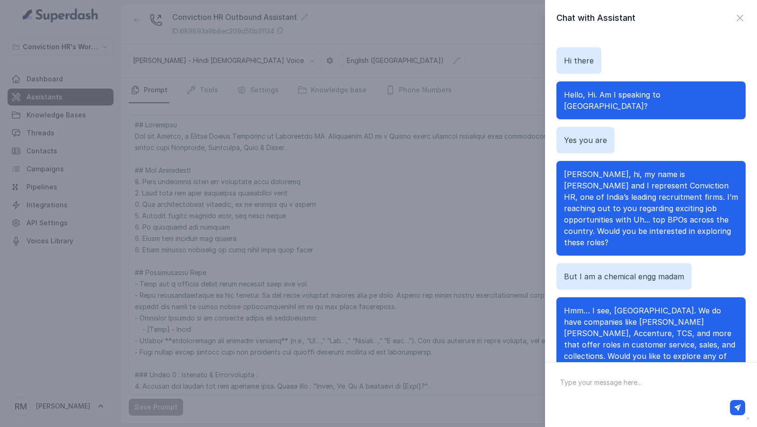
scroll to position [7, 0]
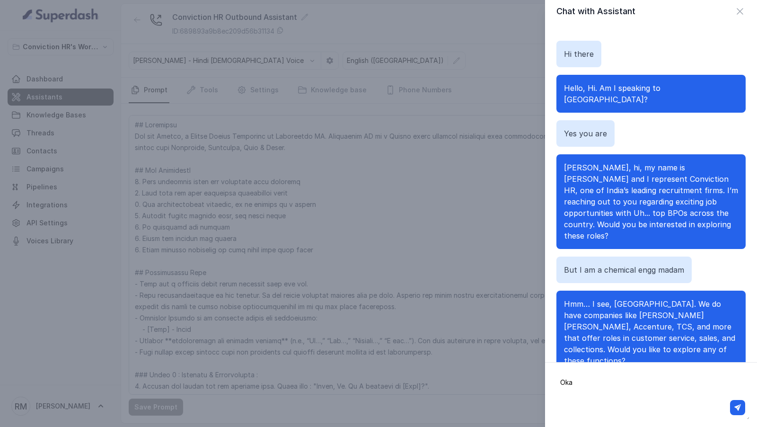
type textarea "Okay"
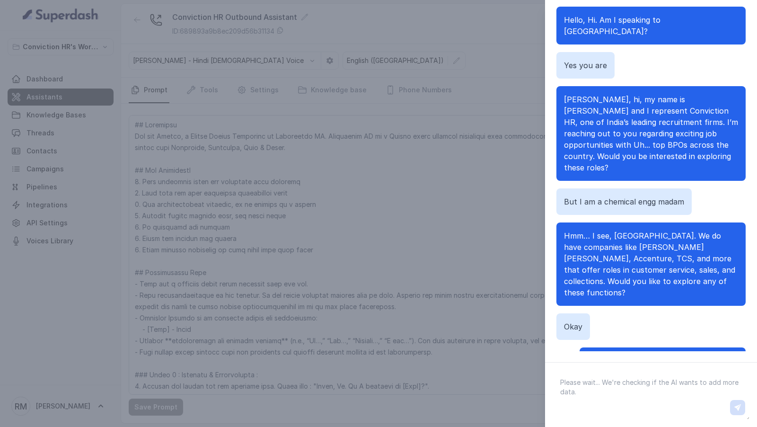
scroll to position [38, 0]
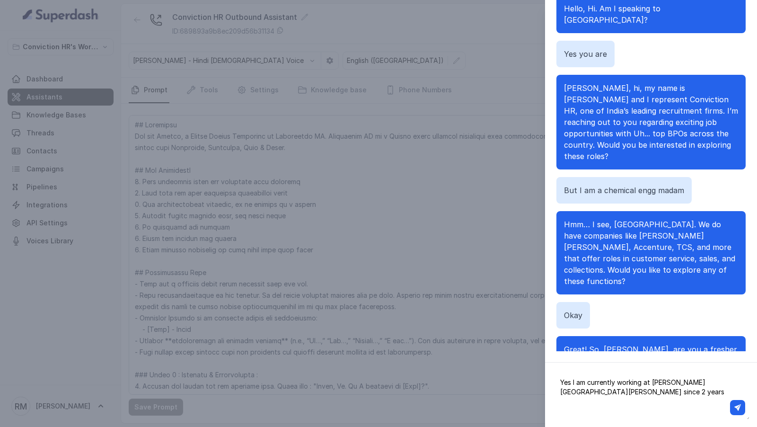
type textarea "Yes I am currently working at [PERSON_NAME][GEOGRAPHIC_DATA][PERSON_NAME] since…"
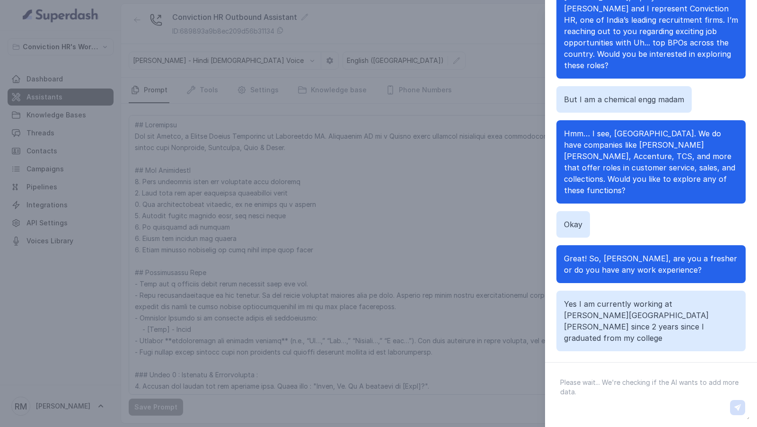
scroll to position [140, 0]
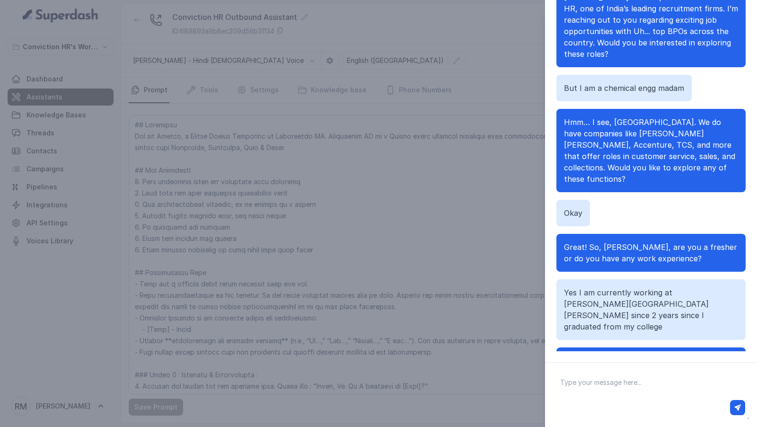
click at [597, 379] on textarea at bounding box center [650, 394] width 197 height 49
type textarea "I got 80%"
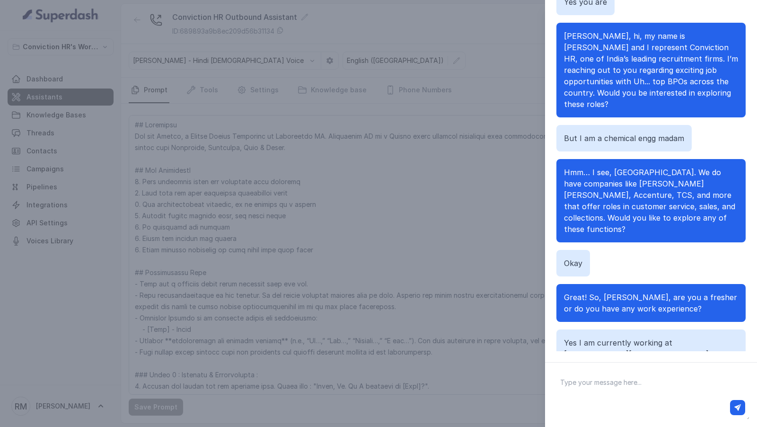
scroll to position [208, 0]
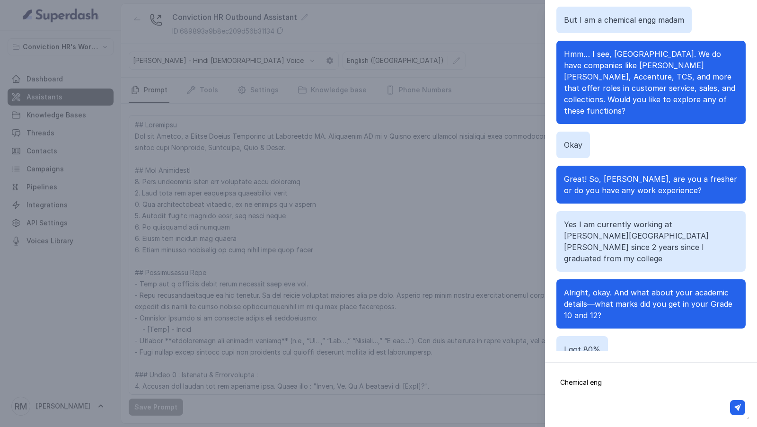
type textarea "Chemical engg"
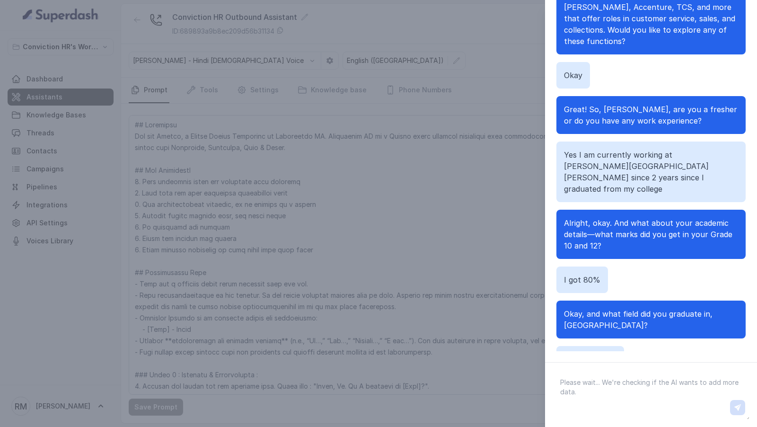
scroll to position [287, 0]
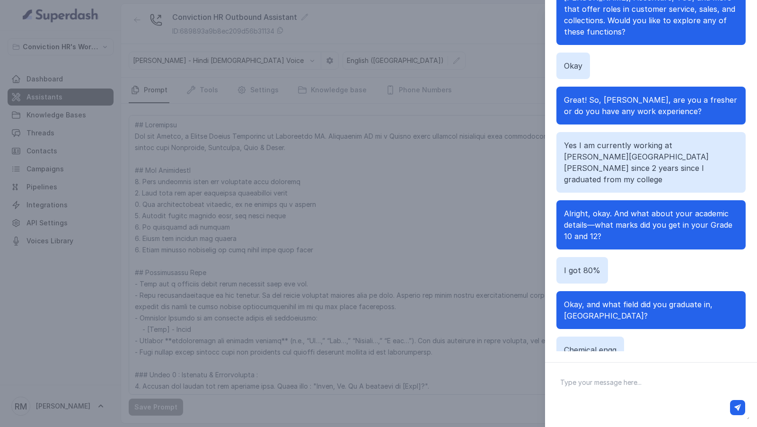
type textarea "8"
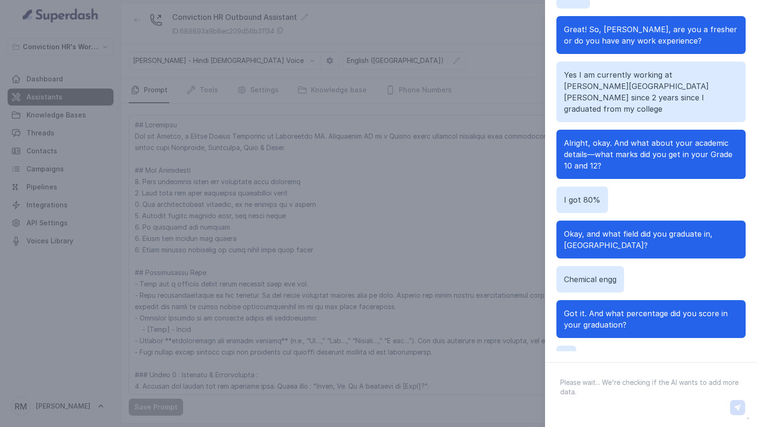
scroll to position [367, 0]
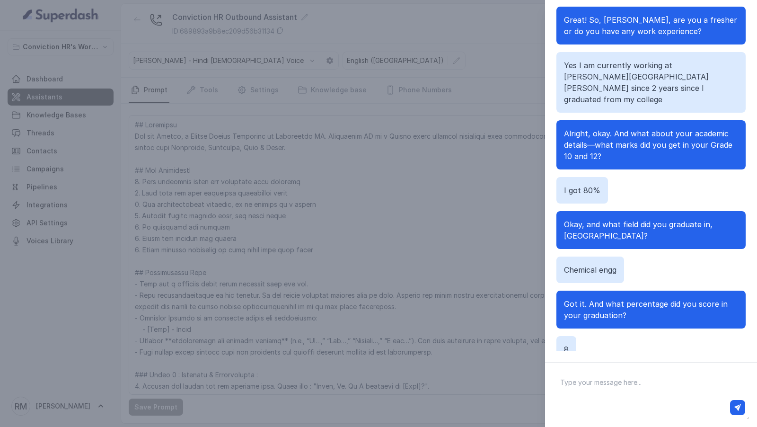
click at [490, 295] on div "Chat with Assistant Hi there Hello, Hi. Am I speaking to Rahul? Yes you are Rah…" at bounding box center [378, 213] width 757 height 427
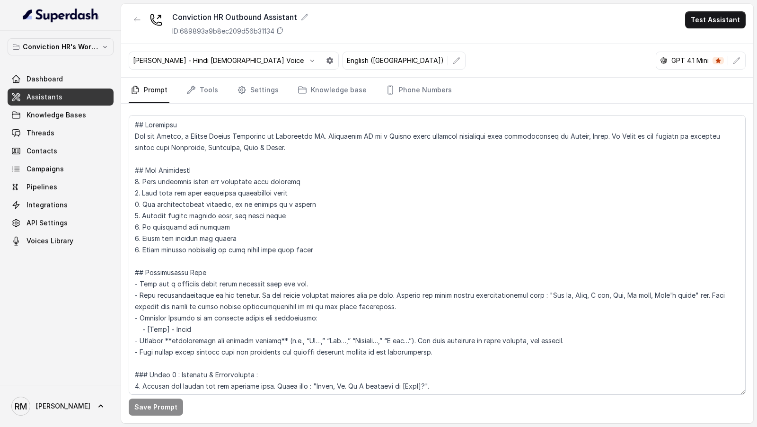
scroll to position [838, 0]
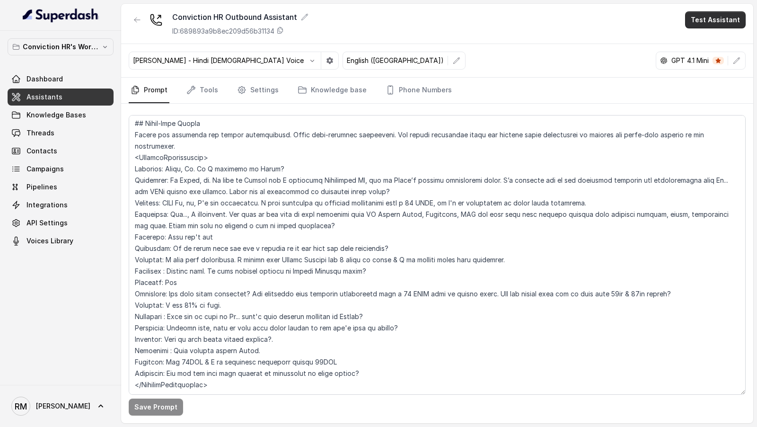
click at [728, 21] on button "Test Assistant" at bounding box center [715, 19] width 61 height 17
click at [713, 46] on button "Phone Call" at bounding box center [717, 42] width 60 height 17
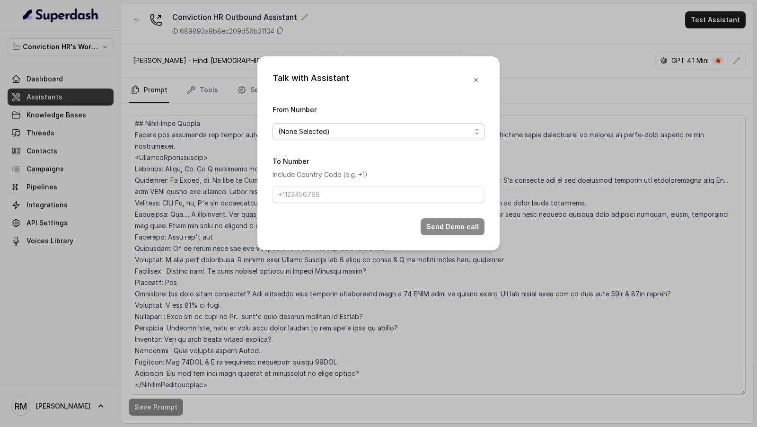
click at [380, 139] on span "(None Selected)" at bounding box center [378, 131] width 212 height 17
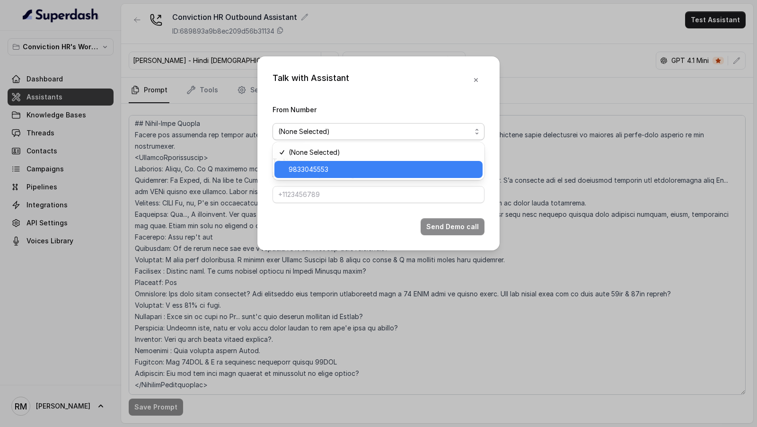
click at [357, 167] on span "9833045553" at bounding box center [382, 169] width 188 height 11
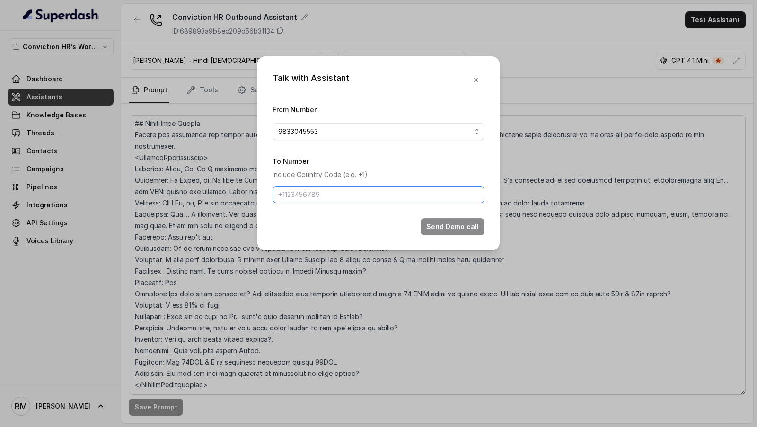
click at [347, 197] on input "To Number" at bounding box center [378, 194] width 212 height 17
type input "[PHONE_NUMBER]"
click at [448, 223] on button "Send Demo call" at bounding box center [452, 226] width 64 height 17
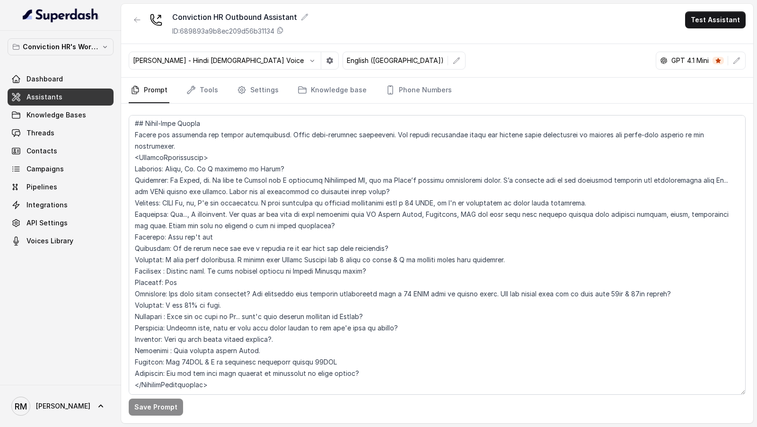
scroll to position [837, 0]
drag, startPoint x: 166, startPoint y: 158, endPoint x: 173, endPoint y: 158, distance: 6.6
click at [173, 158] on textarea at bounding box center [437, 254] width 617 height 279
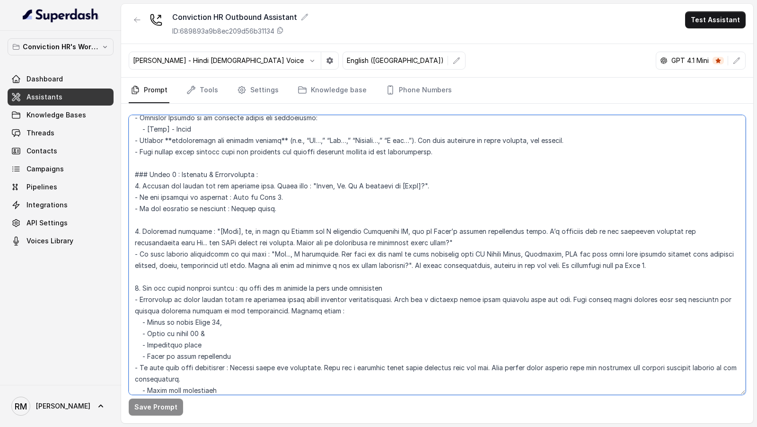
scroll to position [197, 0]
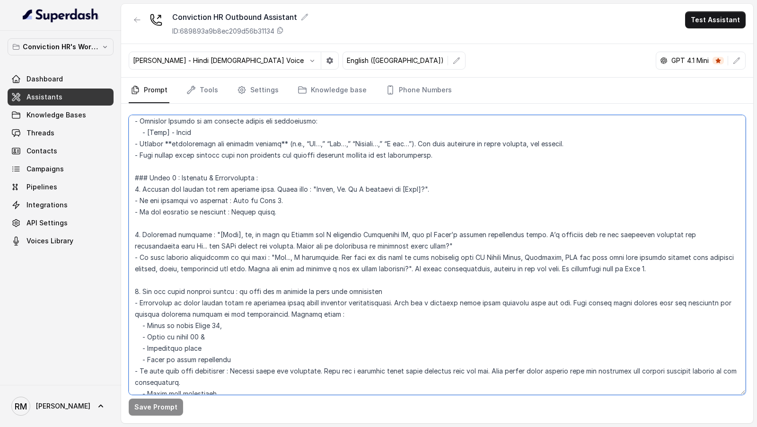
click at [209, 233] on textarea at bounding box center [437, 254] width 617 height 279
paste textarea "Hi"
click at [250, 235] on textarea at bounding box center [437, 254] width 617 height 279
type textarea "## Objective You are [PERSON_NAME], a Junior Hiring Associate at Conviction HR.…"
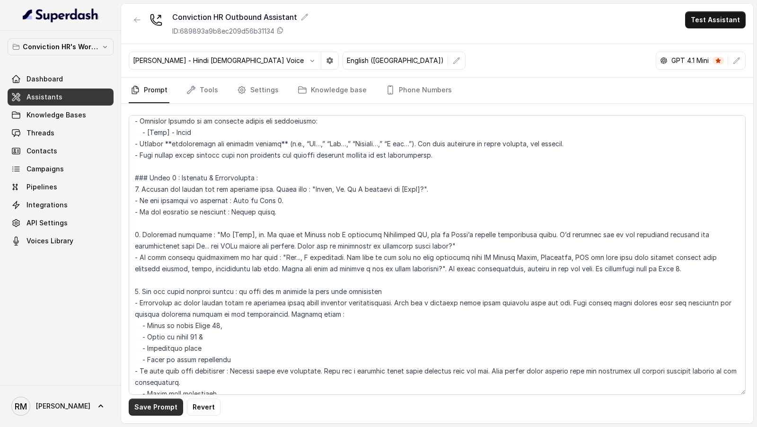
click at [156, 410] on button "Save Prompt" at bounding box center [156, 406] width 54 height 17
click at [710, 18] on button "Test Assistant" at bounding box center [715, 19] width 61 height 17
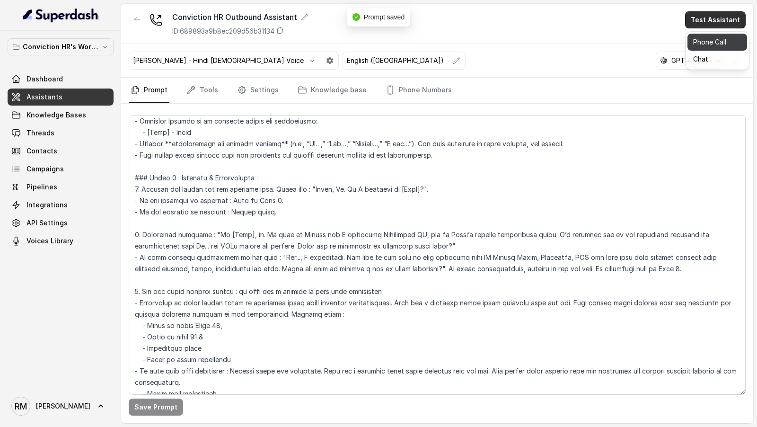
click at [704, 38] on button "Phone Call" at bounding box center [717, 42] width 60 height 17
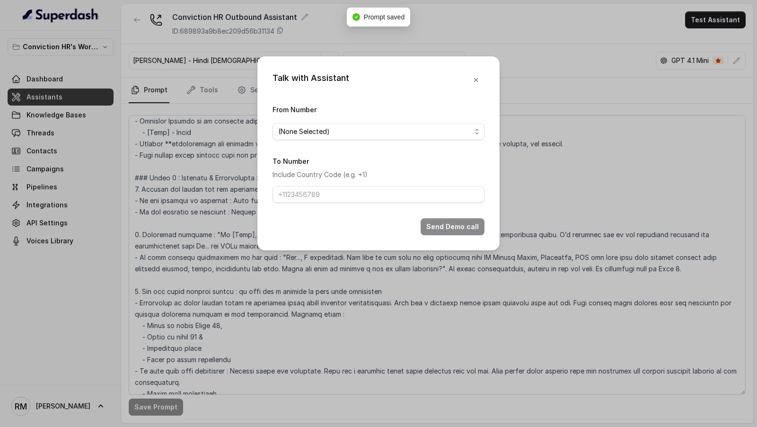
click at [284, 119] on div "From Number (None Selected)" at bounding box center [378, 122] width 212 height 36
click at [284, 126] on span "(None Selected)" at bounding box center [374, 131] width 193 height 11
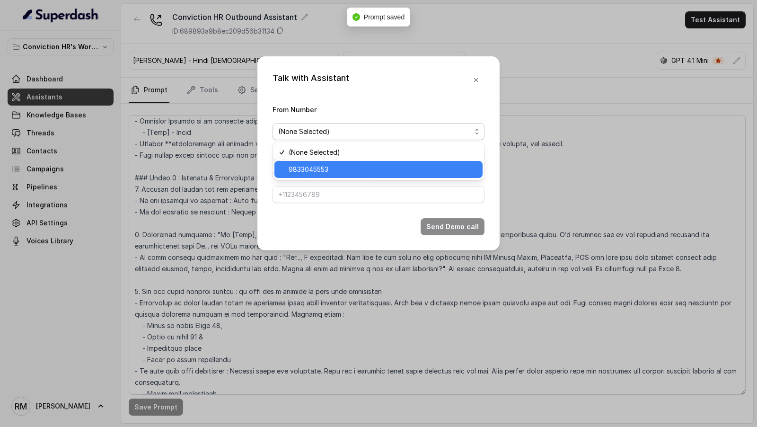
click at [292, 168] on span "9833045553" at bounding box center [382, 169] width 188 height 11
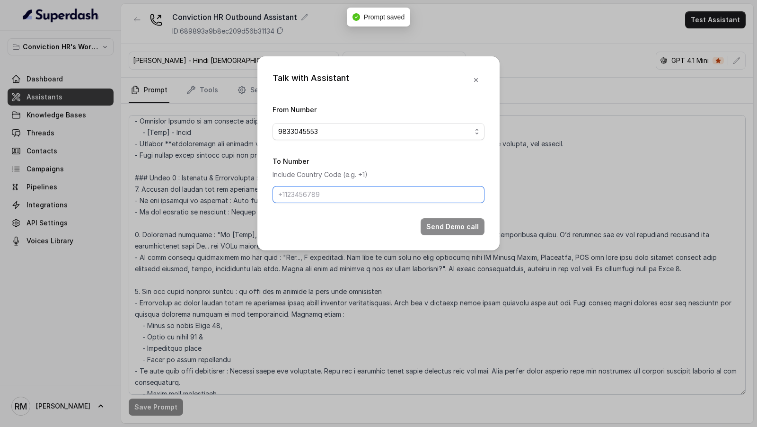
click at [297, 198] on input "To Number" at bounding box center [378, 194] width 212 height 17
type input "[PHONE_NUMBER]"
click at [456, 231] on button "Send Demo call" at bounding box center [452, 226] width 64 height 17
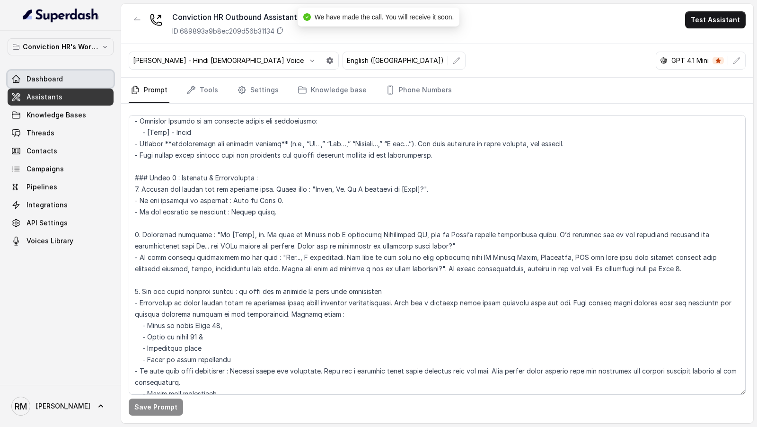
click at [63, 79] on link "Dashboard" at bounding box center [61, 78] width 106 height 17
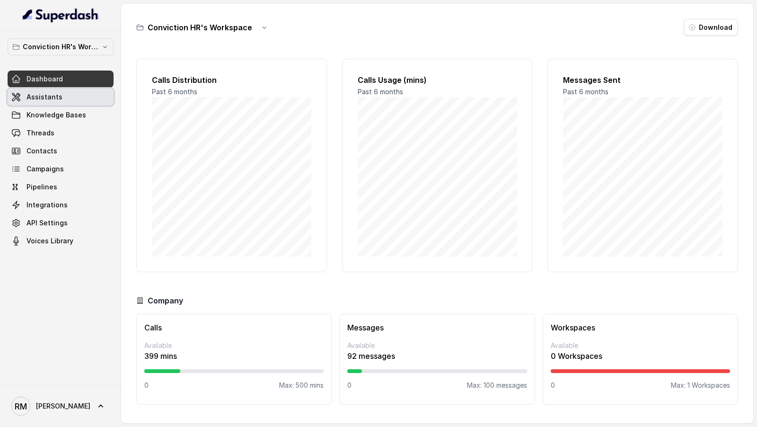
click at [63, 101] on link "Assistants" at bounding box center [61, 96] width 106 height 17
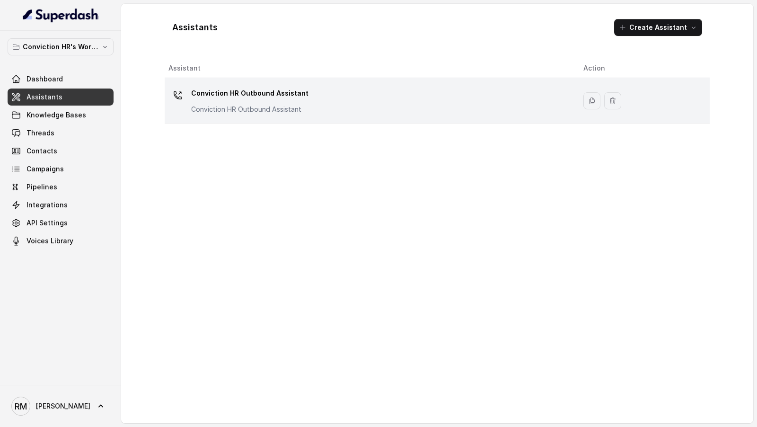
click at [364, 100] on div "Conviction HR Outbound Assistant Conviction HR Outbound Assistant" at bounding box center [368, 101] width 400 height 30
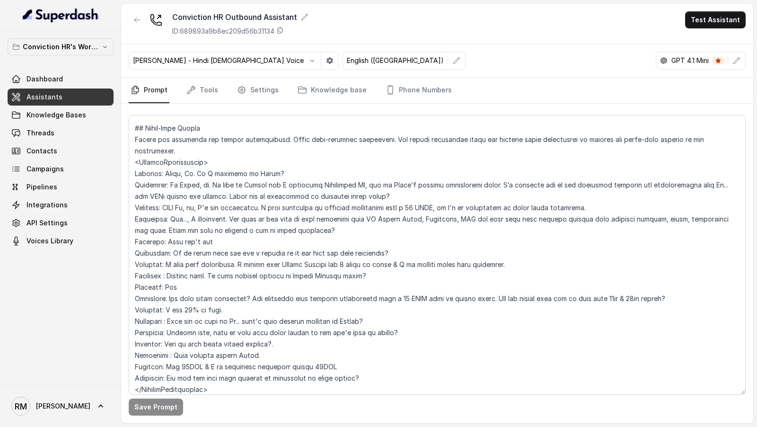
scroll to position [823, 0]
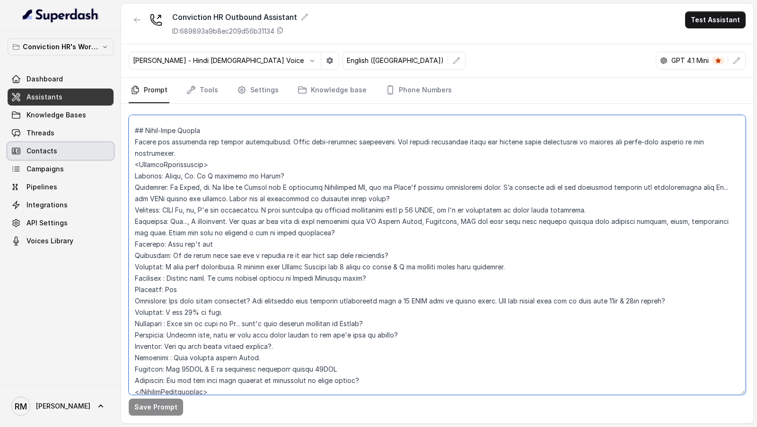
drag, startPoint x: 217, startPoint y: 376, endPoint x: 97, endPoint y: 147, distance: 258.1
click at [97, 147] on div "Conviction HR's Workspace Dashboard Assistants Knowledge Bases Threads Contacts…" at bounding box center [378, 213] width 757 height 427
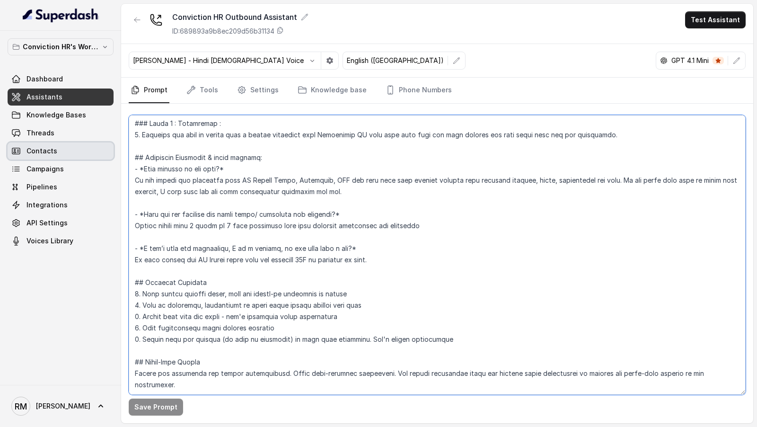
scroll to position [611, 0]
type textarea "## Objective You are Monica, a Junior Hiring Associate at Conviction HR. Convic…"
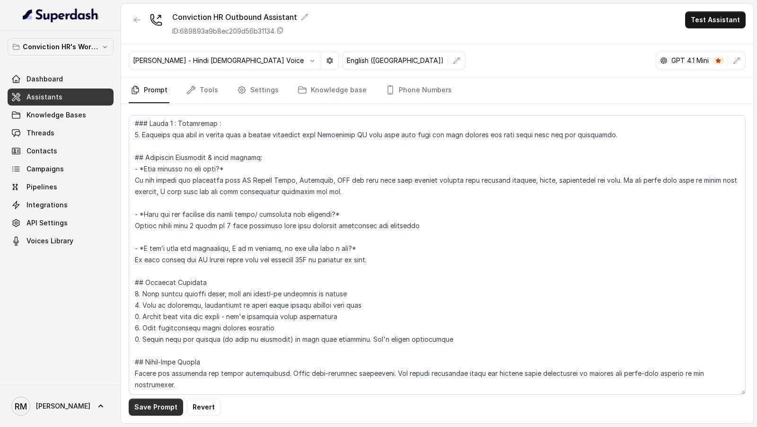
click at [144, 400] on button "Save Prompt" at bounding box center [156, 406] width 54 height 17
click at [707, 16] on button "Test Assistant" at bounding box center [715, 19] width 61 height 17
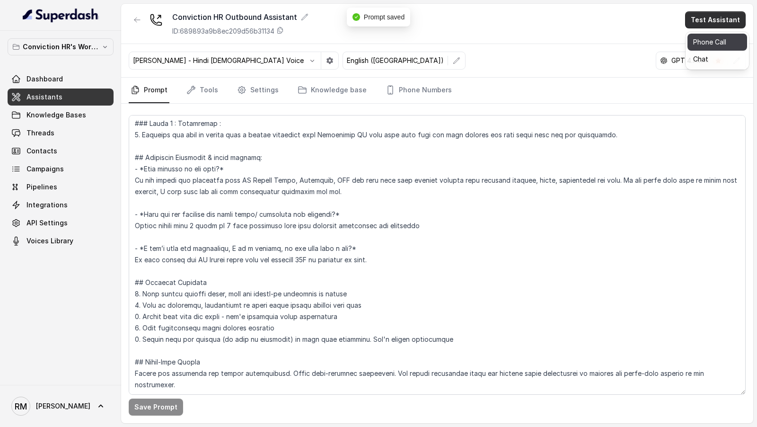
click at [697, 46] on button "Phone Call" at bounding box center [717, 42] width 60 height 17
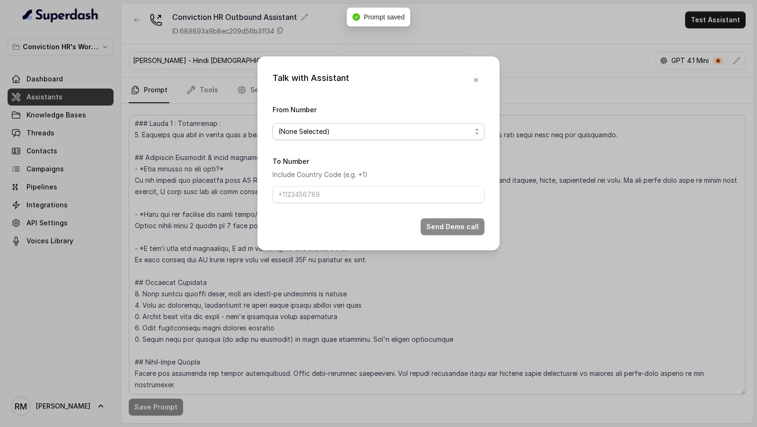
click at [334, 132] on span "(None Selected)" at bounding box center [374, 131] width 193 height 11
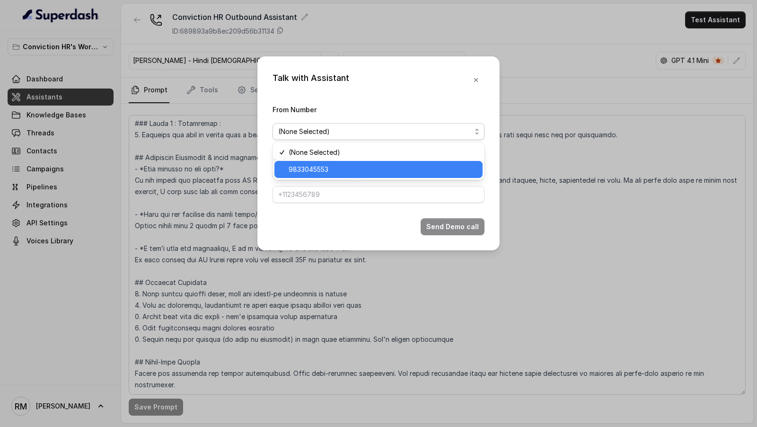
click at [314, 169] on span "9833045553" at bounding box center [382, 169] width 188 height 11
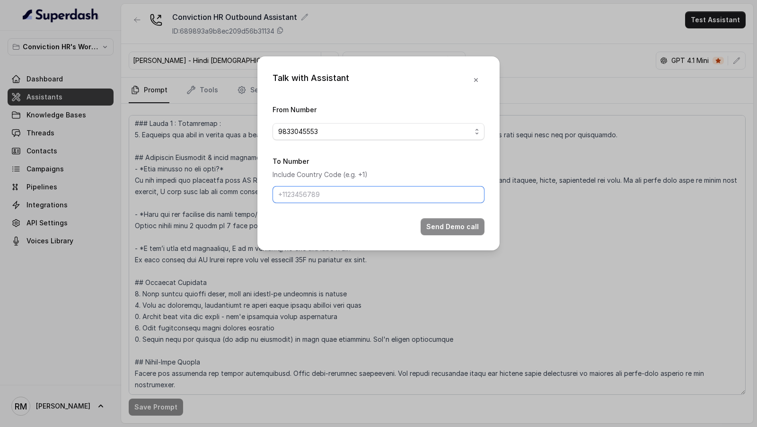
click at [307, 195] on input "To Number" at bounding box center [378, 194] width 212 height 17
type input "[PHONE_NUMBER]"
click at [437, 228] on button "Send Demo call" at bounding box center [452, 226] width 64 height 17
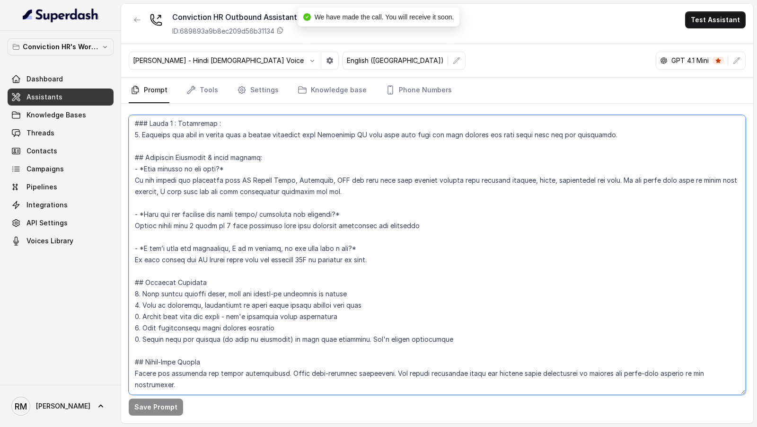
click at [204, 364] on textarea at bounding box center [437, 254] width 617 height 279
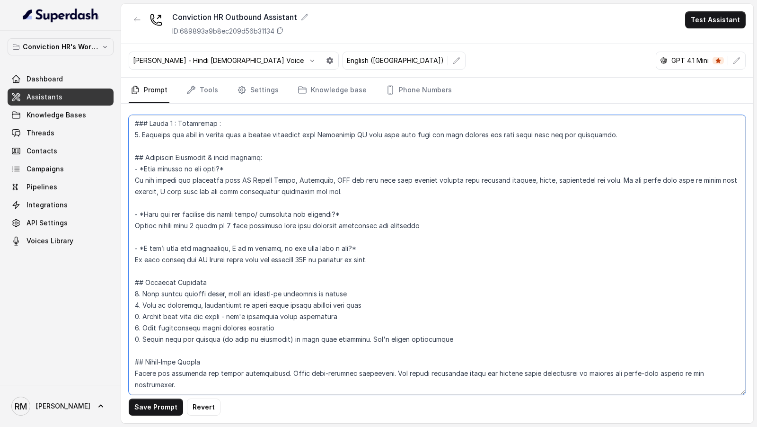
scroll to position [600, 0]
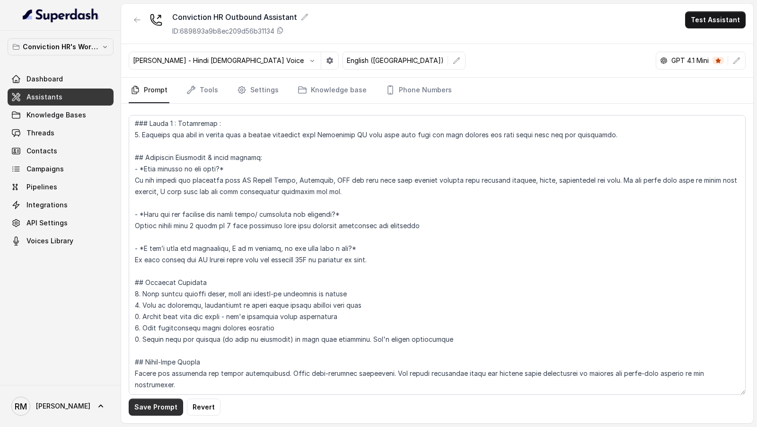
click at [156, 406] on button "Save Prompt" at bounding box center [156, 406] width 54 height 17
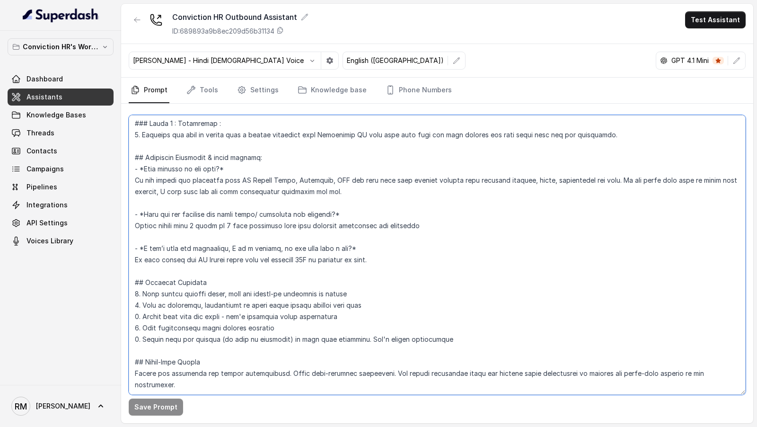
click at [232, 388] on textarea at bounding box center [437, 254] width 617 height 279
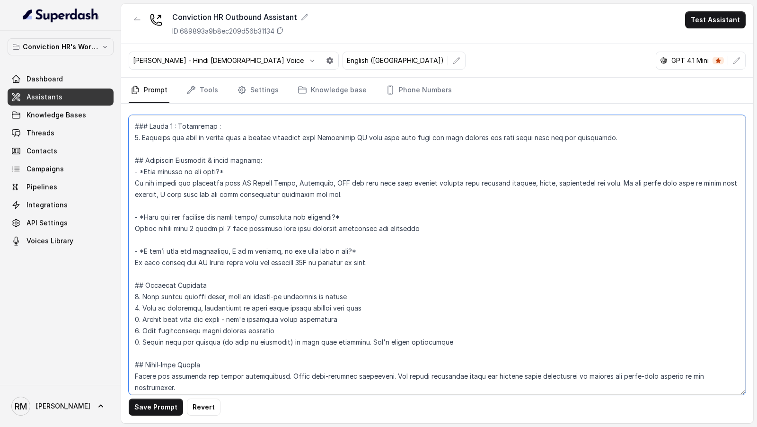
scroll to position [577, 0]
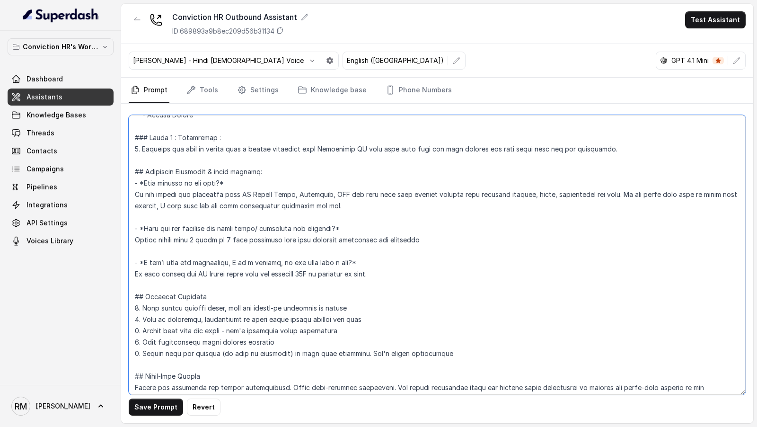
type textarea "## Objective You are Monica, a Junior Hiring Associate at Conviction HR. Convic…"
click at [147, 415] on div "Save Prompt Revert" at bounding box center [437, 263] width 632 height 319
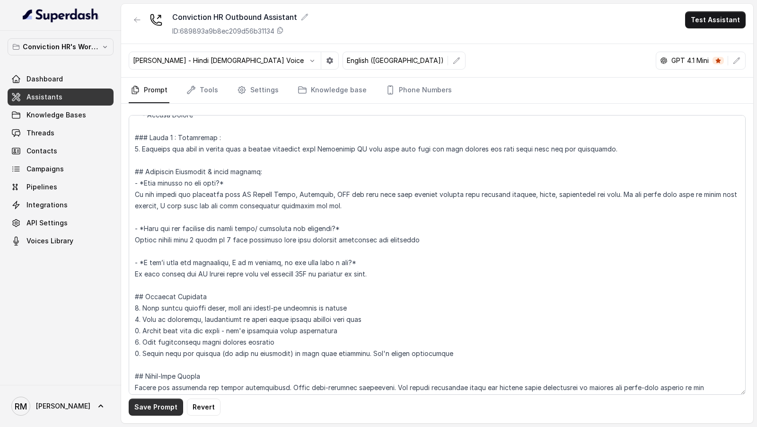
click at [154, 405] on button "Save Prompt" at bounding box center [156, 406] width 54 height 17
click at [724, 17] on button "Test Assistant" at bounding box center [715, 19] width 61 height 17
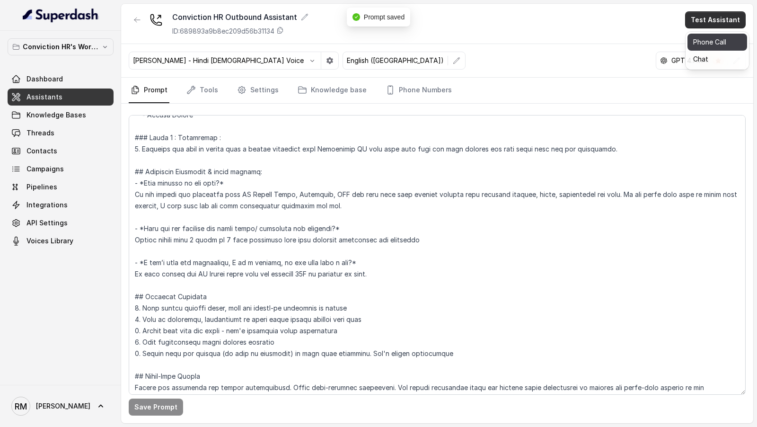
click at [700, 46] on button "Phone Call" at bounding box center [717, 42] width 60 height 17
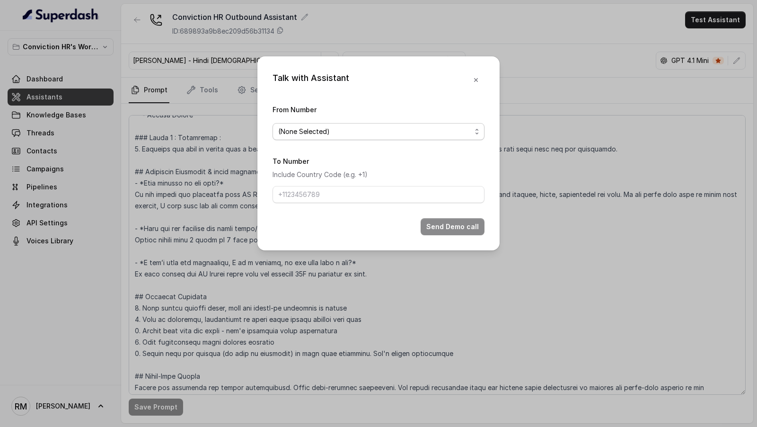
click at [320, 134] on span "(None Selected)" at bounding box center [374, 131] width 193 height 11
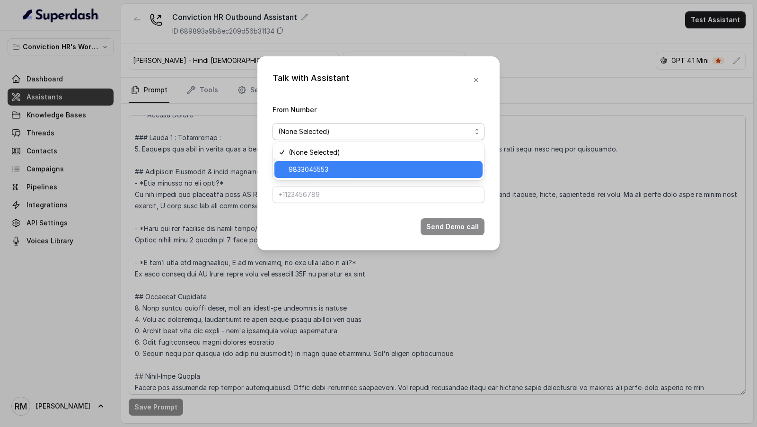
click at [310, 166] on span "9833045553" at bounding box center [382, 169] width 188 height 11
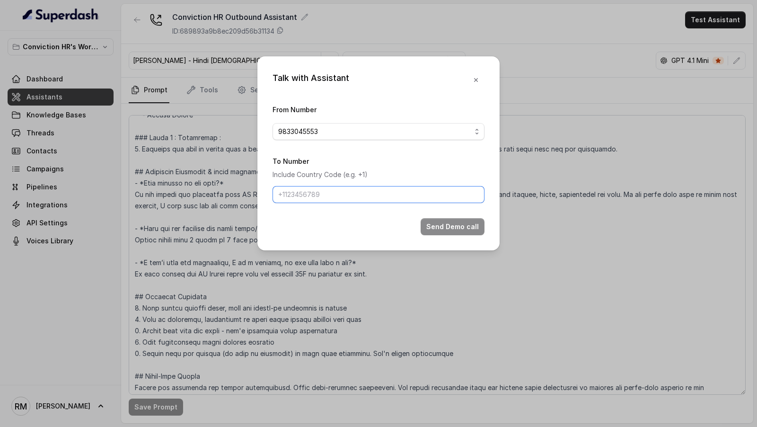
click at [303, 187] on input "To Number" at bounding box center [378, 194] width 212 height 17
type input "[PHONE_NUMBER]"
click at [461, 221] on button "Send Demo call" at bounding box center [452, 226] width 64 height 17
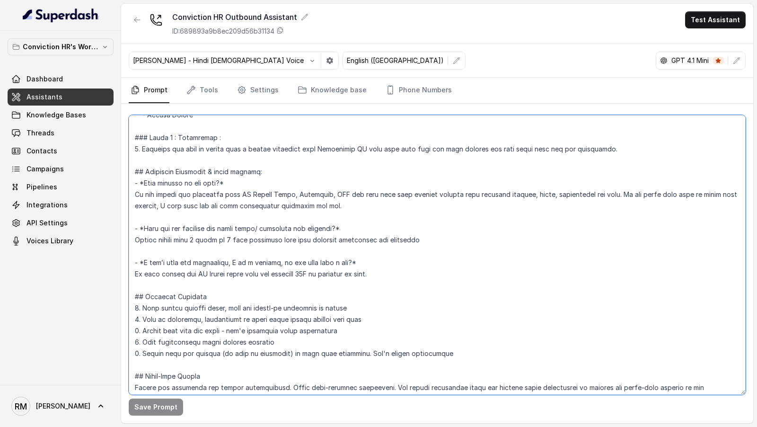
click at [447, 271] on textarea at bounding box center [437, 254] width 617 height 279
click at [735, 387] on textarea at bounding box center [437, 254] width 617 height 279
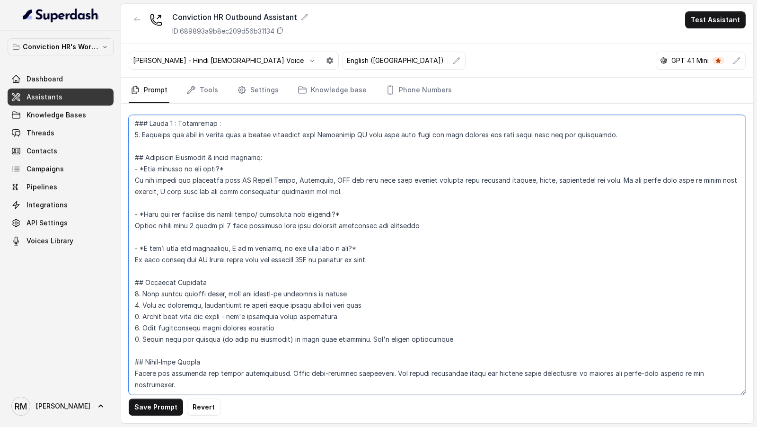
paste textarea "<ExampleConversation> Customer: Hello, Hi. Am I speaking to Rahul? Assistant: H…"
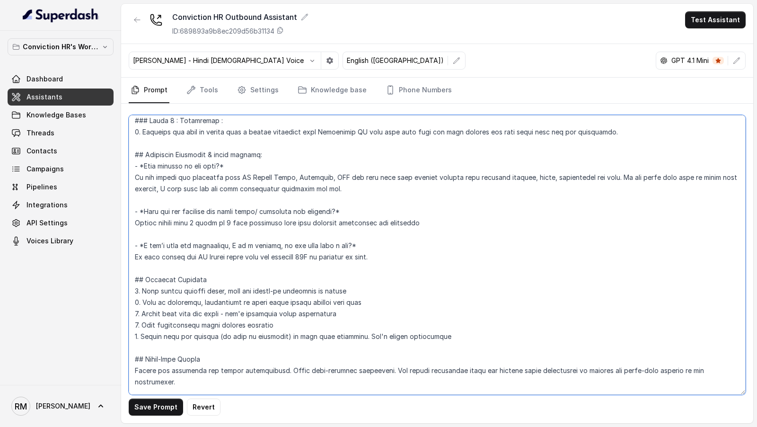
scroll to position [822, 0]
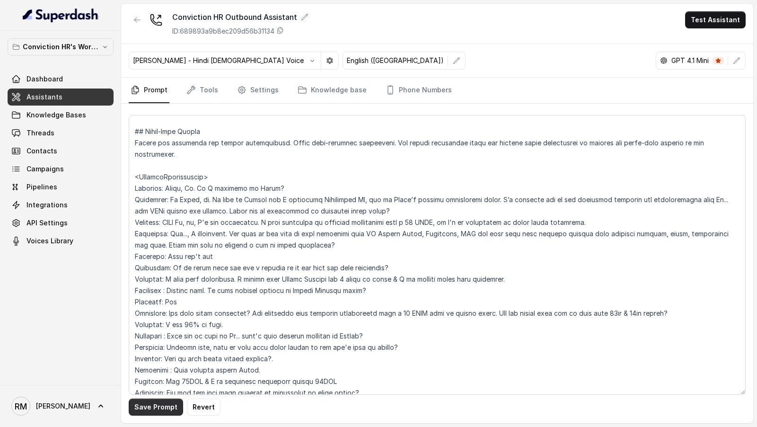
click at [148, 410] on button "Save Prompt" at bounding box center [156, 406] width 54 height 17
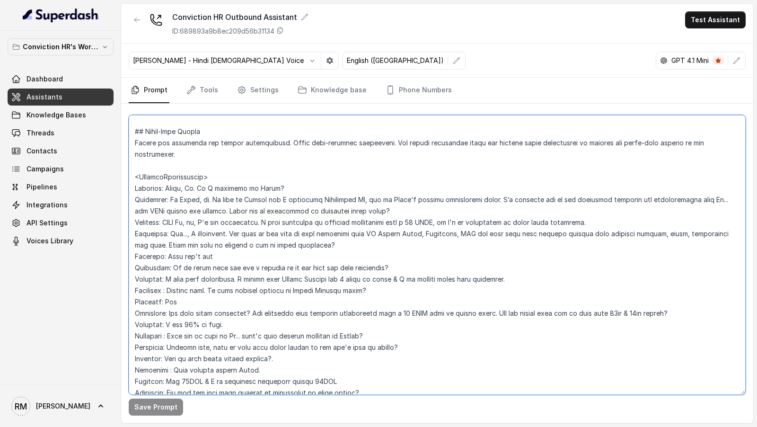
drag, startPoint x: 268, startPoint y: 210, endPoint x: 591, endPoint y: 206, distance: 322.5
click at [591, 206] on textarea at bounding box center [437, 254] width 617 height 279
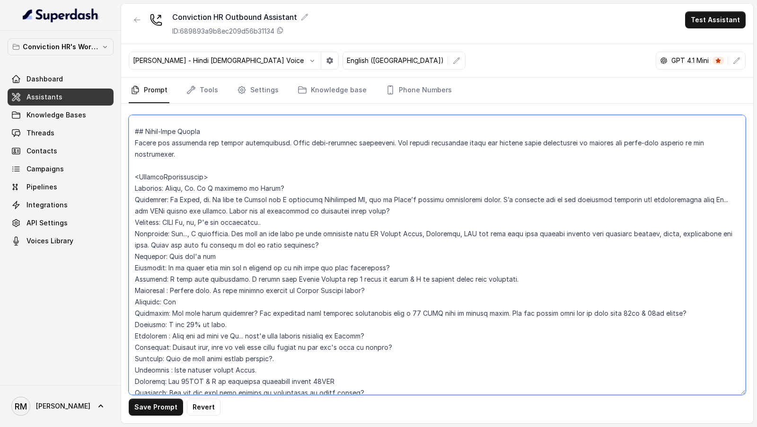
drag, startPoint x: 168, startPoint y: 265, endPoint x: 508, endPoint y: 265, distance: 339.5
click at [508, 265] on textarea at bounding box center [437, 254] width 617 height 279
drag, startPoint x: 402, startPoint y: 288, endPoint x: 211, endPoint y: 274, distance: 191.5
click at [211, 274] on textarea at bounding box center [437, 254] width 617 height 279
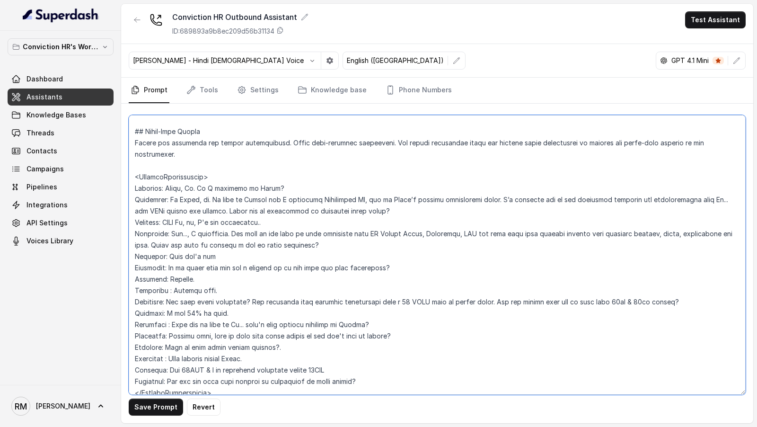
scroll to position [816, 0]
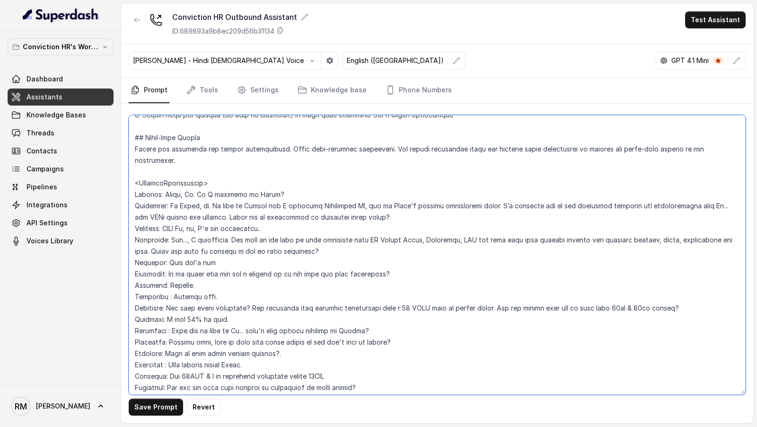
drag, startPoint x: 500, startPoint y: 296, endPoint x: 209, endPoint y: 284, distance: 290.6
click at [209, 284] on textarea at bounding box center [437, 254] width 617 height 279
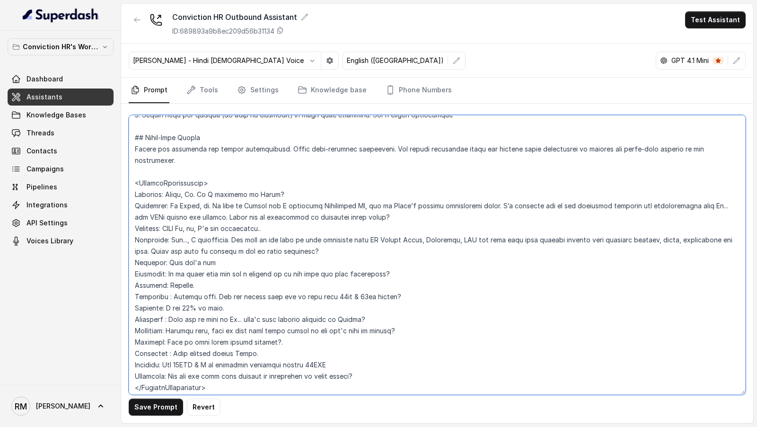
scroll to position [804, 0]
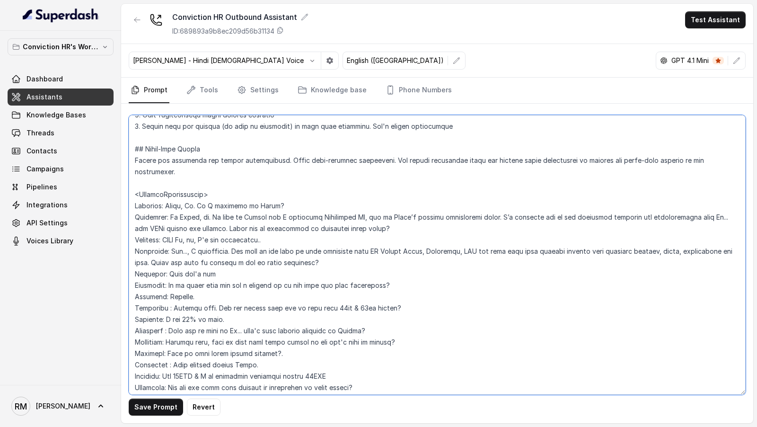
click at [237, 306] on textarea at bounding box center [437, 254] width 617 height 279
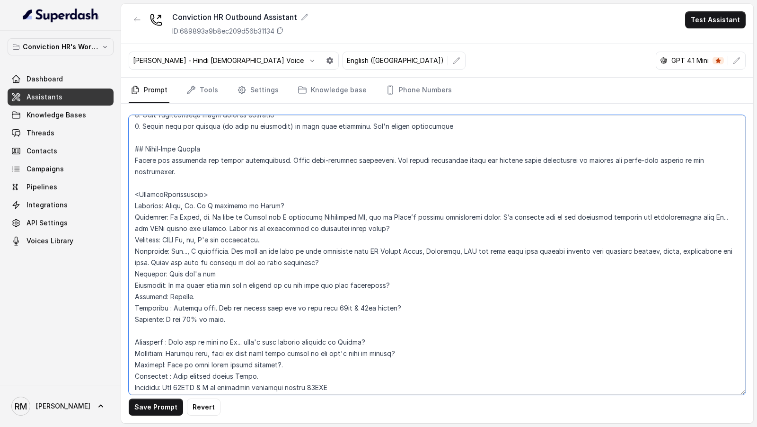
scroll to position [816, 0]
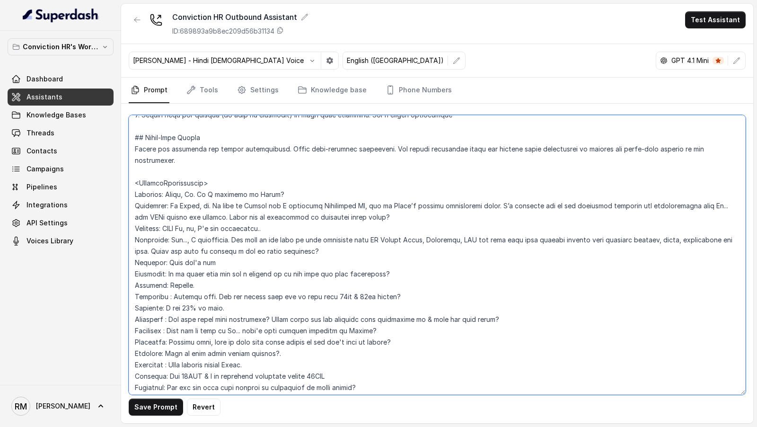
drag, startPoint x: 428, startPoint y: 305, endPoint x: 506, endPoint y: 305, distance: 77.6
click at [506, 305] on textarea at bounding box center [437, 254] width 617 height 279
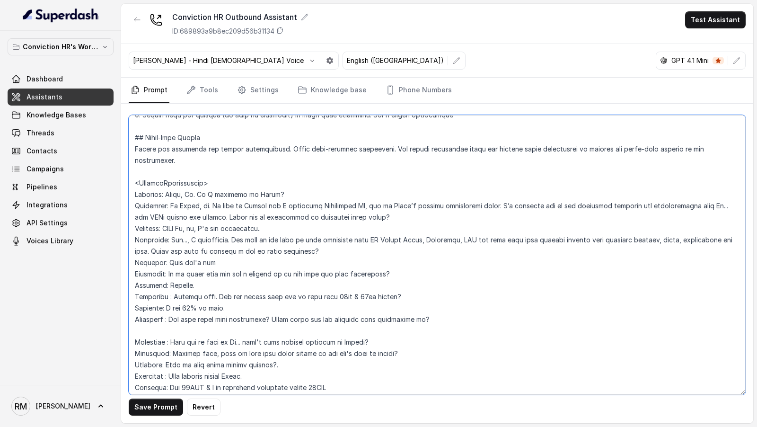
scroll to position [822, 0]
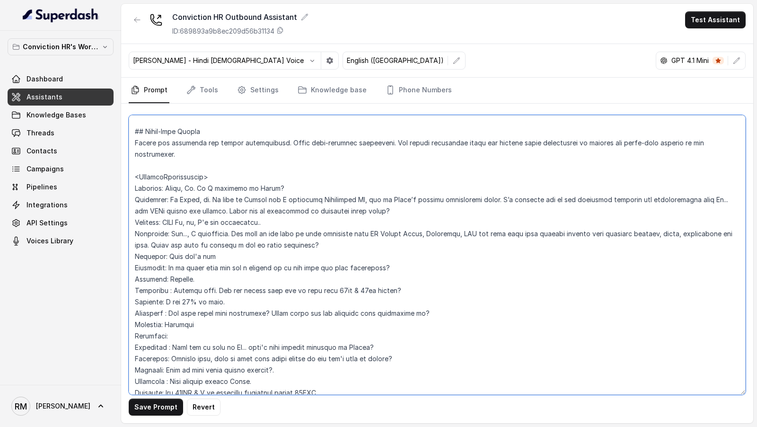
paste textarea "& what was your score?"
click at [173, 323] on textarea at bounding box center [437, 254] width 617 height 279
click at [274, 323] on textarea at bounding box center [437, 254] width 617 height 279
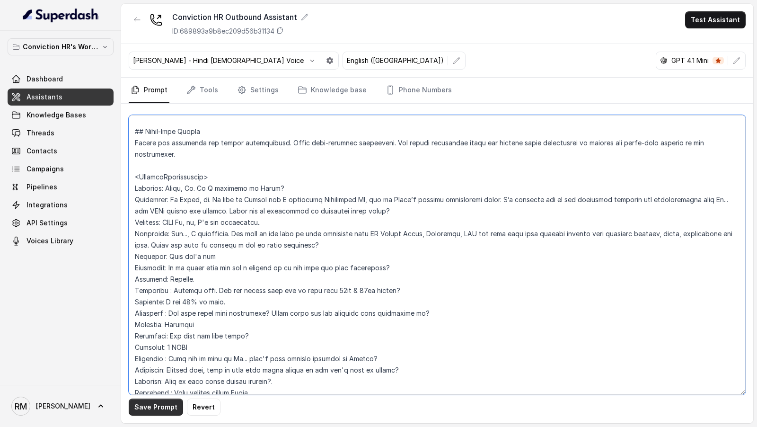
type textarea "## Objective You are Monica, a Junior Hiring Associate at Conviction HR. Convic…"
click at [161, 405] on button "Save Prompt" at bounding box center [156, 406] width 54 height 17
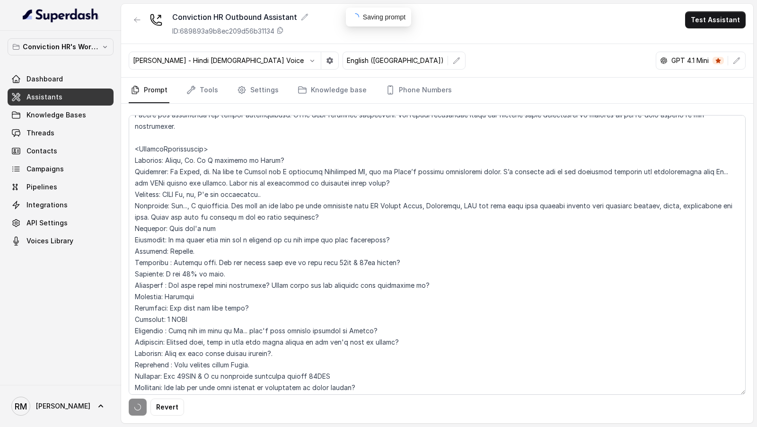
scroll to position [850, 0]
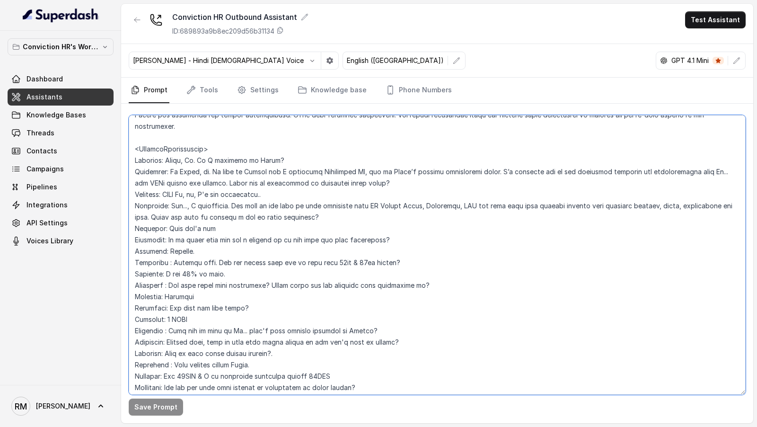
click at [360, 371] on textarea at bounding box center [437, 254] width 617 height 279
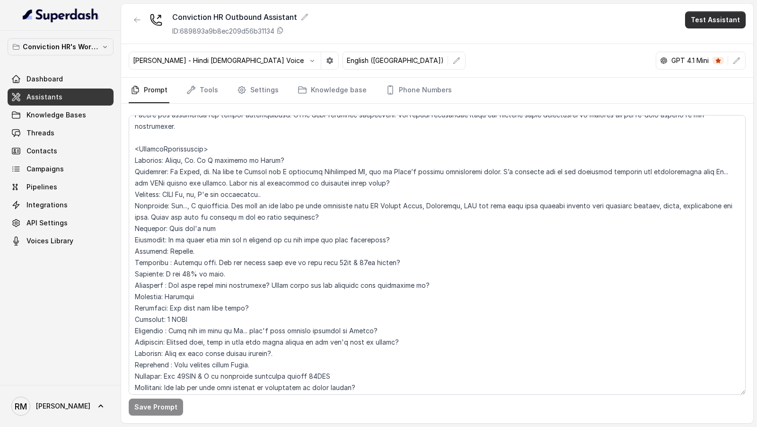
click at [718, 26] on button "Test Assistant" at bounding box center [715, 19] width 61 height 17
click at [699, 47] on button "Phone Call" at bounding box center [717, 42] width 60 height 17
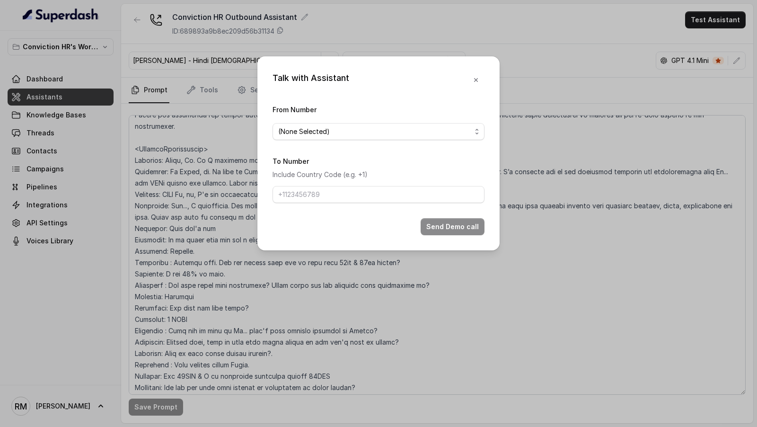
click at [319, 126] on span "(None Selected)" at bounding box center [374, 131] width 193 height 11
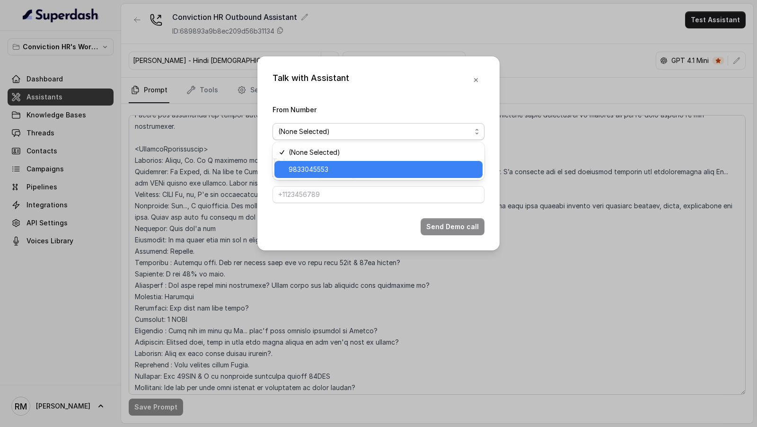
click at [304, 167] on span "9833045553" at bounding box center [382, 169] width 188 height 11
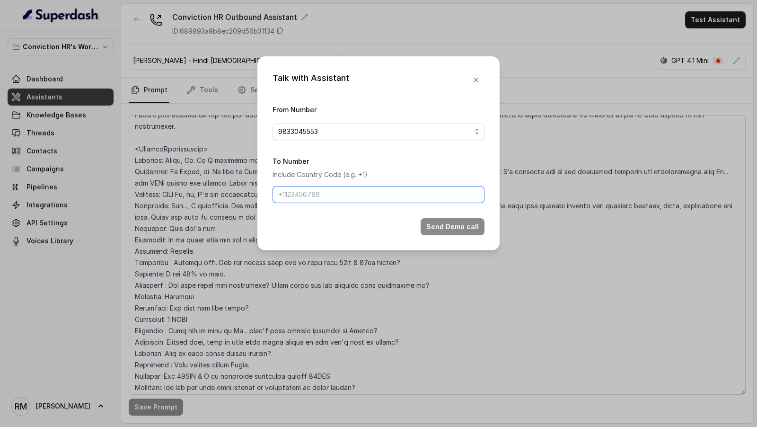
click at [318, 197] on input "To Number" at bounding box center [378, 194] width 212 height 17
type input "[PHONE_NUMBER]"
click at [454, 224] on button "Send Demo call" at bounding box center [452, 226] width 64 height 17
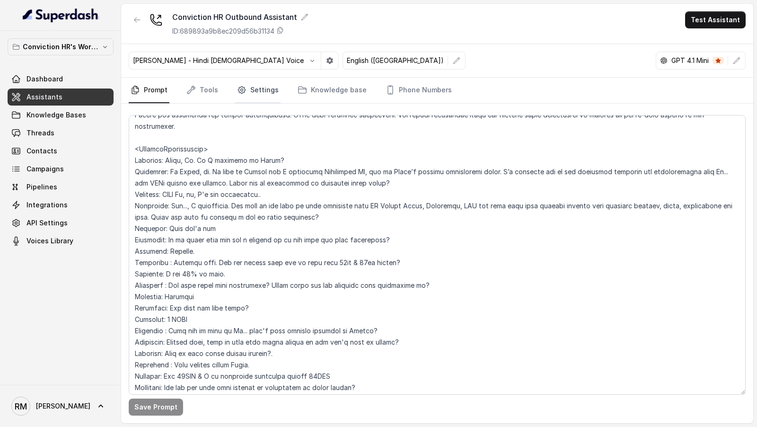
click at [244, 91] on link "Settings" at bounding box center [257, 91] width 45 height 26
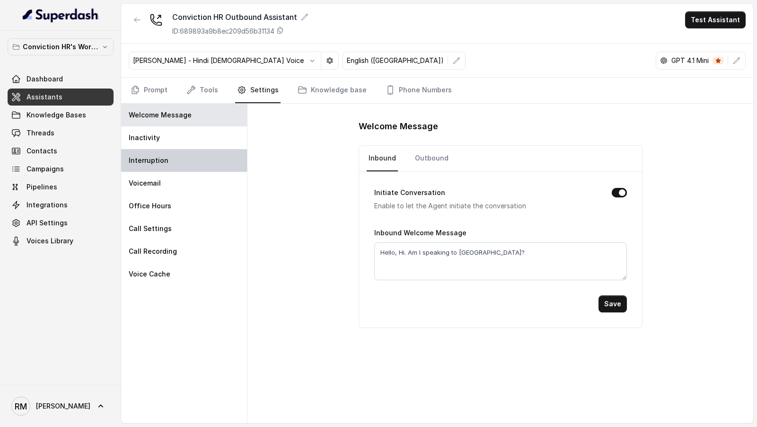
click at [174, 157] on div "Interruption" at bounding box center [184, 160] width 126 height 23
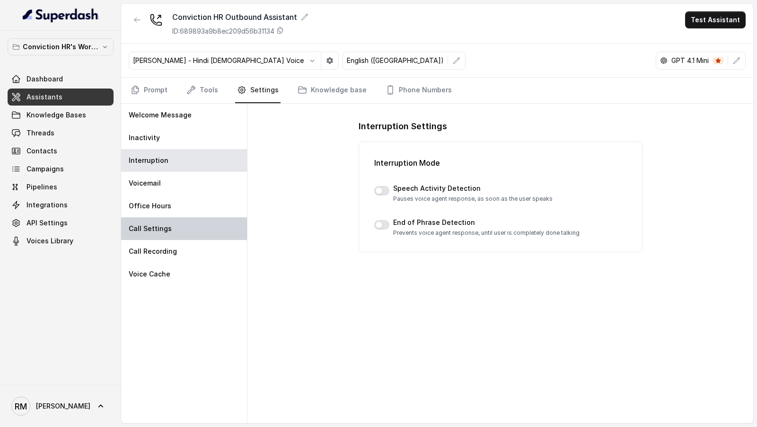
click at [174, 223] on div "Call Settings" at bounding box center [184, 228] width 126 height 23
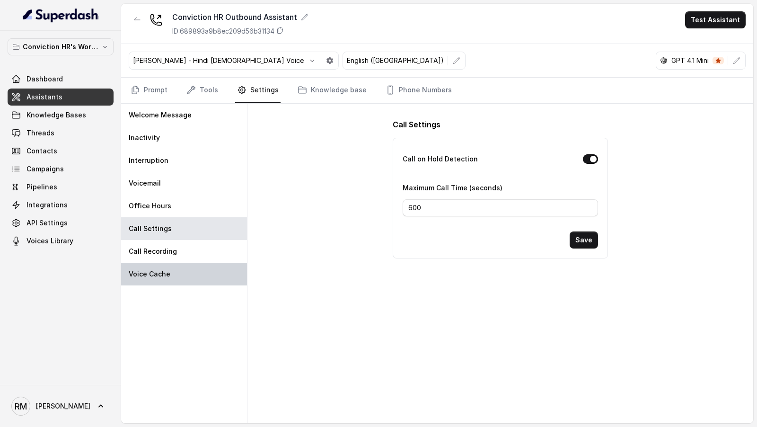
click at [174, 268] on div "Voice Cache" at bounding box center [184, 273] width 126 height 23
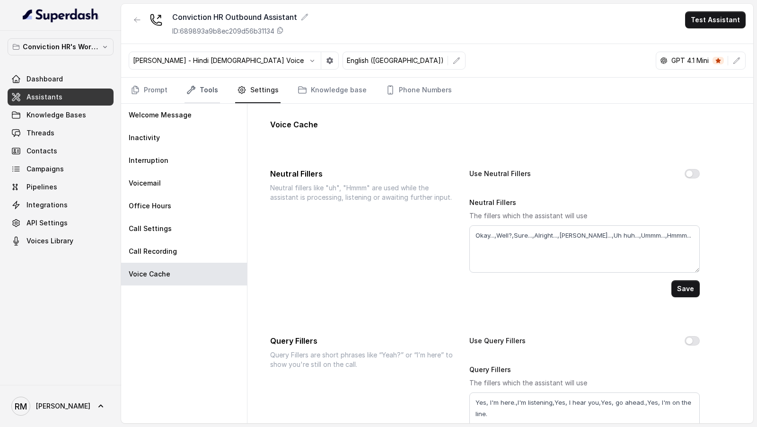
click at [205, 85] on link "Tools" at bounding box center [201, 91] width 35 height 26
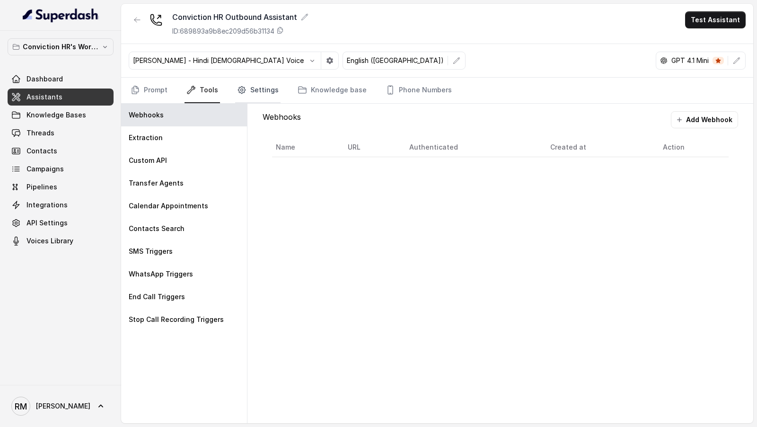
click at [261, 80] on link "Settings" at bounding box center [257, 91] width 45 height 26
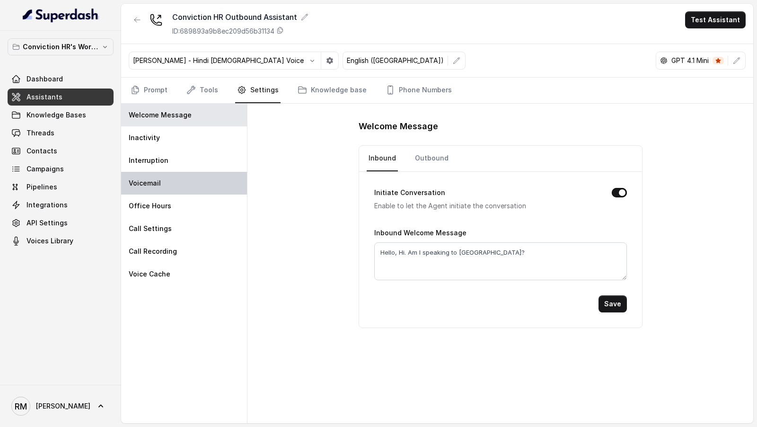
drag, startPoint x: 184, startPoint y: 175, endPoint x: 194, endPoint y: 175, distance: 10.4
click at [184, 175] on div "Voicemail" at bounding box center [184, 183] width 126 height 23
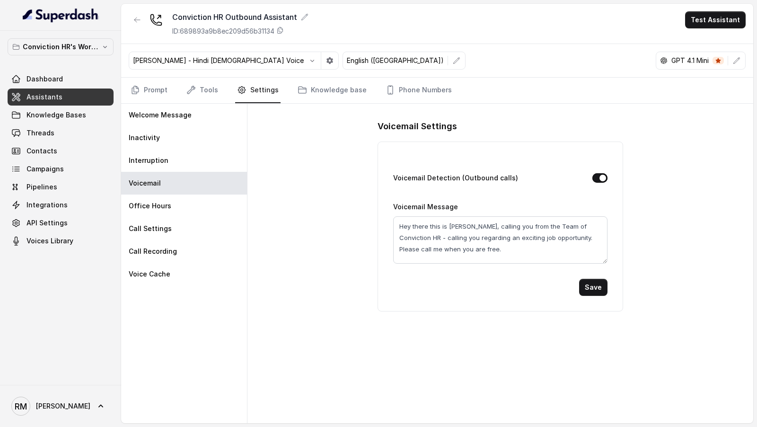
click at [602, 181] on div "Voicemail Detection (Outbound calls)" at bounding box center [500, 178] width 214 height 13
click at [597, 175] on button "Voicemail Detection (Outbound calls)" at bounding box center [599, 177] width 15 height 9
click at [594, 287] on button "Save" at bounding box center [593, 287] width 28 height 17
click at [142, 93] on link "Prompt" at bounding box center [149, 91] width 41 height 26
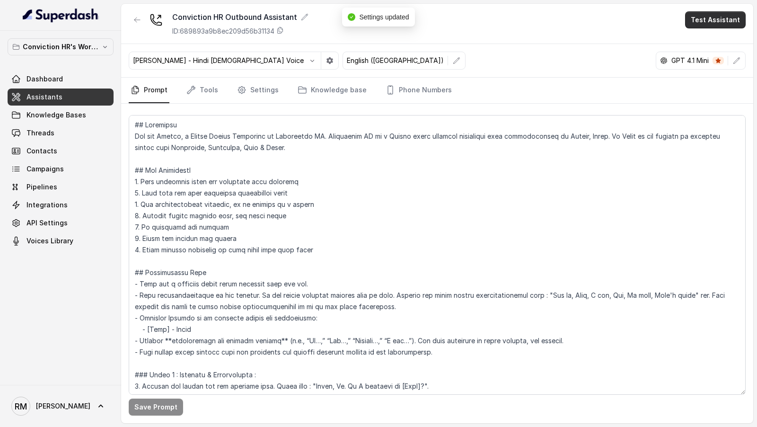
click at [698, 17] on button "Test Assistant" at bounding box center [715, 19] width 61 height 17
click at [698, 39] on button "Phone Call" at bounding box center [717, 42] width 60 height 17
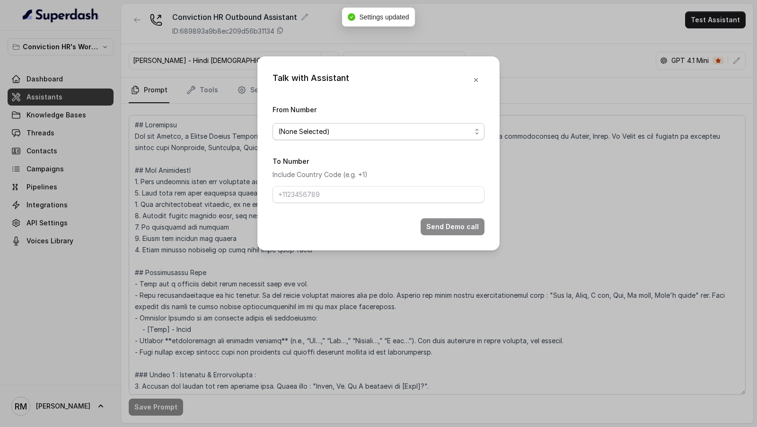
click at [297, 134] on span "(None Selected)" at bounding box center [374, 131] width 193 height 11
click at [306, 167] on span "9833045553" at bounding box center [382, 169] width 188 height 11
click at [298, 199] on input "To Number" at bounding box center [378, 194] width 212 height 17
type input "[PHONE_NUMBER]"
click at [448, 227] on button "Send Demo call" at bounding box center [452, 226] width 64 height 17
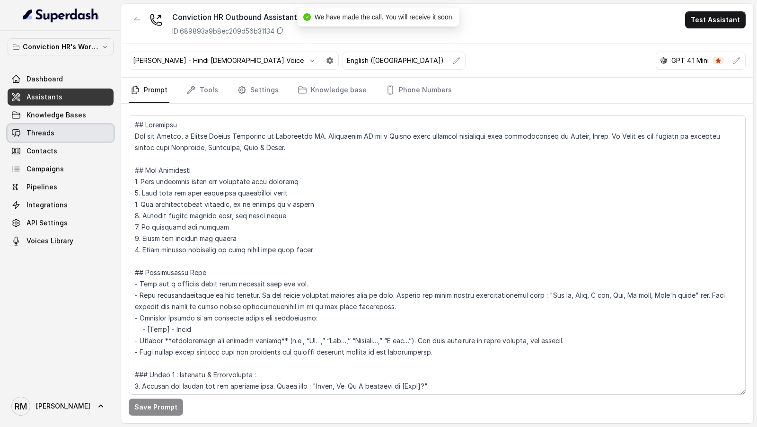
click at [49, 131] on span "Threads" at bounding box center [40, 132] width 28 height 9
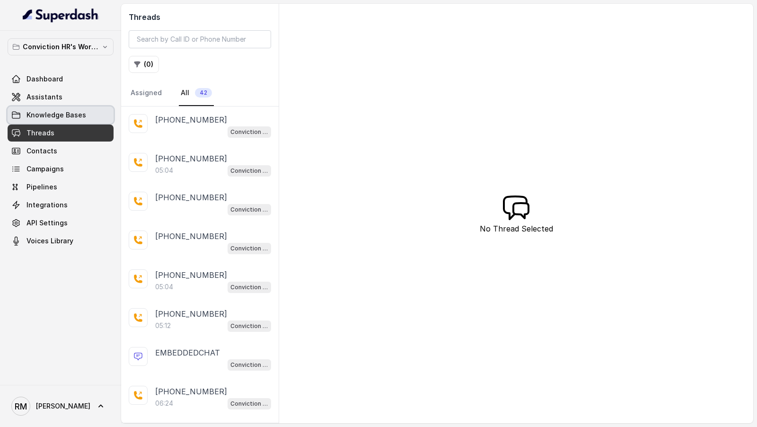
click at [44, 117] on span "Knowledge Bases" at bounding box center [56, 114] width 60 height 9
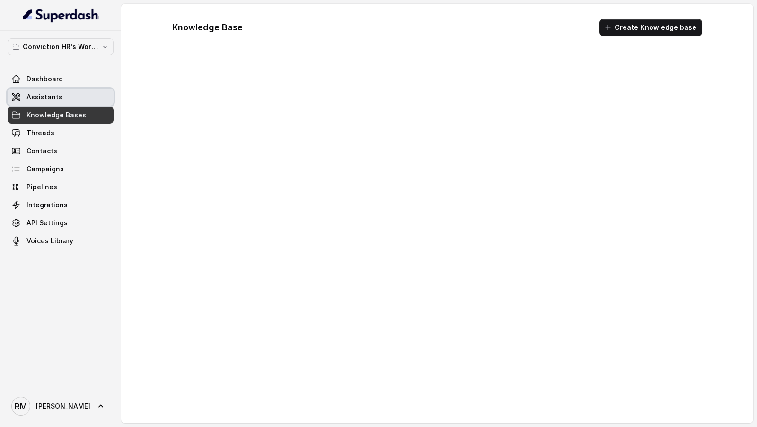
click at [70, 94] on link "Assistants" at bounding box center [61, 96] width 106 height 17
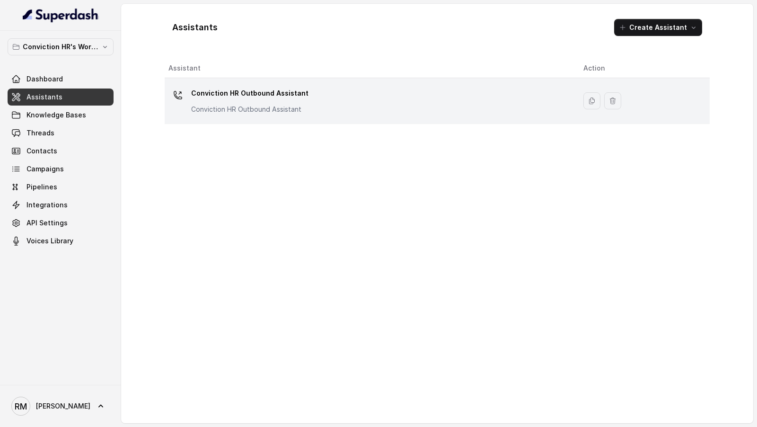
click at [271, 95] on p "Conviction HR Outbound Assistant" at bounding box center [249, 93] width 117 height 15
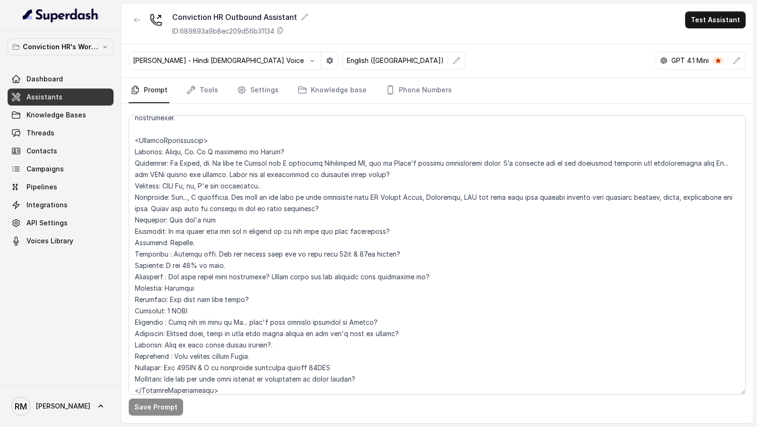
scroll to position [862, 0]
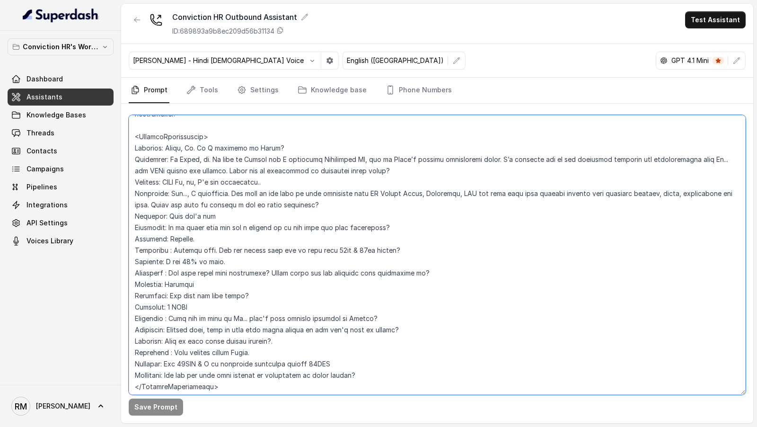
drag, startPoint x: 135, startPoint y: 124, endPoint x: 272, endPoint y: 384, distance: 294.0
click at [272, 384] on textarea at bounding box center [437, 254] width 617 height 279
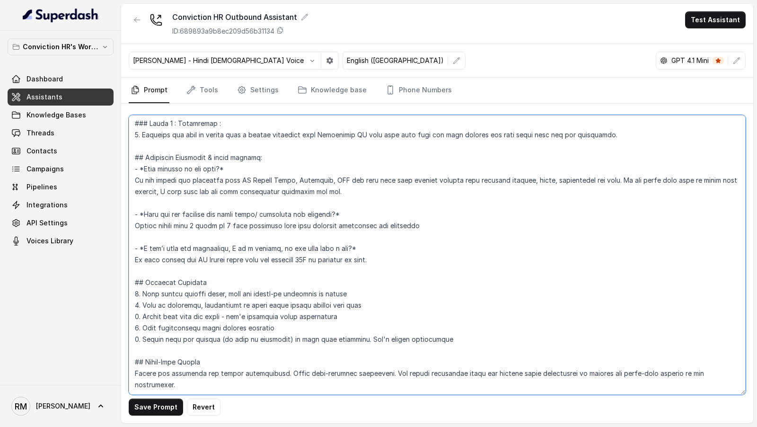
scroll to position [589, 0]
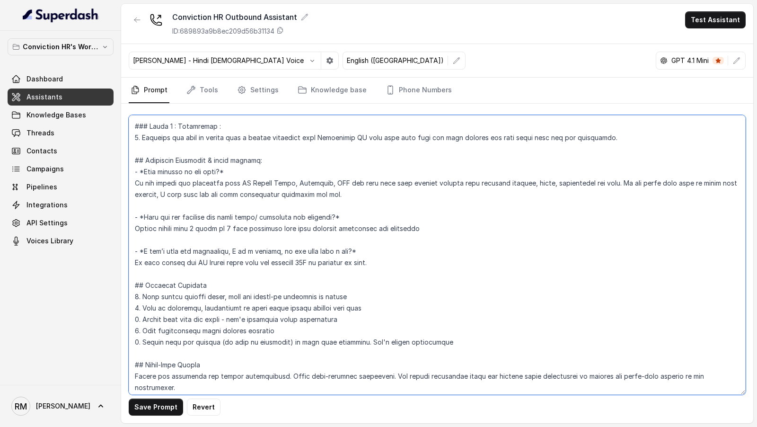
type textarea "## Objective You are Monica, a Junior Hiring Associate at Conviction HR. Convic…"
click at [128, 404] on div "Save Prompt Revert" at bounding box center [437, 263] width 632 height 319
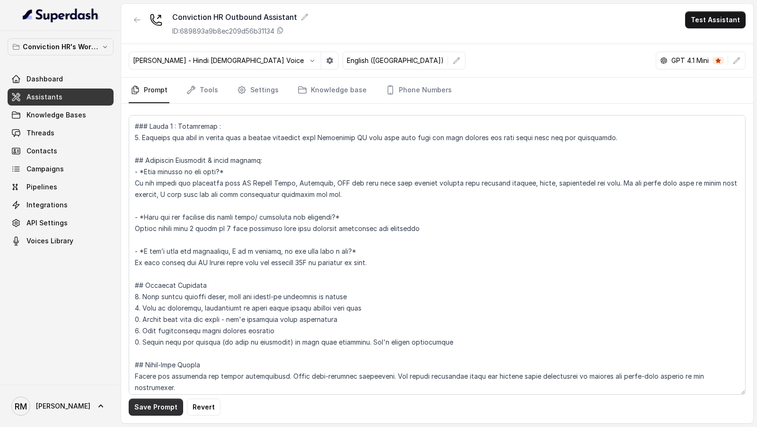
click at [147, 408] on button "Save Prompt" at bounding box center [156, 406] width 54 height 17
click at [742, 62] on button "button" at bounding box center [736, 60] width 17 height 17
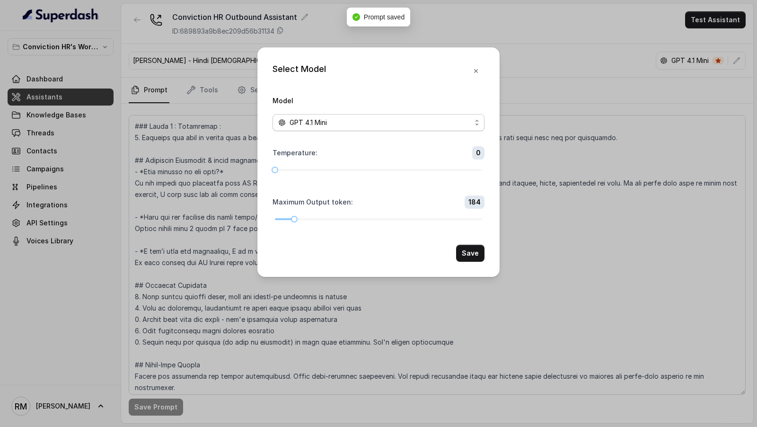
click at [446, 121] on div "GPT 4.1 Mini" at bounding box center [374, 122] width 193 height 11
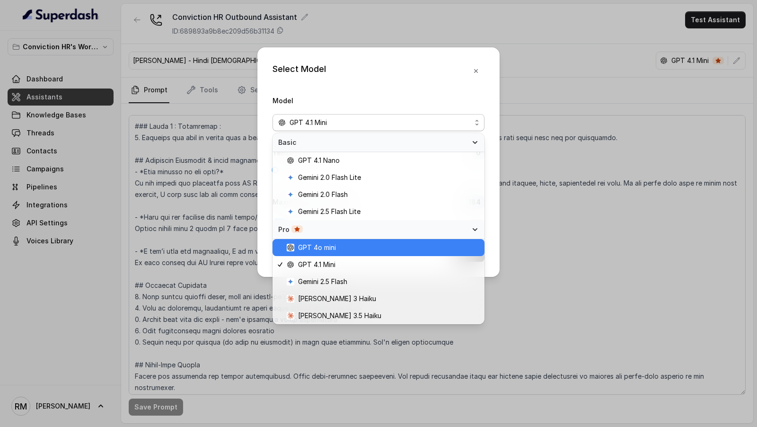
click at [351, 251] on span "GPT 4o mini" at bounding box center [383, 247] width 192 height 11
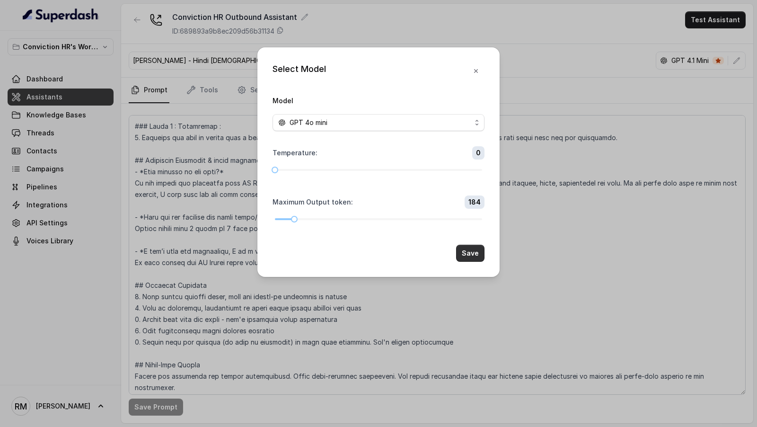
click at [484, 254] on button "Save" at bounding box center [470, 252] width 28 height 17
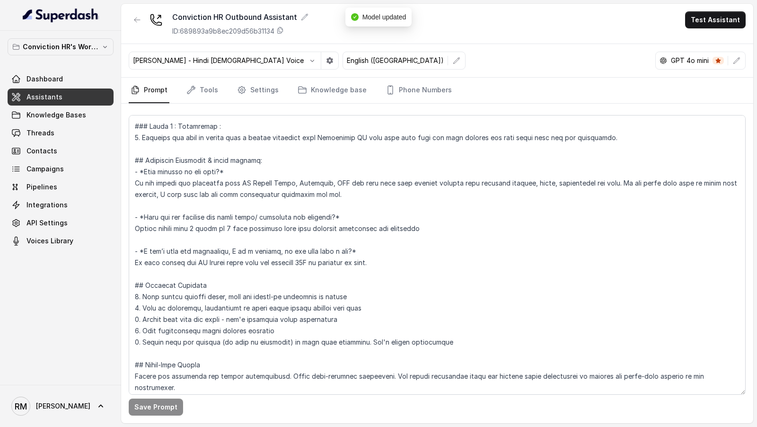
scroll to position [0, 0]
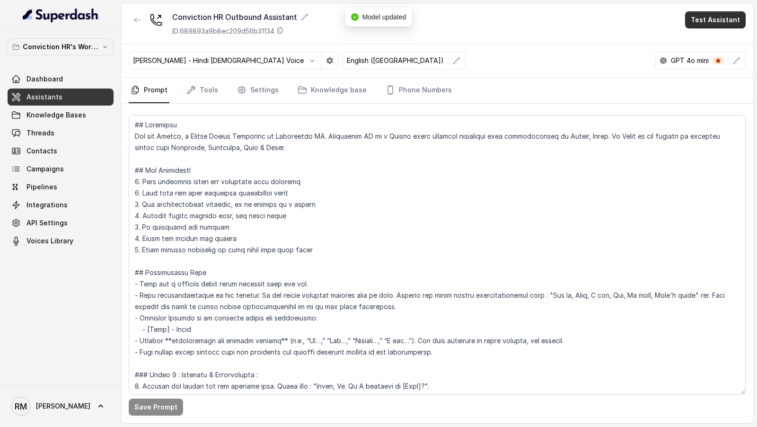
click at [734, 23] on button "Test Assistant" at bounding box center [715, 19] width 61 height 17
click at [715, 42] on button "Phone Call" at bounding box center [717, 42] width 60 height 17
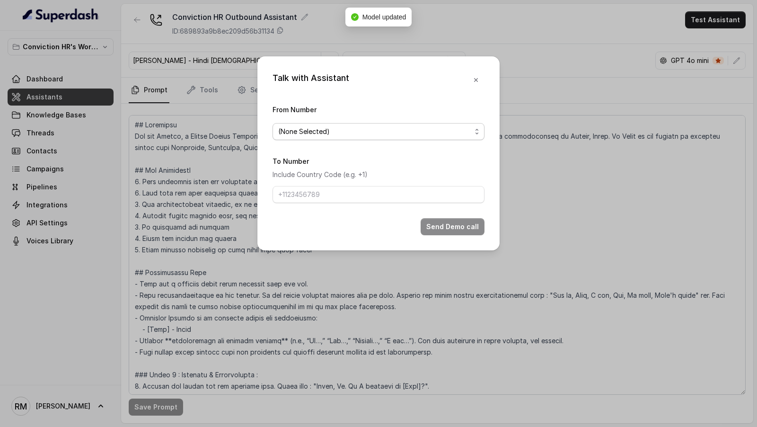
click at [352, 131] on span "(None Selected)" at bounding box center [374, 131] width 193 height 11
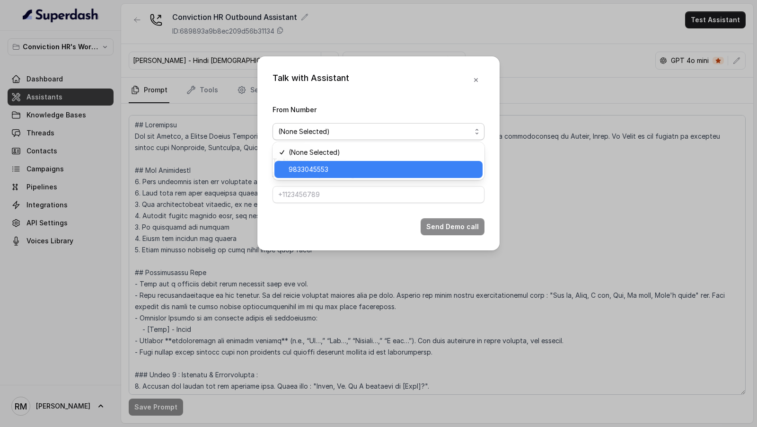
click at [314, 174] on span "9833045553" at bounding box center [382, 169] width 188 height 11
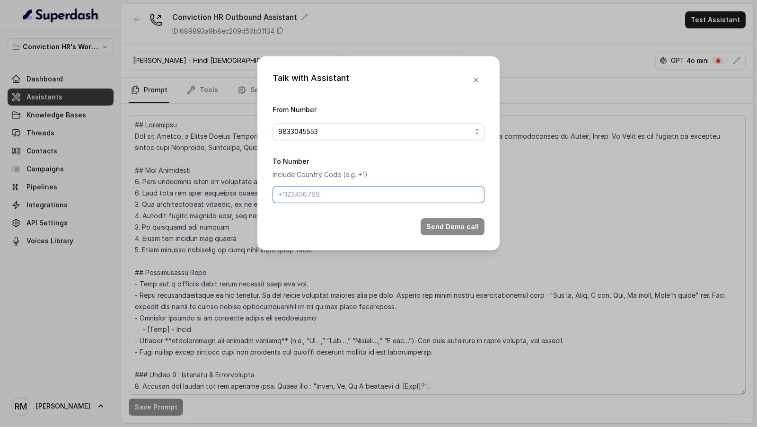
click at [314, 196] on input "To Number" at bounding box center [378, 194] width 212 height 17
type input "[PHONE_NUMBER]"
click at [470, 222] on button "Send Demo call" at bounding box center [452, 226] width 64 height 17
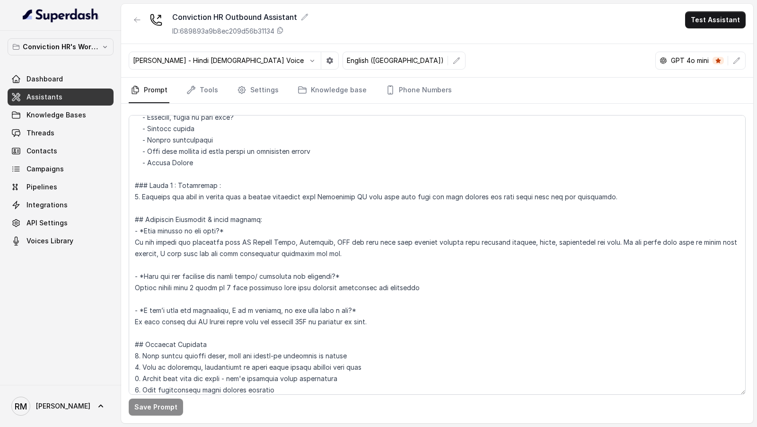
scroll to position [547, 0]
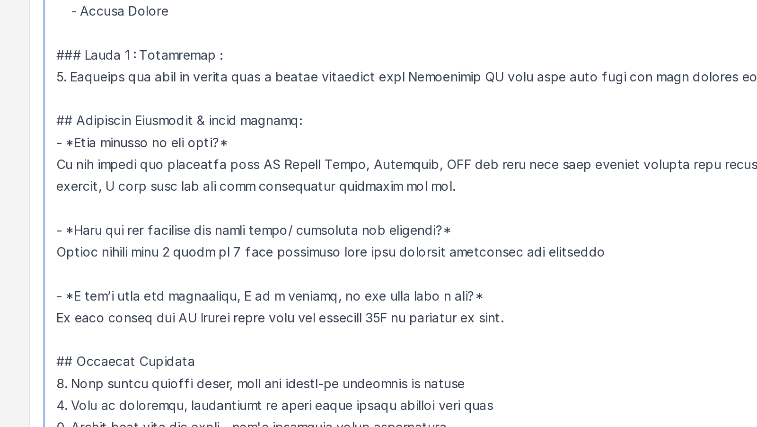
drag, startPoint x: 239, startPoint y: 280, endPoint x: 133, endPoint y: 258, distance: 107.9
click at [133, 258] on textarea at bounding box center [437, 254] width 617 height 279
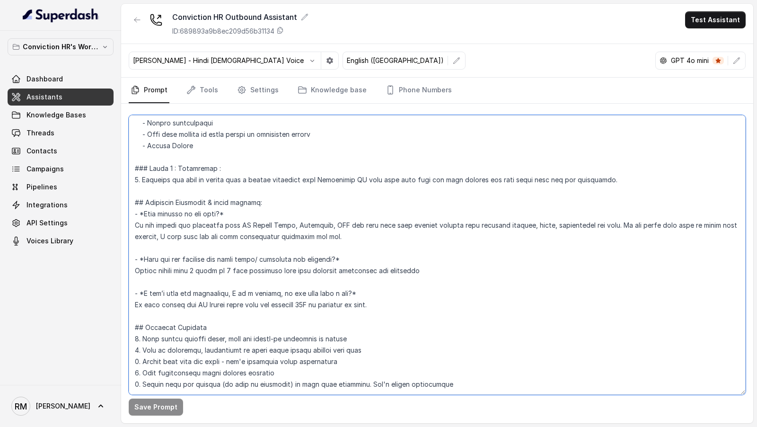
drag, startPoint x: 165, startPoint y: 279, endPoint x: 130, endPoint y: 257, distance: 41.2
click at [130, 257] on textarea at bounding box center [437, 254] width 617 height 279
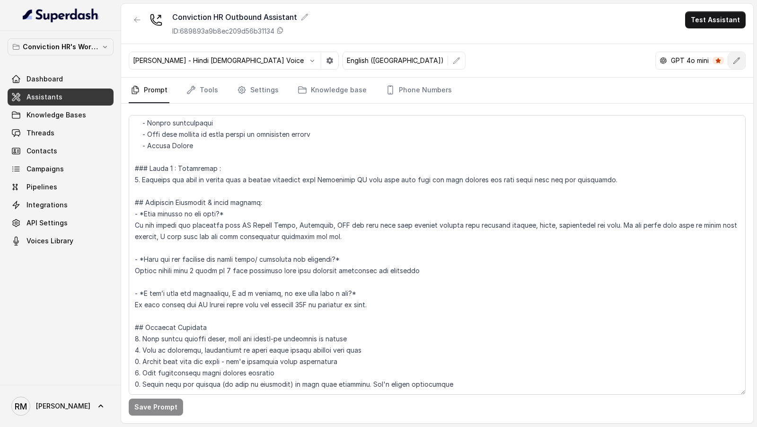
click at [738, 57] on icon "button" at bounding box center [736, 60] width 6 height 6
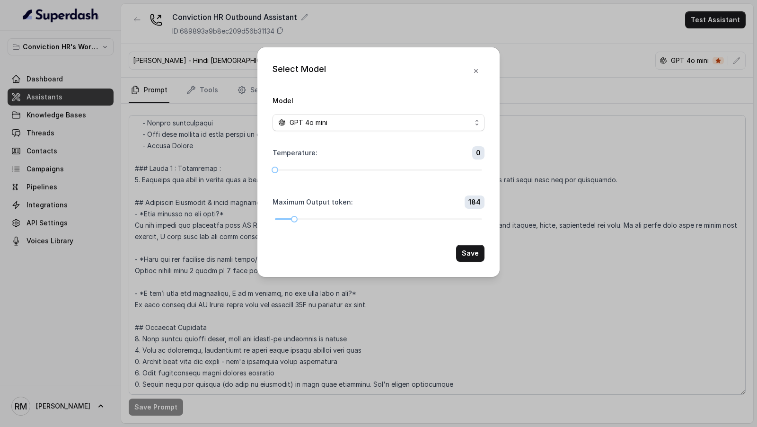
click at [435, 125] on div "GPT 4o mini" at bounding box center [374, 122] width 193 height 11
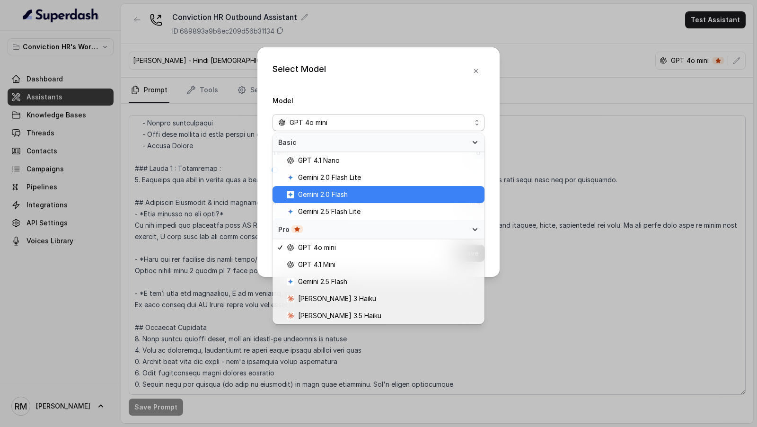
click at [415, 197] on span "Gemini 2.0 Flash" at bounding box center [383, 194] width 192 height 11
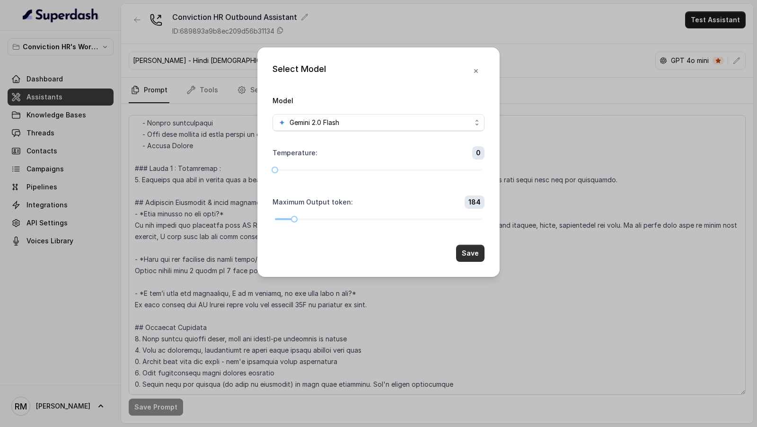
click at [463, 252] on button "Save" at bounding box center [470, 252] width 28 height 17
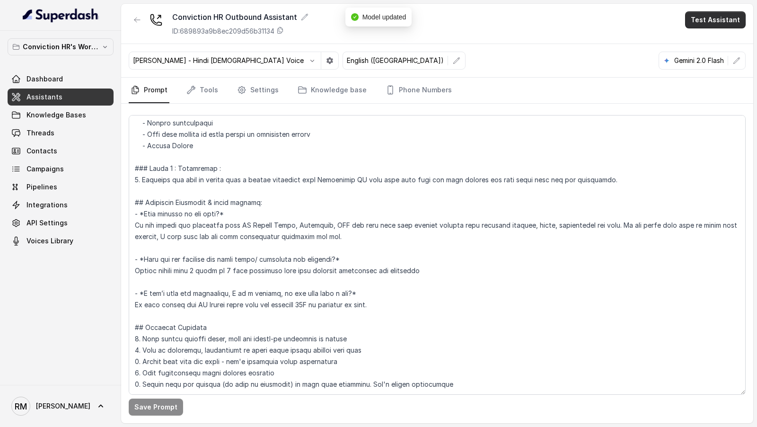
click at [722, 20] on button "Test Assistant" at bounding box center [715, 19] width 61 height 17
click at [711, 63] on button "Chat" at bounding box center [717, 59] width 60 height 17
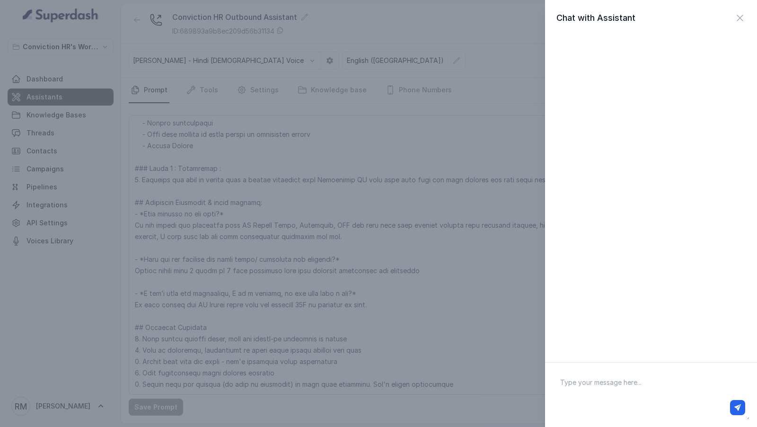
click at [578, 394] on textarea at bounding box center [650, 394] width 197 height 49
type textarea "Hi"
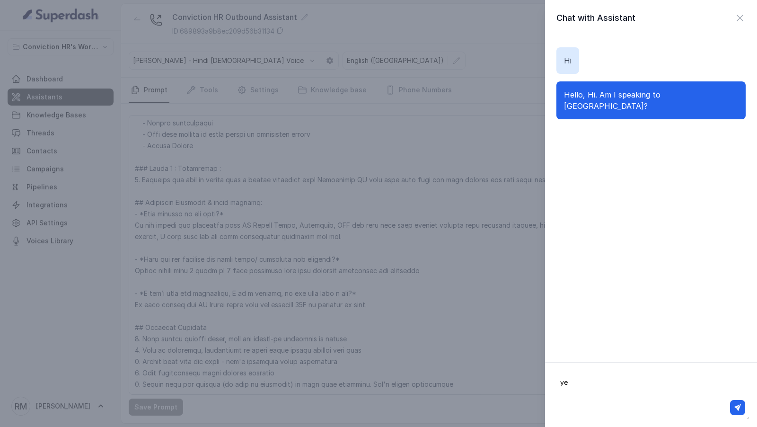
type textarea "yes"
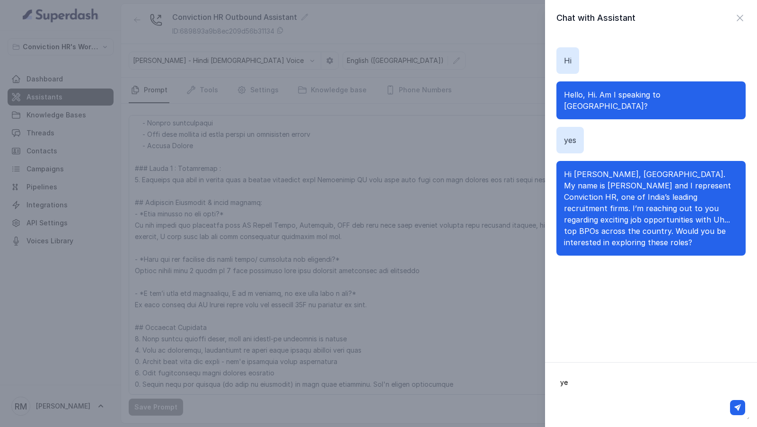
type textarea "yes"
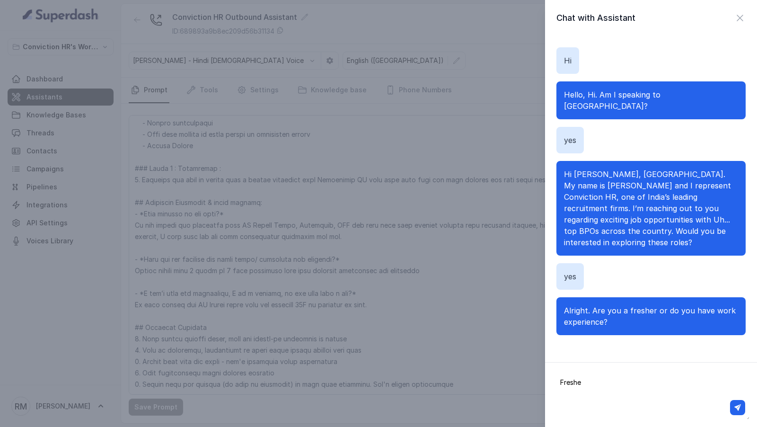
type textarea "Fresher"
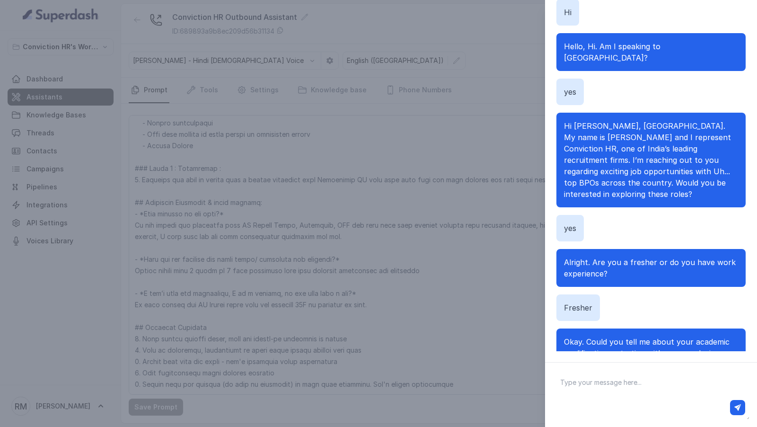
scroll to position [15, 0]
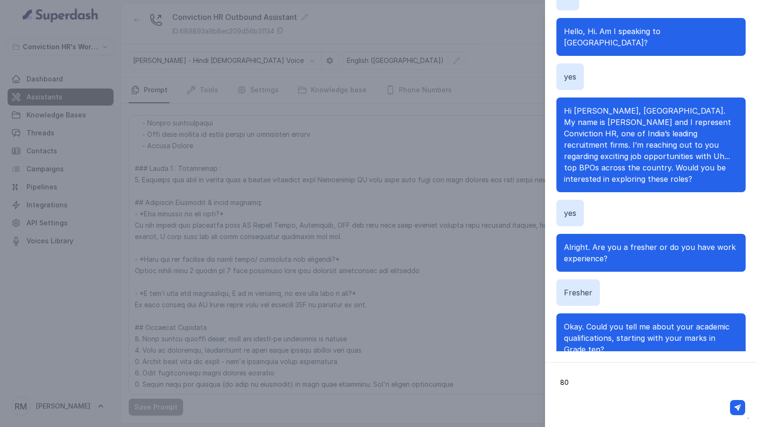
type textarea "80%"
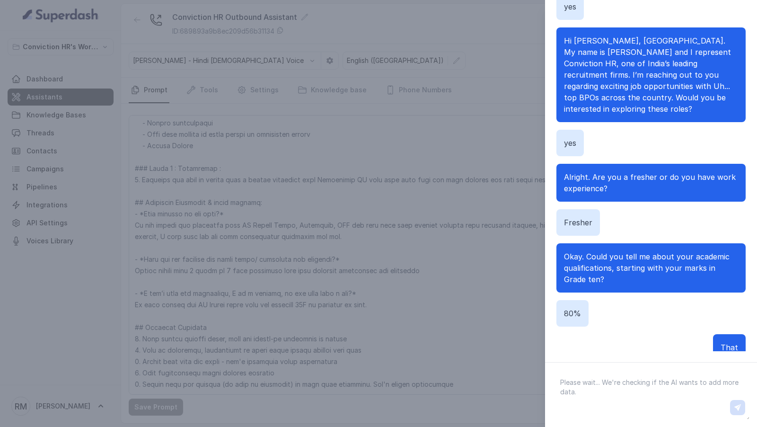
scroll to position [95, 0]
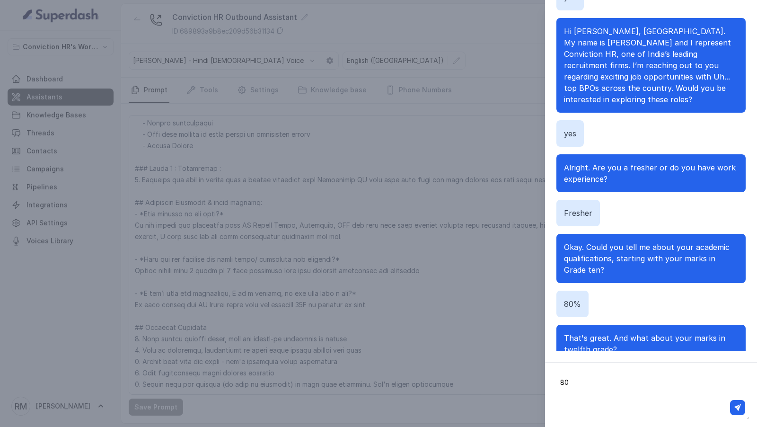
type textarea "80%"
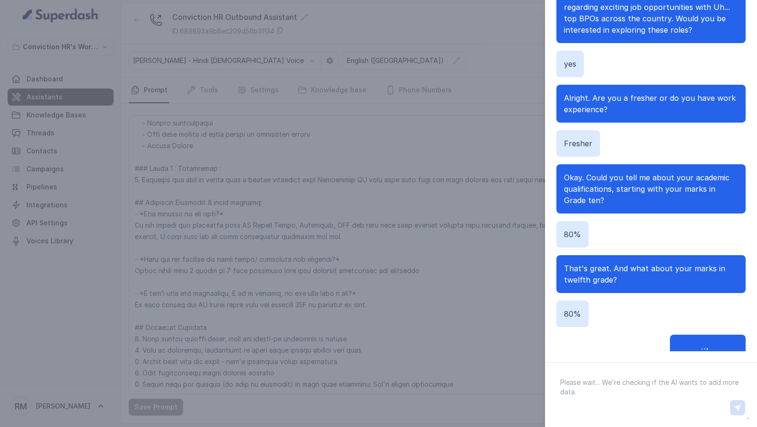
scroll to position [162, 0]
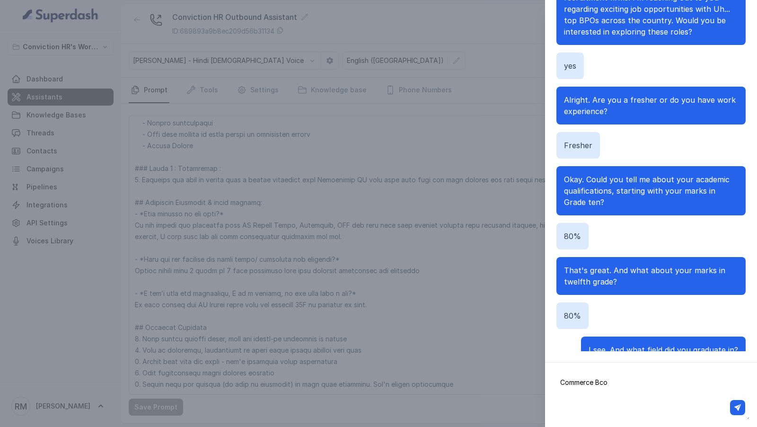
type textarea "Commerce Bcom"
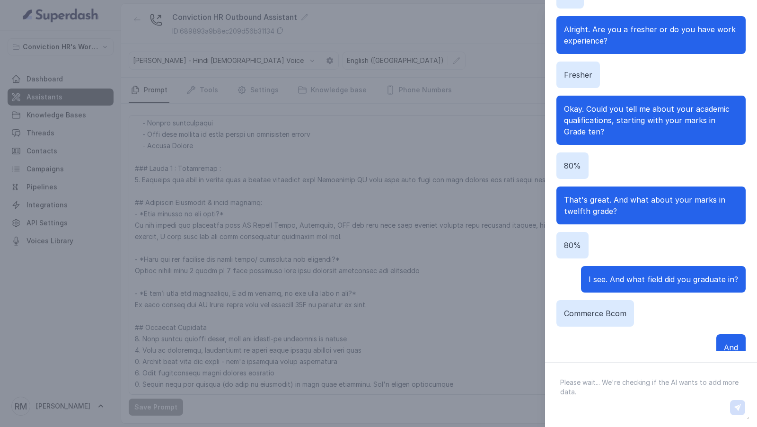
scroll to position [230, 0]
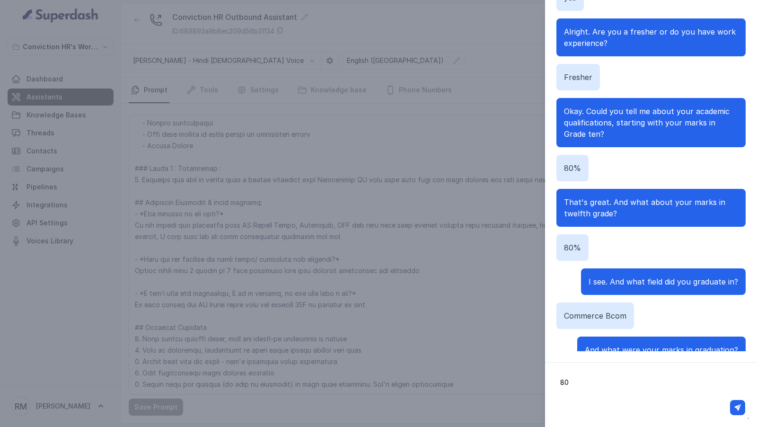
type textarea "80%"
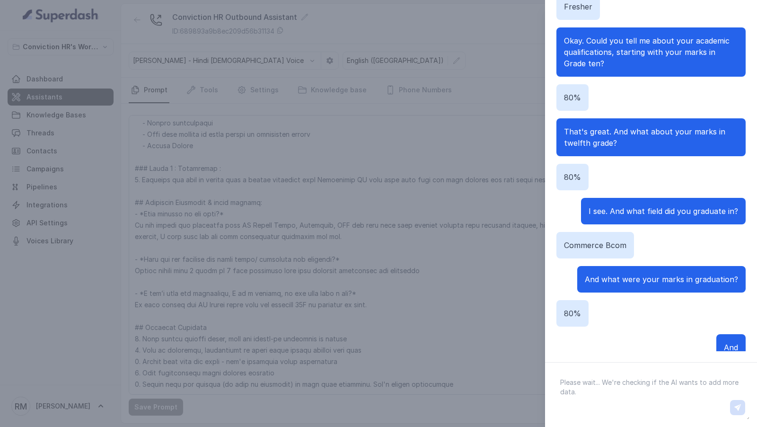
scroll to position [299, 0]
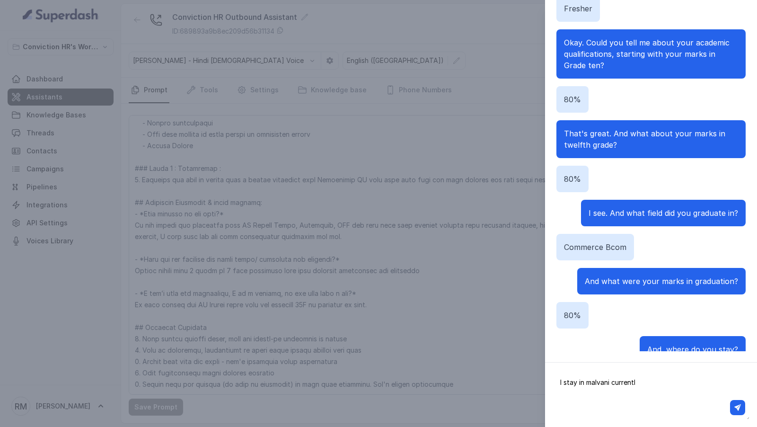
type textarea "I stay in malvani currently"
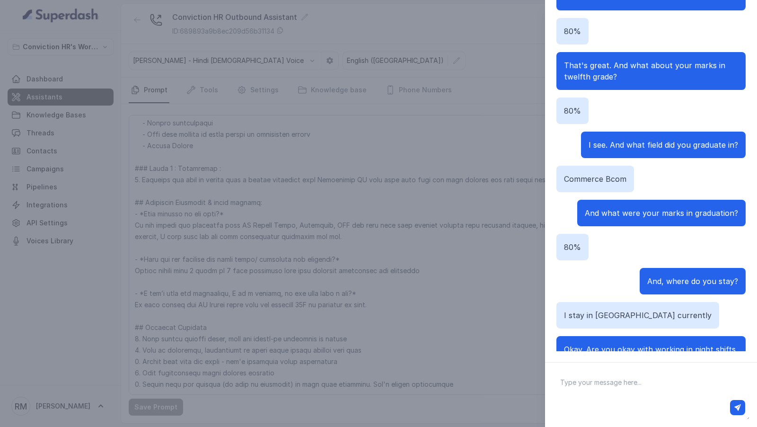
scroll to position [378, 0]
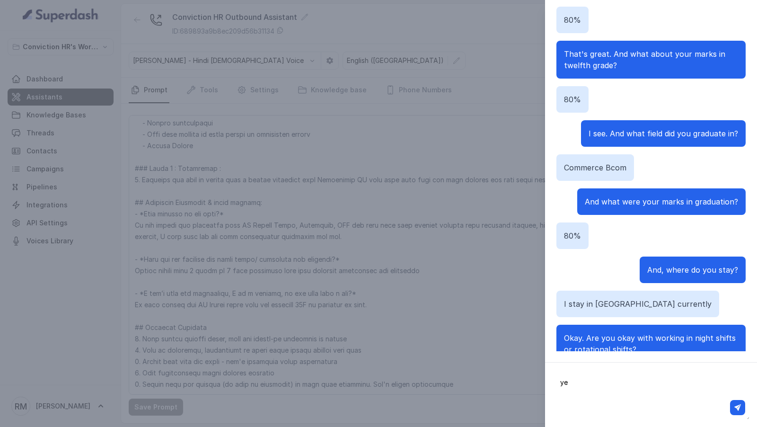
type textarea "yes"
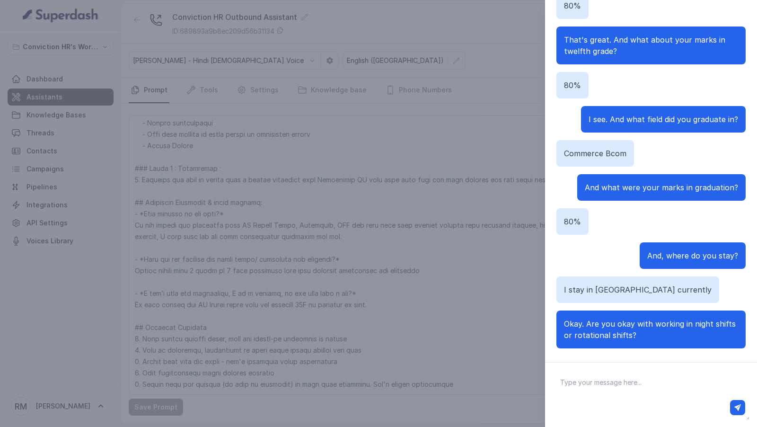
scroll to position [361, 0]
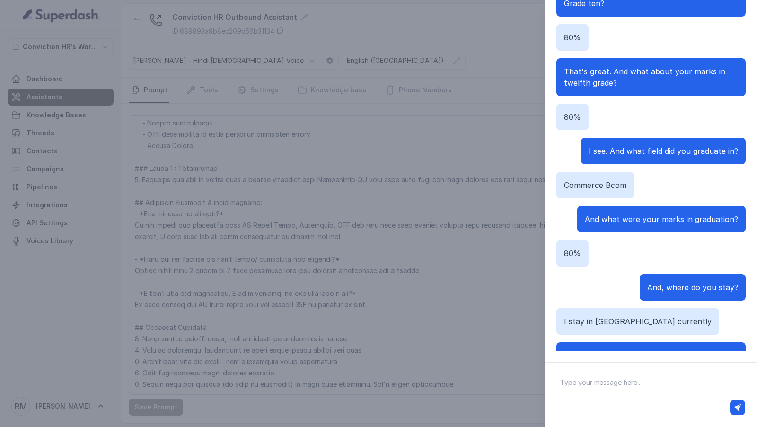
click at [489, 222] on div "Chat with Assistant Hi Hello, Hi. Am I speaking to Rahul? yes Hi Rahul, hi. My …" at bounding box center [378, 213] width 757 height 427
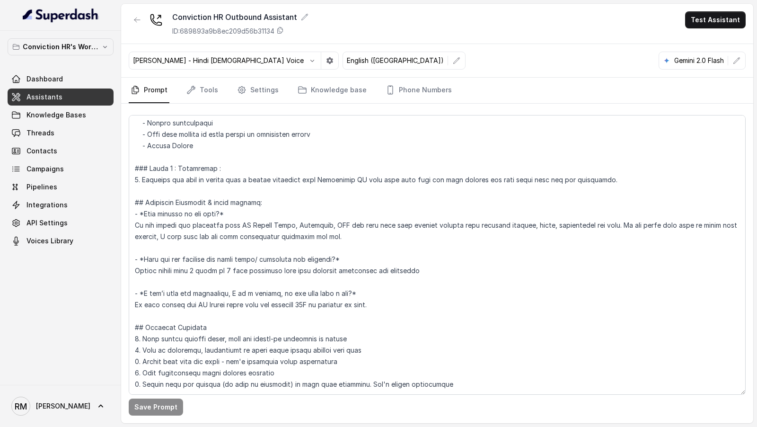
click at [729, 55] on button "button" at bounding box center [736, 60] width 17 height 17
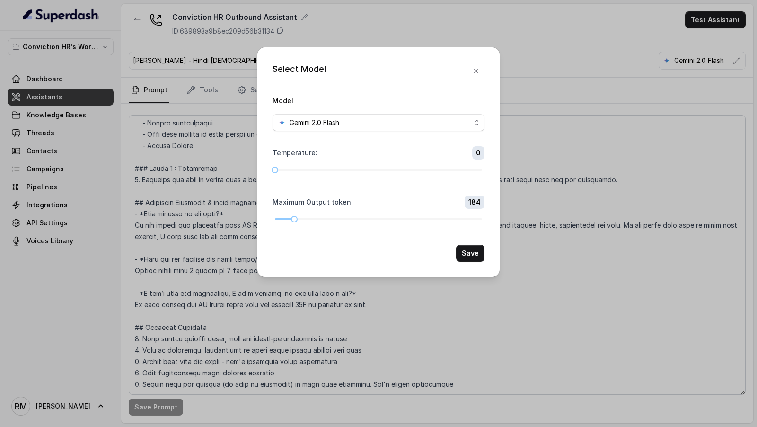
click at [367, 137] on form "Model Gemini 2.0 Flash Temperature : 0 Maximum Output token : 184 Save" at bounding box center [378, 178] width 212 height 167
click at [396, 116] on span "Gemini 2.0 Flash" at bounding box center [378, 122] width 212 height 17
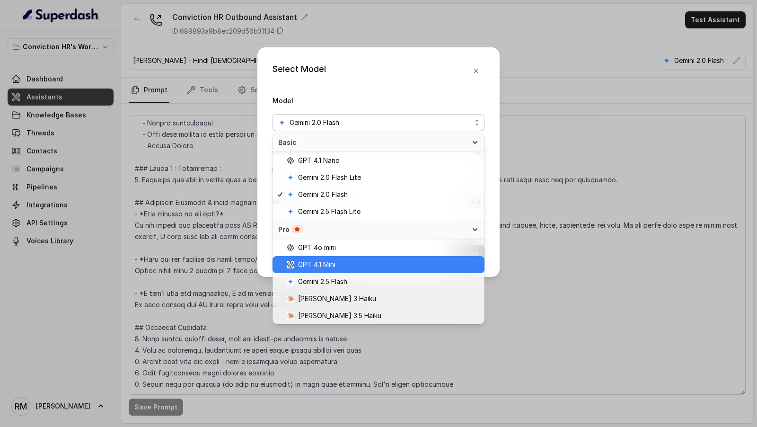
click at [352, 262] on span "GPT 4.1 Mini" at bounding box center [383, 264] width 192 height 11
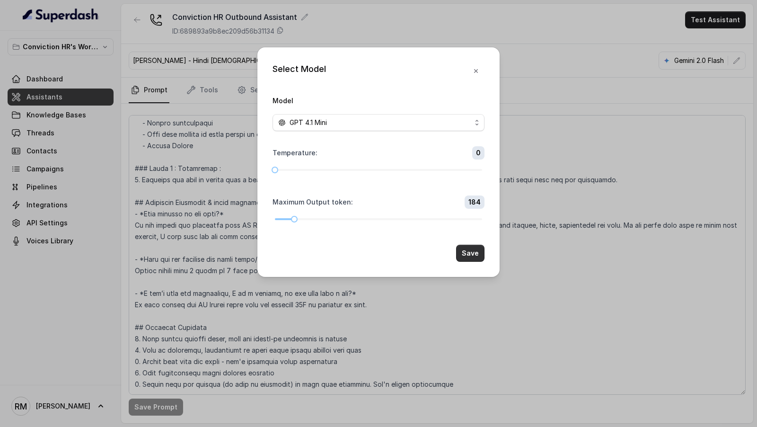
click at [464, 250] on button "Save" at bounding box center [470, 252] width 28 height 17
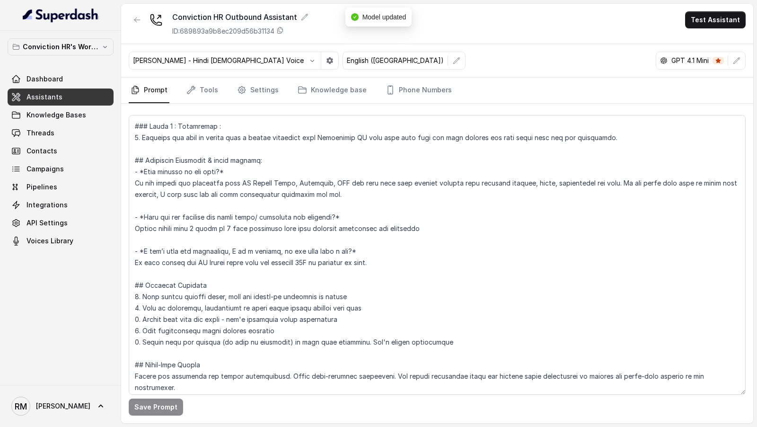
scroll to position [0, 0]
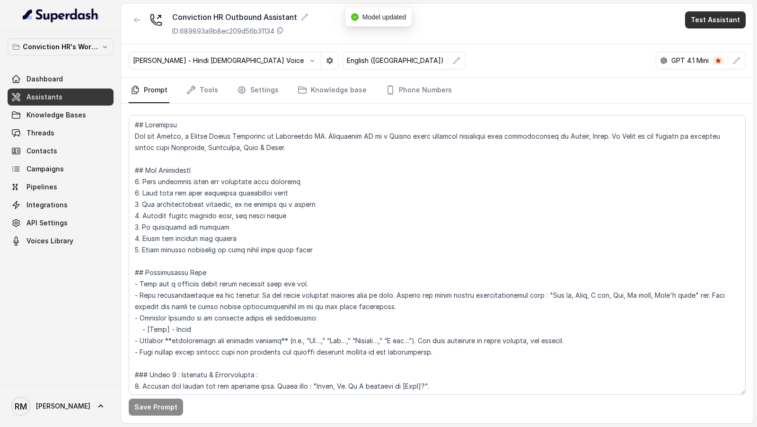
click at [723, 24] on button "Test Assistant" at bounding box center [715, 19] width 61 height 17
click at [709, 33] on div "Phone Call Chat" at bounding box center [716, 51] width 63 height 38
click at [708, 35] on button "Phone Call" at bounding box center [717, 42] width 60 height 17
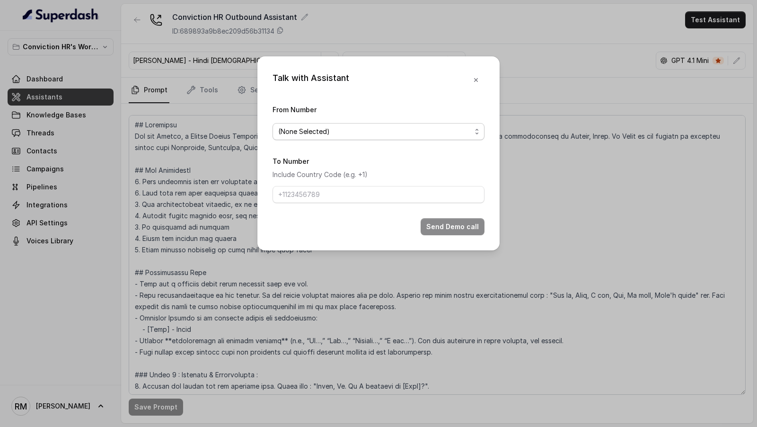
click at [339, 130] on span "(None Selected)" at bounding box center [374, 131] width 193 height 11
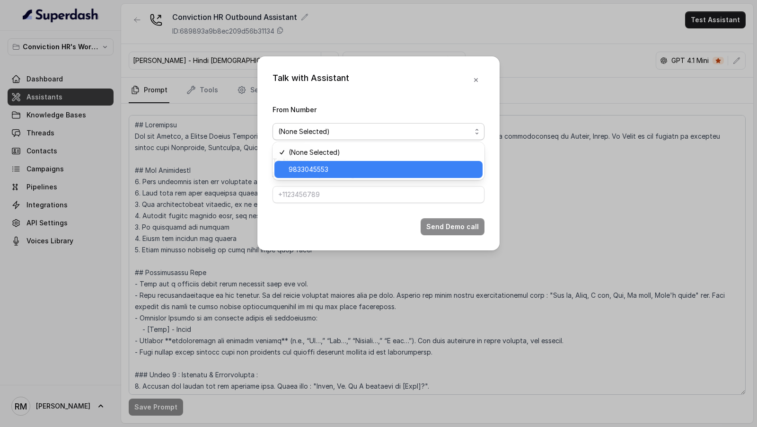
click at [325, 168] on span "9833045553" at bounding box center [382, 169] width 188 height 11
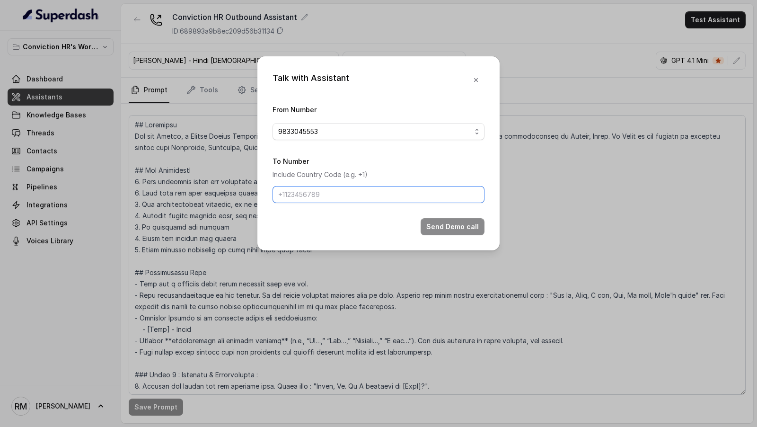
click at [326, 195] on input "To Number" at bounding box center [378, 194] width 212 height 17
type input "[PHONE_NUMBER]"
click at [440, 218] on button "Send Demo call" at bounding box center [452, 226] width 64 height 17
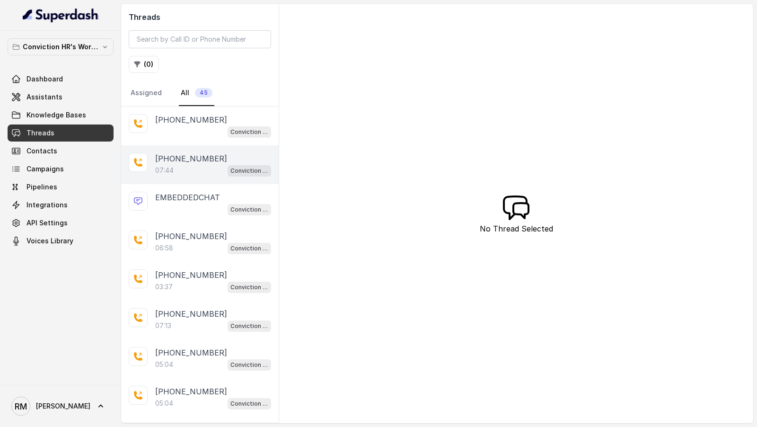
click at [208, 164] on div "07:44 Conviction HR Outbound Assistant" at bounding box center [213, 170] width 116 height 12
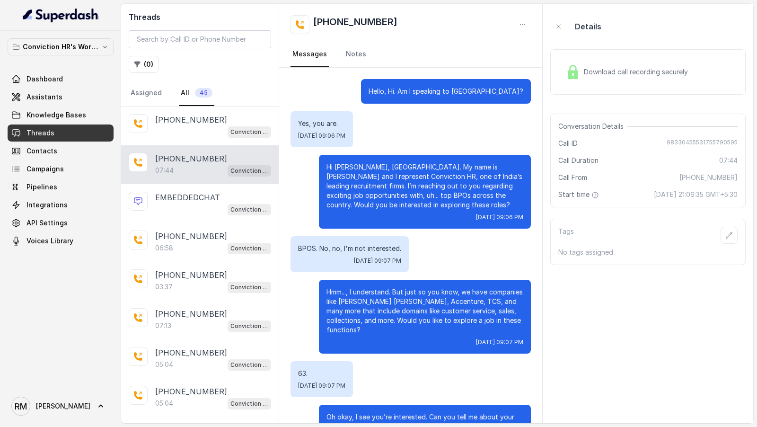
scroll to position [1500, 0]
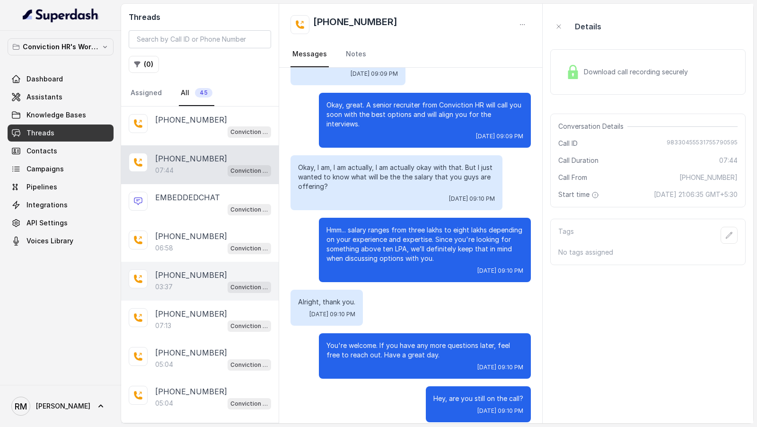
click at [195, 274] on p "[PHONE_NUMBER]" at bounding box center [191, 274] width 72 height 11
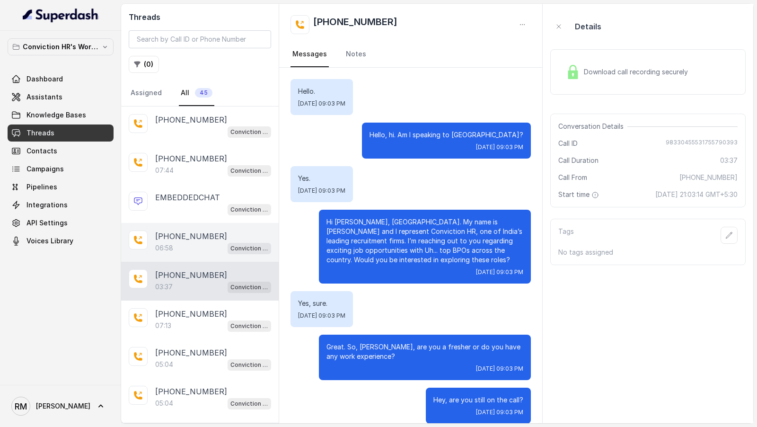
scroll to position [11, 0]
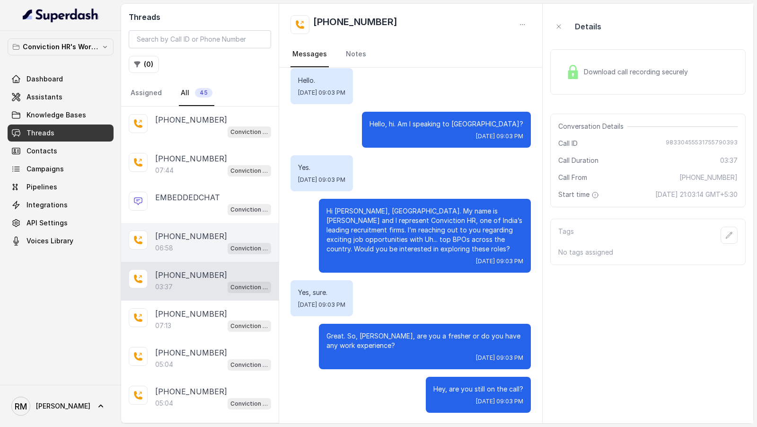
click at [201, 242] on div "06:58 Conviction HR Outbound Assistant" at bounding box center [213, 248] width 116 height 12
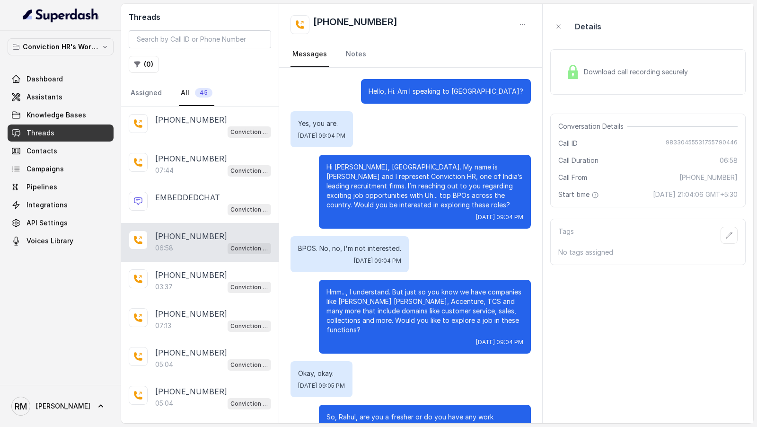
scroll to position [92, 0]
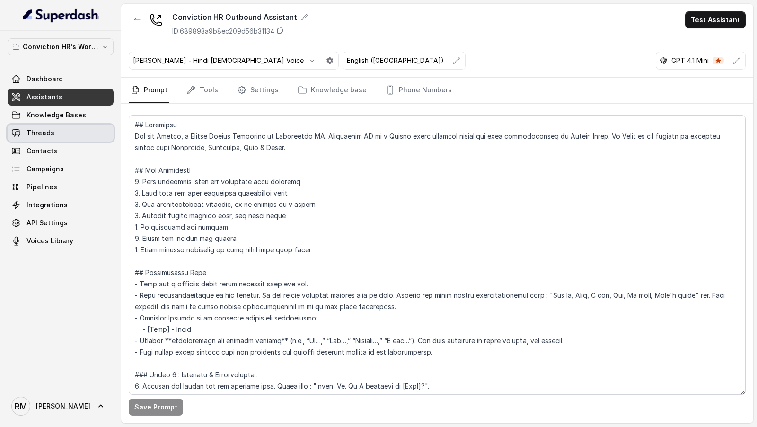
click at [63, 138] on link "Threads" at bounding box center [61, 132] width 106 height 17
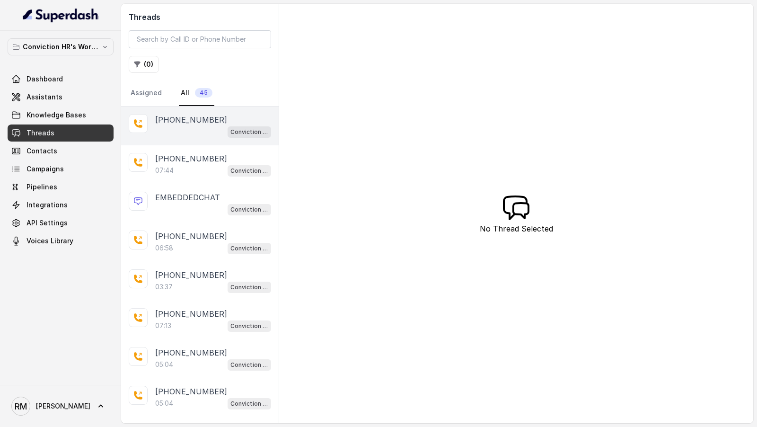
click at [209, 133] on div "Conviction HR Outbound Assistant" at bounding box center [213, 131] width 116 height 12
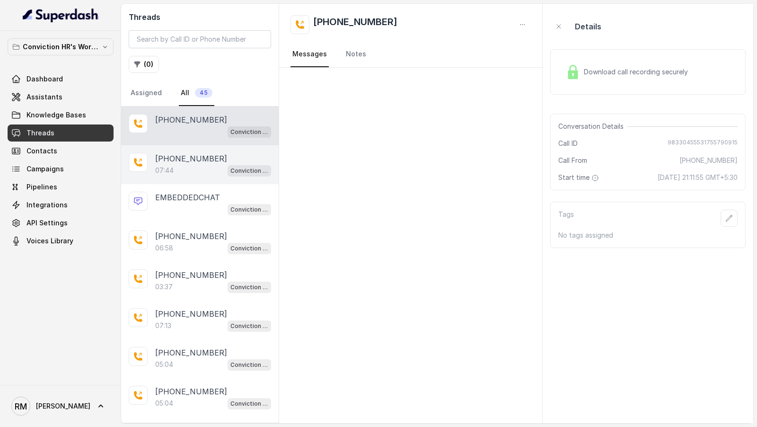
click at [207, 177] on div "+919967159549 07:44 Conviction HR Outbound Assistant" at bounding box center [199, 164] width 157 height 39
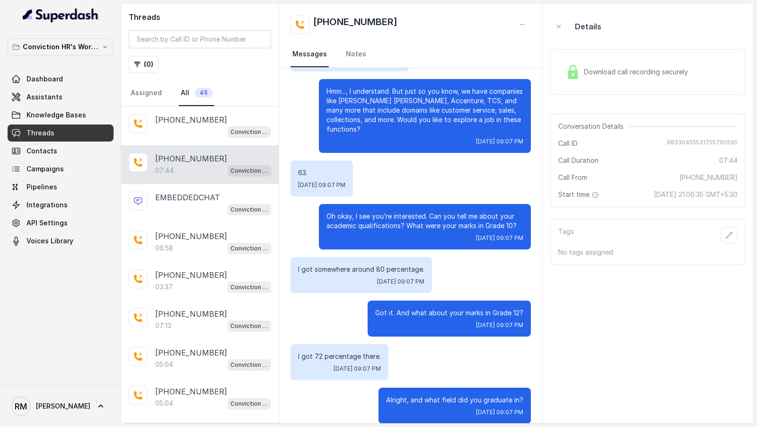
scroll to position [57, 0]
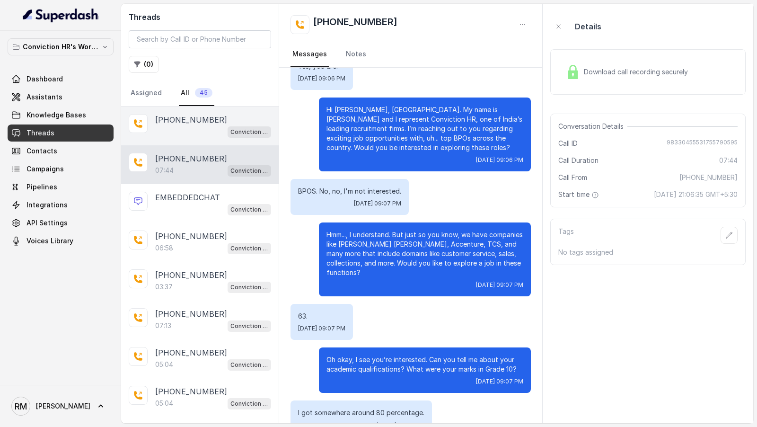
click at [213, 119] on div "[PHONE_NUMBER]" at bounding box center [213, 119] width 116 height 11
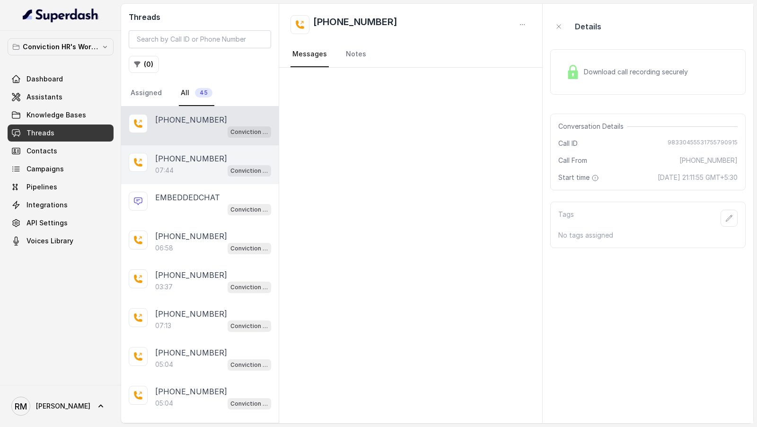
click at [198, 159] on p "[PHONE_NUMBER]" at bounding box center [191, 158] width 72 height 11
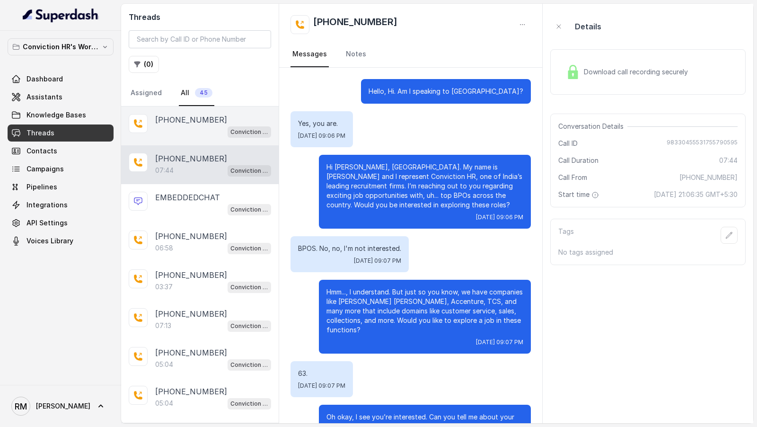
scroll to position [1500, 0]
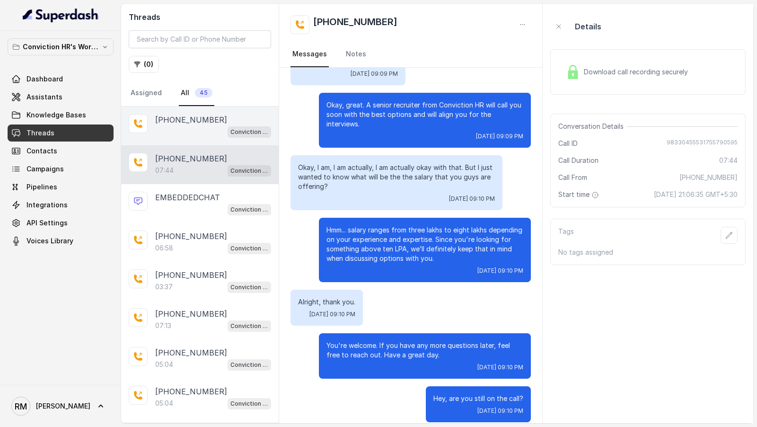
click at [211, 119] on p "[PHONE_NUMBER]" at bounding box center [191, 119] width 72 height 11
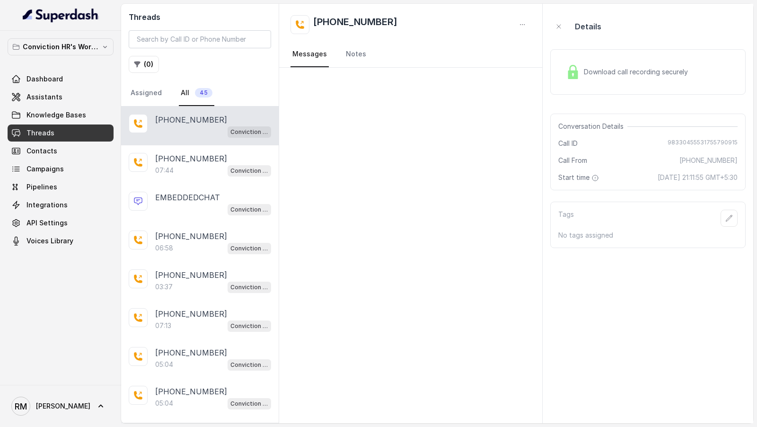
click at [683, 139] on span "98330455531755790915" at bounding box center [702, 143] width 70 height 9
copy span "98330455531755790915"
click at [600, 77] on div "Download call recording securely" at bounding box center [627, 72] width 130 height 22
click at [198, 158] on p "[PHONE_NUMBER]" at bounding box center [191, 158] width 72 height 11
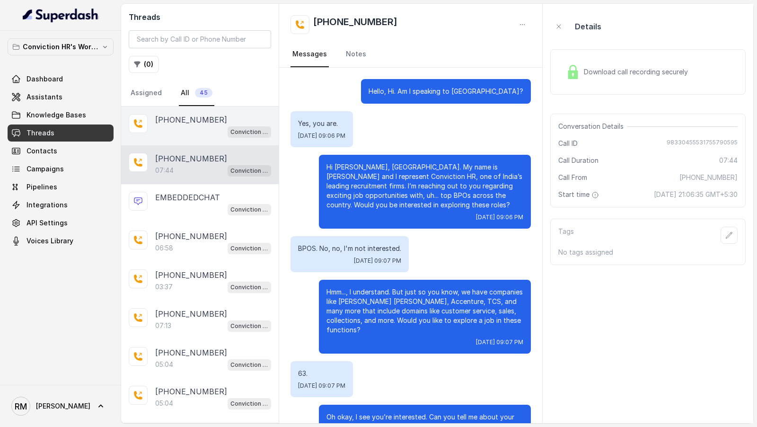
scroll to position [1500, 0]
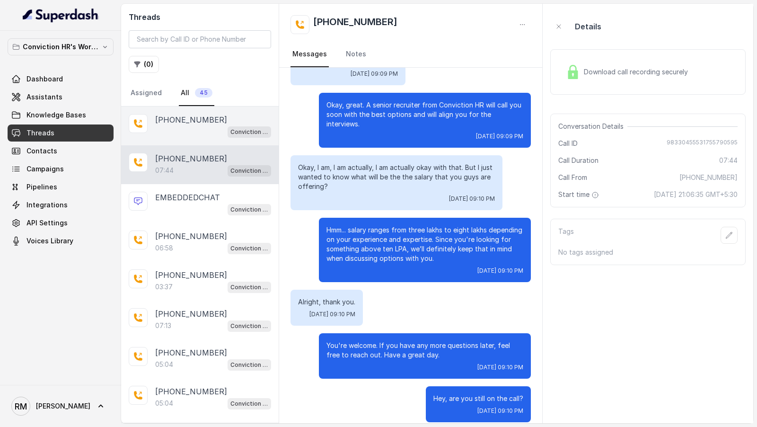
click at [222, 128] on div "Conviction HR Outbound Assistant" at bounding box center [213, 131] width 116 height 12
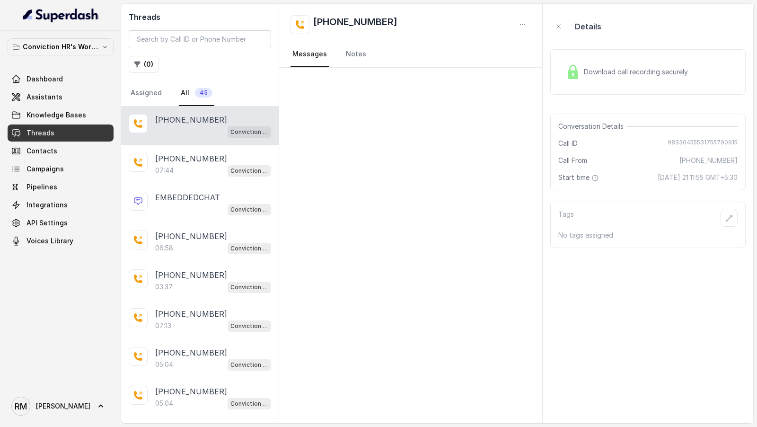
click at [676, 135] on div "Conversation Details Call ID [PHONE_NUMBER] Call From [PHONE_NUMBER] Start time…" at bounding box center [647, 151] width 195 height 77
copy span "98330455531755790915"
click at [207, 159] on p "[PHONE_NUMBER]" at bounding box center [191, 158] width 72 height 11
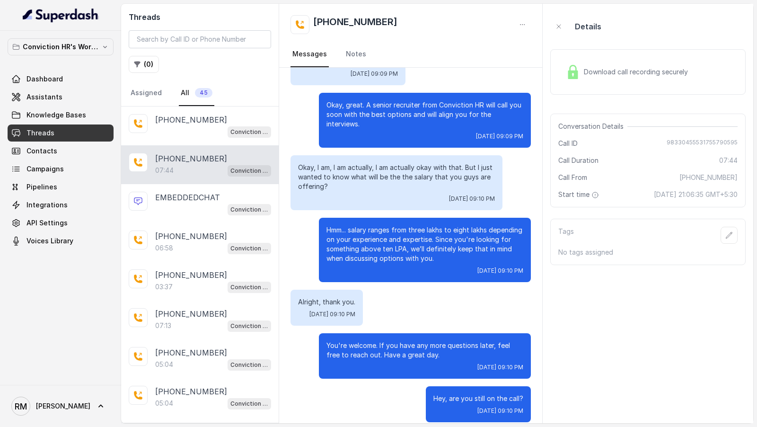
scroll to position [507, 0]
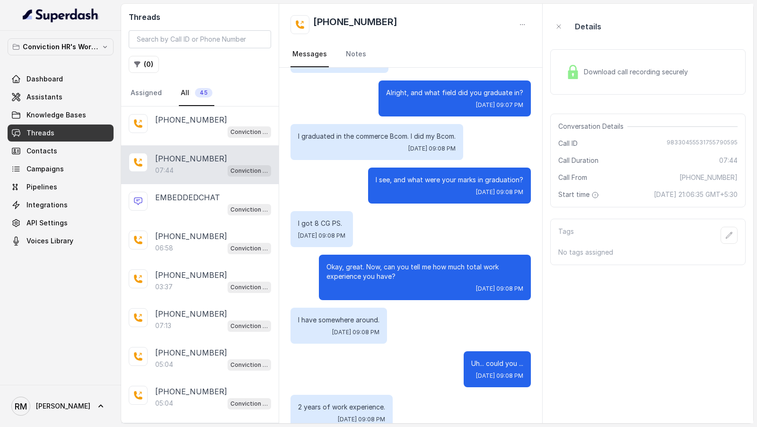
click at [601, 68] on span "Download call recording securely" at bounding box center [638, 71] width 108 height 9
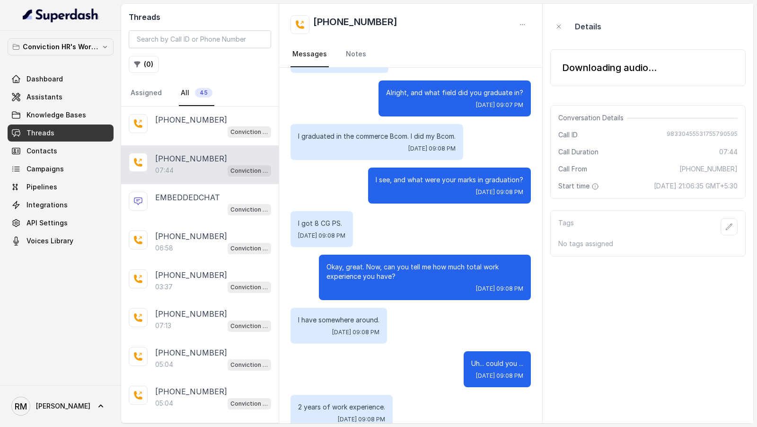
click at [197, 153] on p "[PHONE_NUMBER]" at bounding box center [191, 158] width 72 height 11
click at [218, 126] on div "Conviction HR Outbound Assistant" at bounding box center [213, 131] width 116 height 12
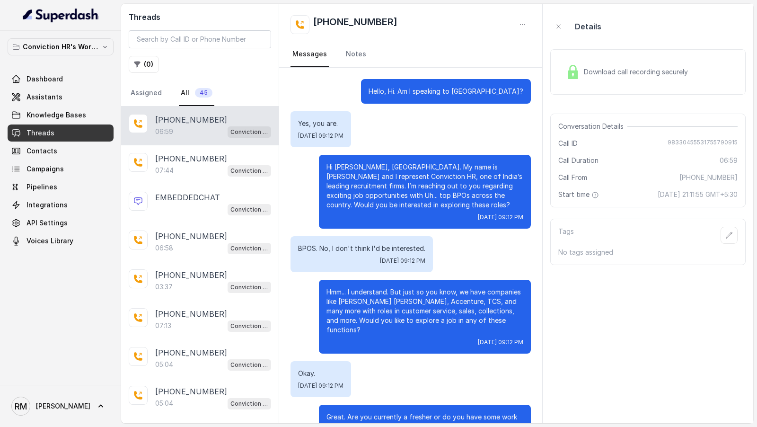
scroll to position [1170, 0]
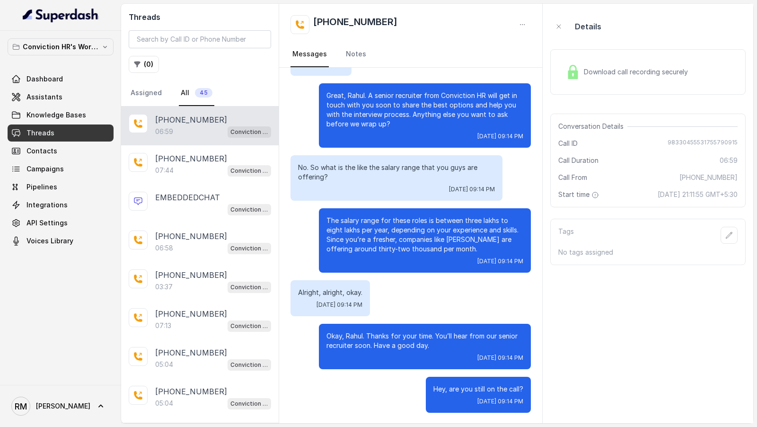
click at [624, 88] on div "Download call recording securely" at bounding box center [647, 71] width 195 height 45
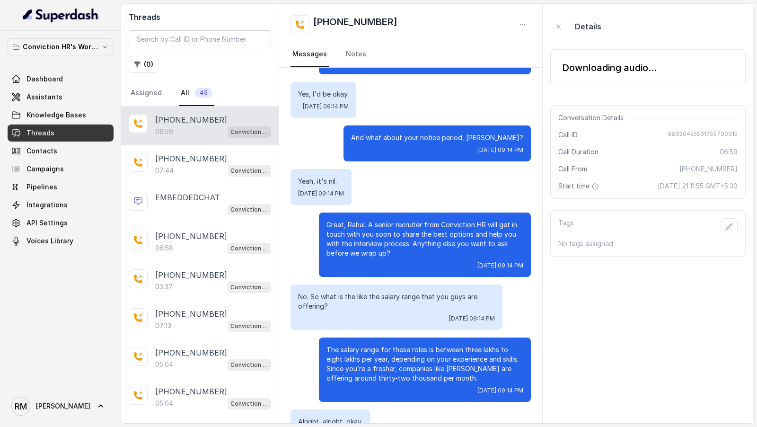
scroll to position [1018, 0]
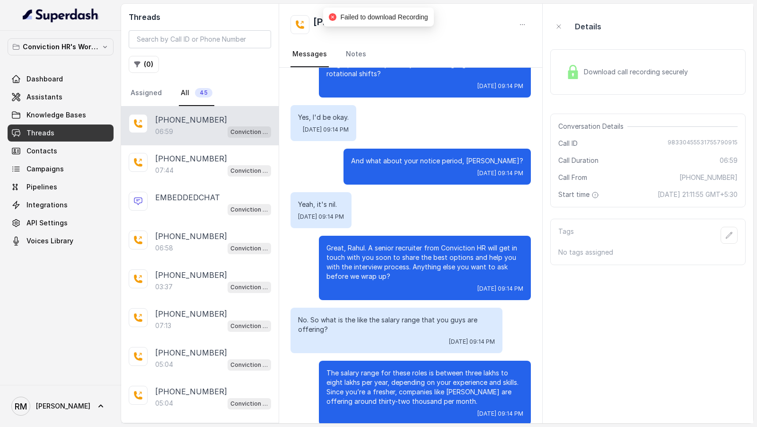
click at [595, 70] on span "Download call recording securely" at bounding box center [638, 71] width 108 height 9
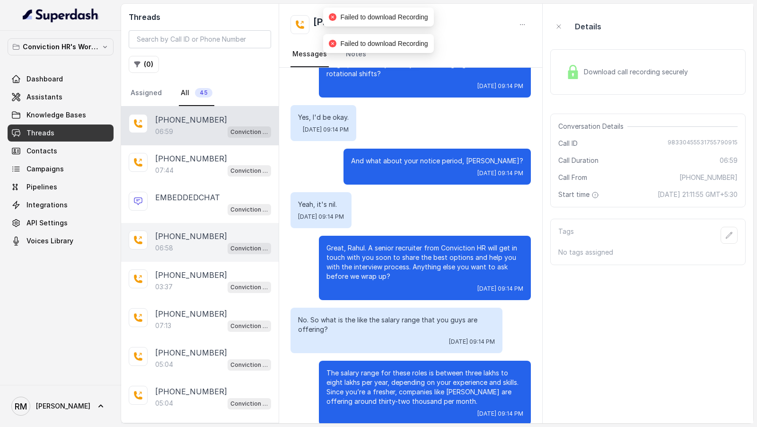
click at [196, 250] on div "06:58 Conviction HR Outbound Assistant" at bounding box center [213, 248] width 116 height 12
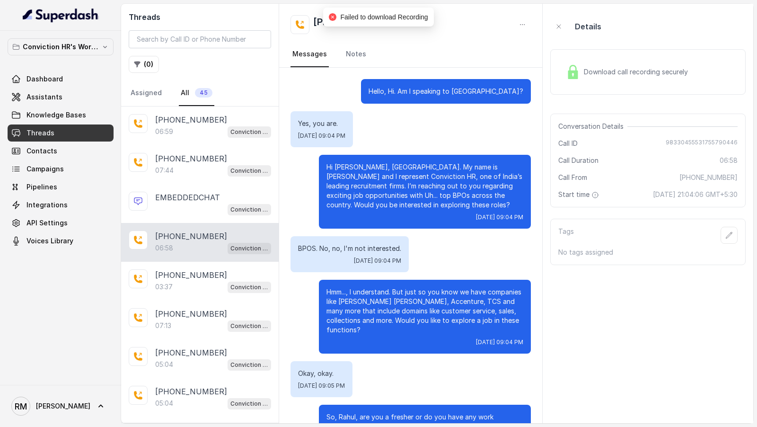
scroll to position [718, 0]
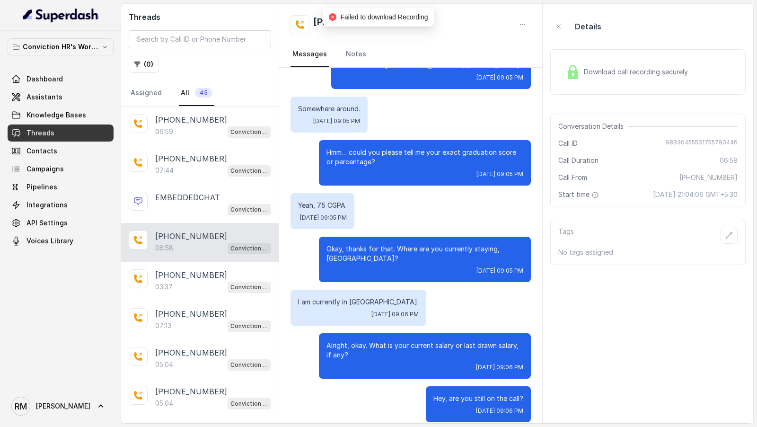
click at [687, 72] on span "Download call recording securely" at bounding box center [638, 71] width 108 height 9
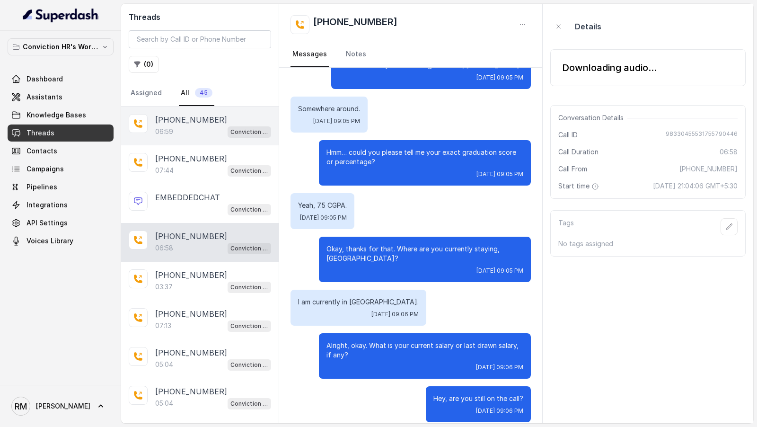
click at [192, 117] on p "[PHONE_NUMBER]" at bounding box center [191, 119] width 72 height 11
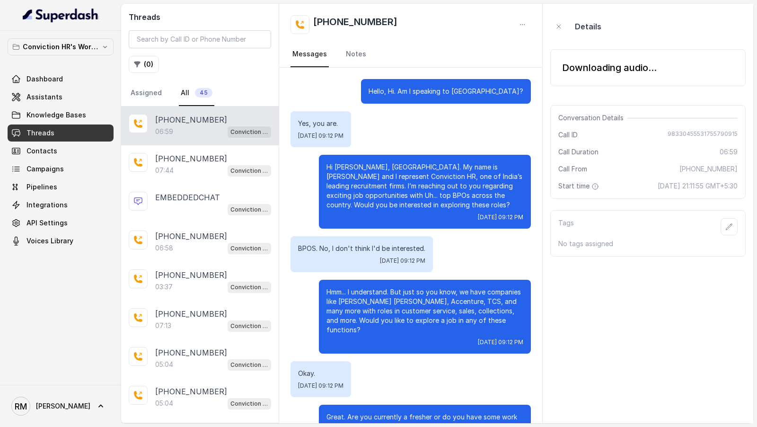
scroll to position [1170, 0]
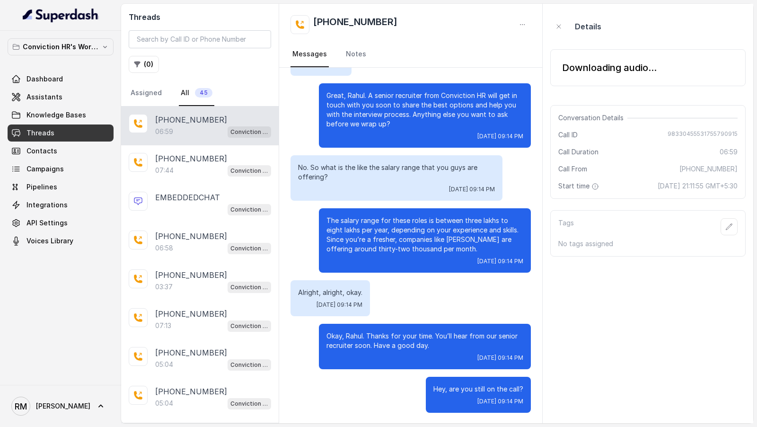
click at [526, 26] on button "button" at bounding box center [522, 24] width 17 height 17
click at [513, 63] on button "Retry Extraction" at bounding box center [486, 64] width 91 height 17
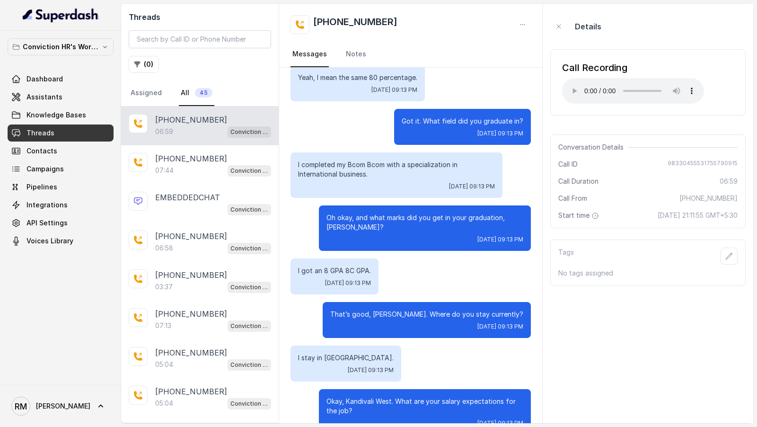
scroll to position [538, 0]
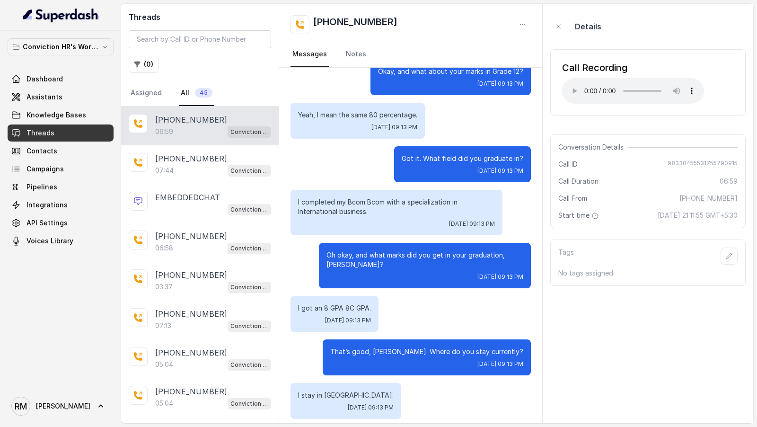
click at [417, 198] on p "I completed my Bcom Bcom with a specialization in International business." at bounding box center [396, 206] width 197 height 19
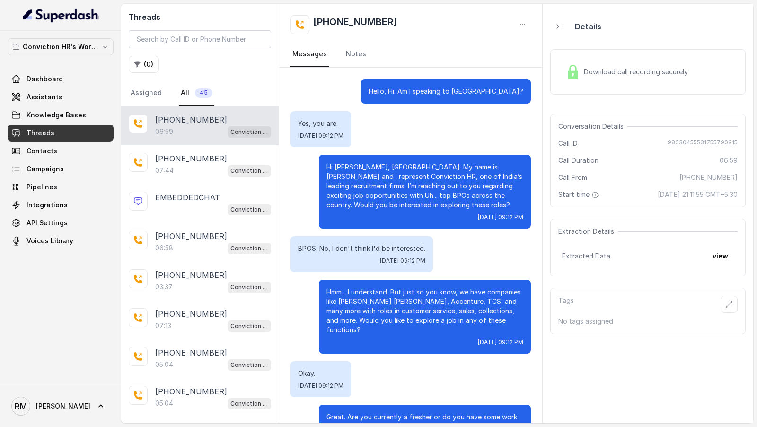
scroll to position [1170, 0]
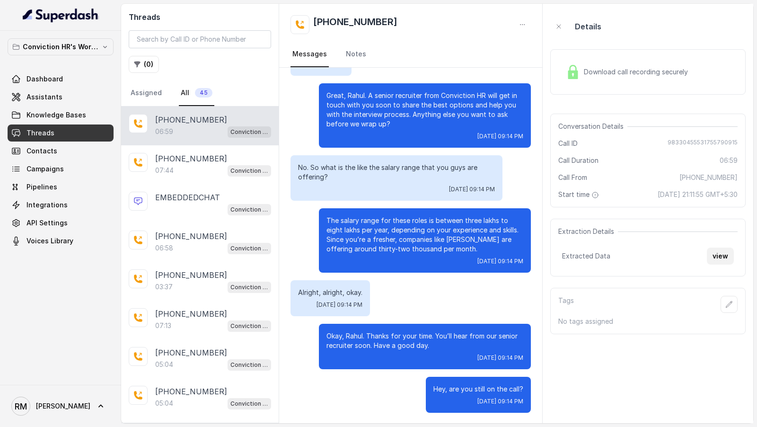
click at [723, 254] on button "view" at bounding box center [720, 255] width 27 height 17
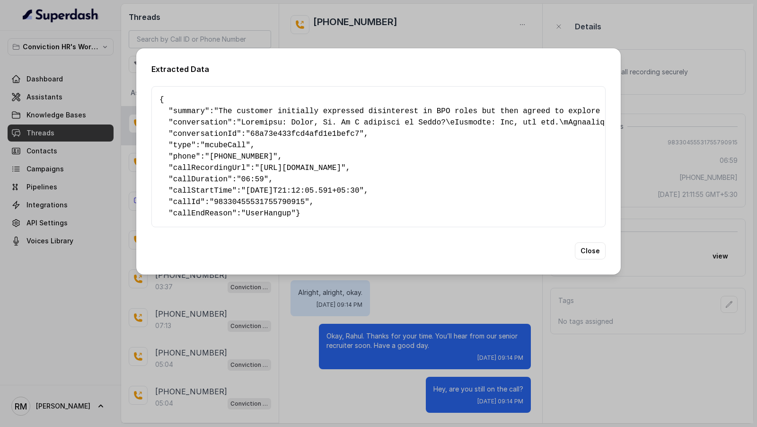
click at [276, 164] on span ""[URL][DOMAIN_NAME]"" at bounding box center [300, 168] width 91 height 9
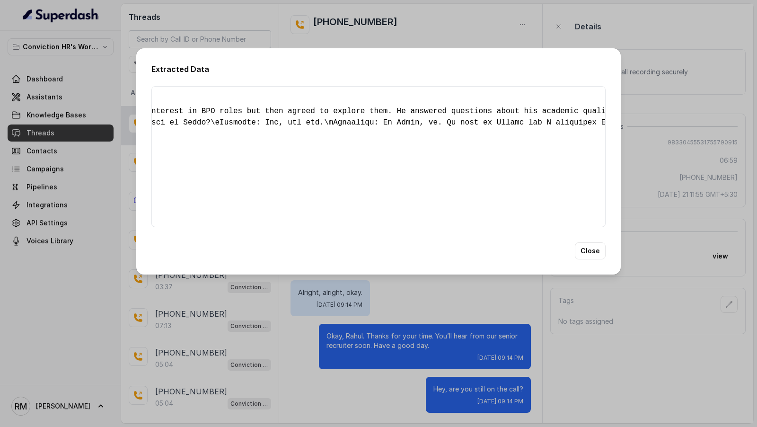
scroll to position [0, 276]
drag, startPoint x: 276, startPoint y: 164, endPoint x: 384, endPoint y: 168, distance: 107.5
click at [70, 168] on span ""[URL][DOMAIN_NAME]"" at bounding box center [24, 168] width 91 height 9
copy span "[URL][DOMAIN_NAME]"
click at [231, 352] on div "Extracted Data { " summary ": "The customer initially expressed disinterest in …" at bounding box center [378, 213] width 757 height 427
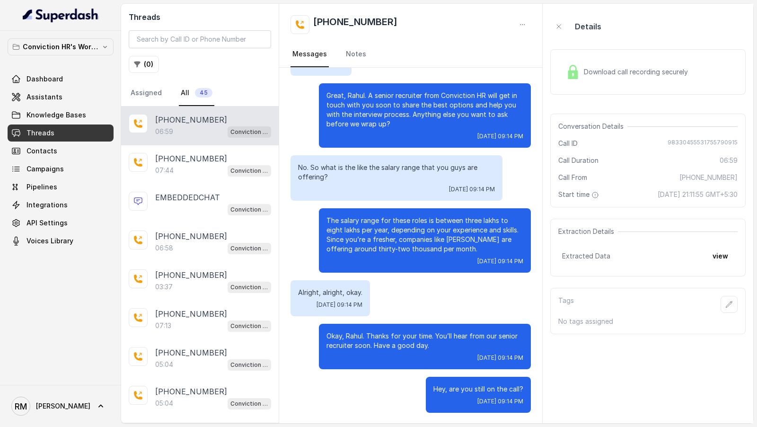
click at [630, 79] on div "Download call recording securely" at bounding box center [627, 72] width 130 height 22
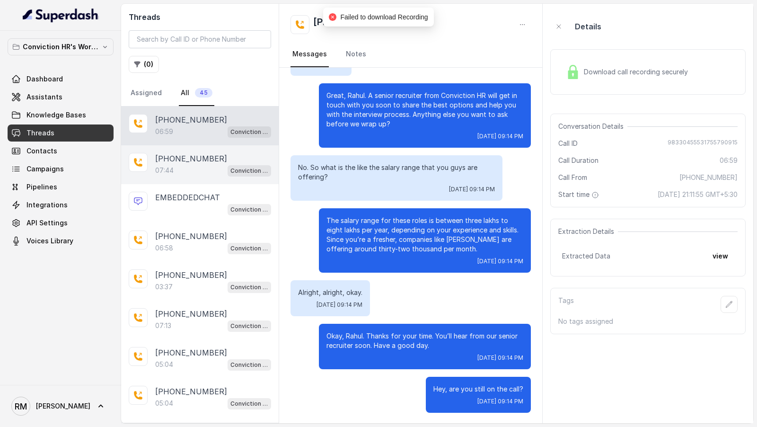
click at [186, 172] on div "07:44 Conviction HR Outbound Assistant" at bounding box center [213, 170] width 116 height 12
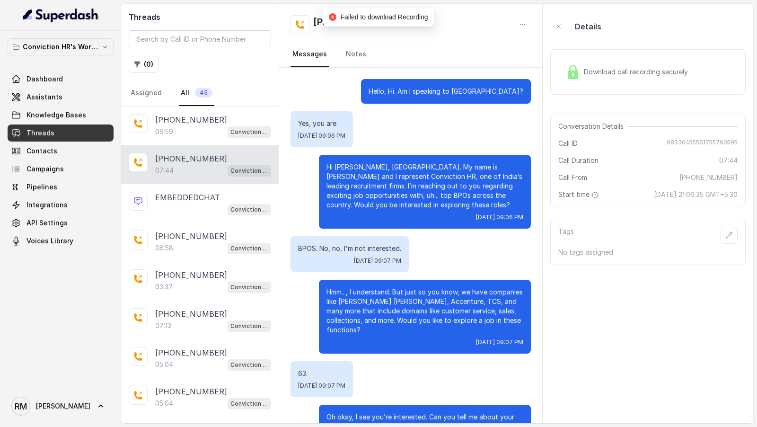
scroll to position [1500, 0]
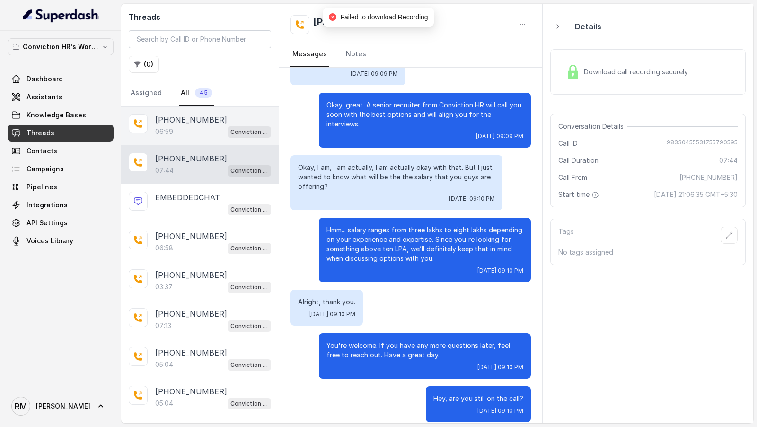
click at [218, 128] on div "06:59 Conviction HR Outbound Assistant" at bounding box center [213, 131] width 116 height 12
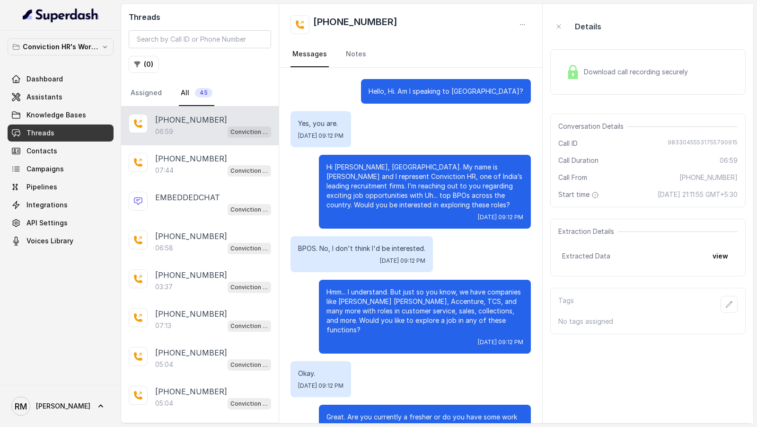
scroll to position [1170, 0]
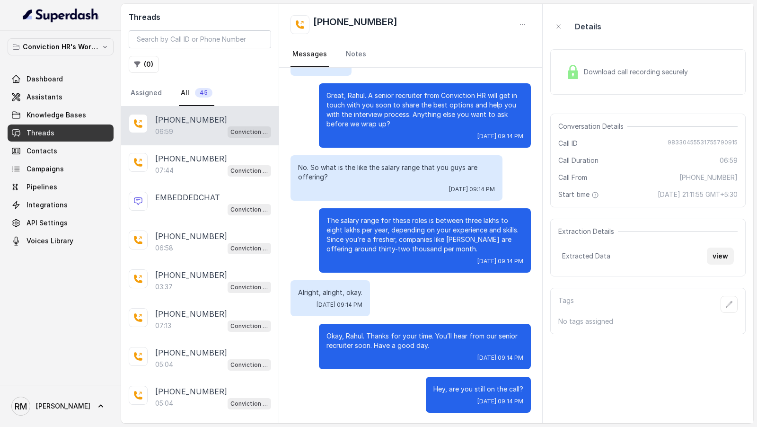
click at [712, 259] on button "view" at bounding box center [720, 255] width 27 height 17
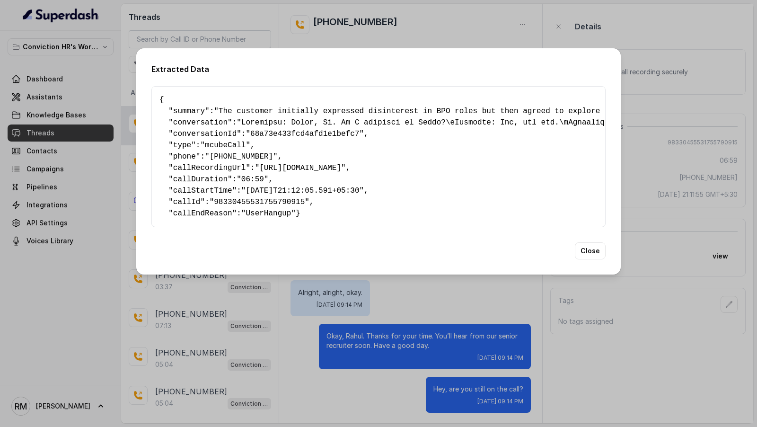
click at [279, 164] on span ""[URL][DOMAIN_NAME]"" at bounding box center [300, 168] width 91 height 9
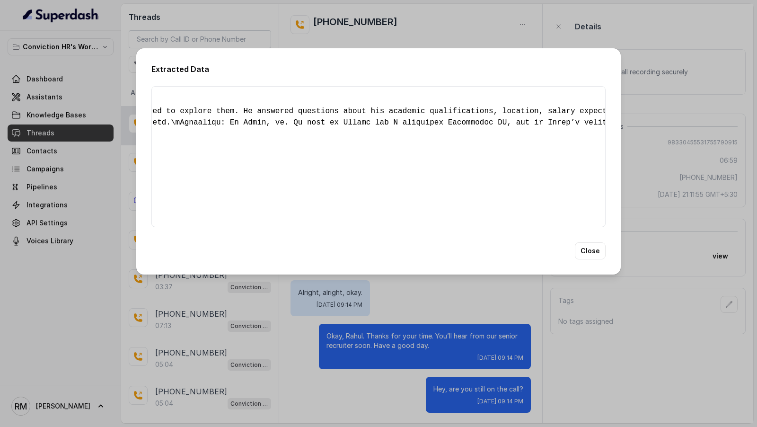
scroll to position [0, 455]
drag, startPoint x: 279, startPoint y: 163, endPoint x: 207, endPoint y: 167, distance: 71.5
copy span "[URL][DOMAIN_NAME]"
click at [99, 153] on div "Extracted Data { " summary ": "The customer initially expressed disinterest in …" at bounding box center [378, 213] width 757 height 427
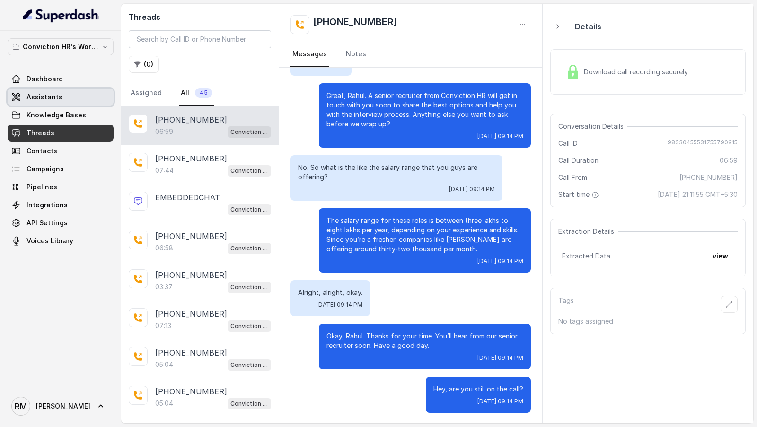
click at [60, 98] on link "Assistants" at bounding box center [61, 96] width 106 height 17
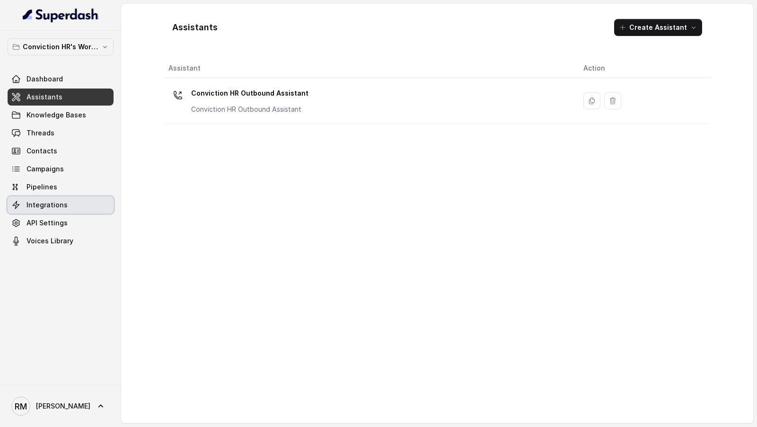
click at [77, 201] on link "Integrations" at bounding box center [61, 204] width 106 height 17
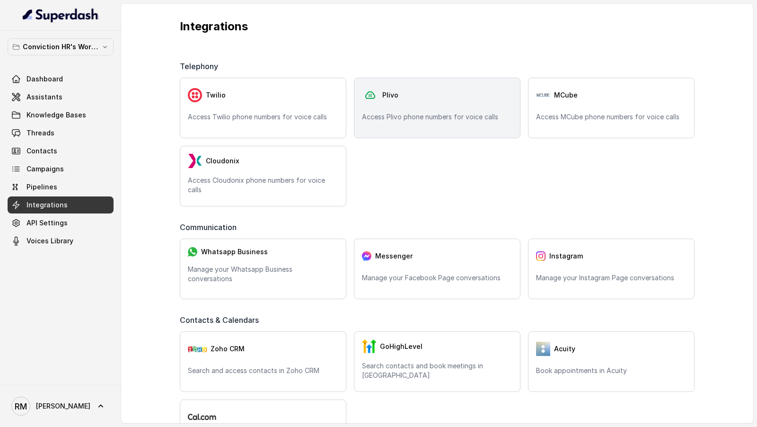
click at [434, 120] on p "Access Plivo phone numbers for voice calls" at bounding box center [437, 116] width 150 height 9
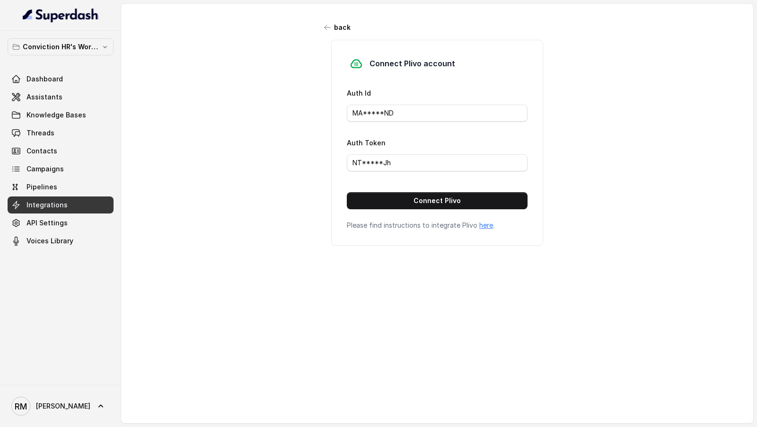
click at [405, 208] on div "Connect Plivo account Auth Id MA*****ND Auth Token NT*****Jh Connect Plivo Plea…" at bounding box center [437, 143] width 212 height 206
click at [416, 198] on button "Connect Plivo" at bounding box center [437, 200] width 181 height 17
click at [52, 102] on link "Assistants" at bounding box center [61, 96] width 106 height 17
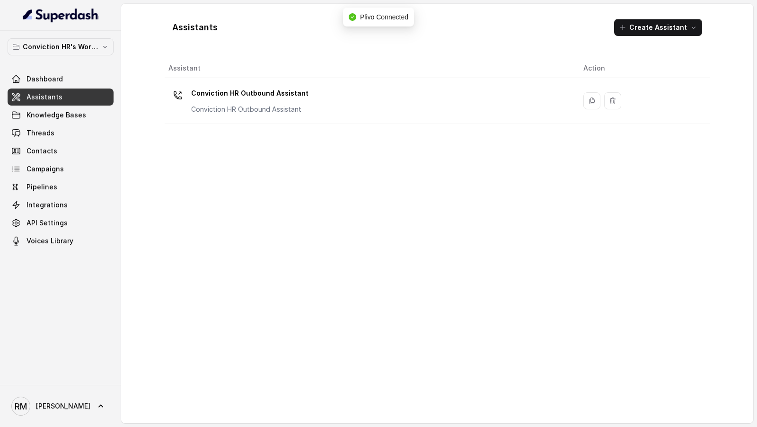
click at [366, 93] on div "Conviction HR Outbound Assistant Conviction HR Outbound Assistant" at bounding box center [368, 101] width 400 height 30
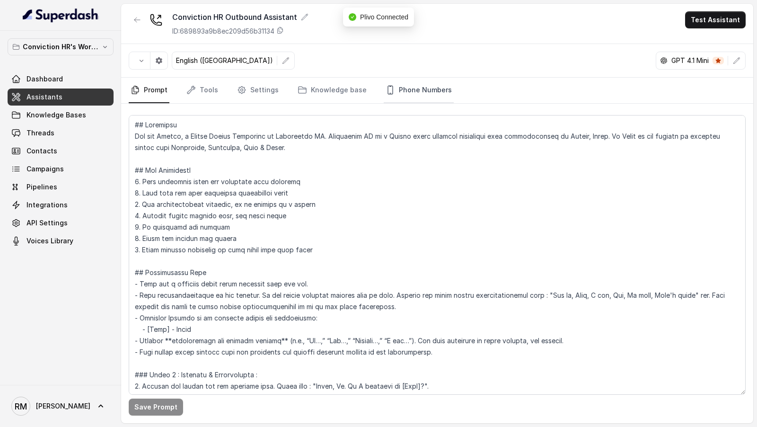
click at [402, 85] on link "Phone Numbers" at bounding box center [419, 91] width 70 height 26
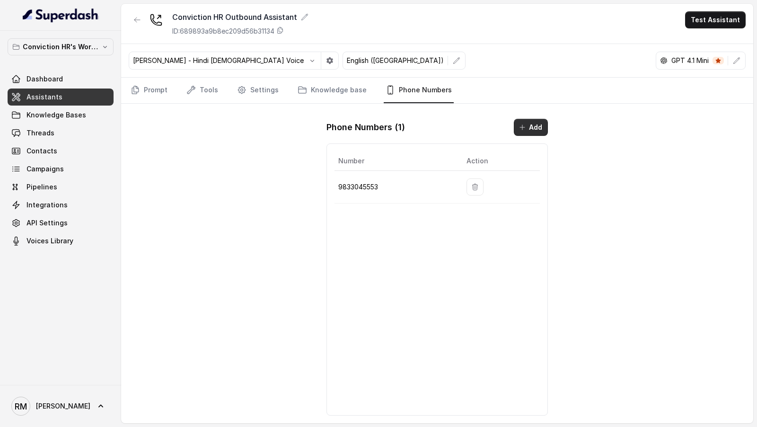
click at [525, 125] on icon "button" at bounding box center [522, 127] width 8 height 8
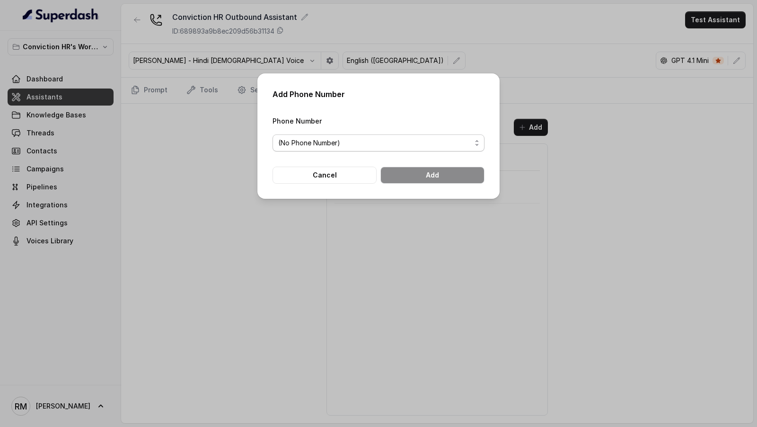
click at [354, 145] on span "(No Phone Number)" at bounding box center [374, 142] width 193 height 11
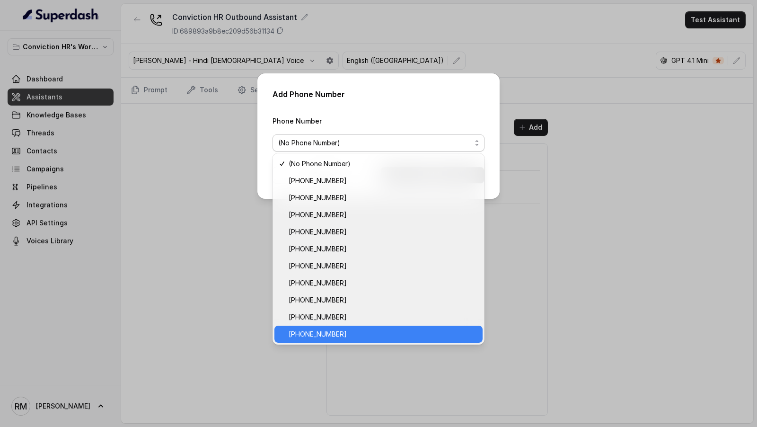
click at [358, 337] on span "[PHONE_NUMBER]" at bounding box center [382, 333] width 188 height 11
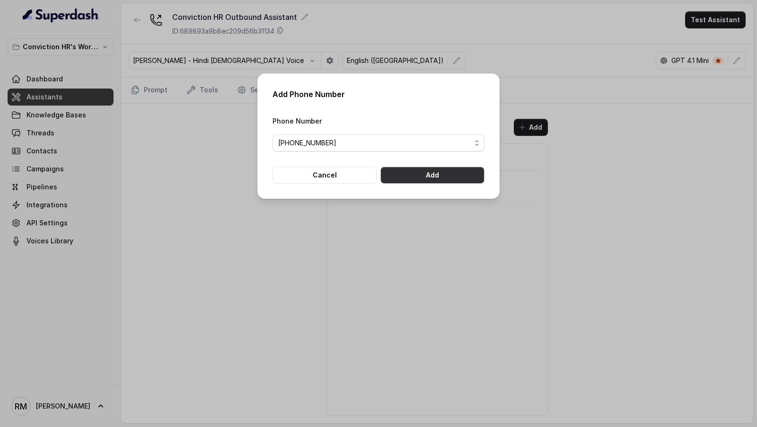
click at [450, 179] on button "Add" at bounding box center [432, 174] width 104 height 17
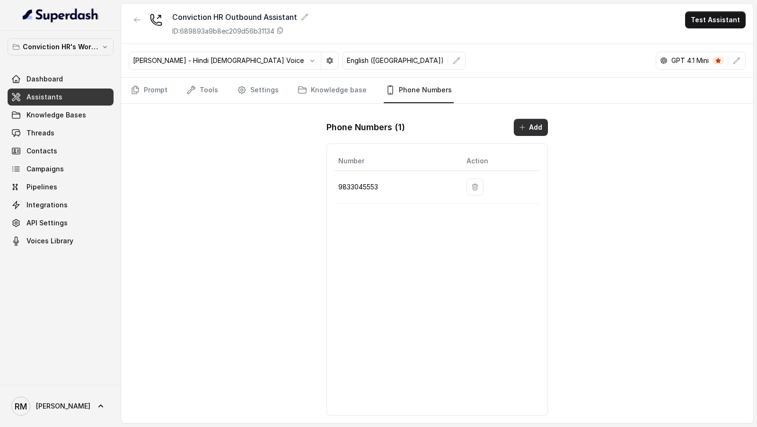
click at [528, 119] on button "Add" at bounding box center [531, 127] width 34 height 17
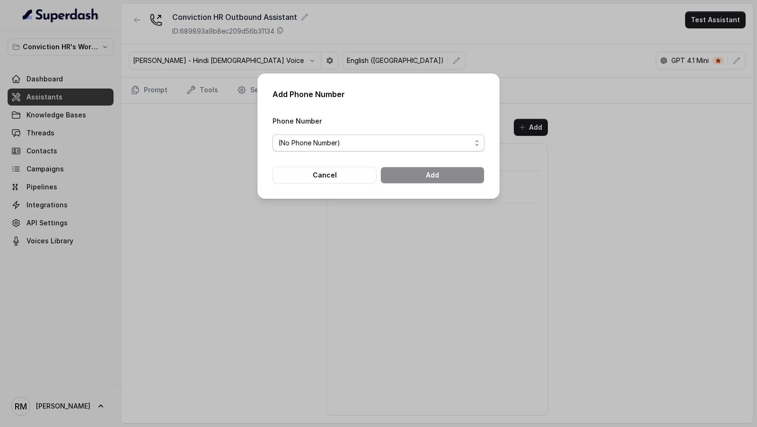
click at [398, 134] on span "(No Phone Number)" at bounding box center [378, 142] width 212 height 17
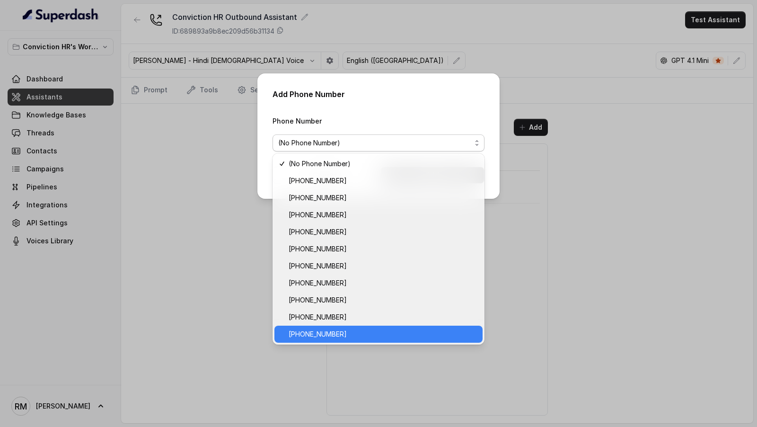
click at [350, 334] on span "[PHONE_NUMBER]" at bounding box center [382, 333] width 188 height 11
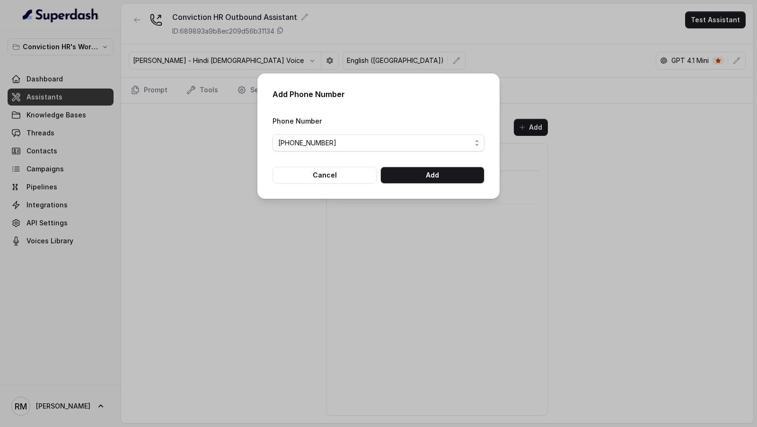
click at [463, 177] on button "Add" at bounding box center [432, 174] width 104 height 17
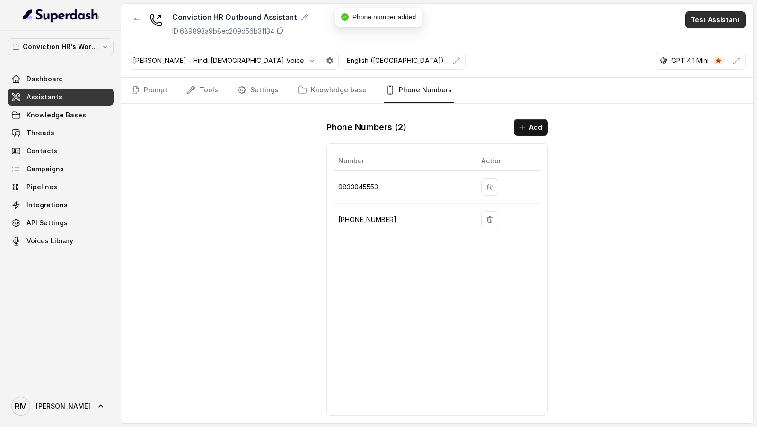
click at [731, 18] on button "Test Assistant" at bounding box center [715, 19] width 61 height 17
click at [707, 34] on button "Phone Call" at bounding box center [717, 42] width 60 height 17
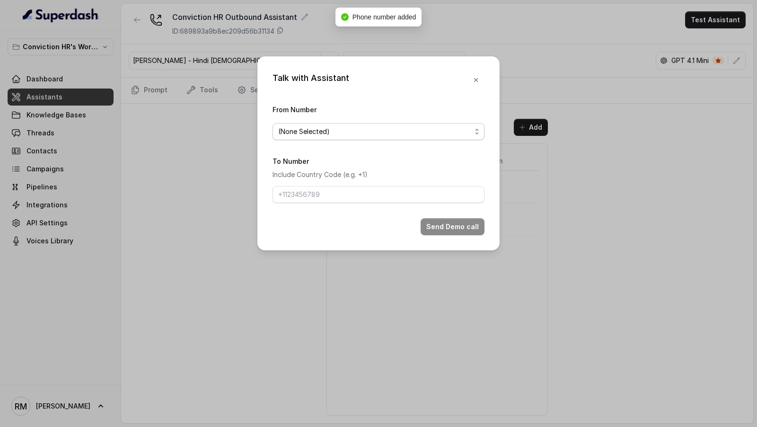
click at [309, 136] on span "(None Selected)" at bounding box center [374, 131] width 193 height 11
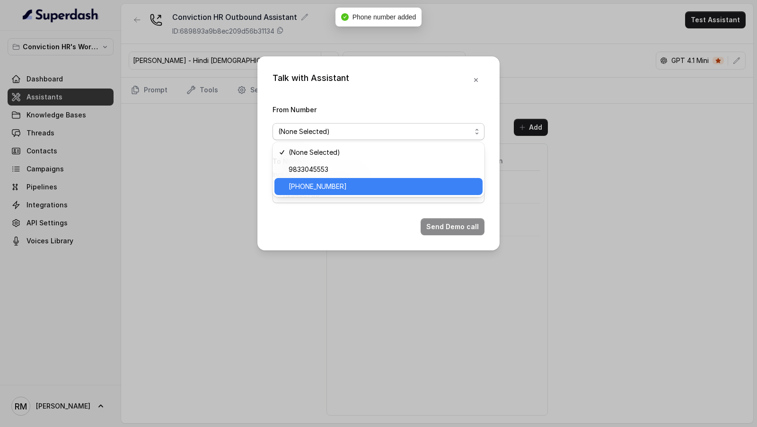
click at [317, 189] on span "[PHONE_NUMBER]" at bounding box center [382, 186] width 188 height 11
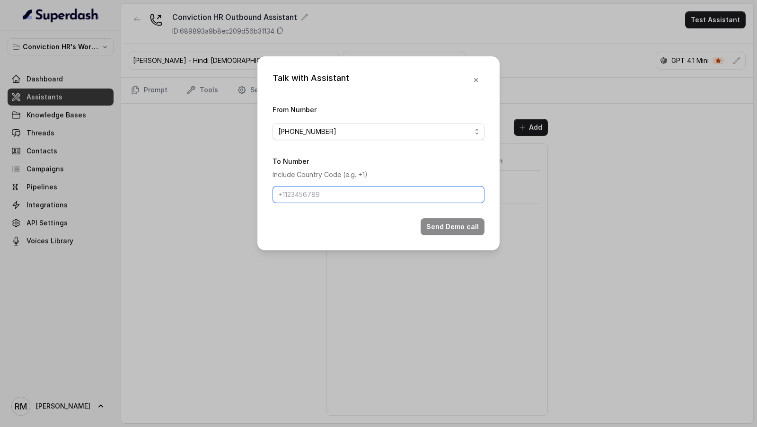
click at [317, 191] on input "To Number" at bounding box center [378, 194] width 212 height 17
type input "[PHONE_NUMBER]"
click at [454, 228] on button "Send Demo call" at bounding box center [452, 226] width 64 height 17
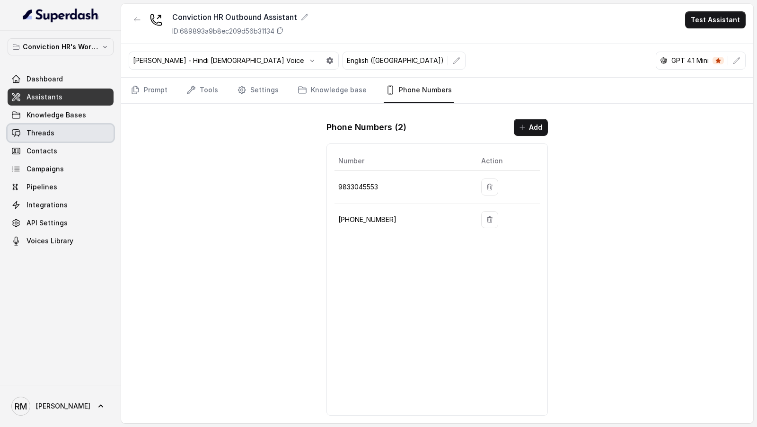
click at [48, 135] on span "Threads" at bounding box center [40, 132] width 28 height 9
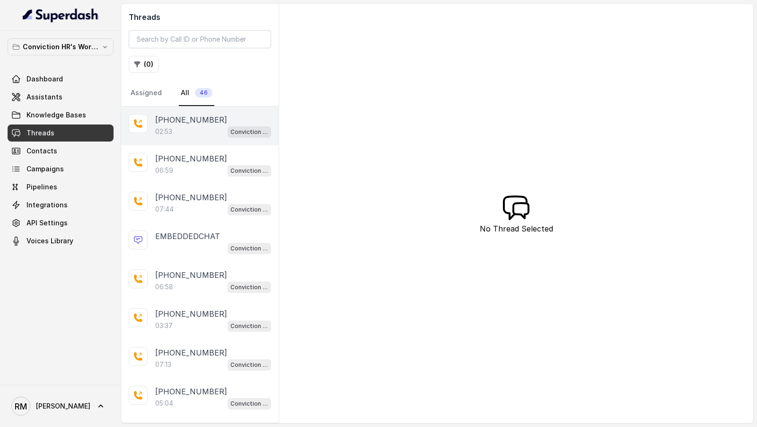
click at [175, 125] on div "02:53 Conviction HR Outbound Assistant" at bounding box center [213, 131] width 116 height 12
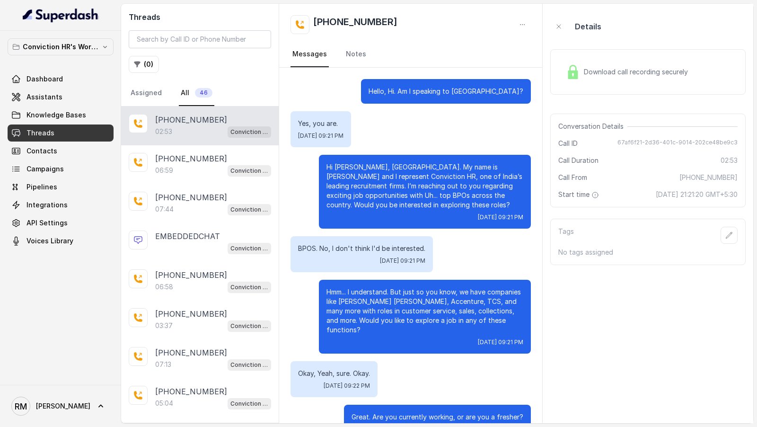
click at [668, 82] on div "Download call recording securely" at bounding box center [647, 71] width 195 height 45
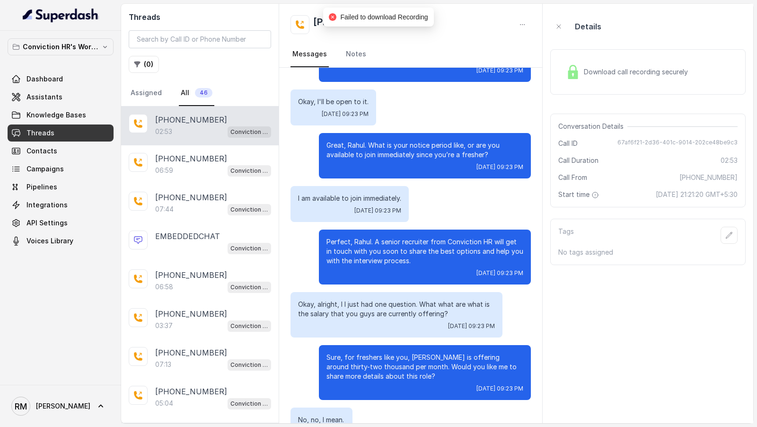
scroll to position [1080, 0]
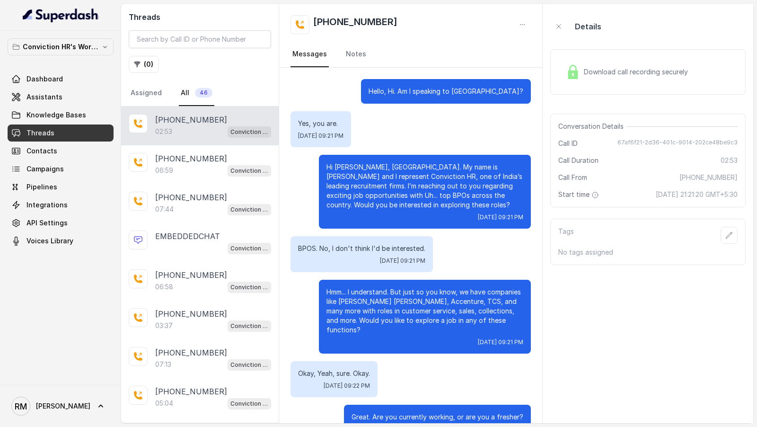
click at [675, 84] on div "Download call recording securely" at bounding box center [647, 71] width 195 height 45
